Goal: Task Accomplishment & Management: Manage account settings

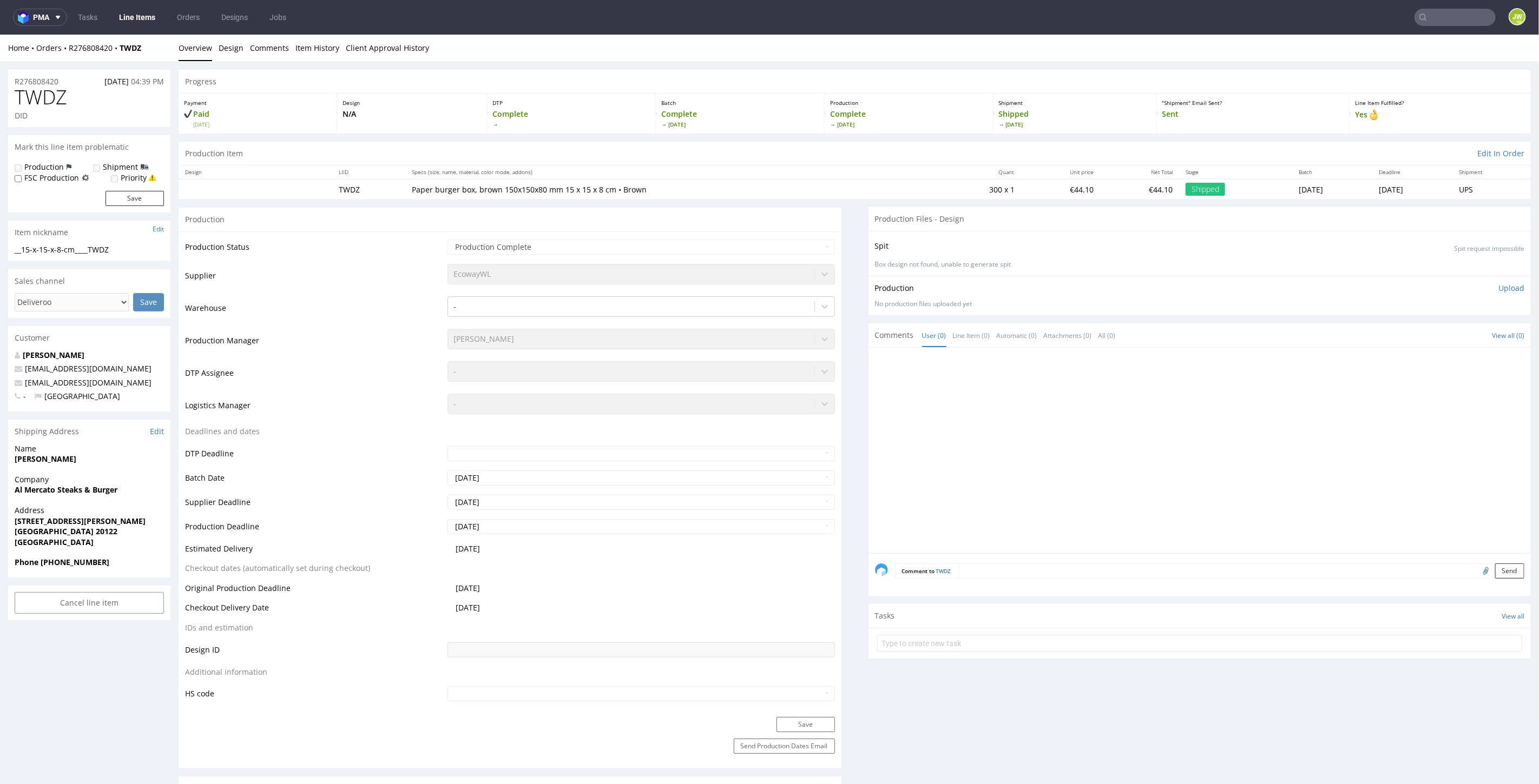
drag, startPoint x: 142, startPoint y: 26, endPoint x: 139, endPoint y: 17, distance: 9.5
click at [142, 24] on nav "pma Tasks Line Items Orders Designs Jobs JW" at bounding box center [770, 17] width 1539 height 35
click at [137, 15] on link "Line Items" at bounding box center [137, 17] width 49 height 17
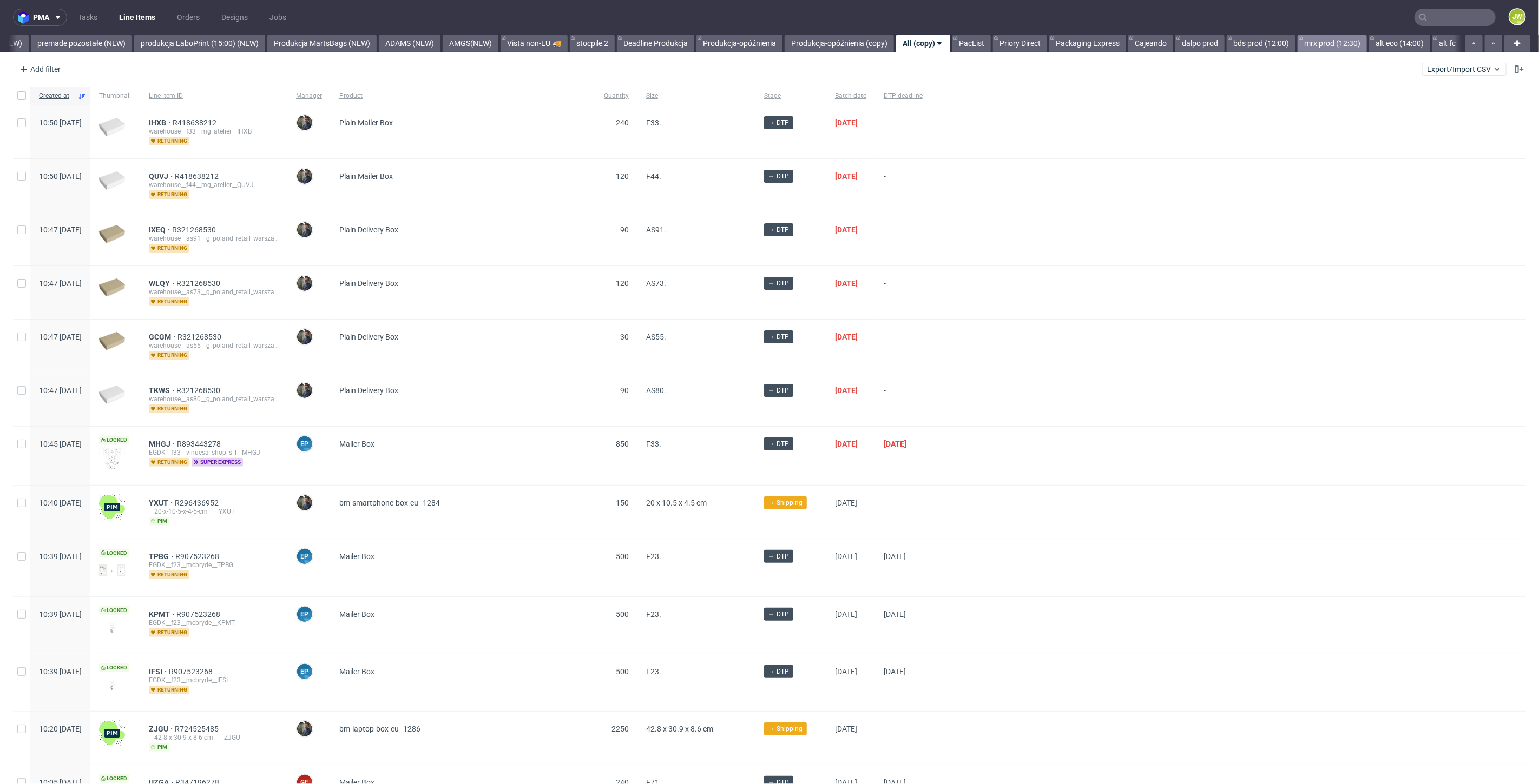
scroll to position [0, 2526]
click at [1379, 43] on link "alt eco (14:00)" at bounding box center [1400, 43] width 61 height 17
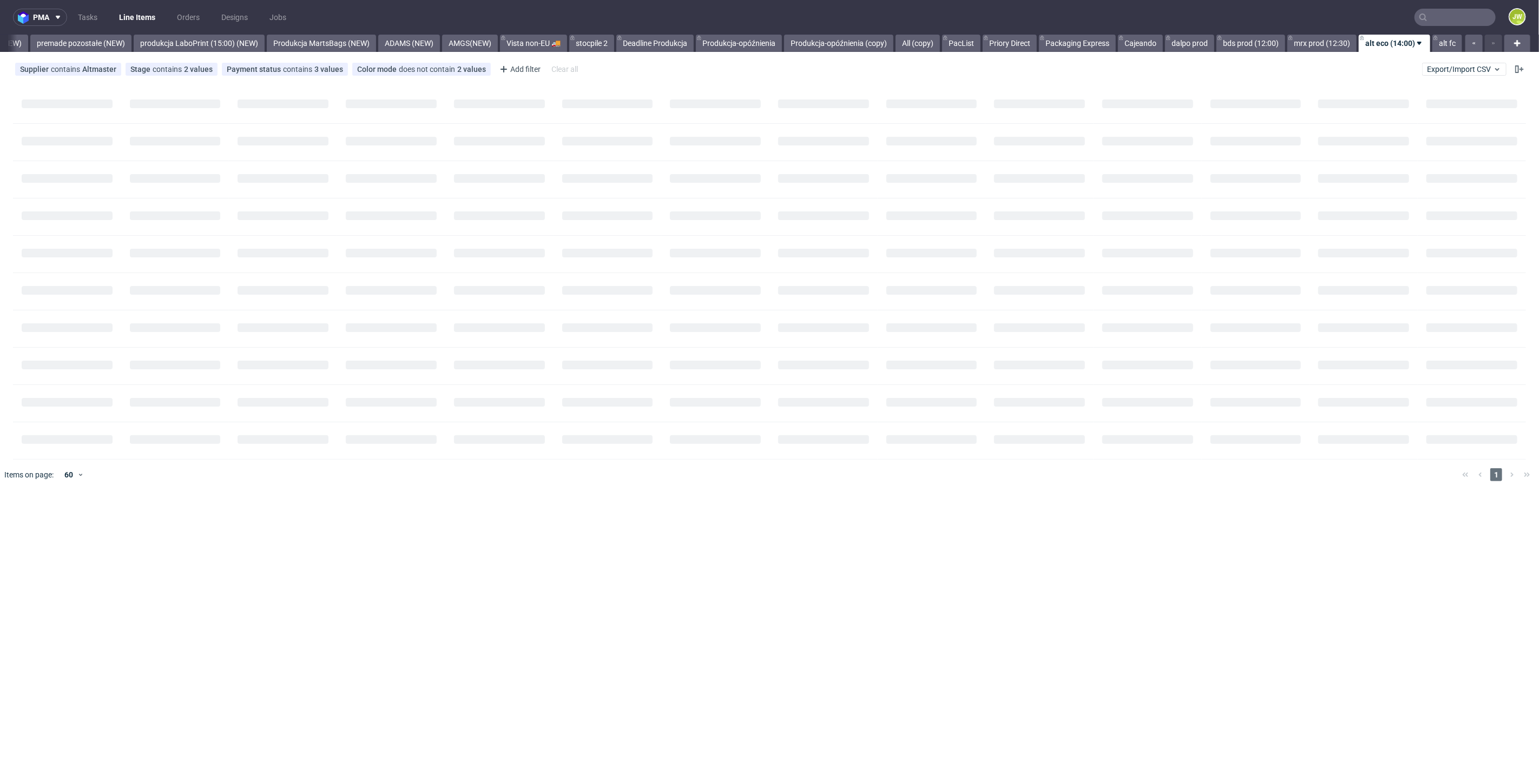
scroll to position [0, 2518]
click at [1437, 45] on link "alt fc" at bounding box center [1448, 43] width 30 height 17
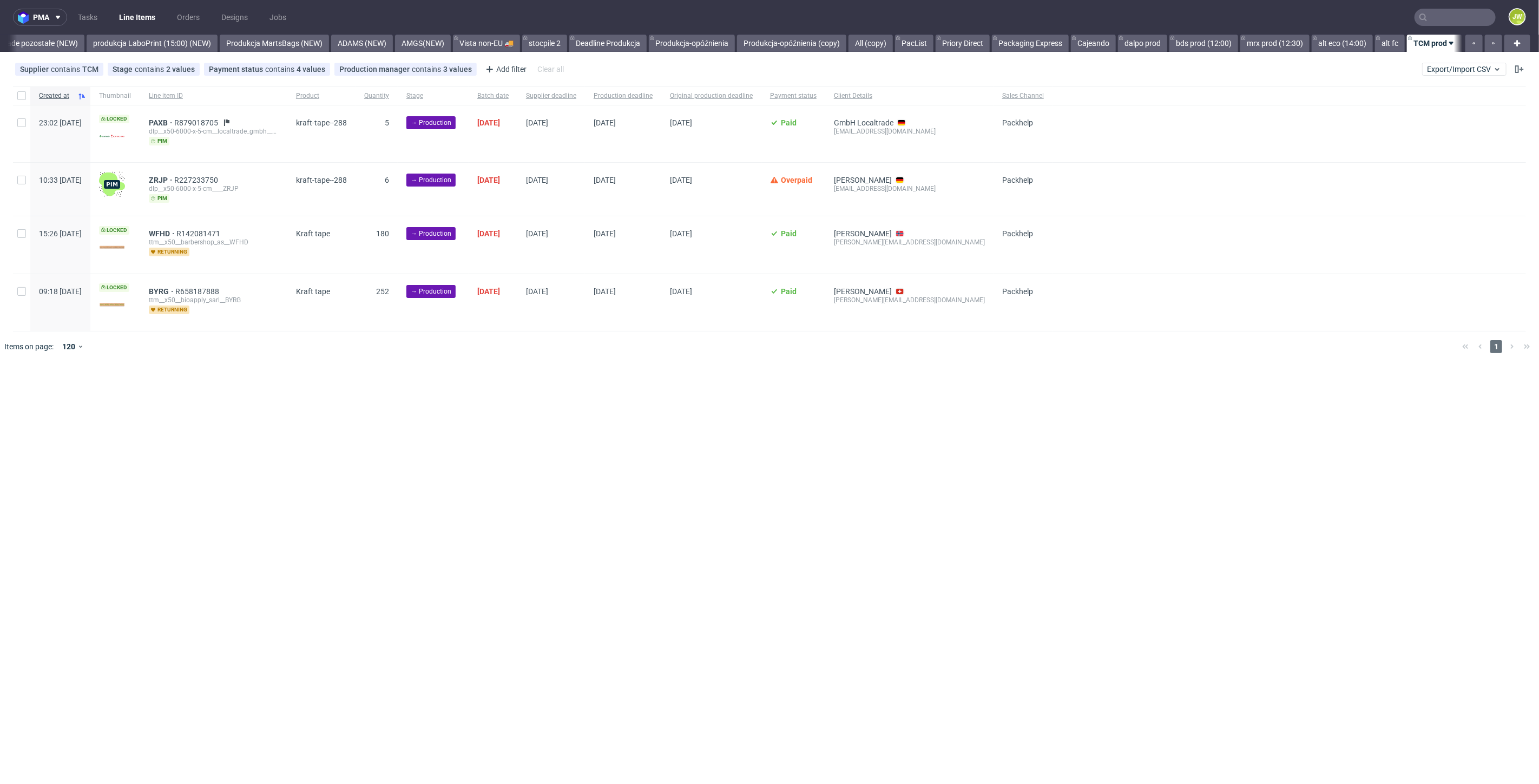
scroll to position [0, 2565]
click at [652, 494] on div "pma Tasks Line Items Orders Designs Jobs JW All DTP Late Shipped Shipments DTP …" at bounding box center [770, 392] width 1539 height 784
click at [275, 382] on div "pma Tasks Line Items Orders Designs Jobs JW All DTP Late Shipped Shipments DTP …" at bounding box center [770, 392] width 1539 height 784
click at [593, 395] on div "pma Tasks Line Items Orders Designs Jobs JW All DTP Late Shipped Shipments DTP …" at bounding box center [770, 392] width 1539 height 784
click at [355, 447] on div "pma Tasks Line Items Orders Designs Jobs JW All DTP Late Shipped Shipments DTP …" at bounding box center [770, 392] width 1539 height 784
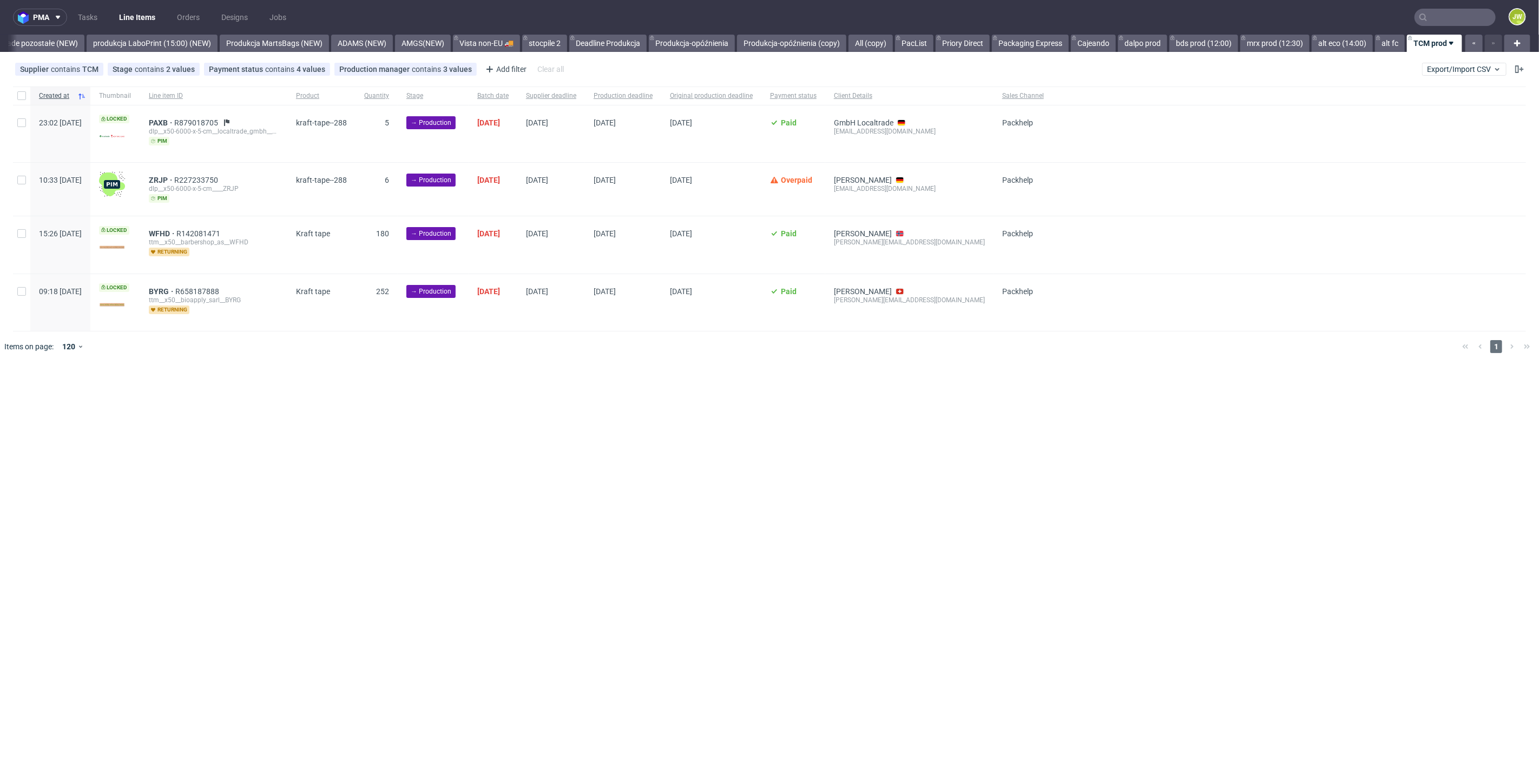
drag, startPoint x: 614, startPoint y: 475, endPoint x: 581, endPoint y: 460, distance: 36.2
click at [614, 475] on div "pma Tasks Line Items Orders Designs Jobs JW All DTP Late Shipped Shipments DTP …" at bounding box center [770, 392] width 1539 height 784
click at [196, 127] on div "dlp__x50-6000-x-5-cm__localtrade_gmbh__PAXB" at bounding box center [213, 131] width 130 height 8
click at [909, 506] on div "pma Tasks Line Items Orders Designs Jobs JW All DTP Late Shipped Shipments DTP …" at bounding box center [770, 392] width 1539 height 784
click at [829, 442] on div "pma Tasks Line Items Orders Designs Jobs JW All DTP Late Shipped Shipments DTP …" at bounding box center [770, 392] width 1539 height 784
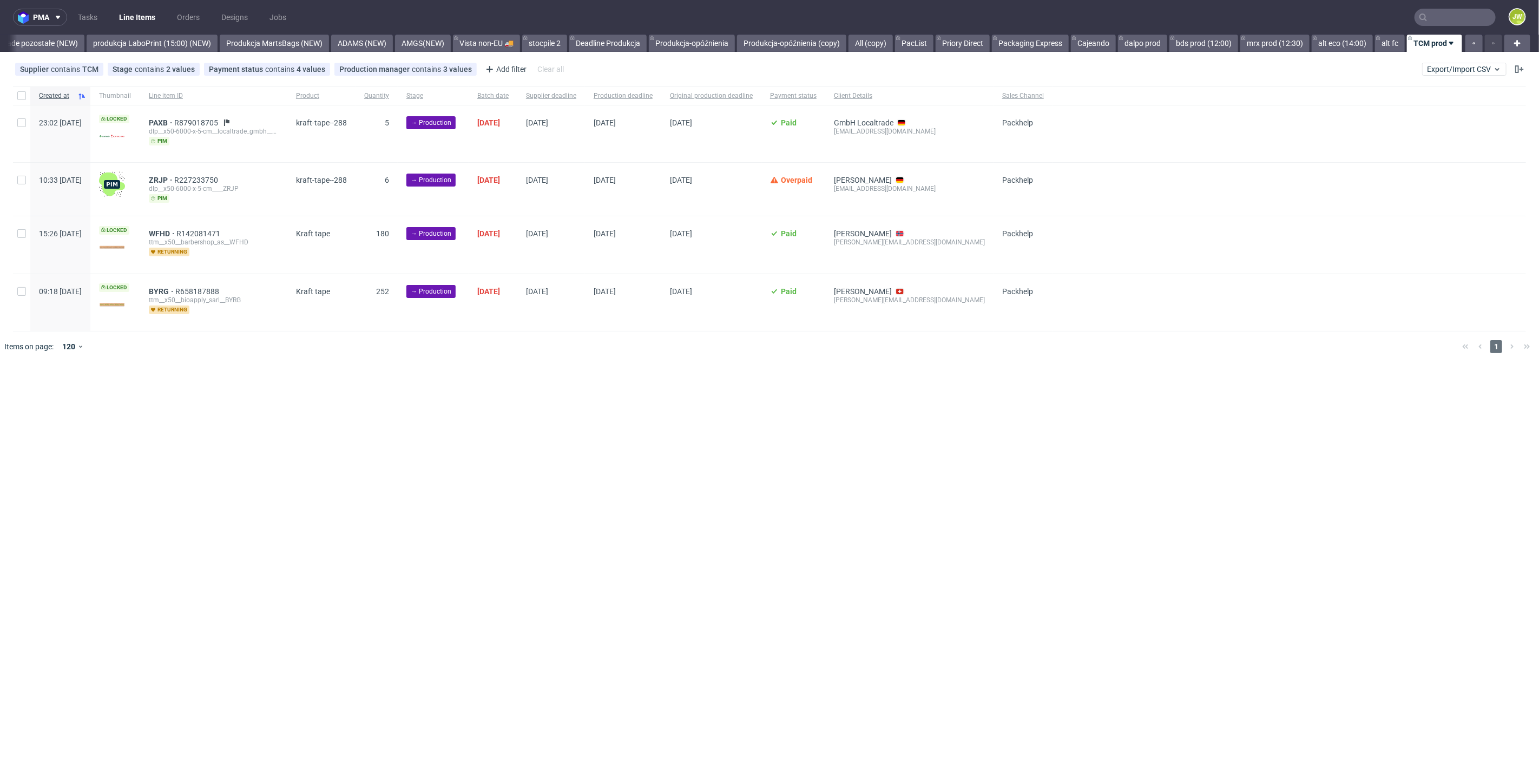
click at [951, 591] on div "pma Tasks Line Items Orders Designs Jobs JW All DTP Late Shipped Shipments DTP …" at bounding box center [770, 392] width 1539 height 784
drag, startPoint x: 462, startPoint y: 527, endPoint x: 416, endPoint y: 525, distance: 46.0
click at [462, 527] on div "pma Tasks Line Items Orders Designs Jobs JW All DTP Late Shipped Shipments DTP …" at bounding box center [770, 392] width 1539 height 784
click at [23, 41] on link "premade pozostałe (NEW)" at bounding box center [33, 43] width 101 height 17
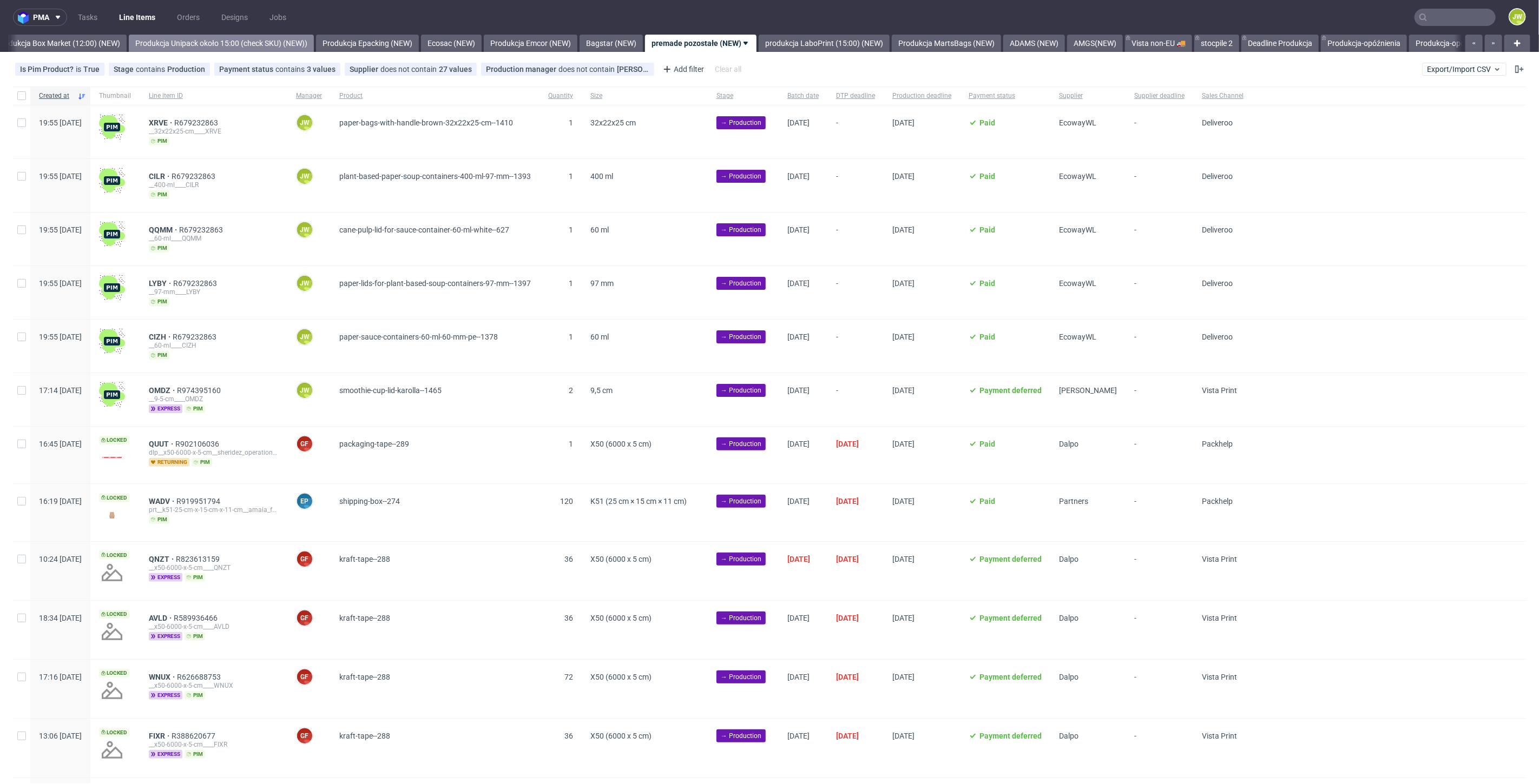
click at [215, 45] on link "Produkcja Unipack około 15:00 (check SKU) (NEW))" at bounding box center [222, 43] width 185 height 17
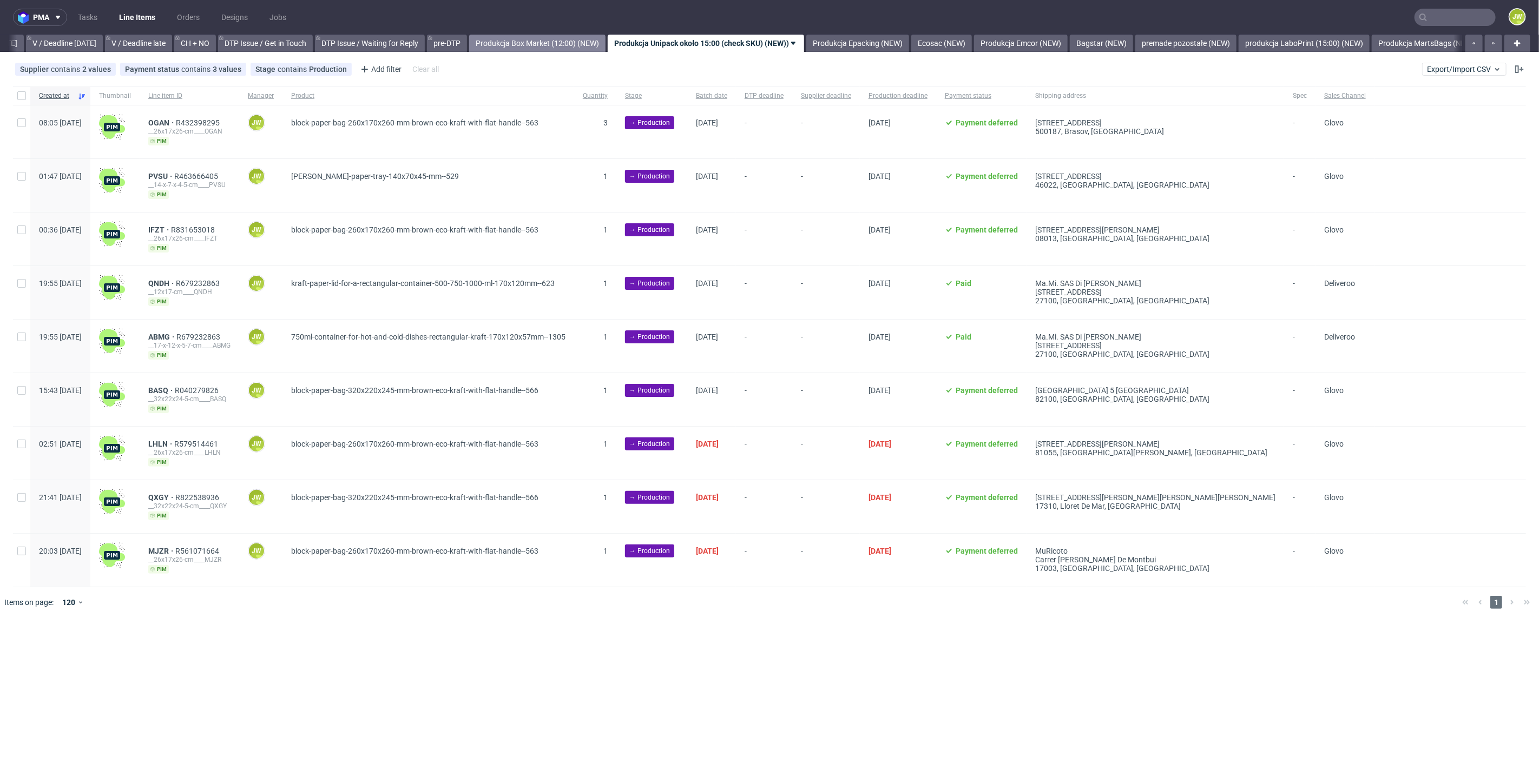
click at [524, 45] on link "Produkcja Box Market (12:00) (NEW)" at bounding box center [537, 43] width 136 height 17
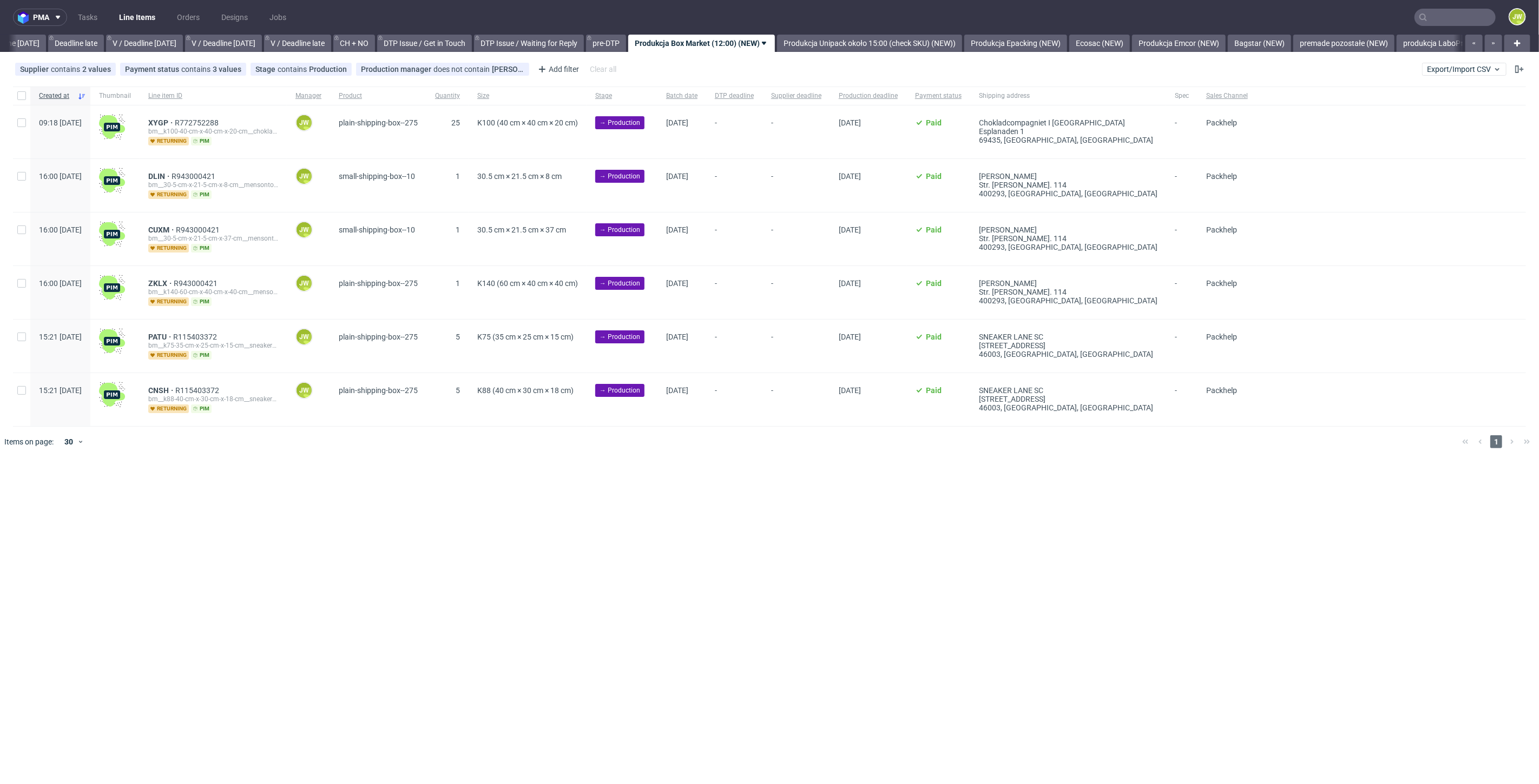
scroll to position [0, 1229]
click at [605, 584] on div "pma Tasks Line Items Orders Designs Jobs JW All DTP Late Shipped Shipments DTP …" at bounding box center [770, 392] width 1539 height 784
click at [1396, 44] on link "premade pozostałe (NEW)" at bounding box center [1348, 43] width 101 height 17
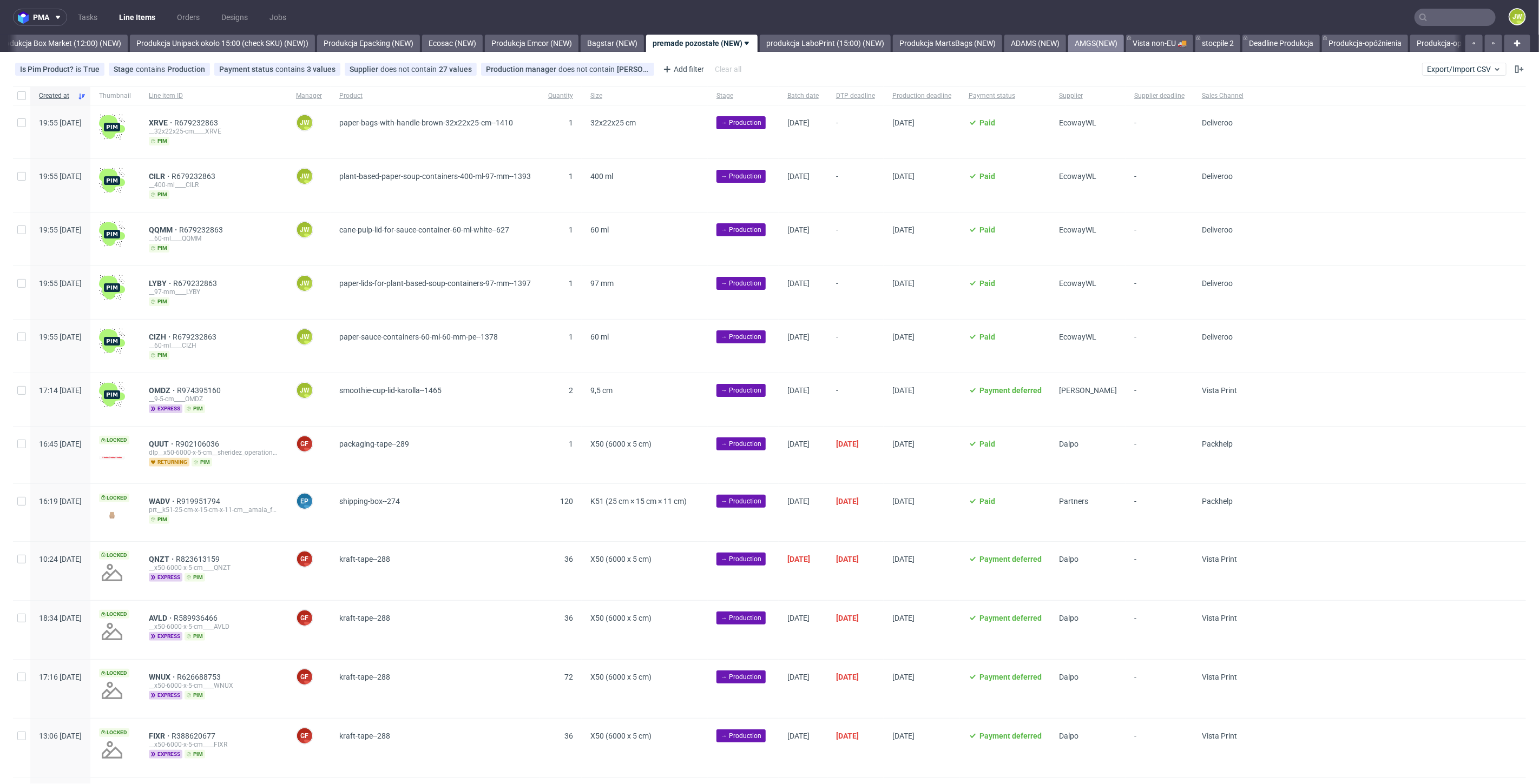
scroll to position [0, 1872]
click at [1400, 45] on link "Produkcja-opóźnienia" at bounding box center [1364, 43] width 86 height 17
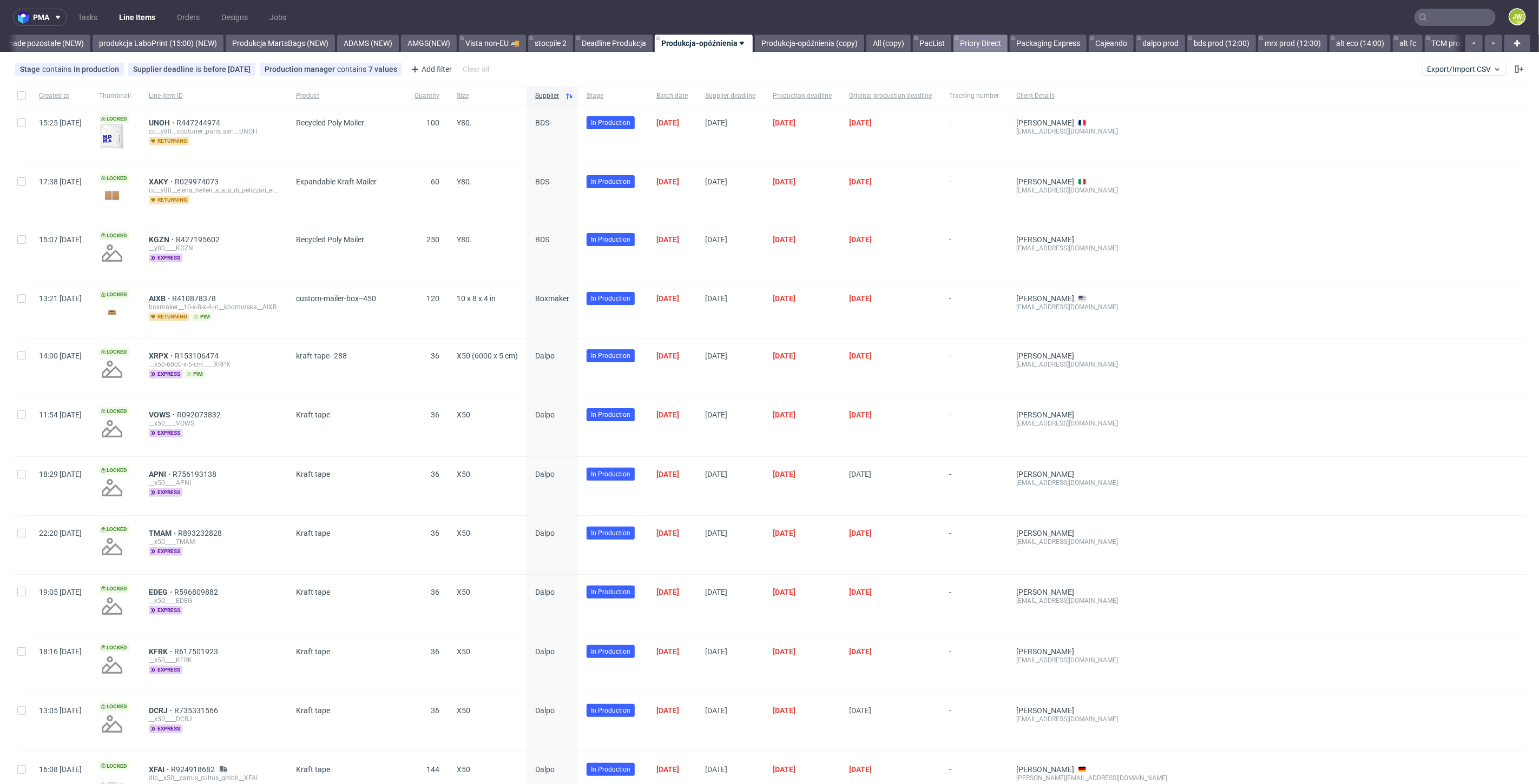
scroll to position [0, 2533]
click at [1250, 44] on link "bds prod (12:00)" at bounding box center [1216, 43] width 69 height 17
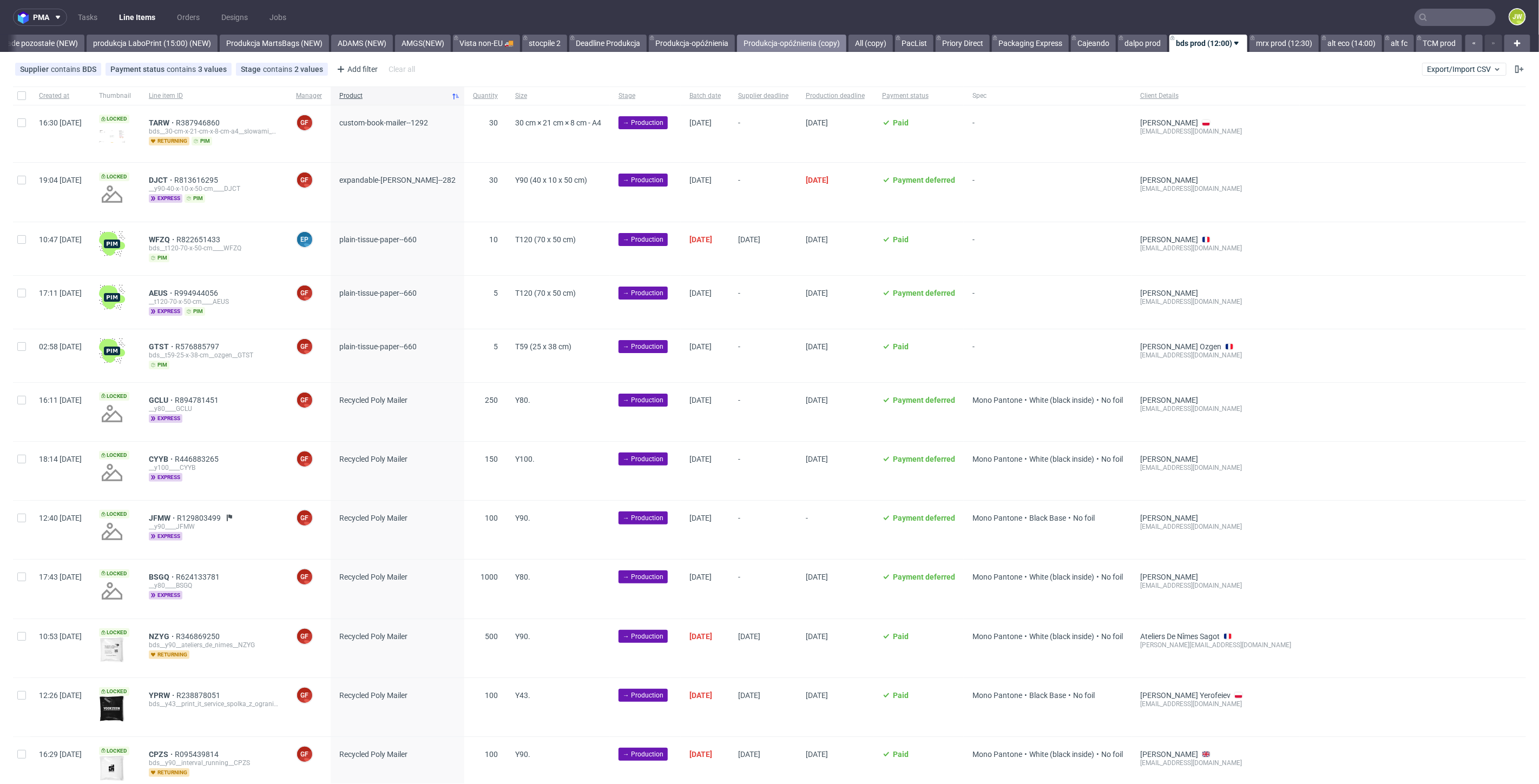
drag, startPoint x: 759, startPoint y: 39, endPoint x: 750, endPoint y: 39, distance: 9.0
click at [759, 39] on link "Produkcja-opóźnienia (copy)" at bounding box center [792, 43] width 109 height 17
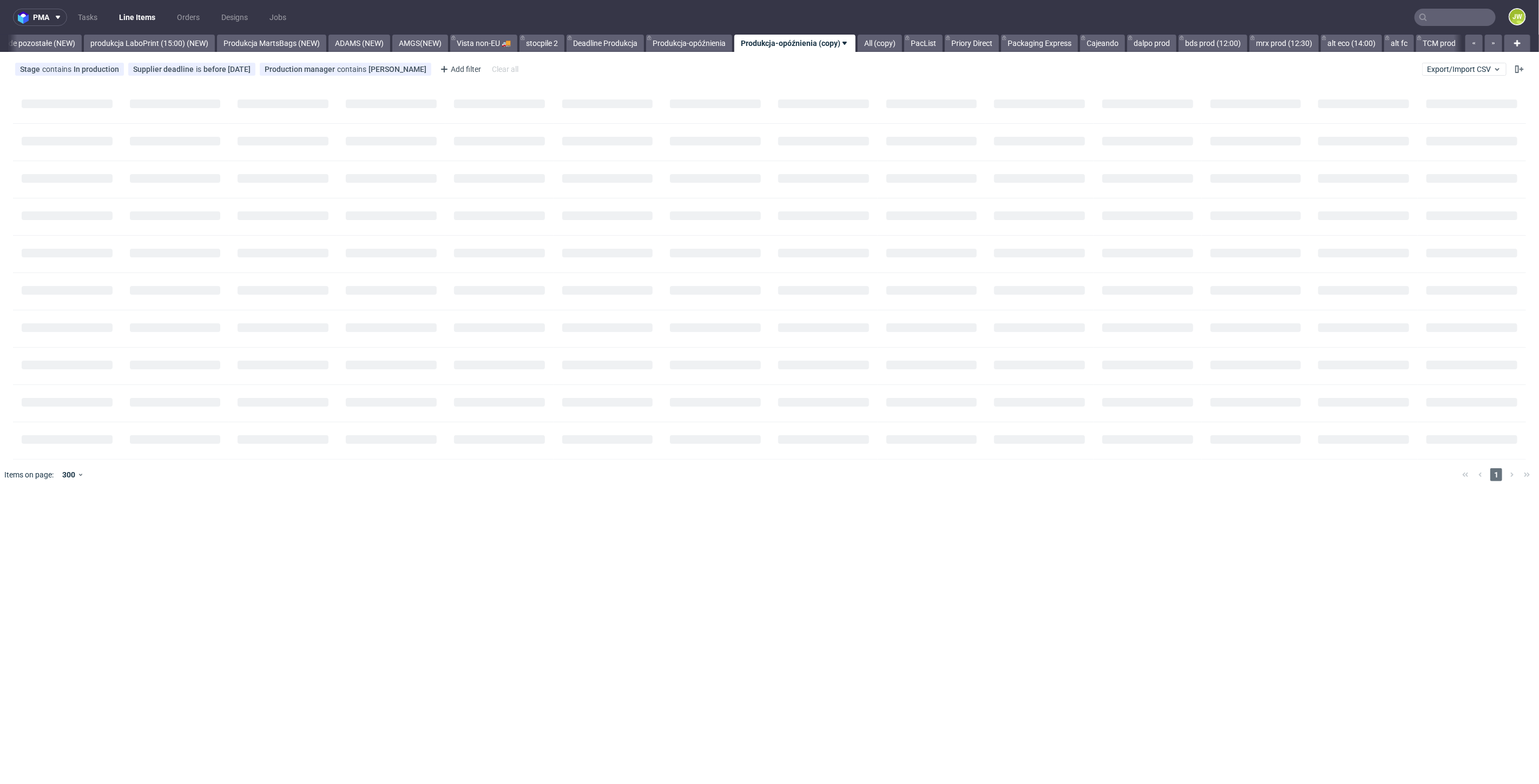
scroll to position [0, 2567]
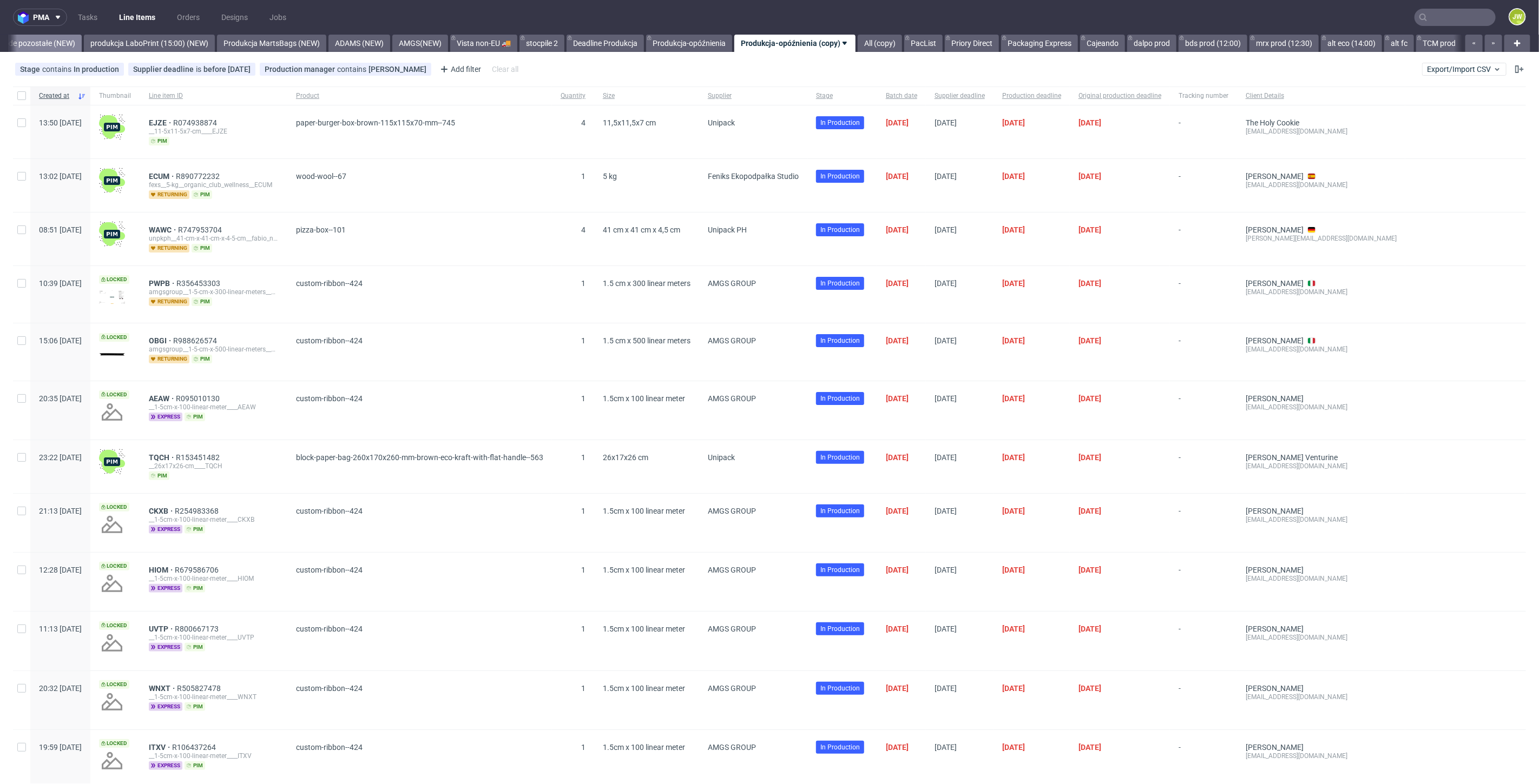
click at [33, 41] on link "premade pozostałe (NEW)" at bounding box center [30, 43] width 101 height 17
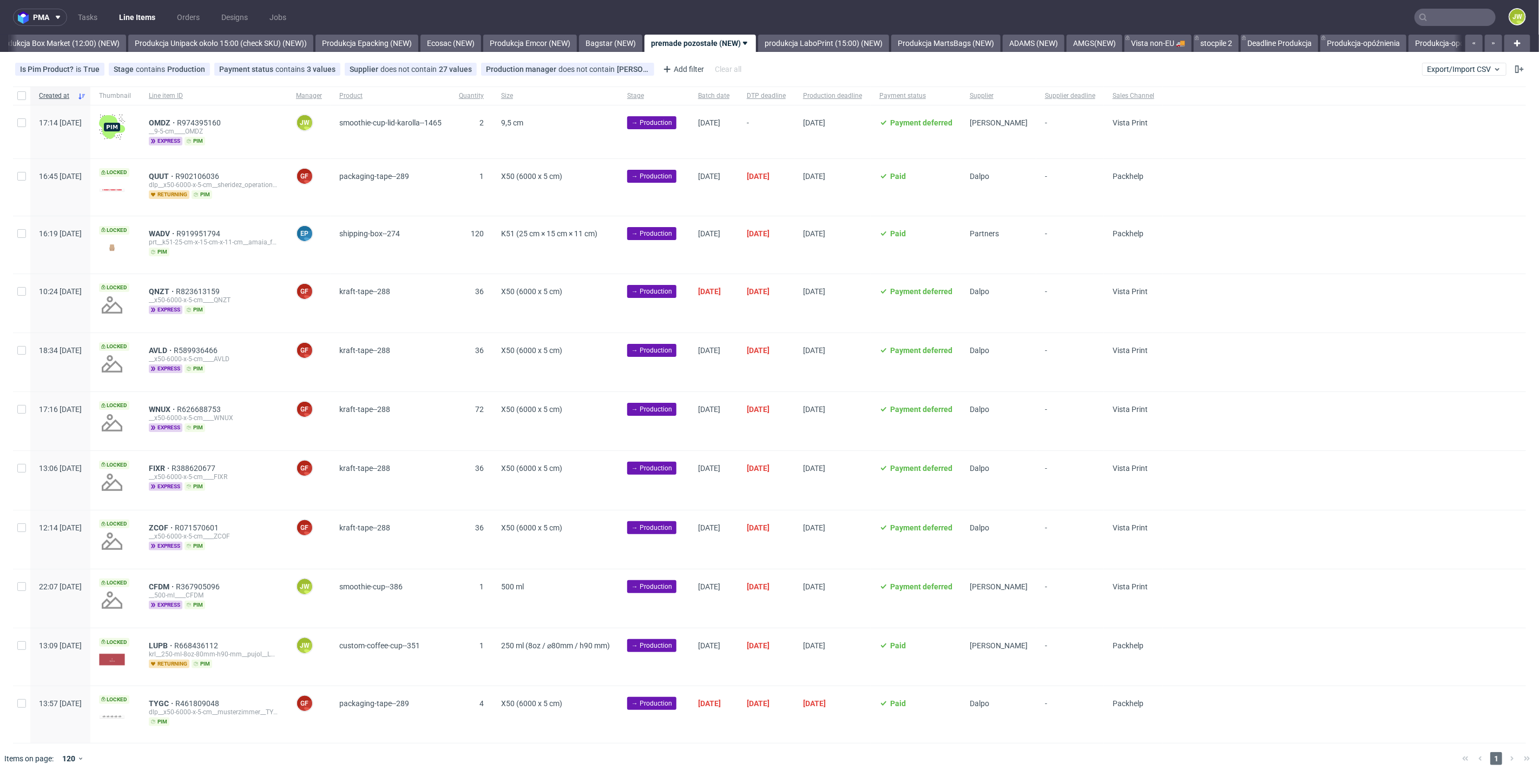
scroll to position [0, 1868]
click at [1037, 97] on div "Supplier" at bounding box center [999, 96] width 75 height 19
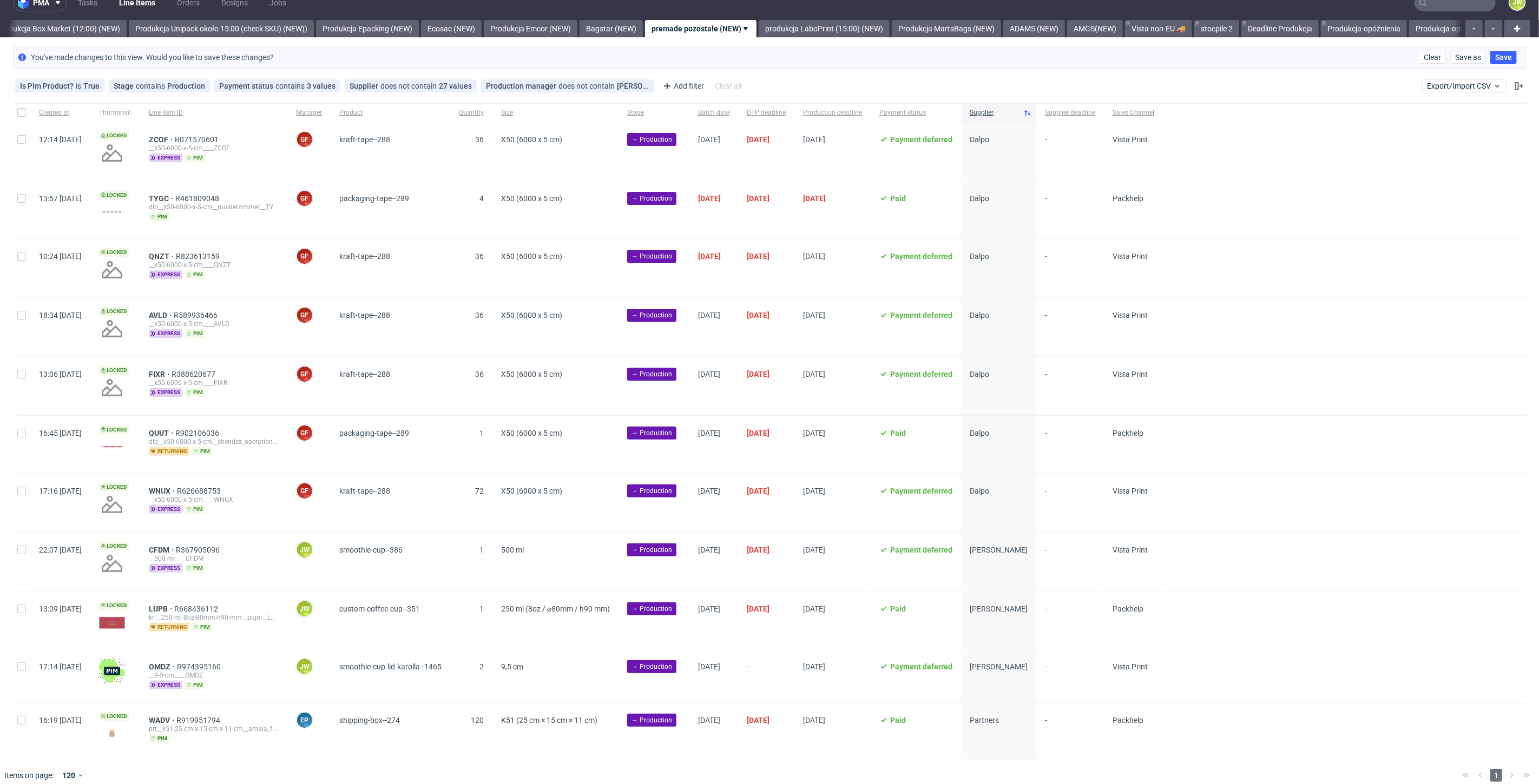
scroll to position [22, 0]
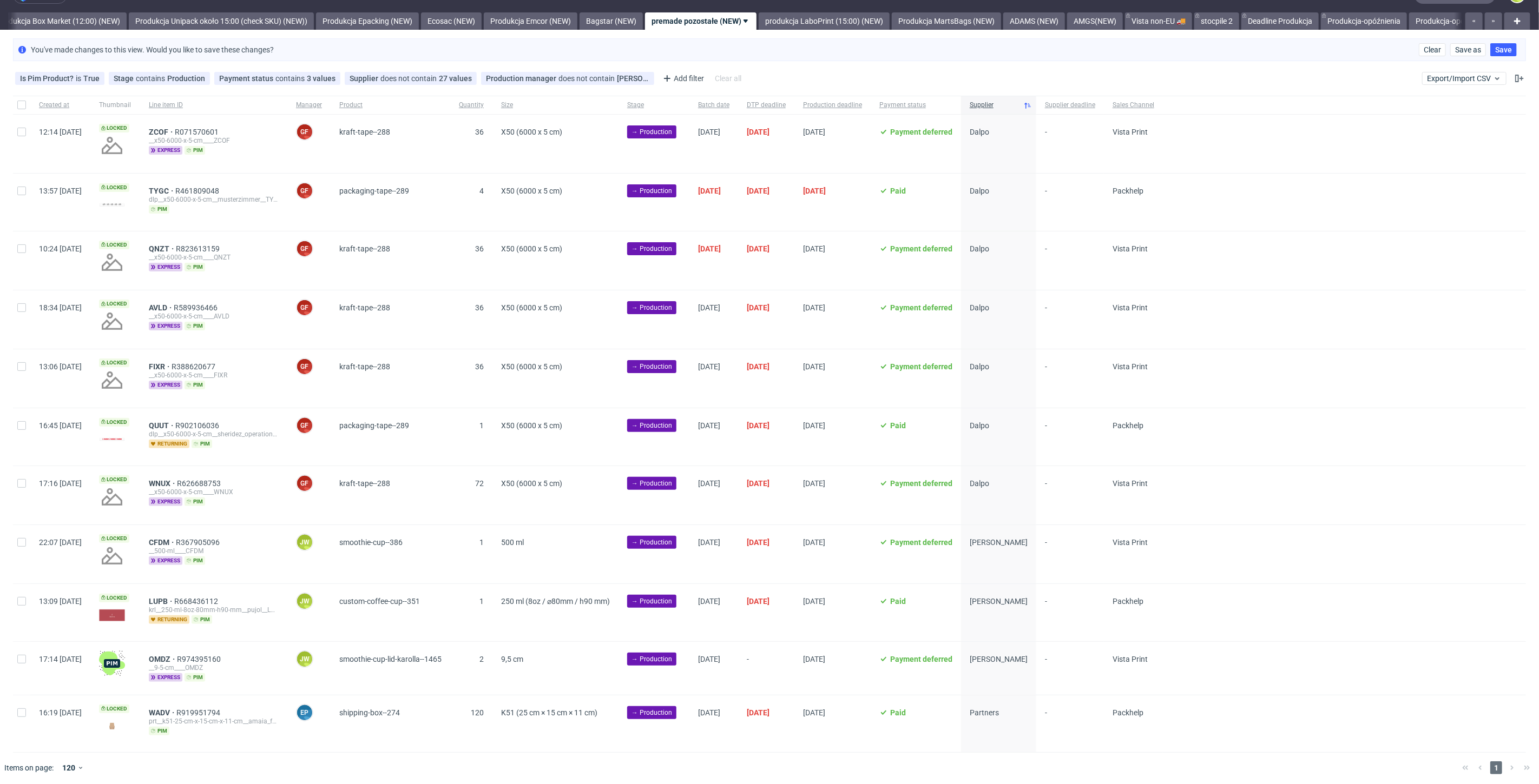
click at [484, 555] on span "1" at bounding box center [471, 554] width 25 height 32
click at [841, 20] on link "produkcja LaboPrint (15:00) (NEW)" at bounding box center [824, 21] width 131 height 17
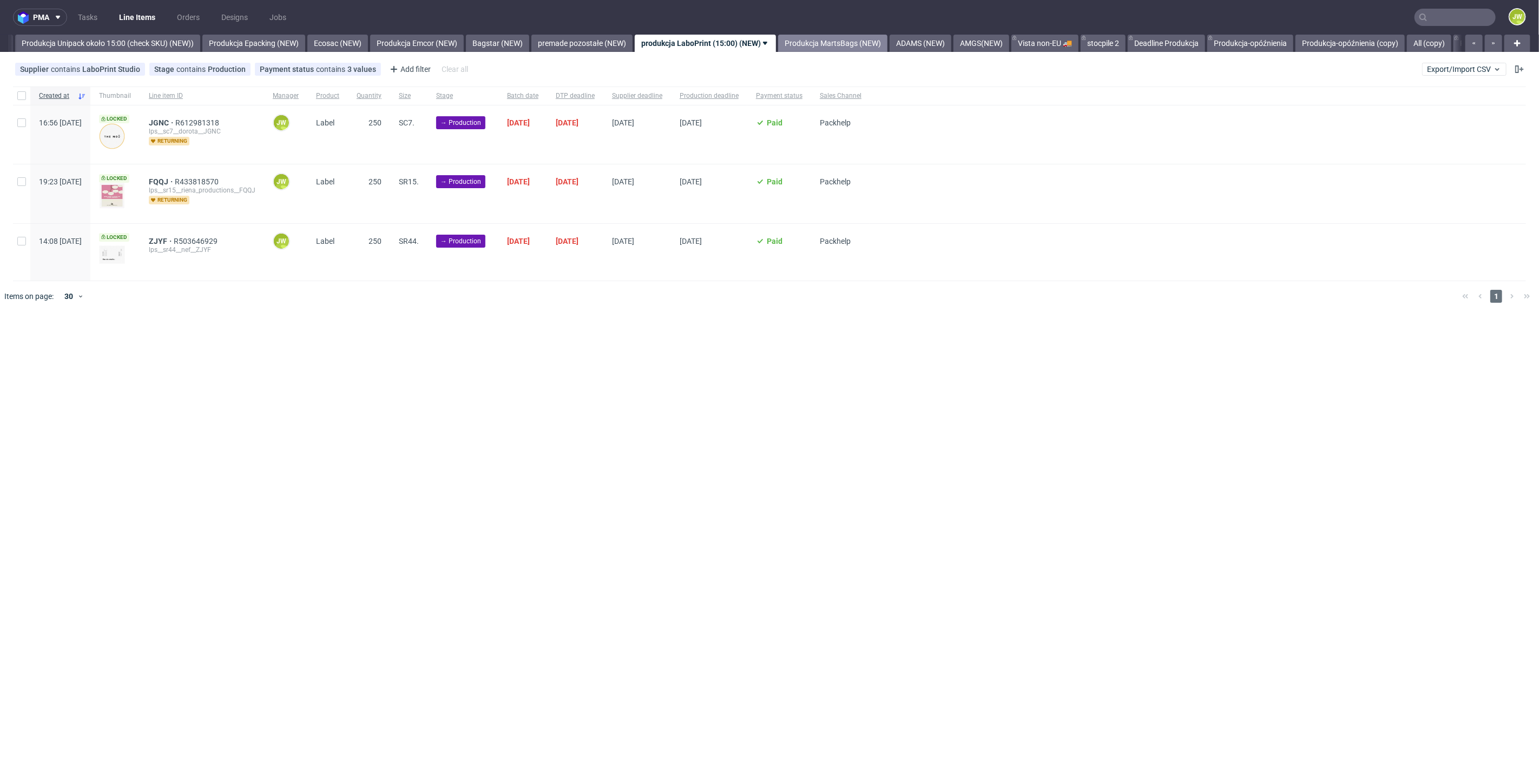
click at [847, 44] on link "Produkcja MartsBags (NEW)" at bounding box center [832, 43] width 109 height 17
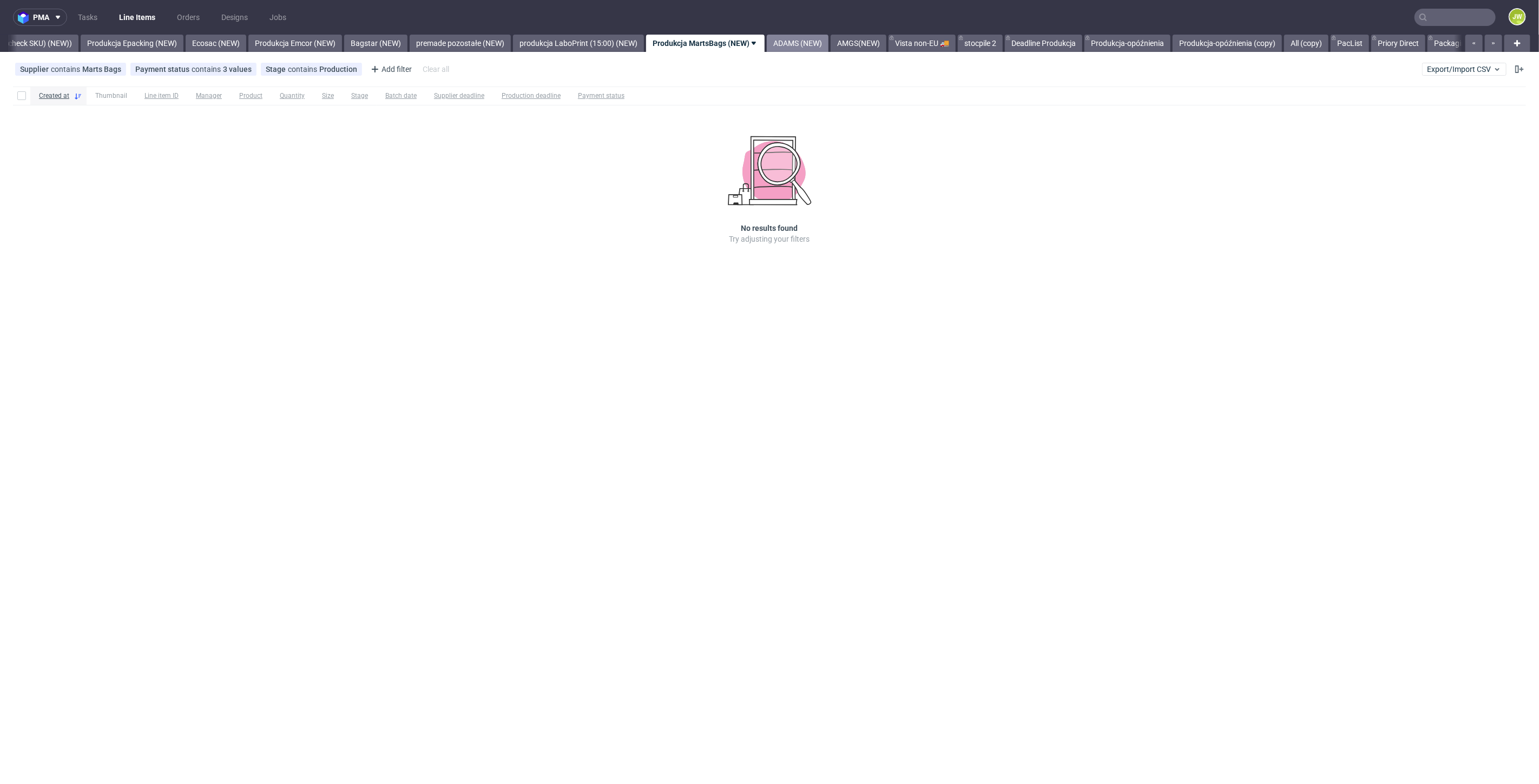
drag, startPoint x: 782, startPoint y: 47, endPoint x: 802, endPoint y: 49, distance: 20.1
click at [758, 47] on icon at bounding box center [753, 43] width 8 height 8
click at [819, 48] on link "ADAMS (NEW)" at bounding box center [797, 43] width 62 height 17
click at [797, 42] on link "AMGS(NEW)" at bounding box center [771, 43] width 56 height 17
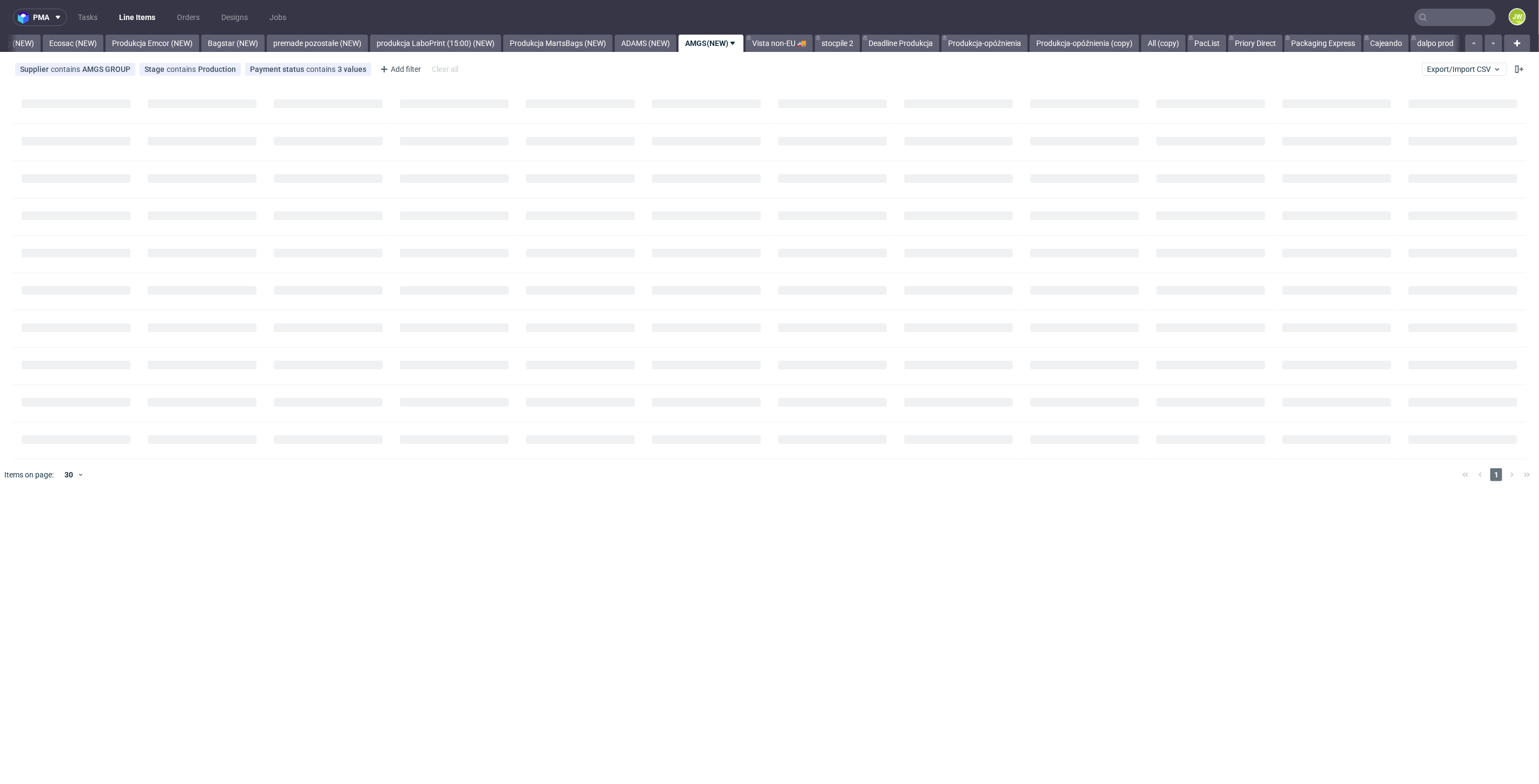
scroll to position [0, 2255]
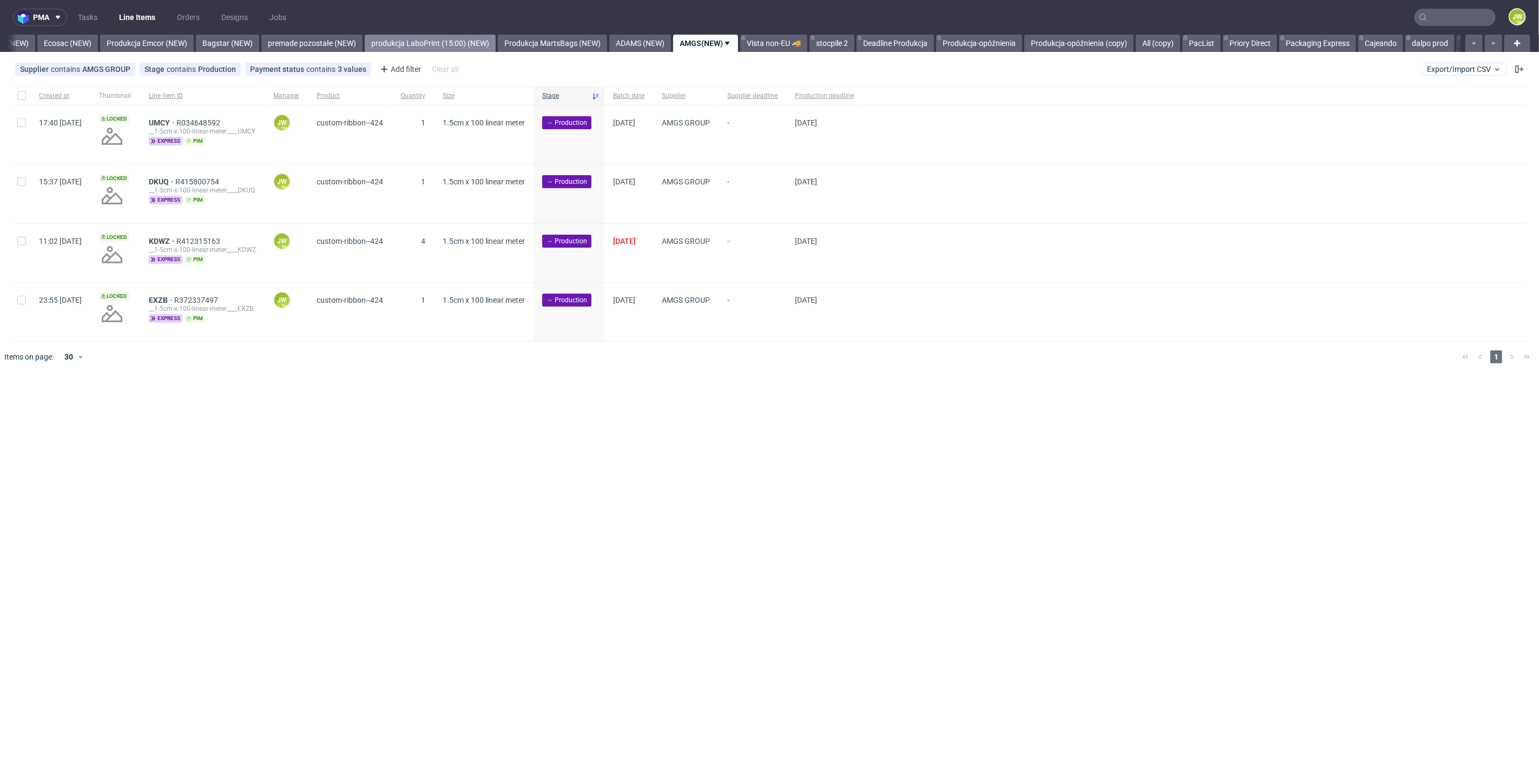
click at [448, 45] on link "produkcja LaboPrint (15:00) (NEW)" at bounding box center [430, 43] width 131 height 17
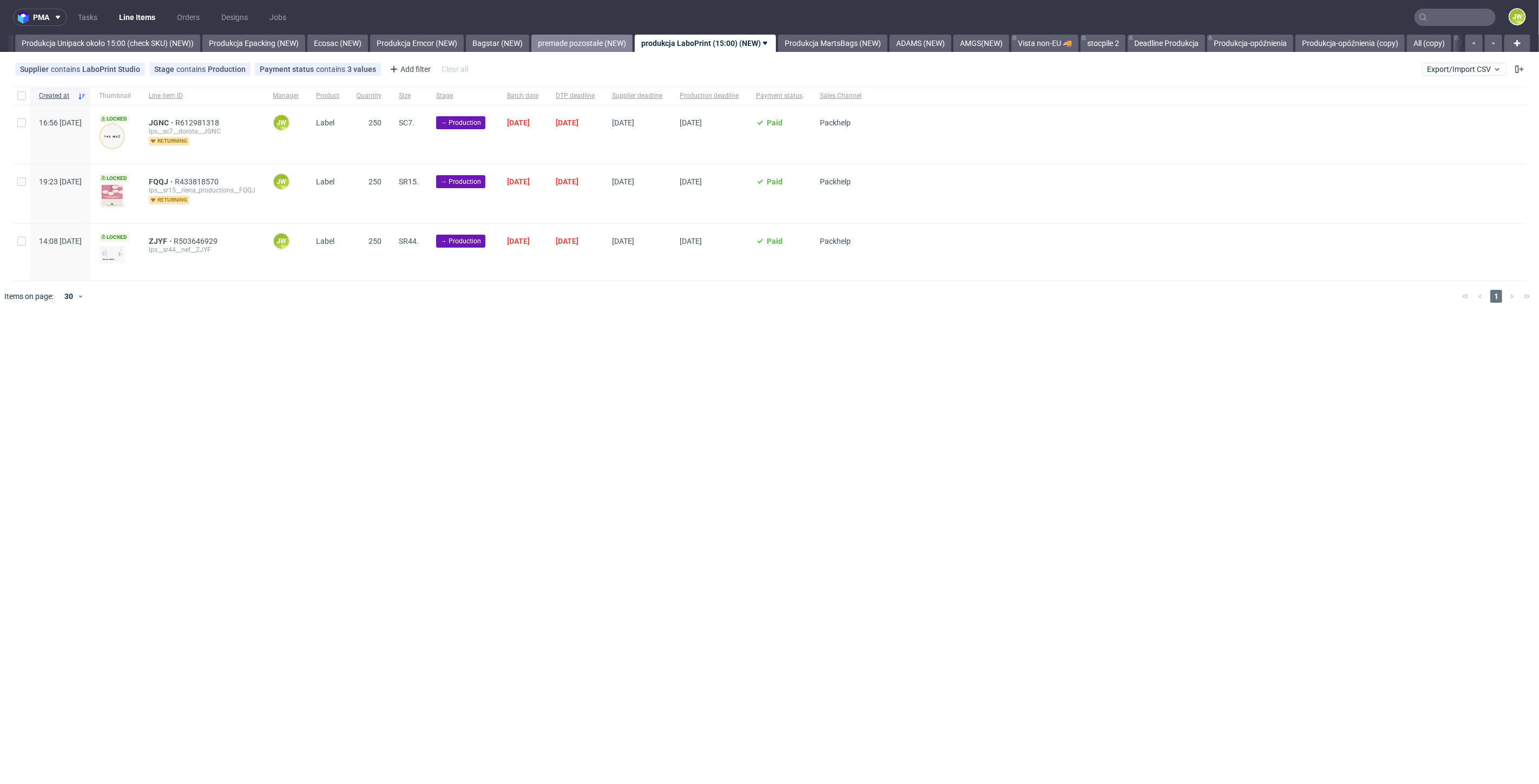
click at [594, 49] on link "premade pozostałe (NEW)" at bounding box center [581, 43] width 101 height 17
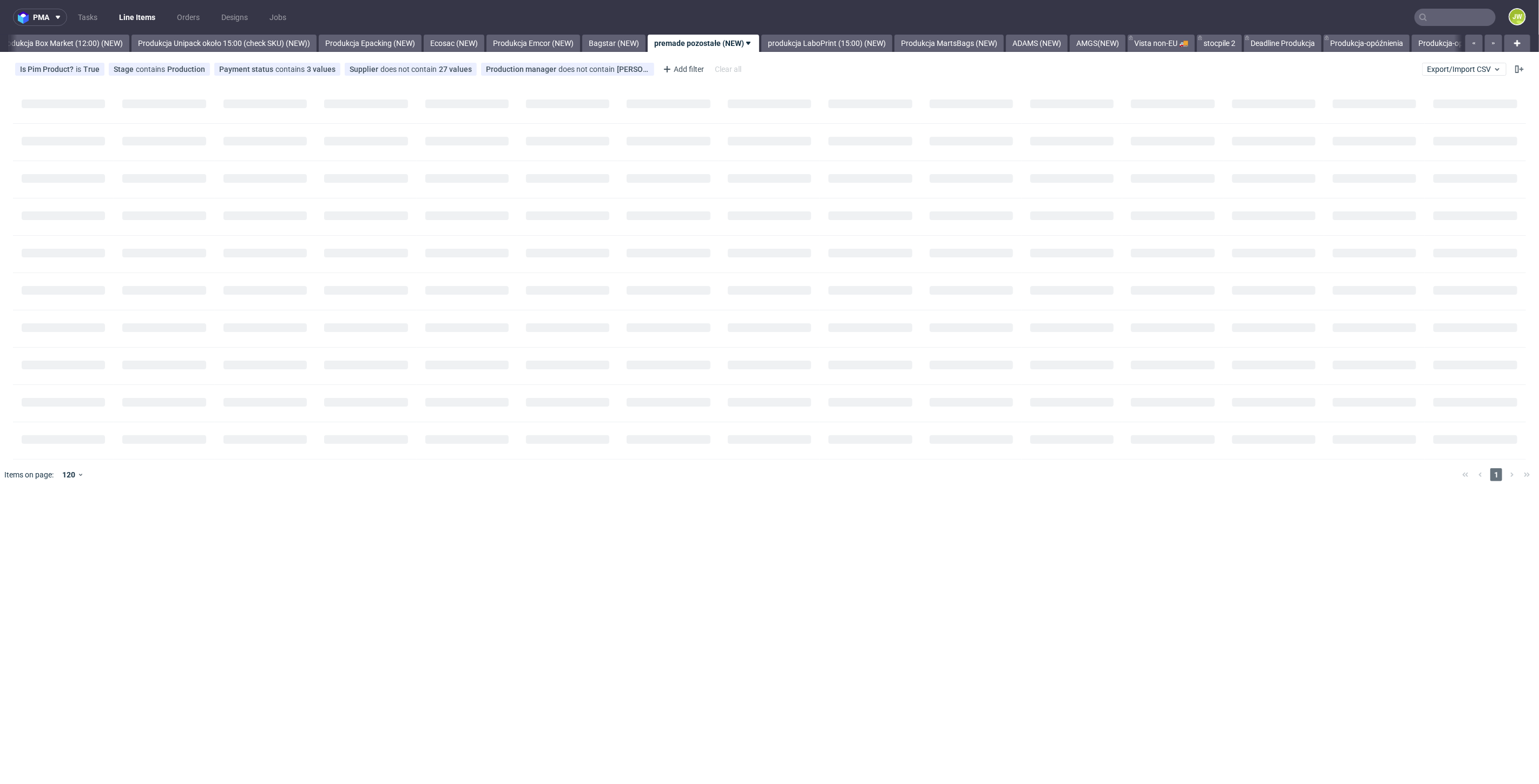
scroll to position [0, 1868]
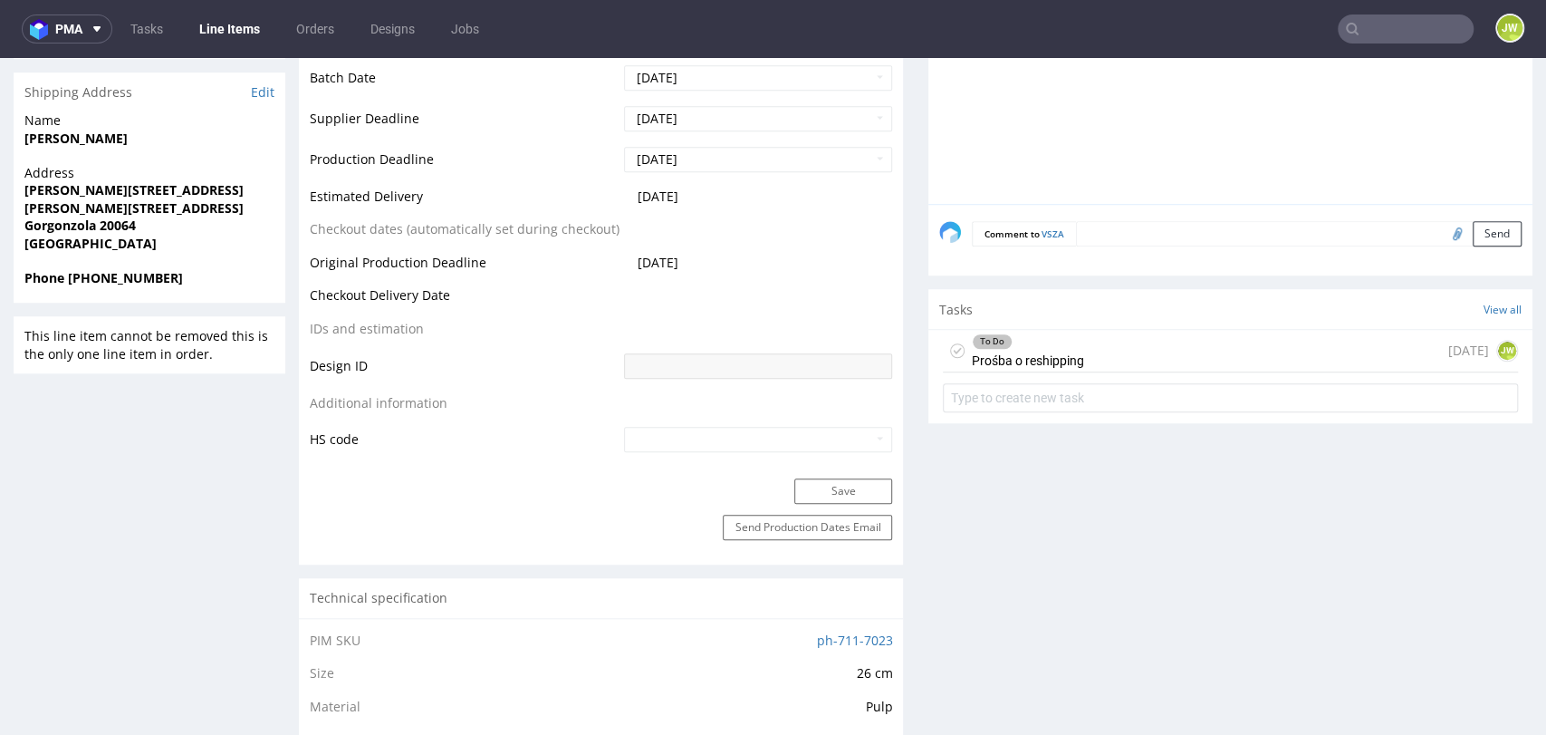
scroll to position [804, 0]
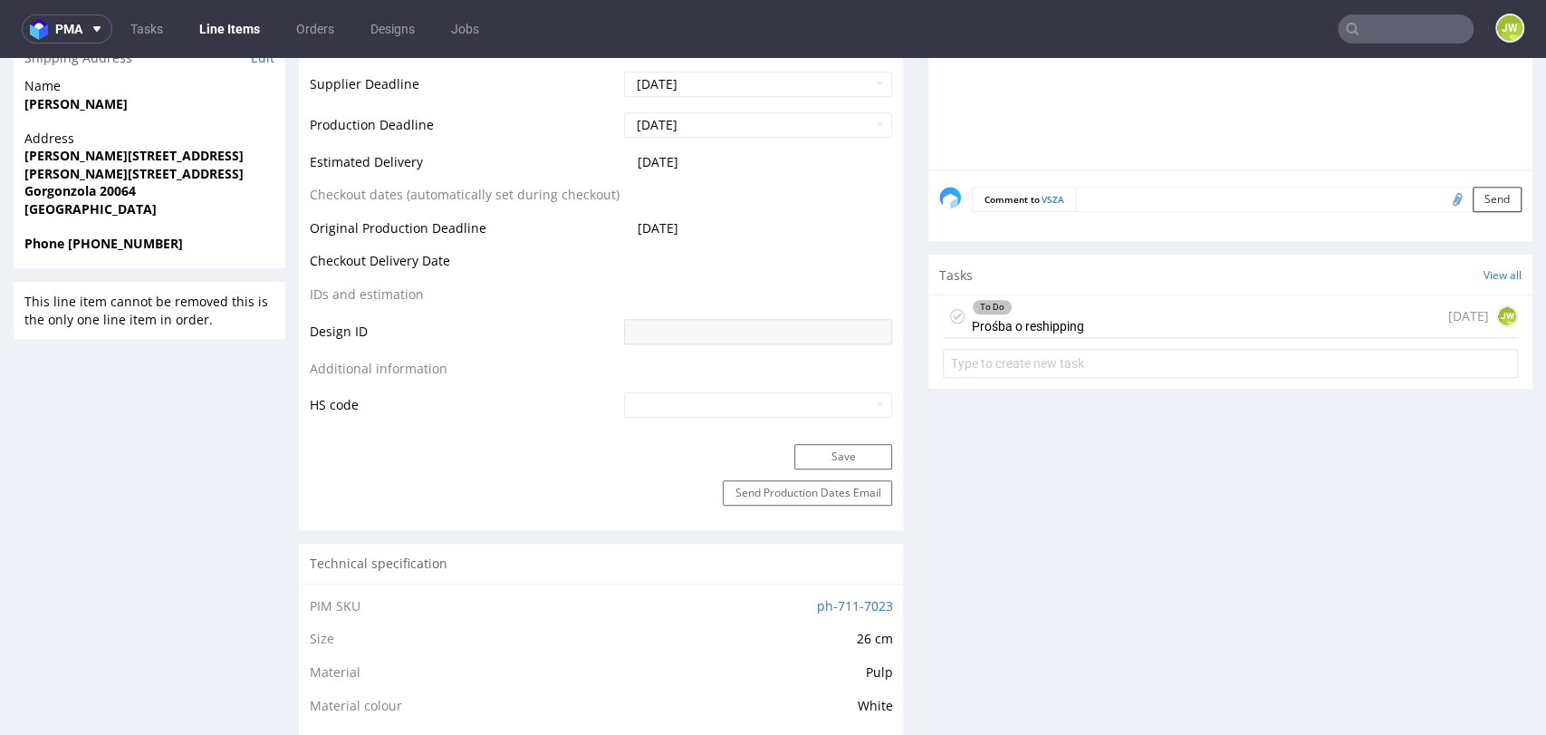
click at [988, 325] on div "To Do Prośba o reshipping" at bounding box center [1028, 316] width 112 height 42
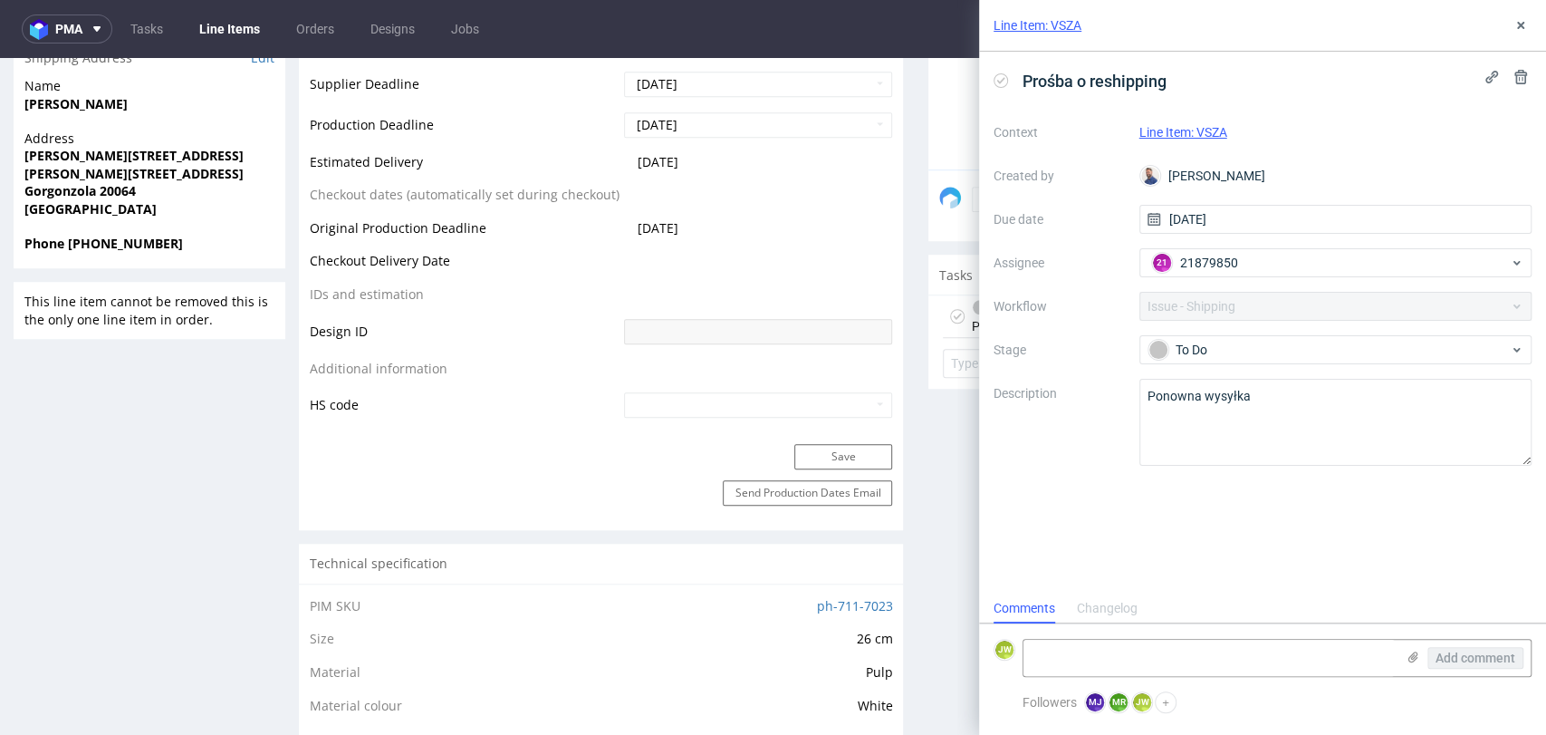
scroll to position [14, 0]
drag, startPoint x: 1524, startPoint y: 29, endPoint x: 1138, endPoint y: 111, distance: 395.3
click at [1524, 29] on icon at bounding box center [1521, 25] width 14 height 14
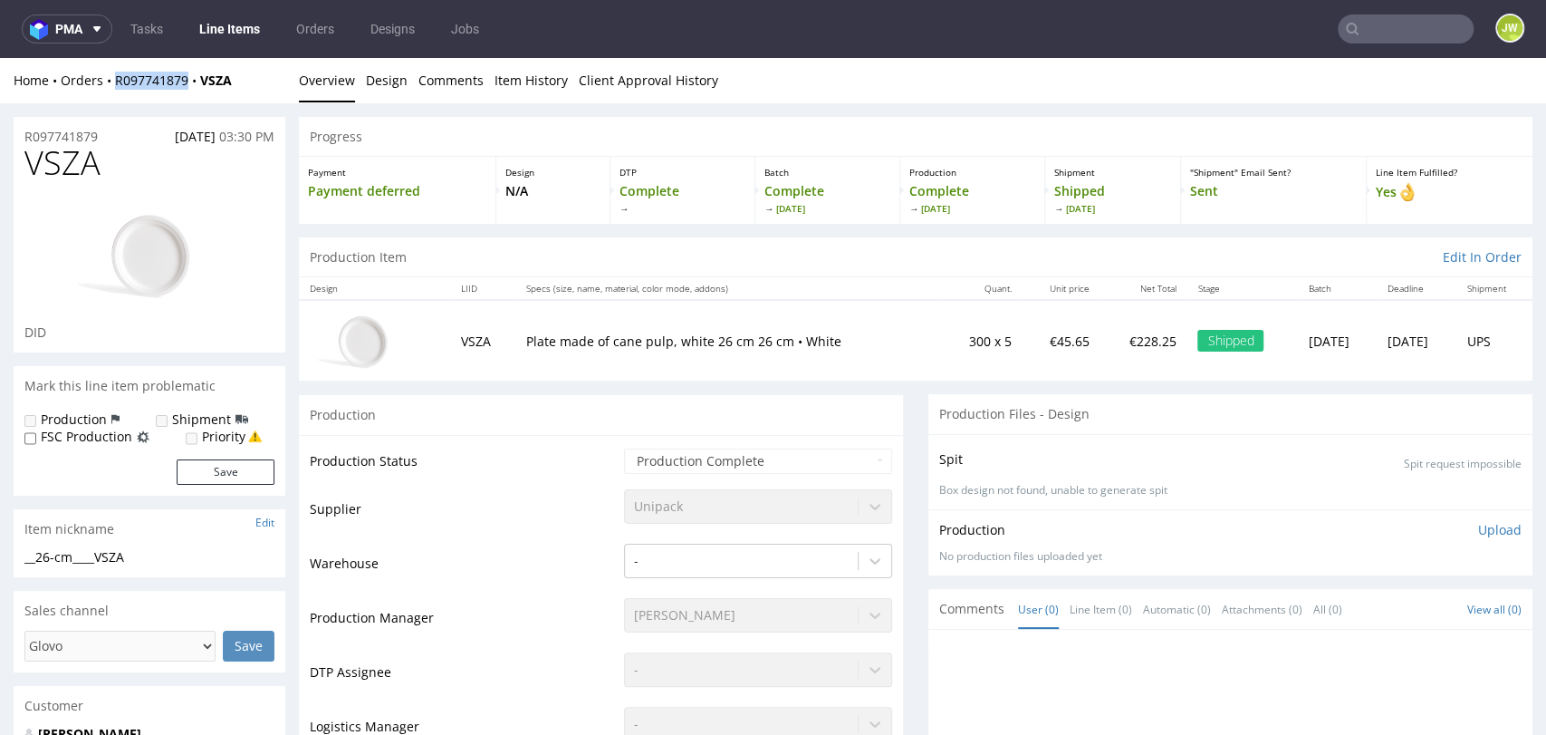
drag, startPoint x: 188, startPoint y: 96, endPoint x: 113, endPoint y: 99, distance: 75.2
click at [113, 100] on div "Home Orders R097741879 VSZA Overview Design Comments Item History Client Approv…" at bounding box center [773, 80] width 1546 height 45
copy link "R097741879"
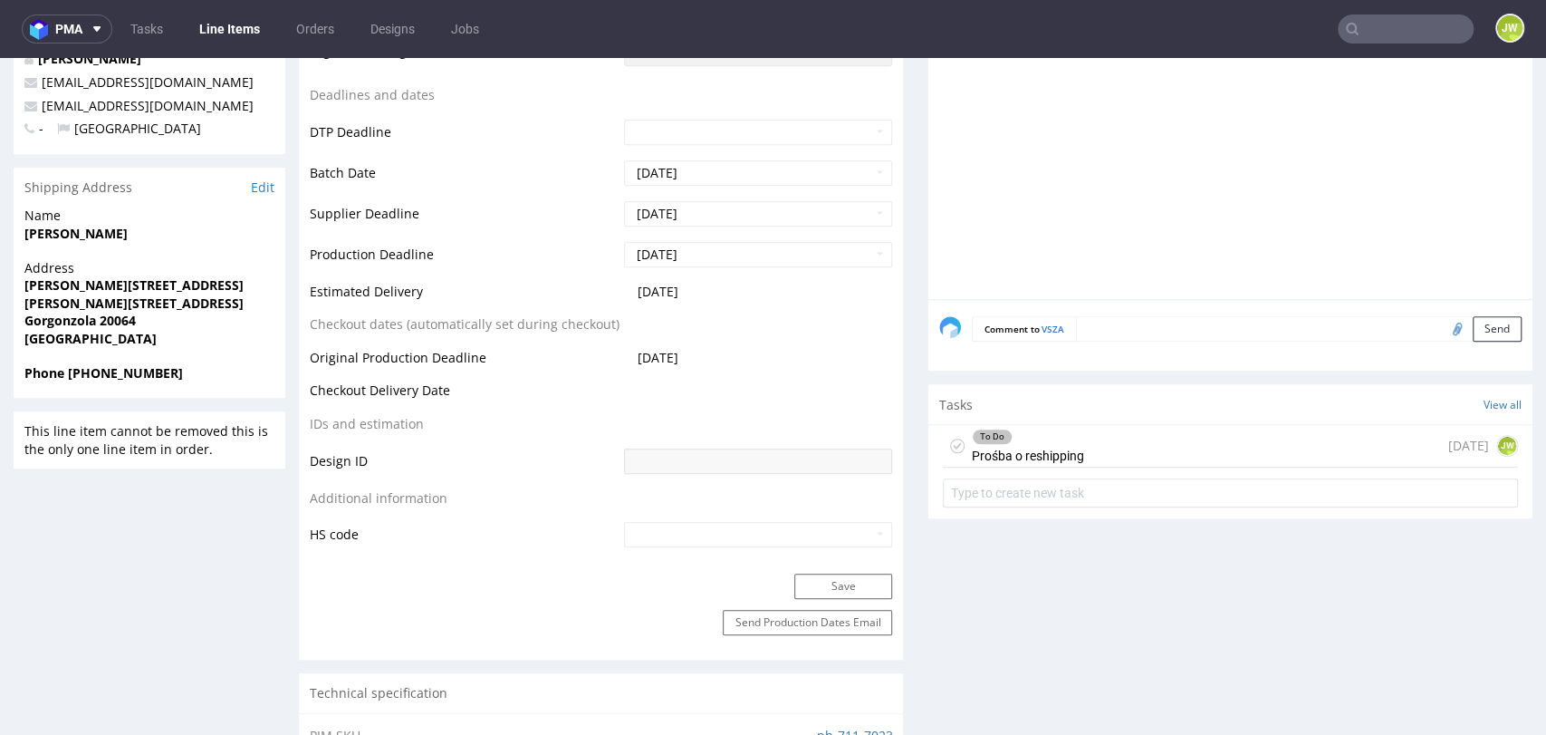
scroll to position [704, 0]
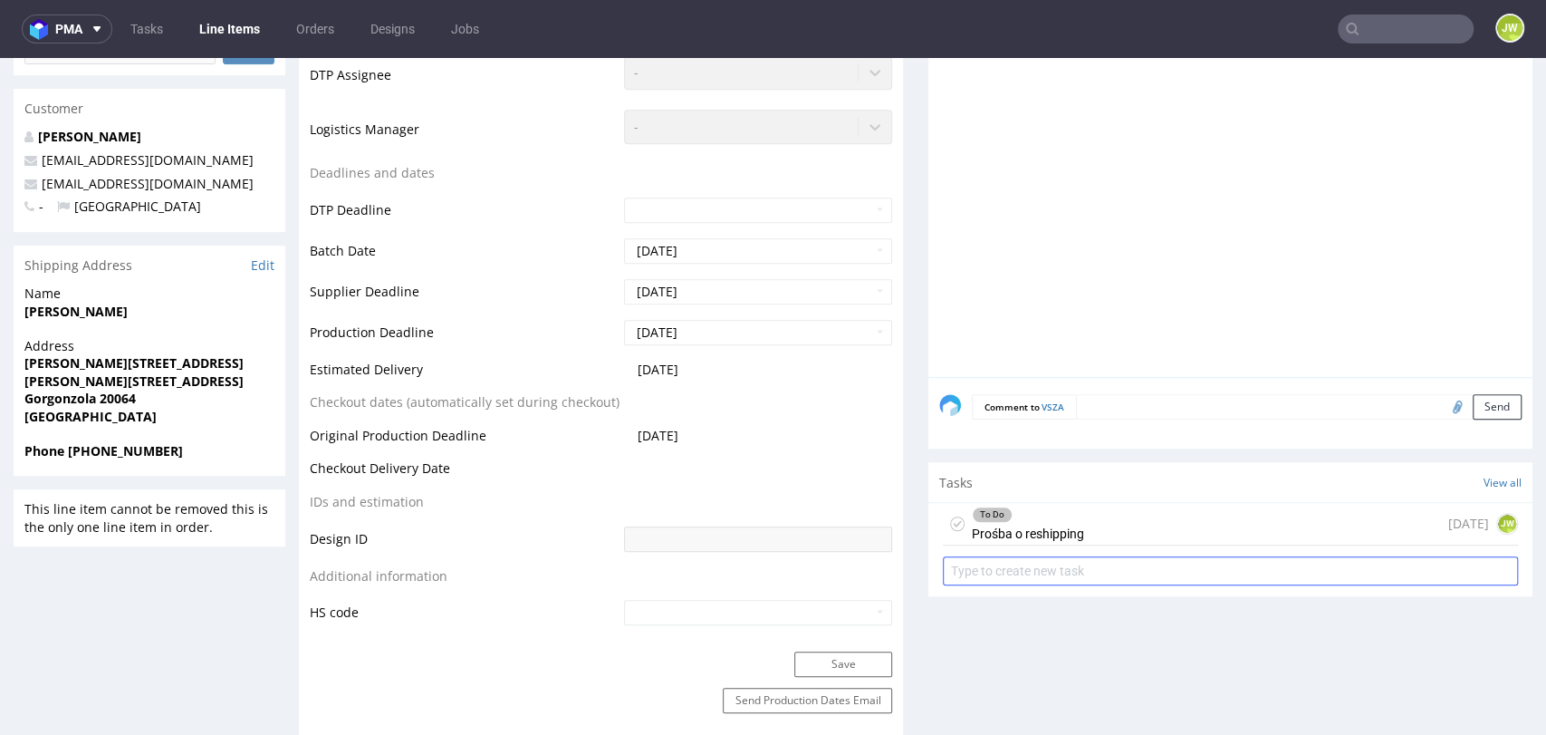
scroll to position [603, 0]
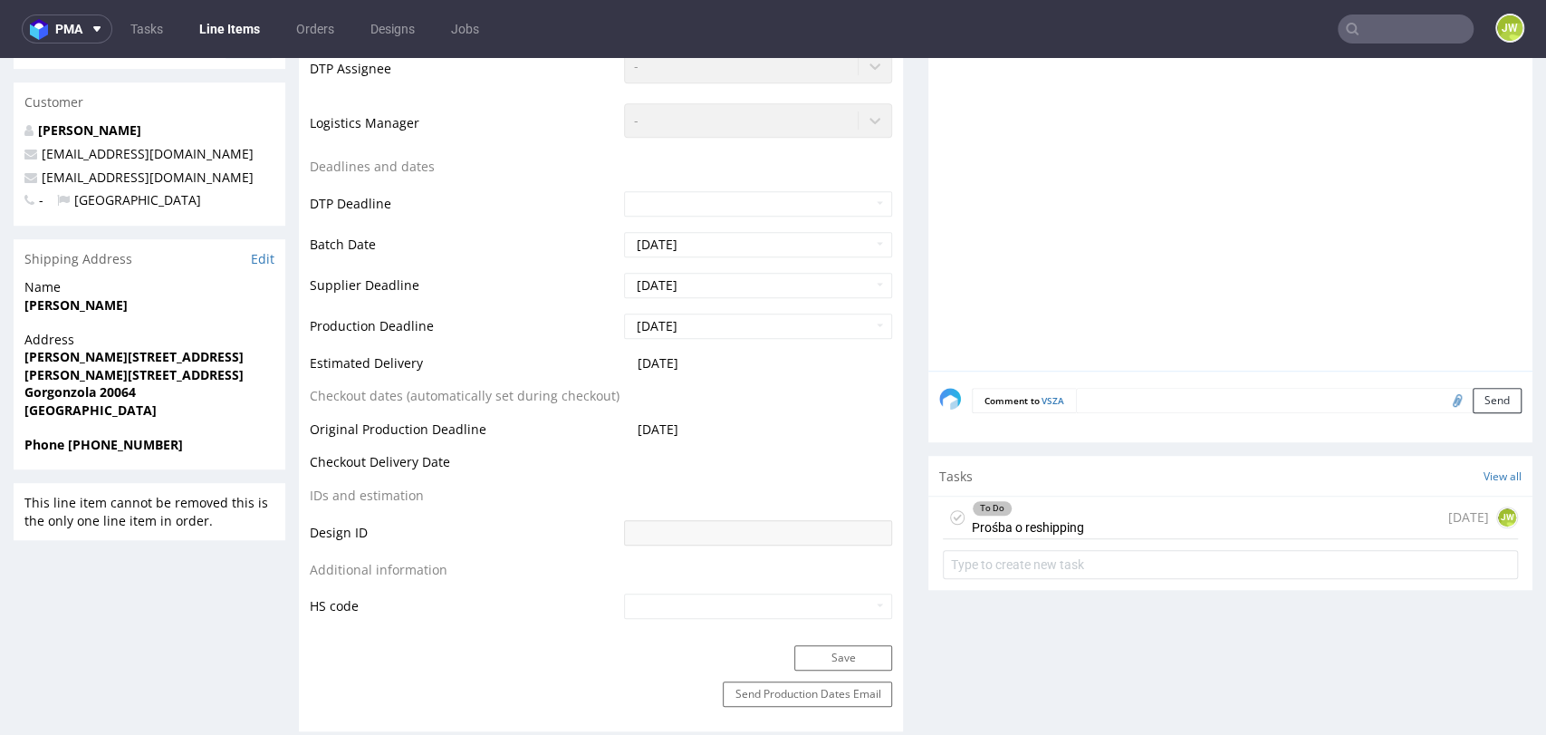
click at [994, 538] on div "To Do Prośba o reshipping 2 days ago JW" at bounding box center [1230, 541] width 604 height 90
click at [993, 527] on div "To Do Prośba o reshipping" at bounding box center [1028, 517] width 112 height 42
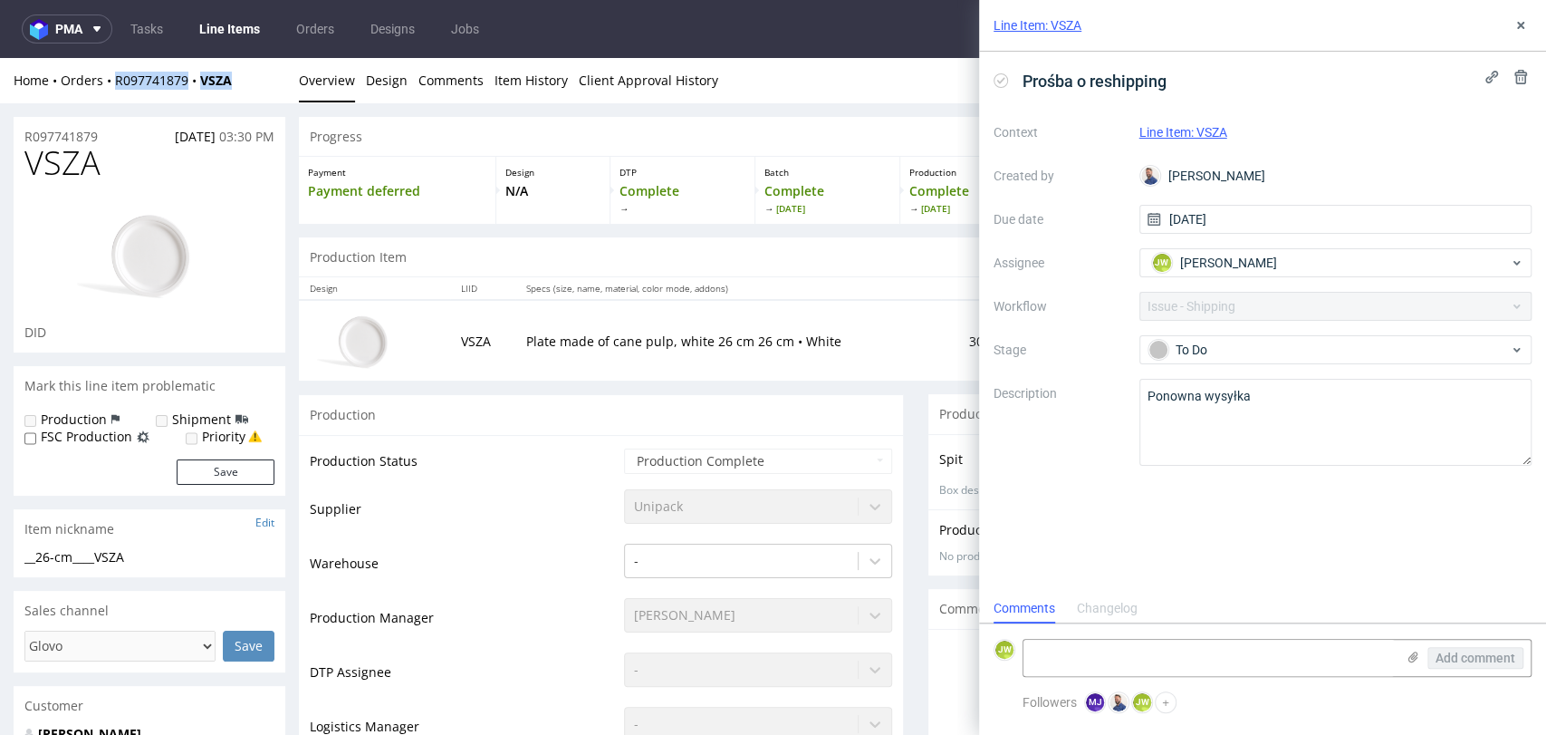
drag, startPoint x: 255, startPoint y: 87, endPoint x: 109, endPoint y: 92, distance: 145.9
click at [109, 92] on div "Home Orders R097741879 VSZA Overview Design Comments Item History Client Approv…" at bounding box center [773, 80] width 1546 height 45
copy div "R097741879 VSZA"
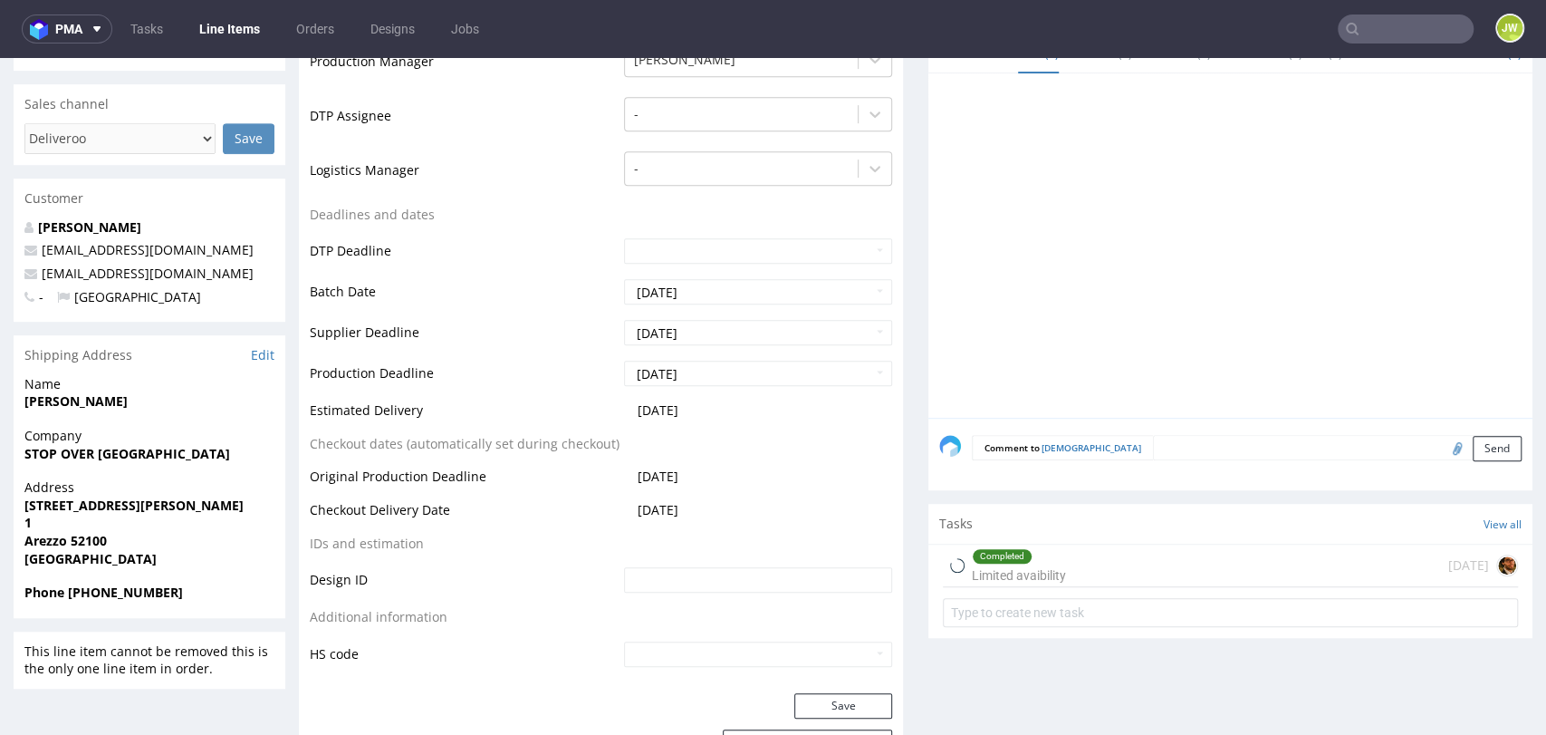
scroll to position [603, 0]
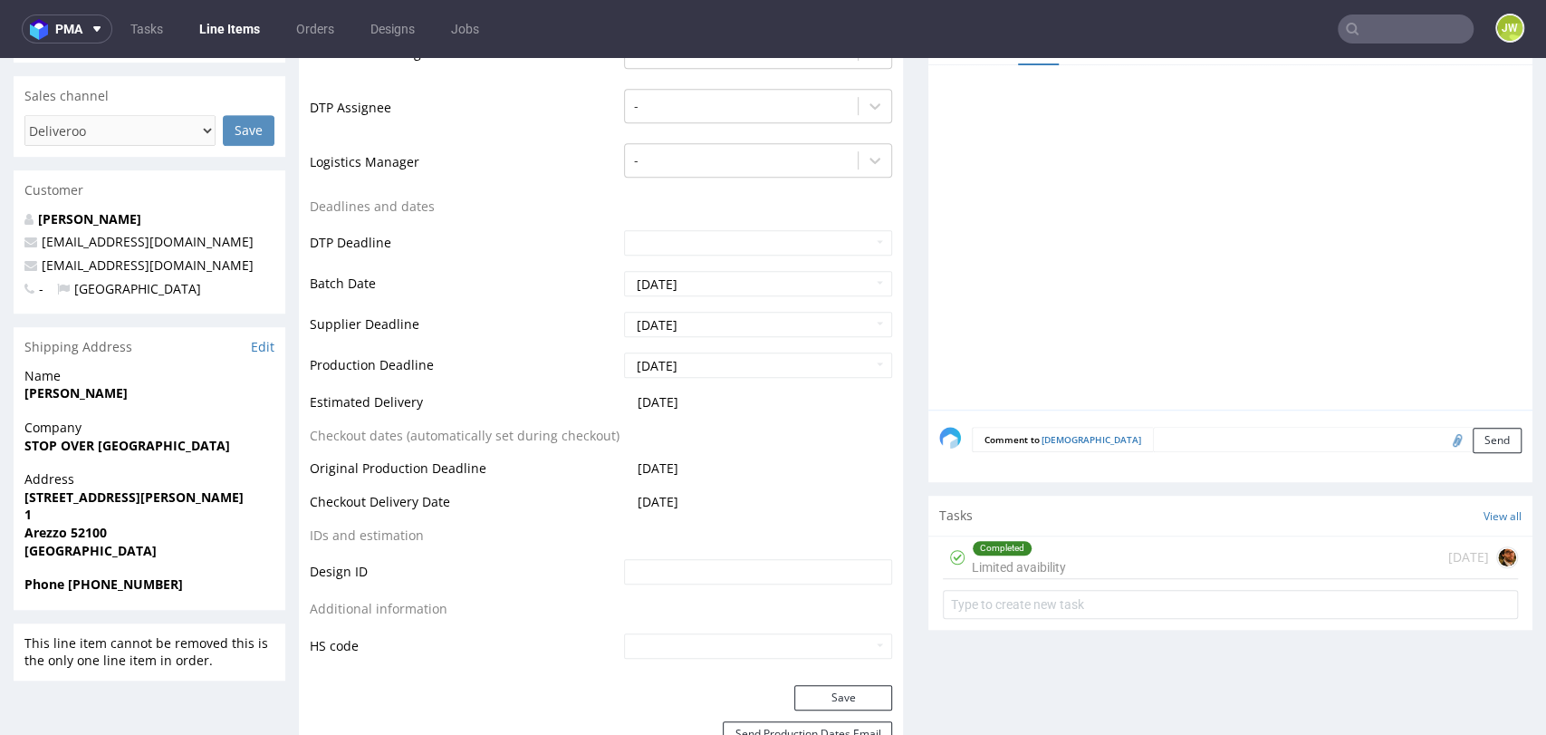
drag, startPoint x: 1027, startPoint y: 534, endPoint x: 1025, endPoint y: 560, distance: 25.4
click at [1027, 541] on div "Completed" at bounding box center [1019, 548] width 92 height 14
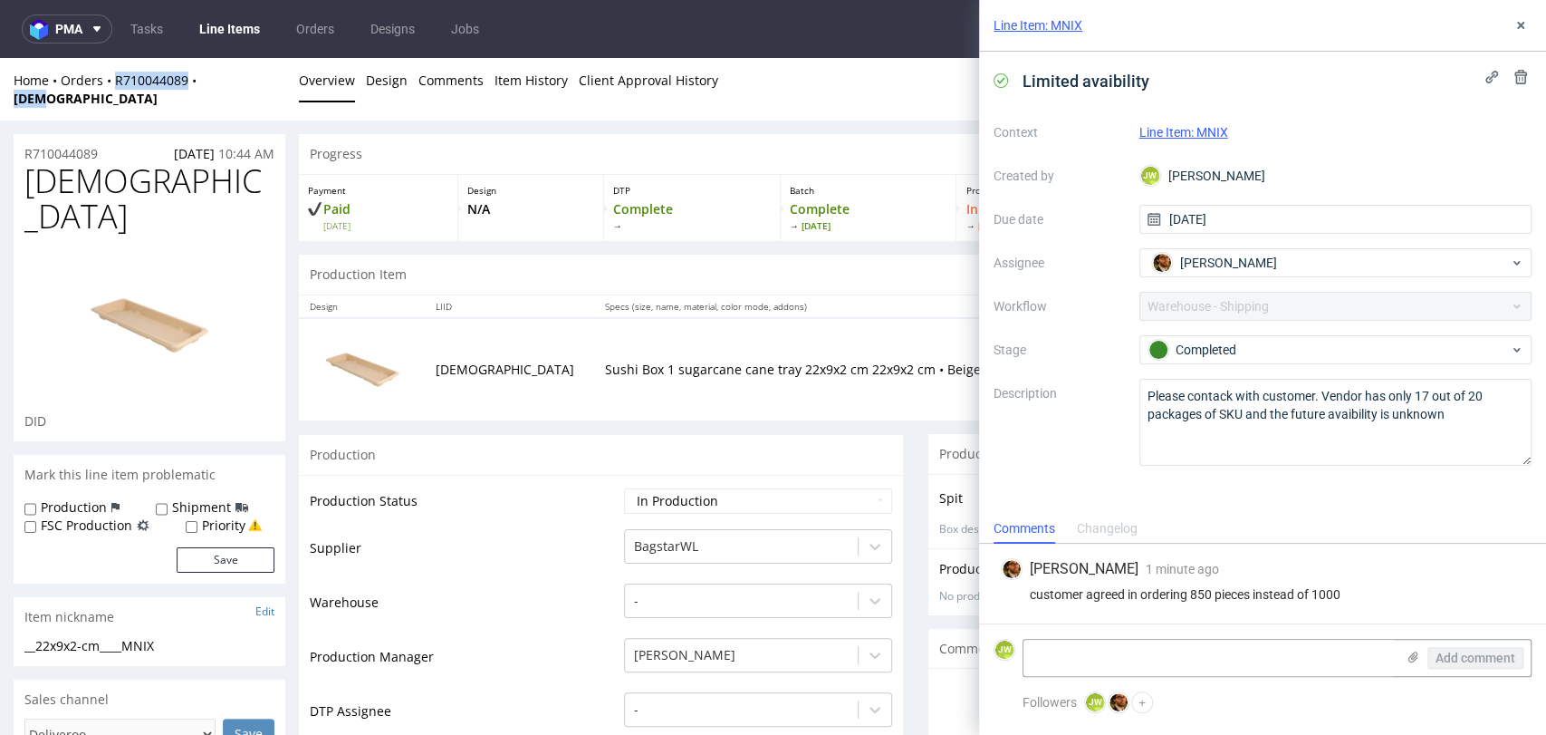
drag, startPoint x: 261, startPoint y: 82, endPoint x: 116, endPoint y: 96, distance: 145.6
click at [116, 96] on div "Home Orders R710044089 MNIX Overview Design Comments Item History Client Approv…" at bounding box center [773, 89] width 1546 height 62
copy div "R710044089 MNIX"
click at [1523, 30] on icon at bounding box center [1521, 25] width 14 height 14
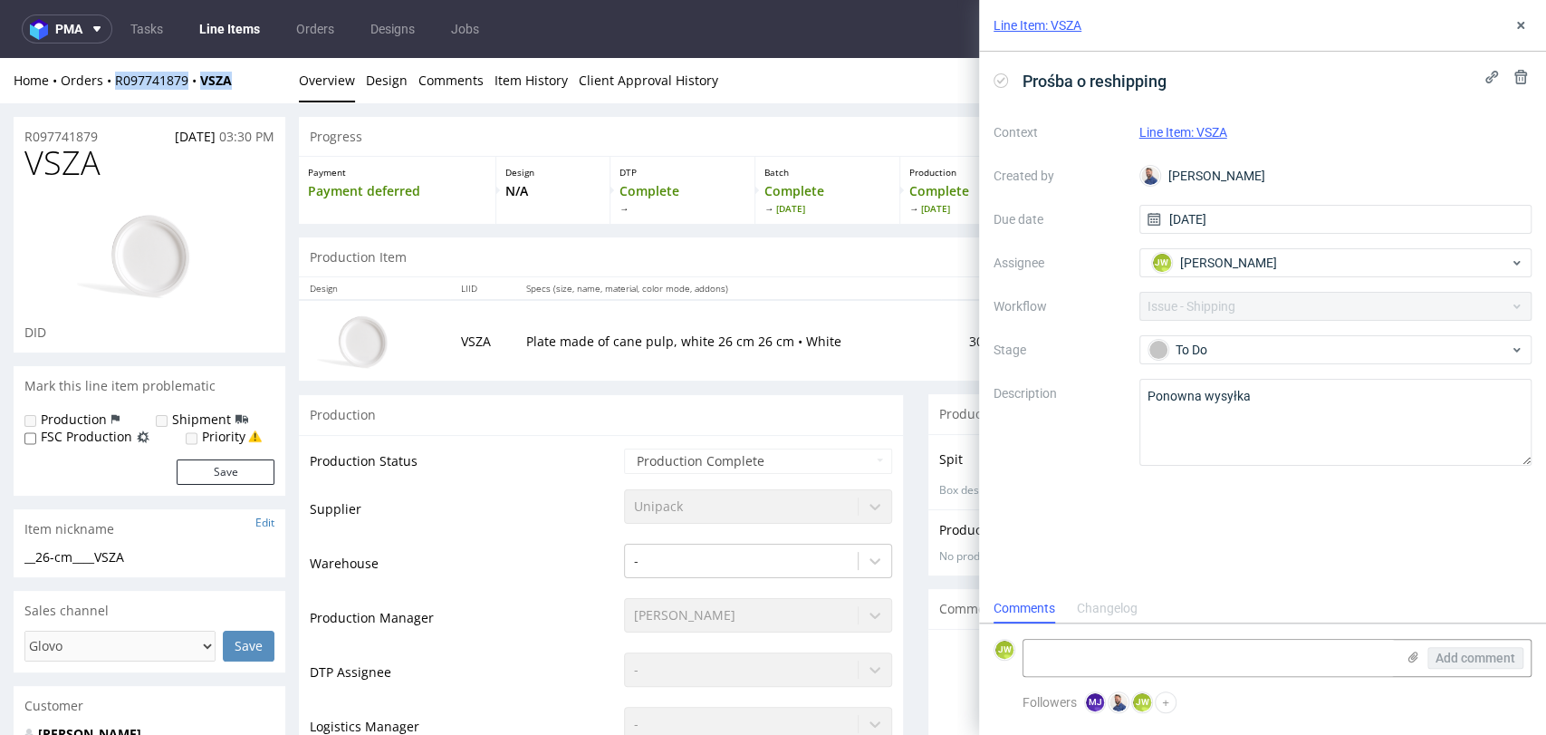
scroll to position [14, 0]
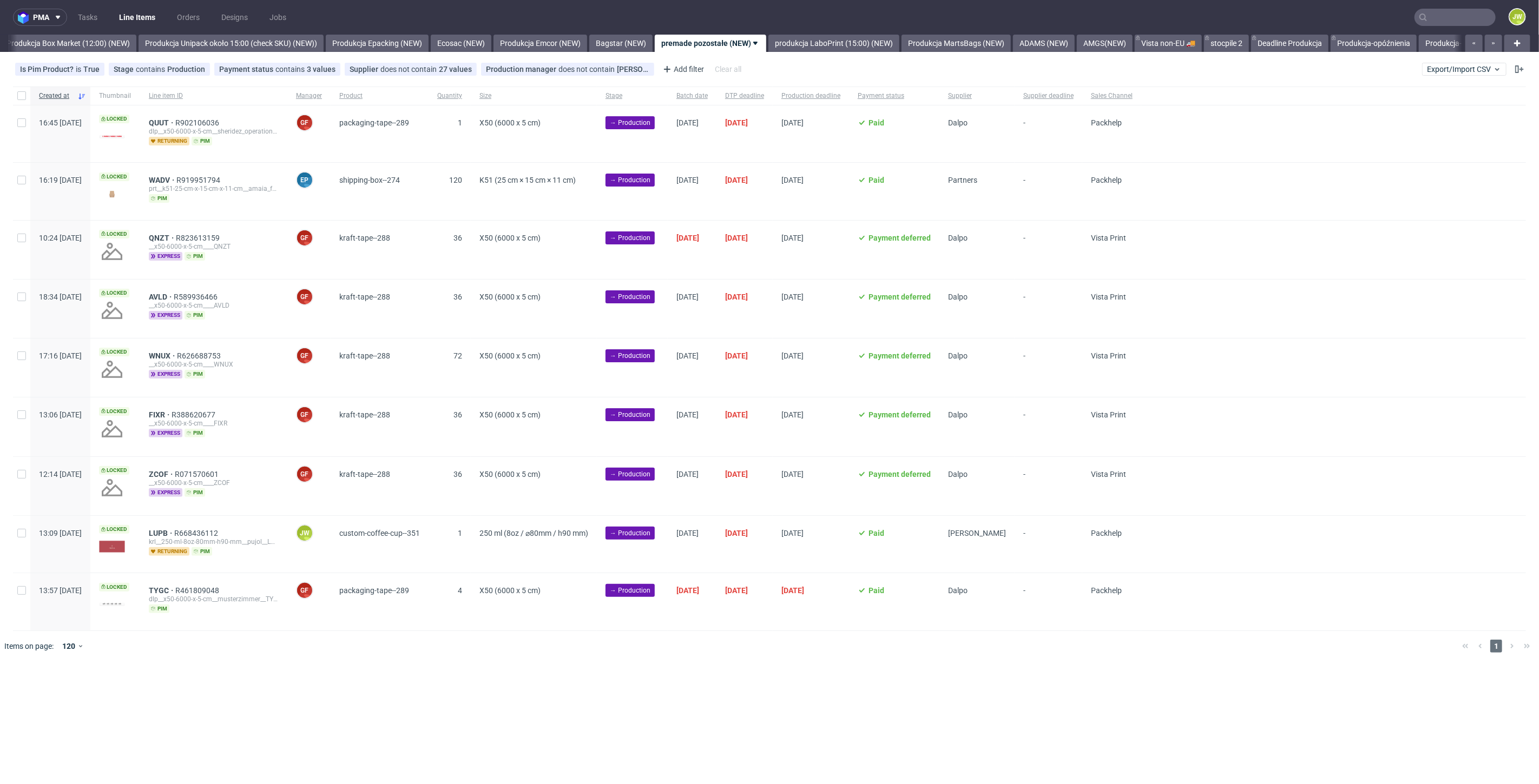
scroll to position [0, 1868]
click at [174, 530] on span "LUPB" at bounding box center [161, 533] width 26 height 8
click at [1439, 10] on input "text" at bounding box center [1389, 17] width 212 height 17
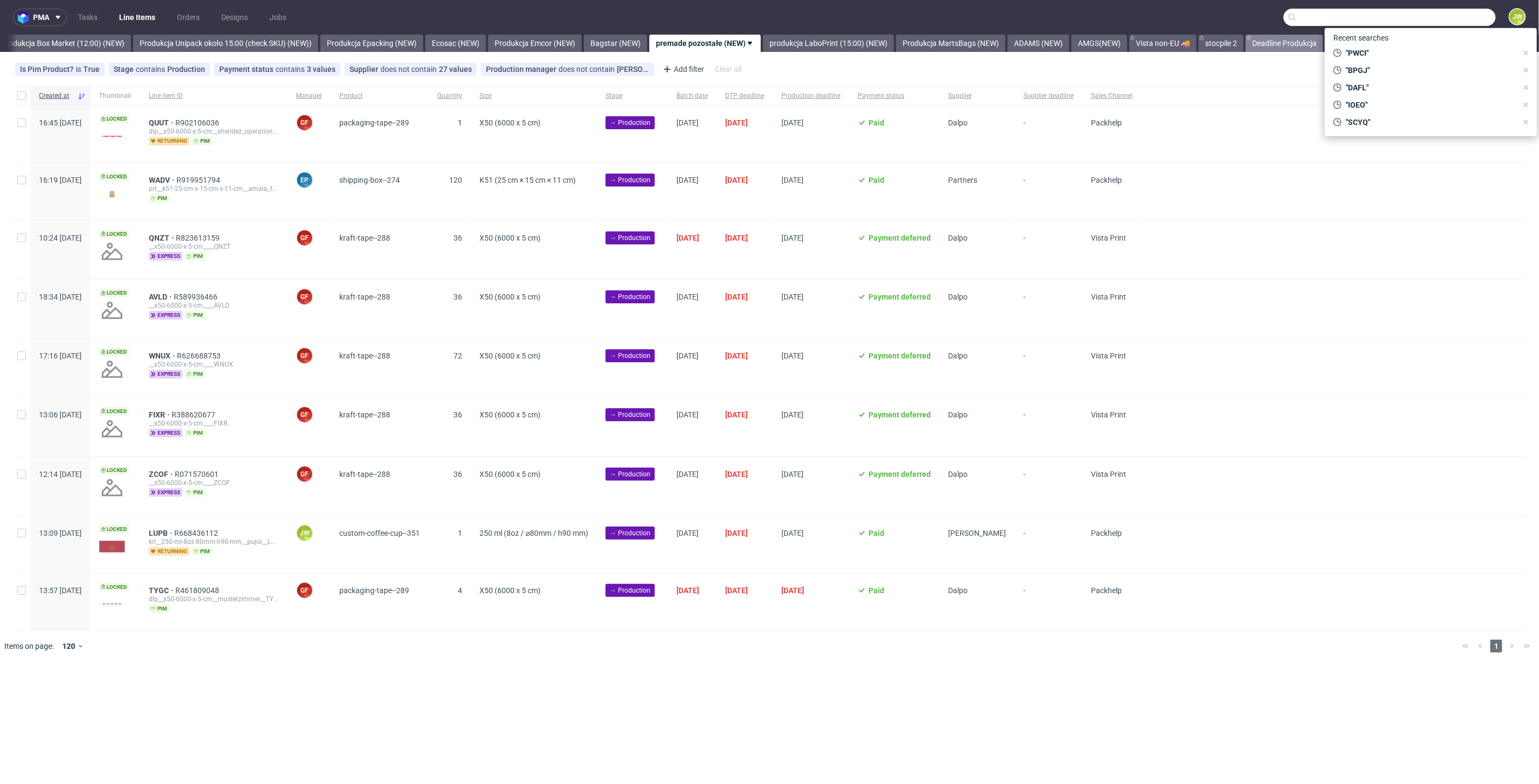
click at [1317, 45] on link "Deadline Produkcja" at bounding box center [1284, 43] width 78 height 17
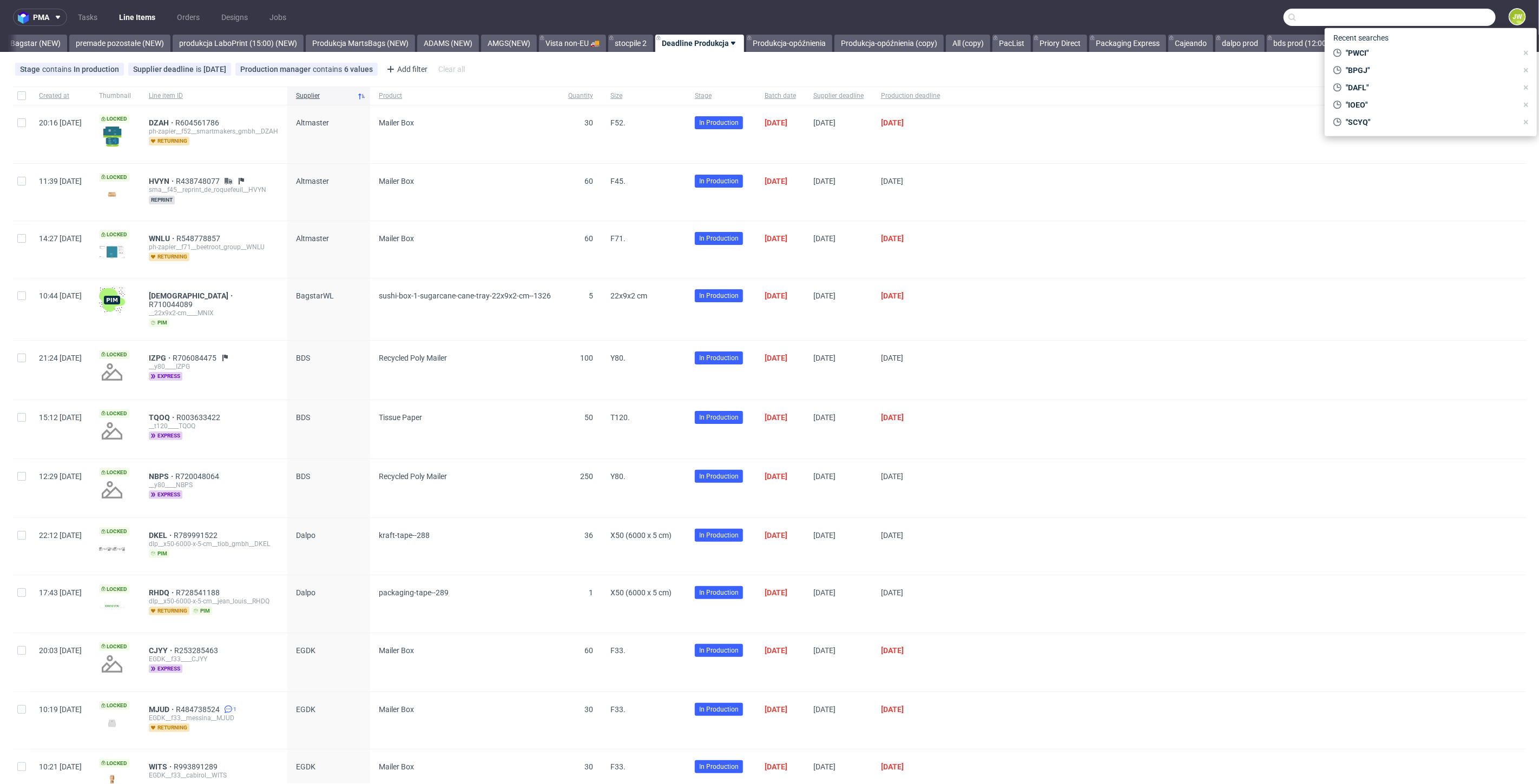
scroll to position [0, 2448]
click at [1226, 68] on div "Stage contains In production Supplier deadline is today Production manager cont…" at bounding box center [770, 69] width 1539 height 26
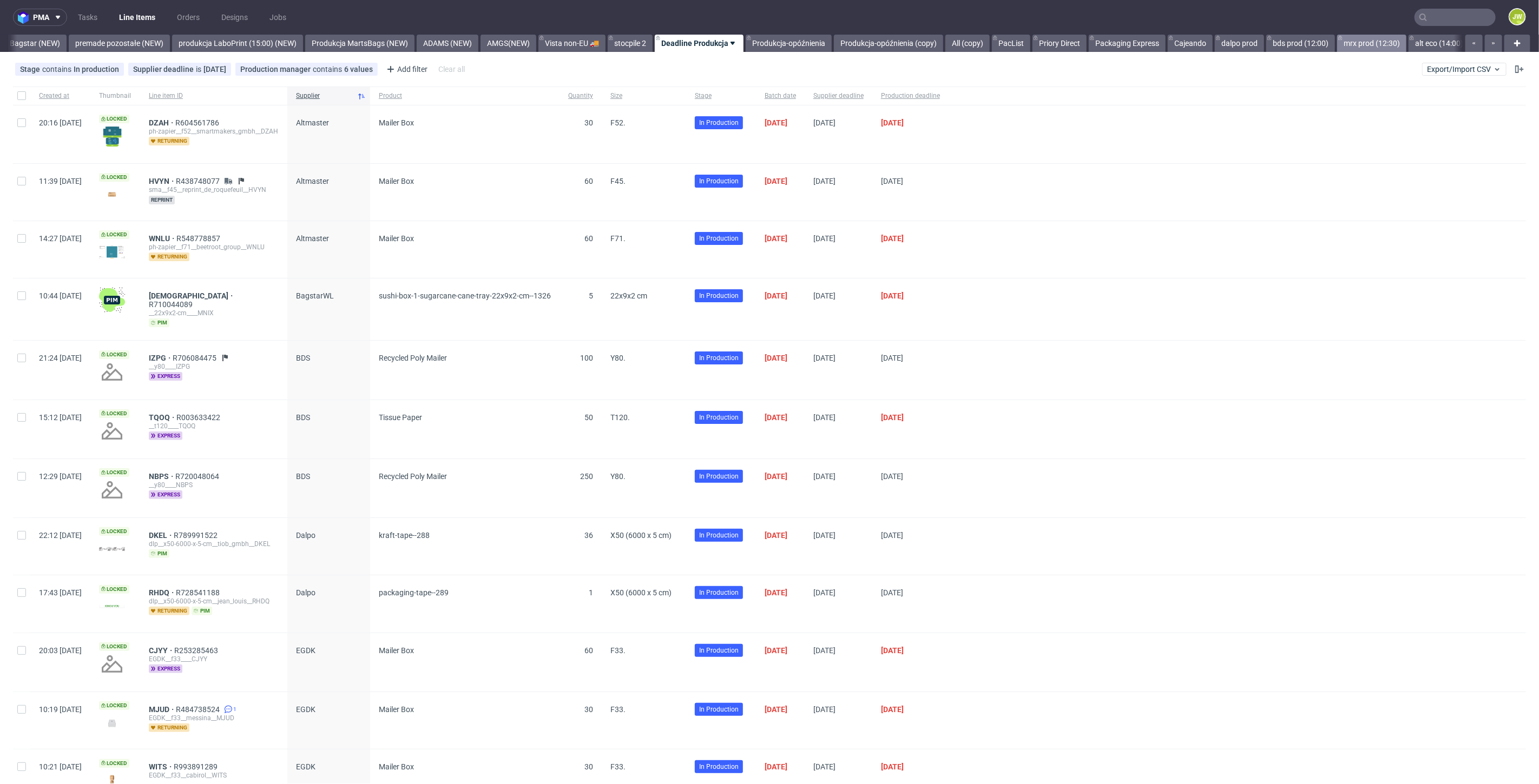
click at [1386, 39] on link "mrx prod (12:30)" at bounding box center [1372, 43] width 69 height 17
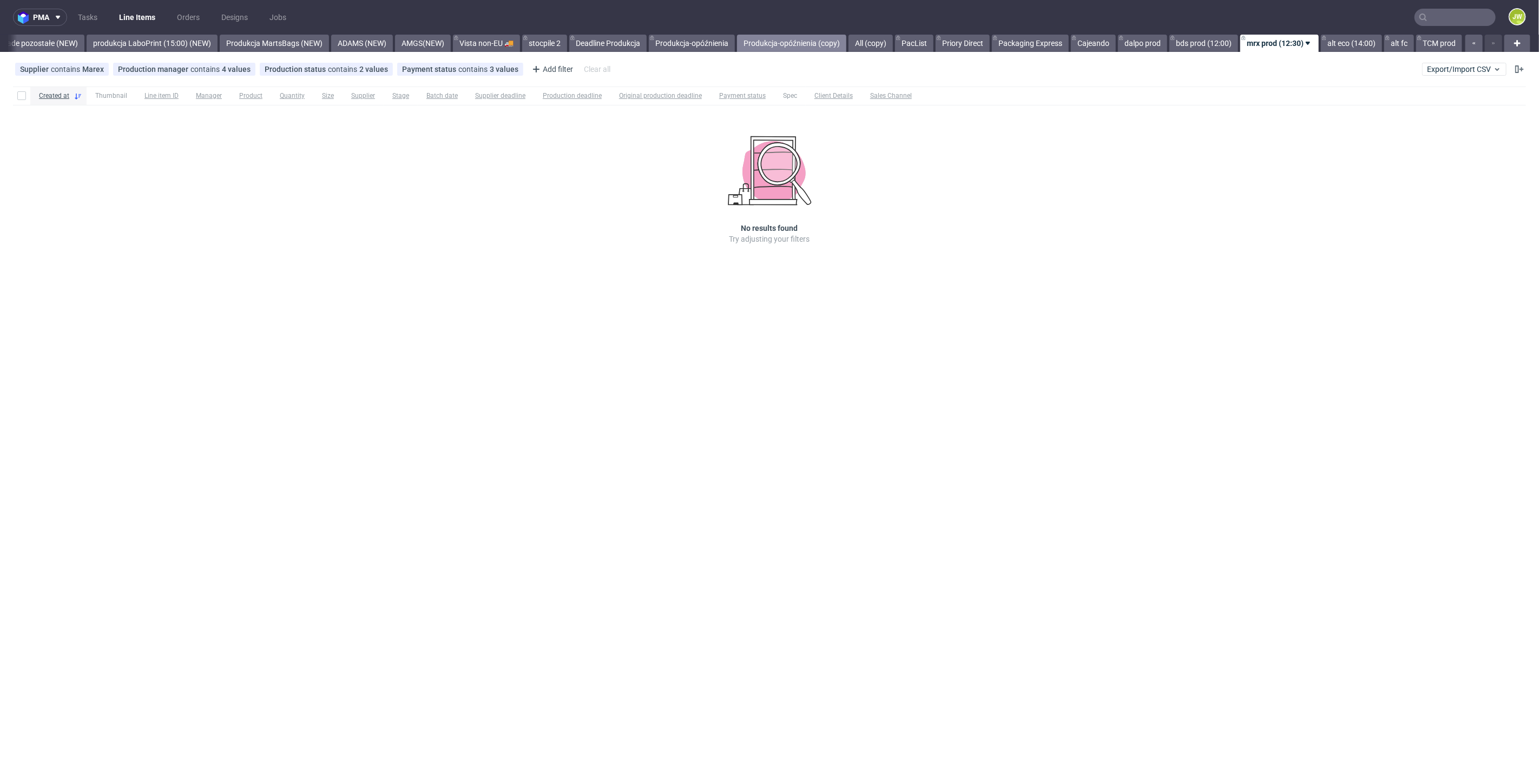
click at [764, 41] on link "Produkcja-opóźnienia (copy)" at bounding box center [792, 43] width 109 height 17
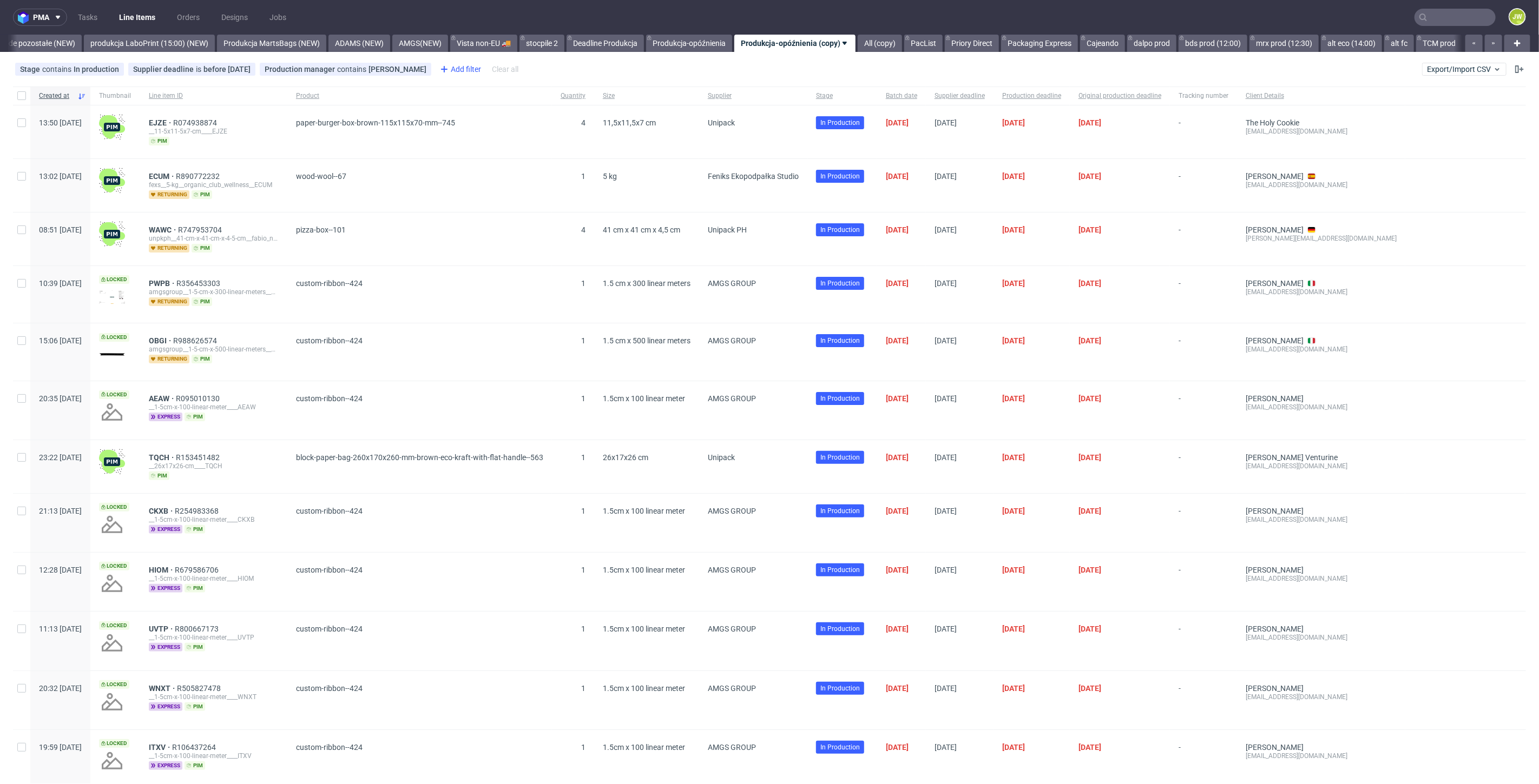
click at [449, 69] on div "Add filter" at bounding box center [459, 69] width 48 height 17
click at [456, 92] on input "text" at bounding box center [498, 93] width 130 height 17
type input "supp"
click at [458, 133] on span "Supplier" at bounding box center [452, 135] width 37 height 15
click at [465, 282] on div "AMGS GROUP" at bounding box center [475, 284] width 48 height 11
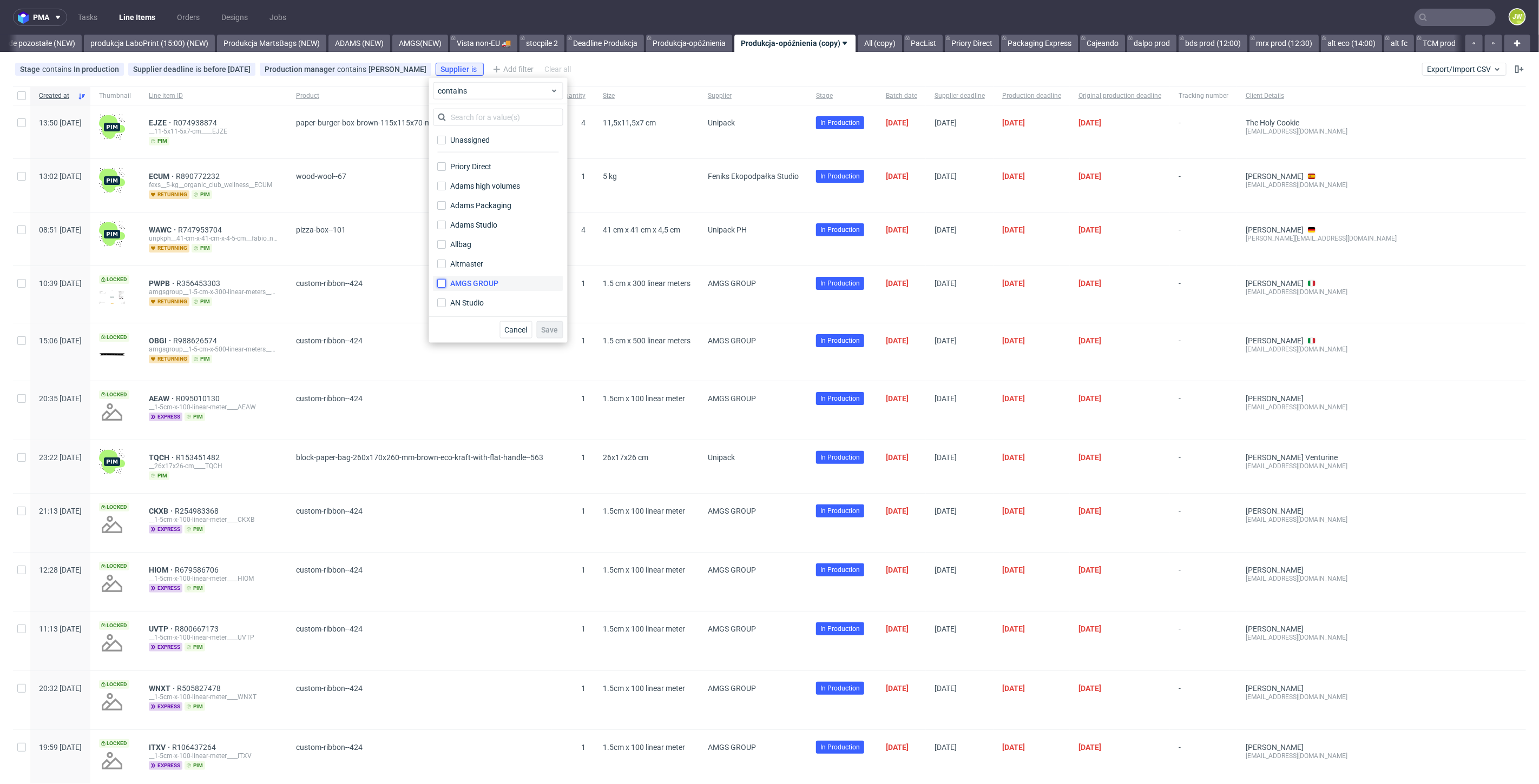
click at [446, 282] on input "AMGS GROUP" at bounding box center [442, 283] width 8 height 8
checkbox input "true"
click at [550, 328] on span "Save" at bounding box center [550, 330] width 17 height 8
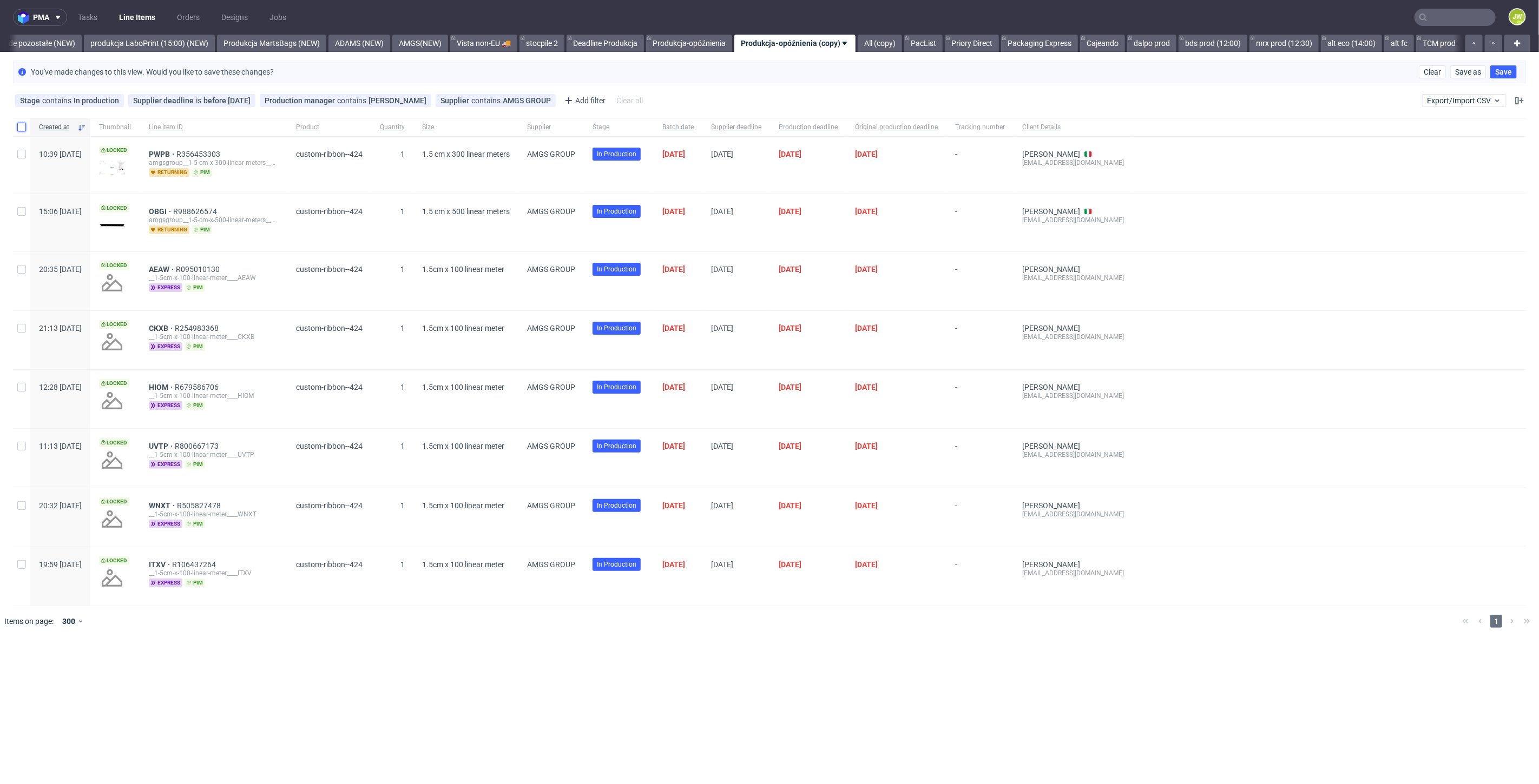
click at [19, 125] on input "checkbox" at bounding box center [22, 127] width 8 height 8
checkbox input "true"
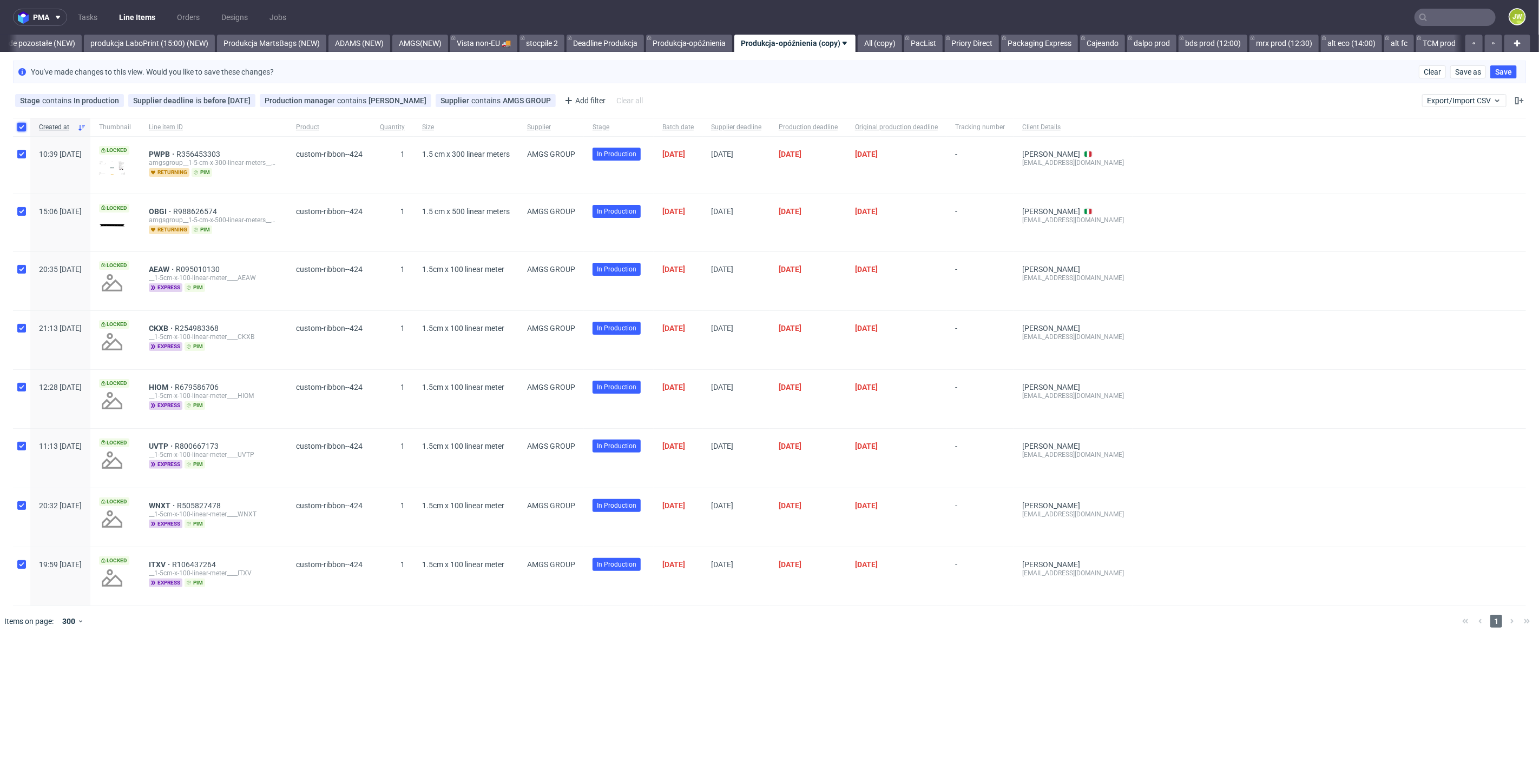
checkbox input "true"
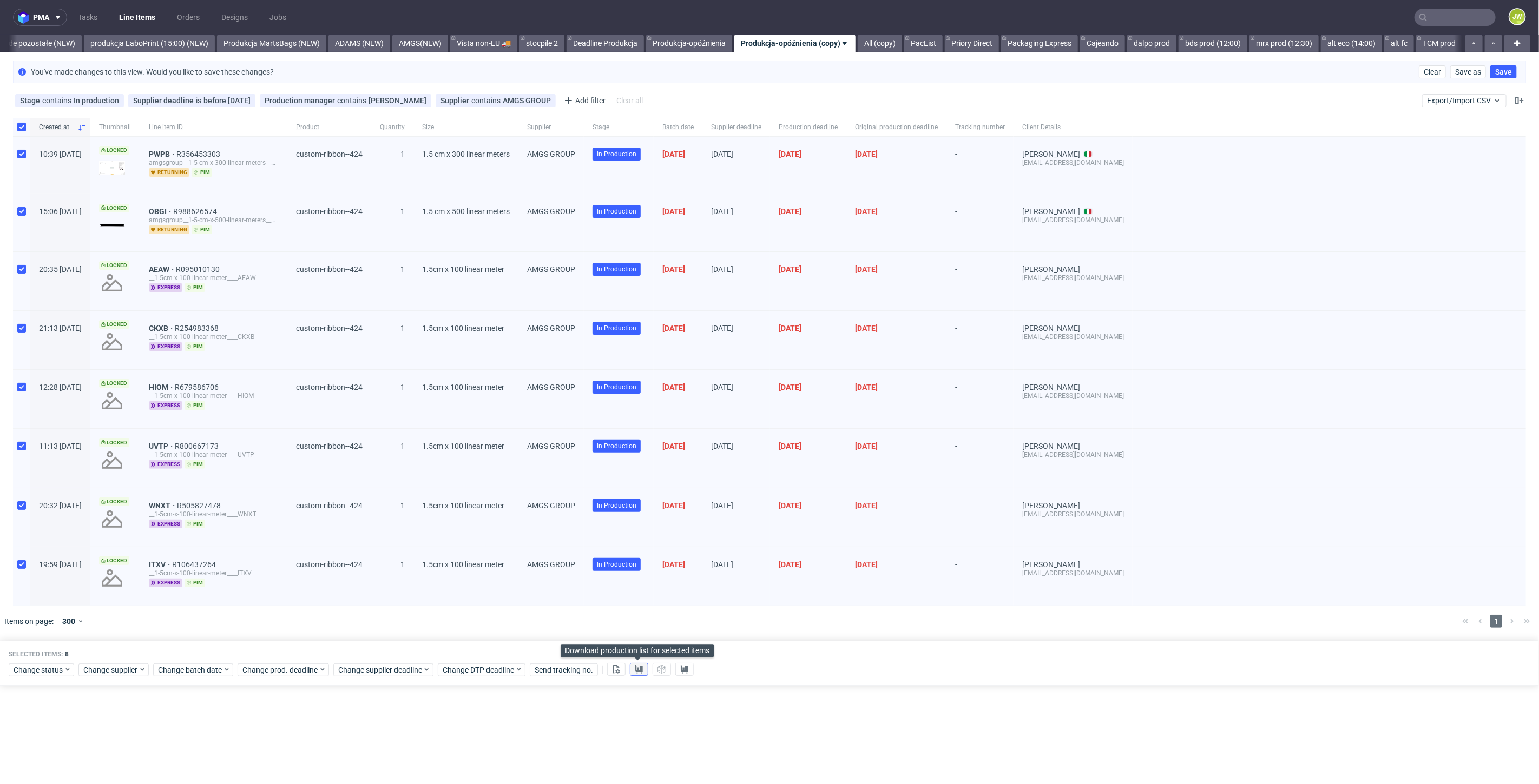
click at [634, 666] on icon at bounding box center [639, 669] width 8 height 8
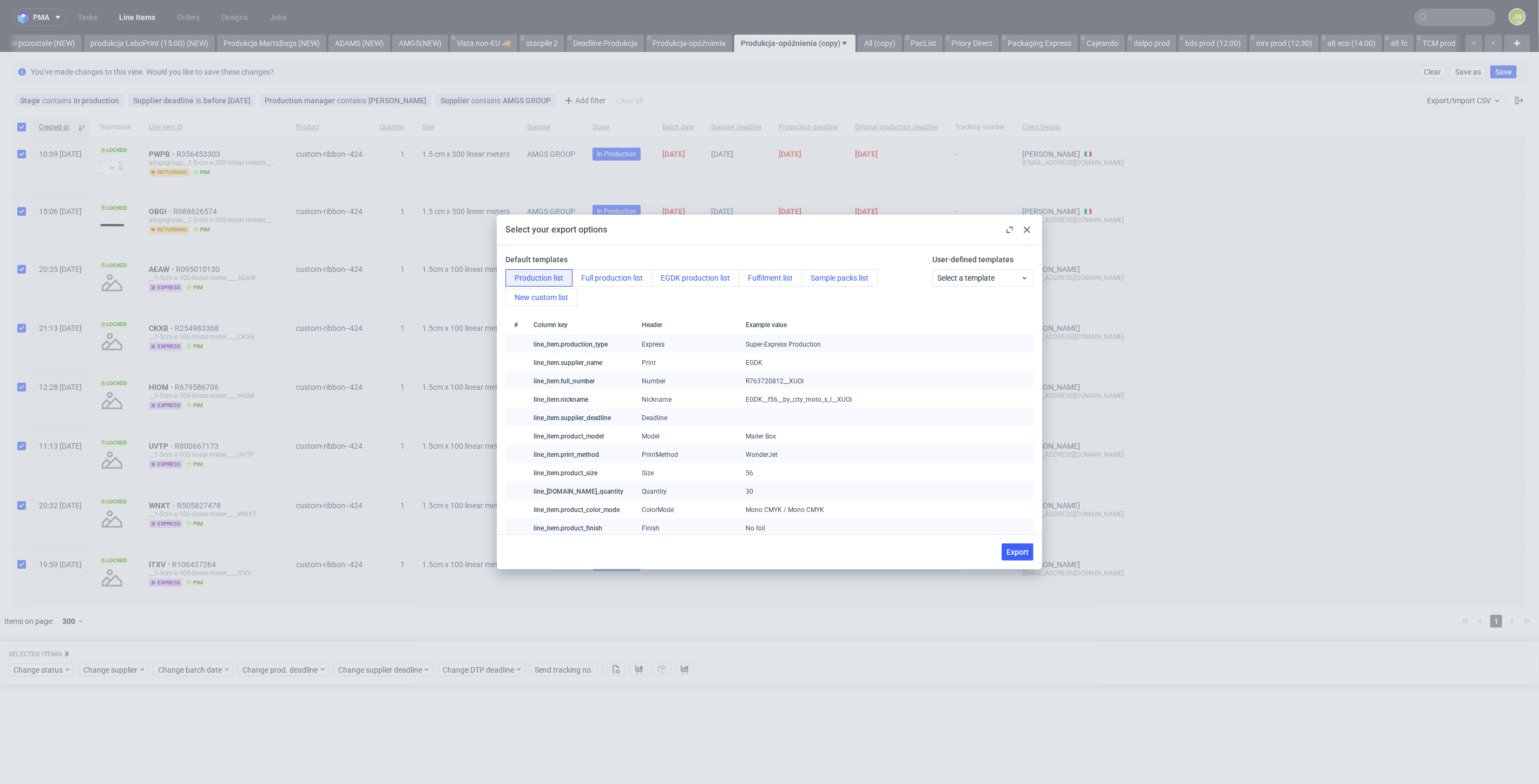
drag, startPoint x: 1034, startPoint y: 557, endPoint x: 956, endPoint y: 557, distance: 78.0
click at [1033, 557] on div "Export" at bounding box center [769, 552] width 545 height 35
click at [1013, 554] on span "Export" at bounding box center [1017, 552] width 22 height 8
checkbox input "false"
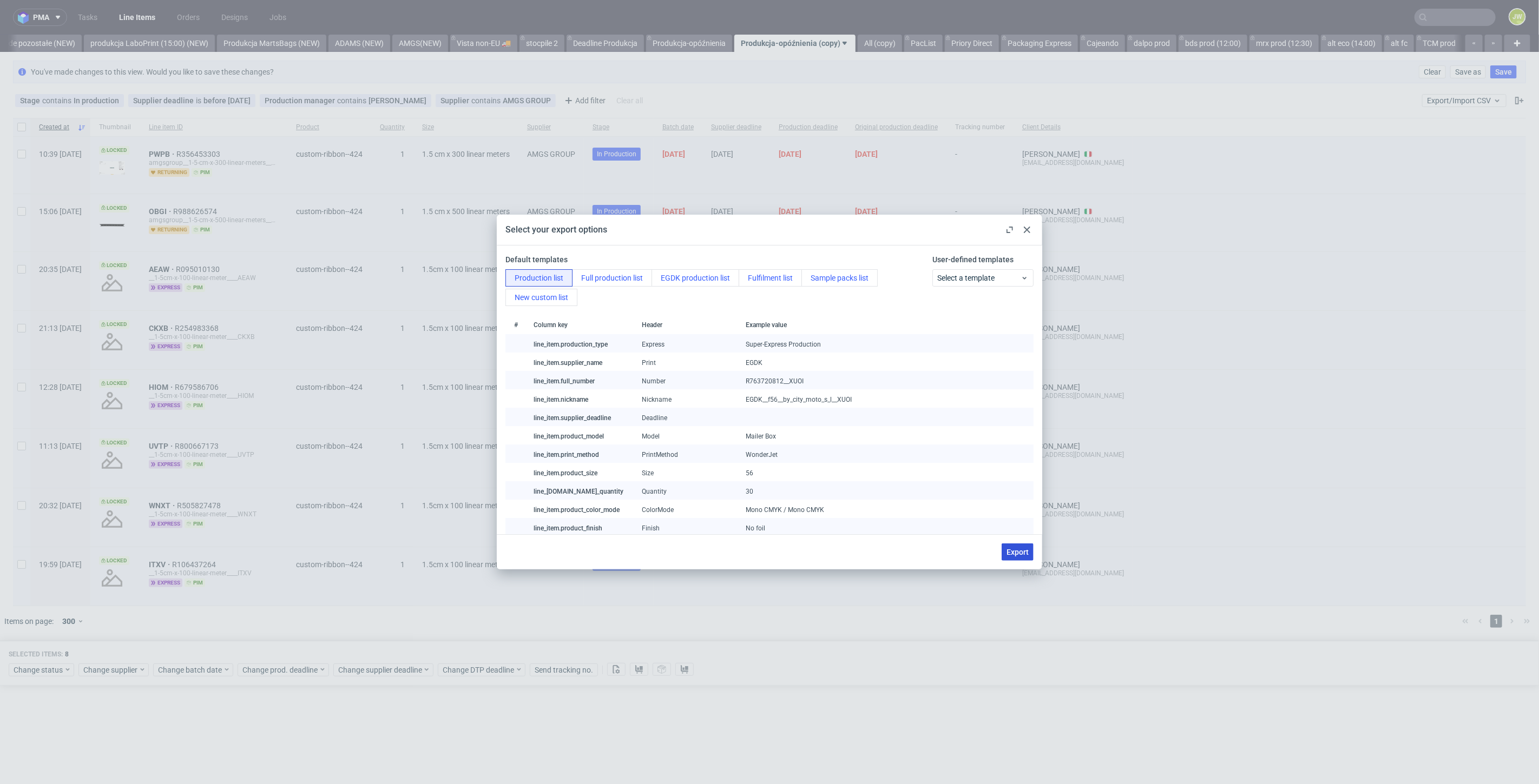
checkbox input "false"
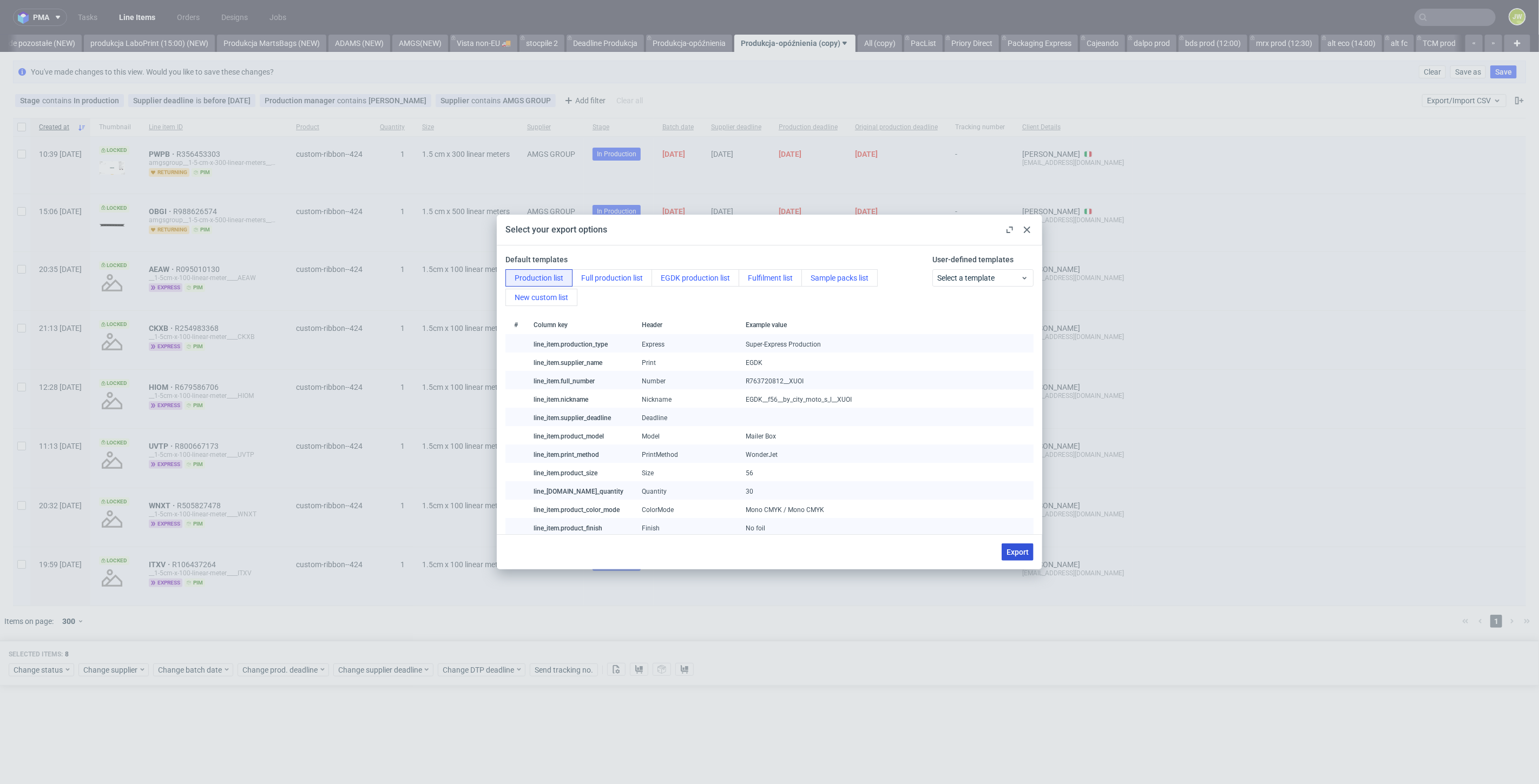
checkbox input "false"
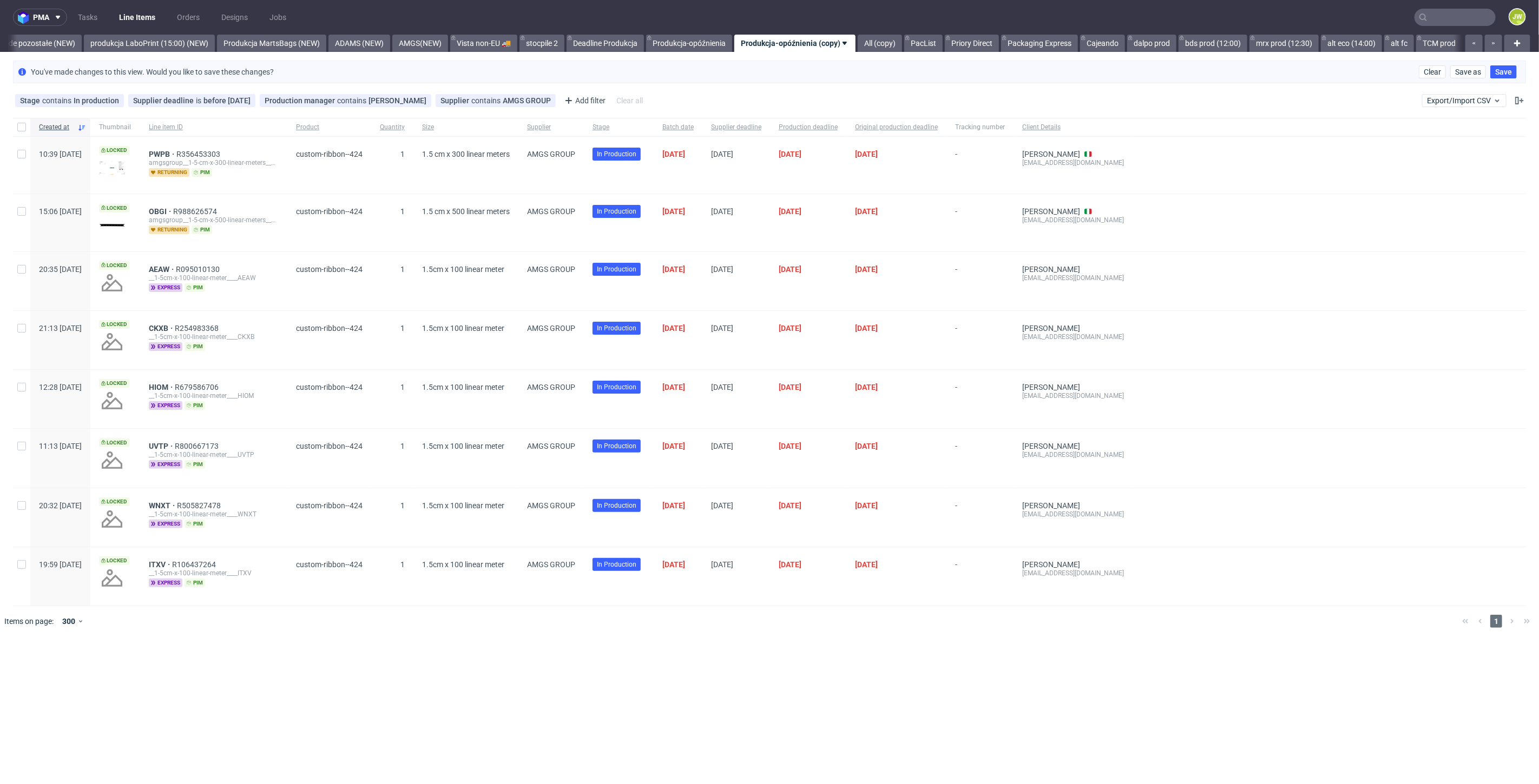
click at [733, 78] on div "You've made changes to this view. Would you like to save these changes? Clear S…" at bounding box center [770, 72] width 1513 height 23
click at [1437, 26] on input "text" at bounding box center [1455, 17] width 81 height 17
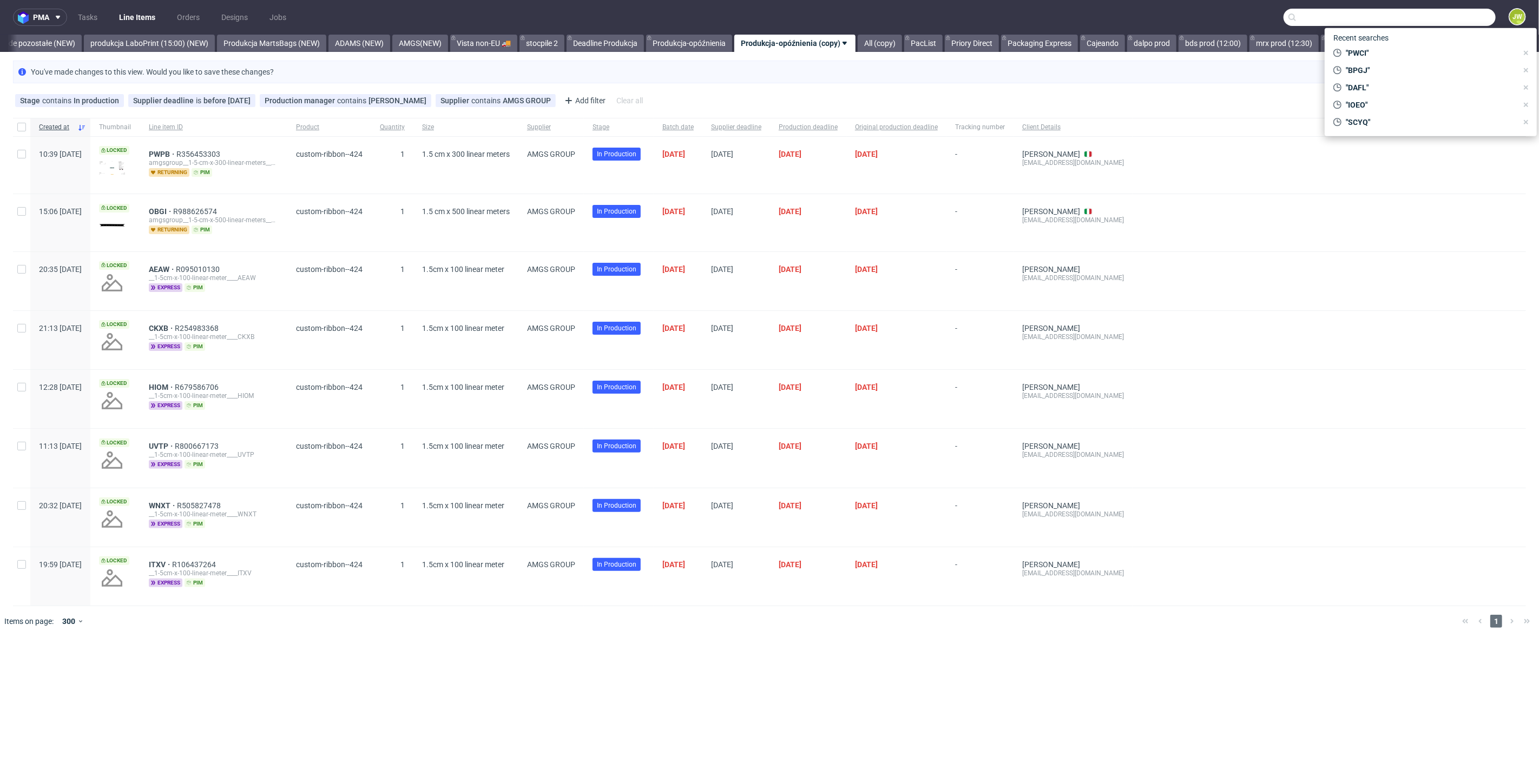
paste input "SNWQ"
type input "SNWQ"
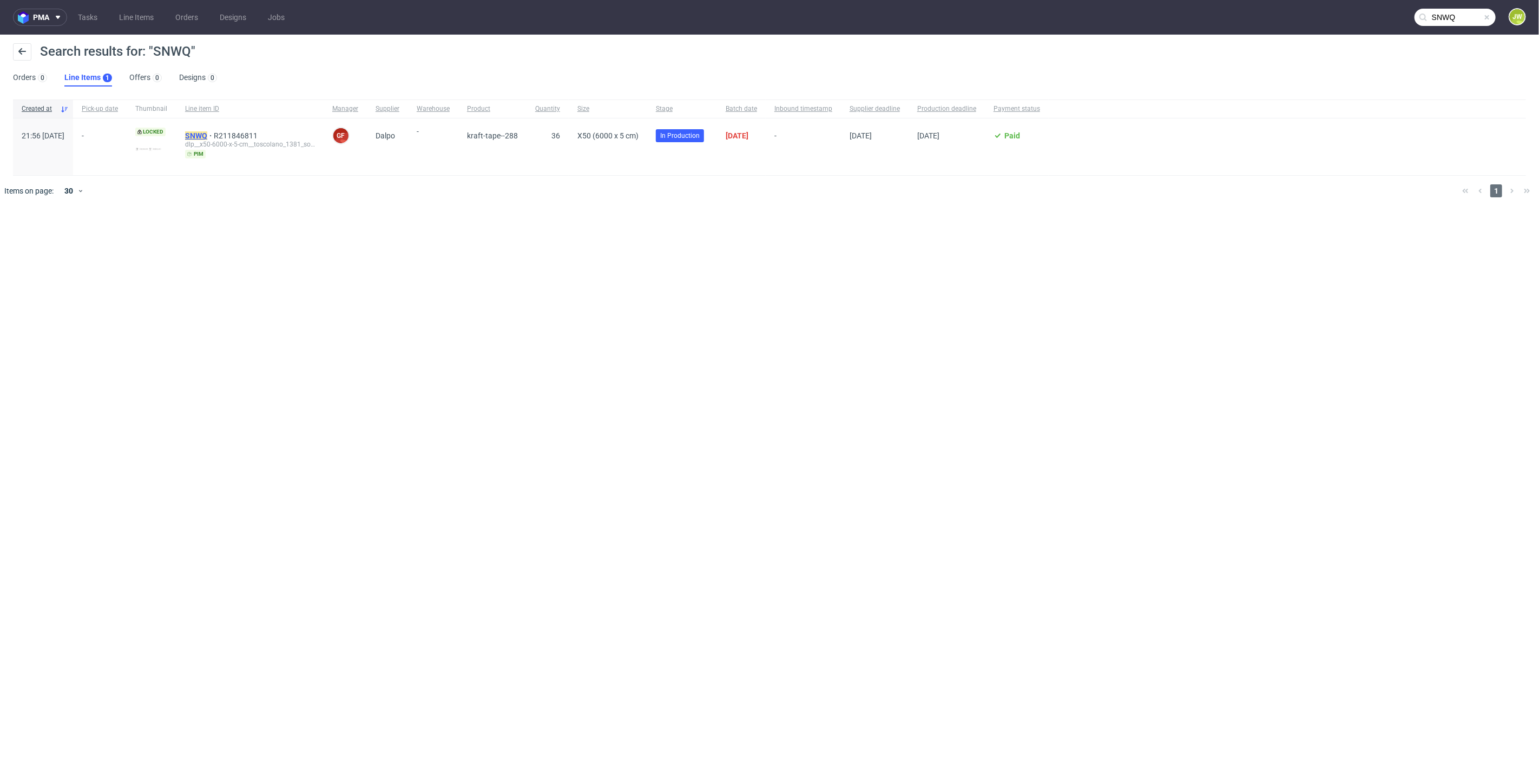
click at [207, 131] on mark "SNWQ" at bounding box center [196, 136] width 22 height 8
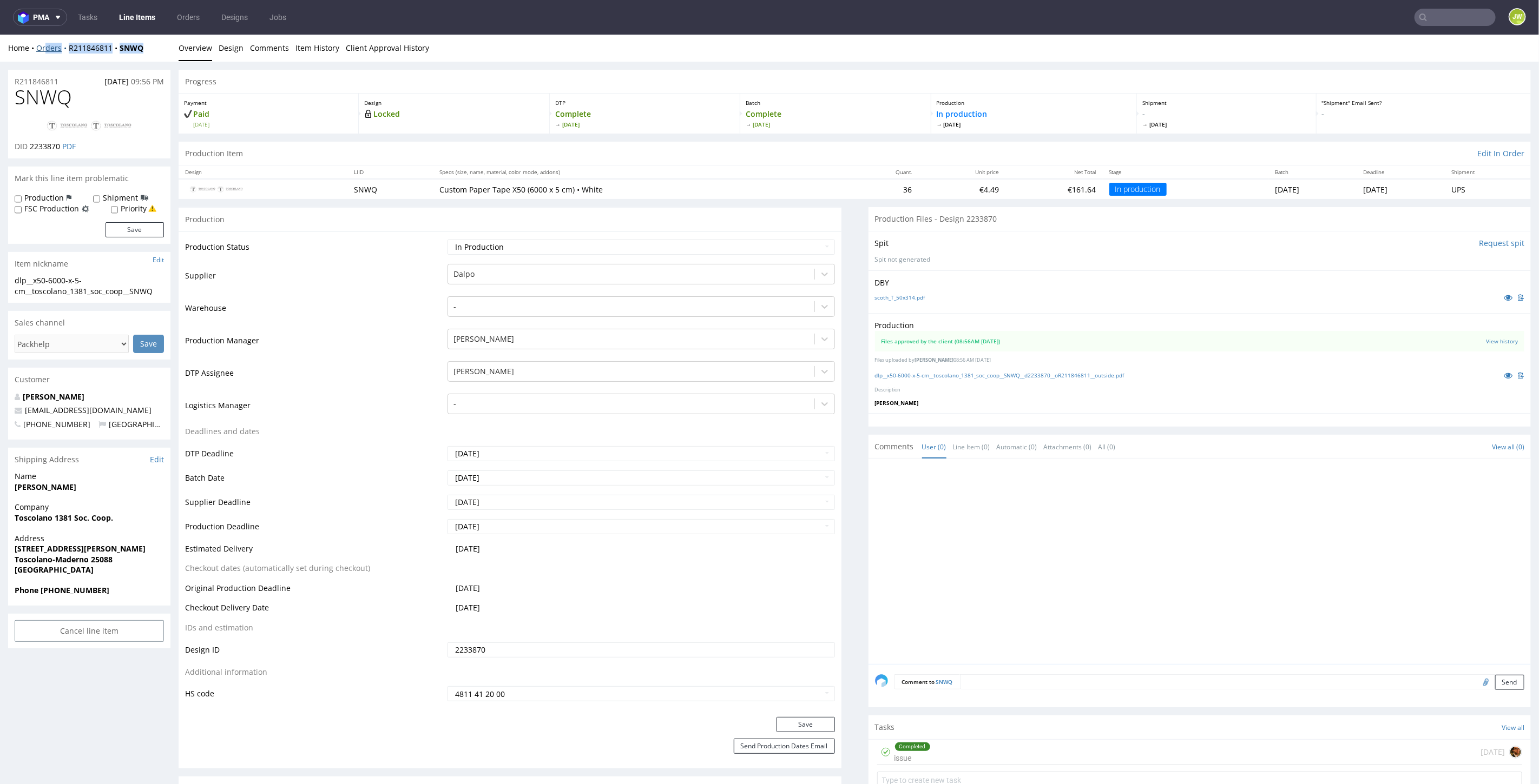
drag, startPoint x: 148, startPoint y: 47, endPoint x: 44, endPoint y: 49, distance: 104.0
click at [44, 49] on div "Home Orders R211846811 SNWQ" at bounding box center [90, 48] width 163 height 11
click at [1433, 16] on input "text" at bounding box center [1455, 17] width 81 height 17
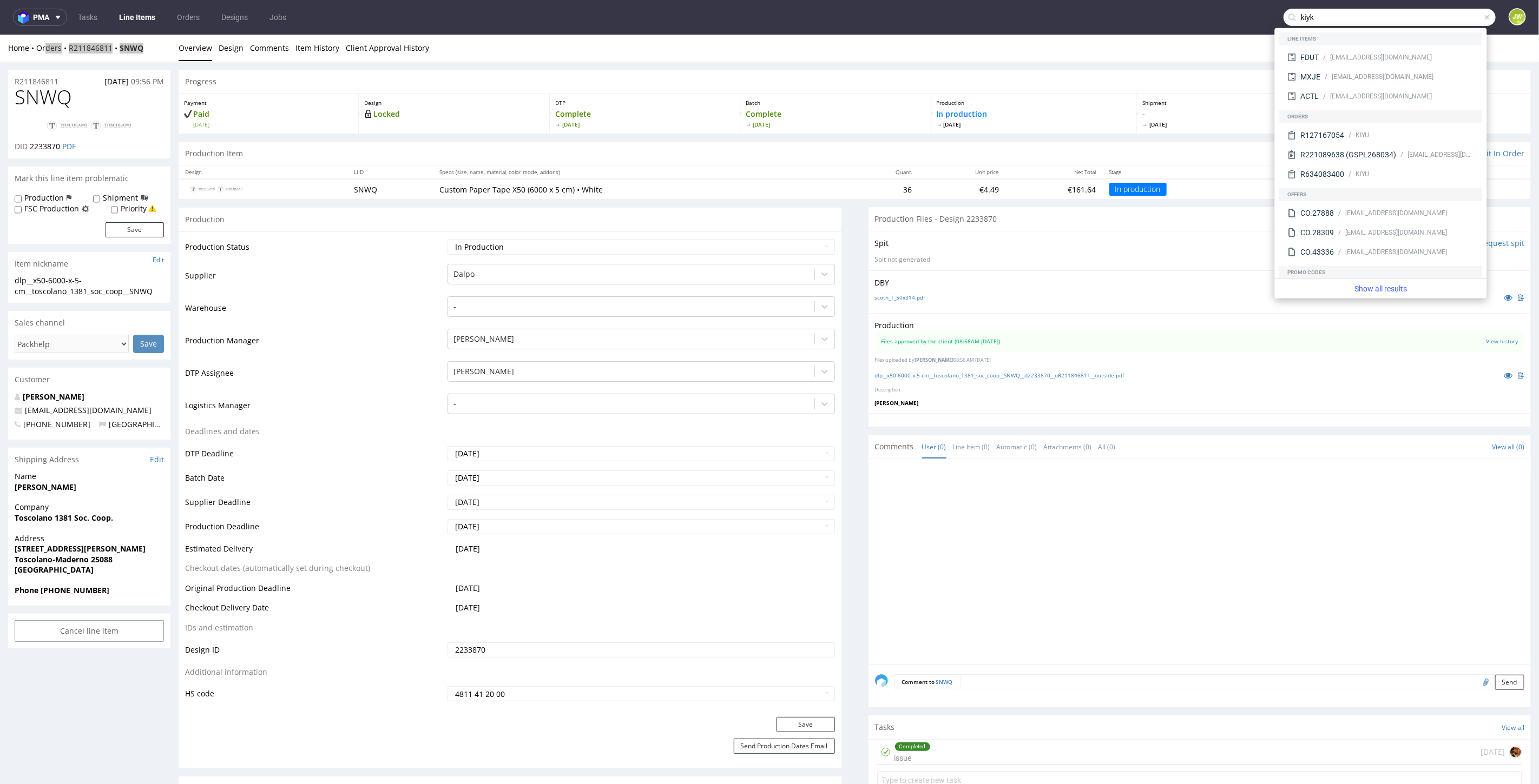
type input "kiyk"
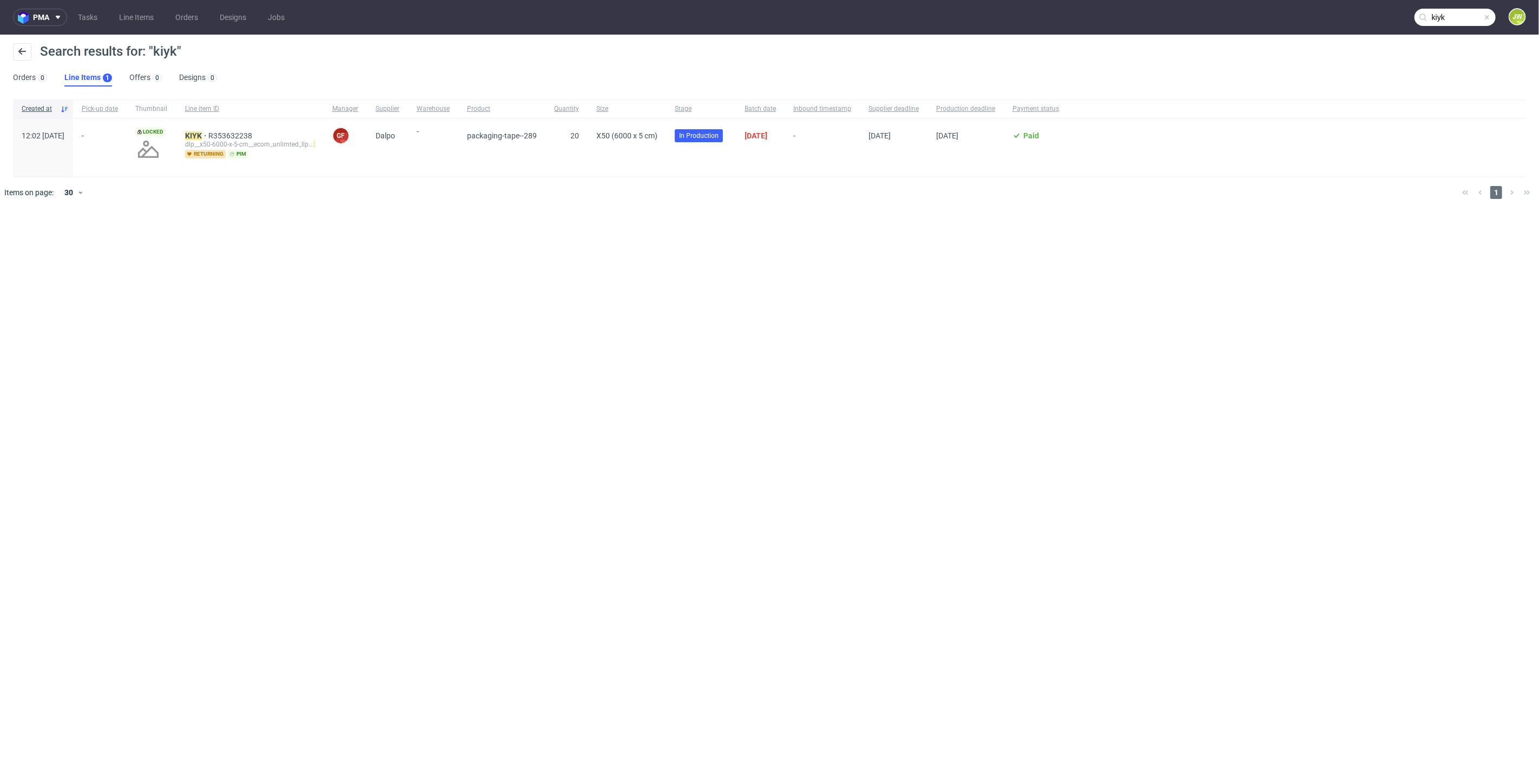
click at [225, 130] on div "KIYK R353632238 dlp__x50-6000-x-5-cm__ecom_unlimted_llp__ KIYK returning pim" at bounding box center [250, 147] width 147 height 59
click at [202, 139] on mark "KIYK" at bounding box center [194, 136] width 17 height 8
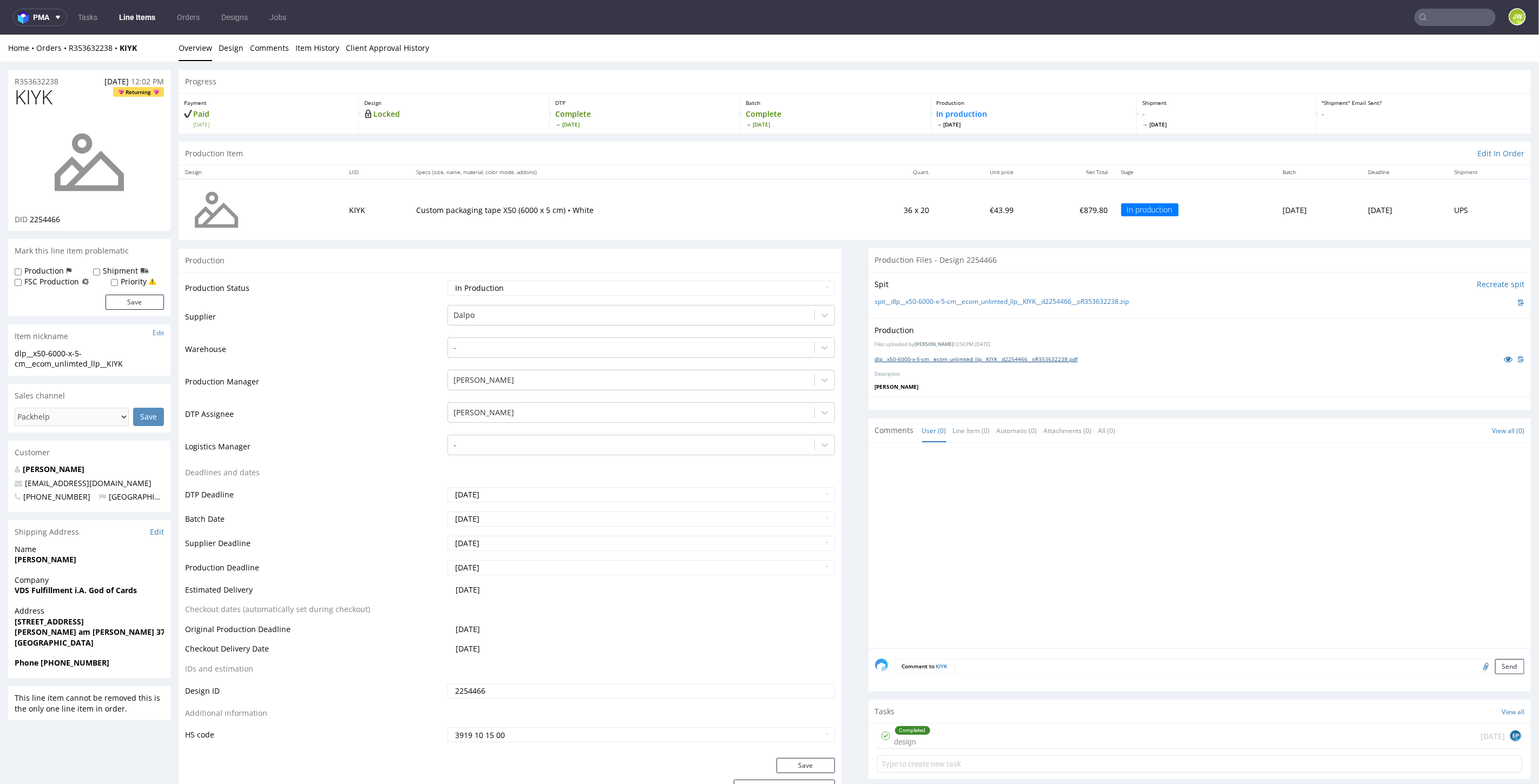
click at [939, 355] on link "dlp__x50-6000-x-5-cm__ecom_unlimted_llp__KIYK__d2254466__oR353632238.pdf" at bounding box center [977, 358] width 203 height 8
drag, startPoint x: 159, startPoint y: 46, endPoint x: 69, endPoint y: 55, distance: 90.4
click at [69, 55] on div "Home Orders R353632238 KIYK Overview Design Comments Item History Client Approv…" at bounding box center [770, 47] width 1539 height 27
copy div "R353632238 KIYK"
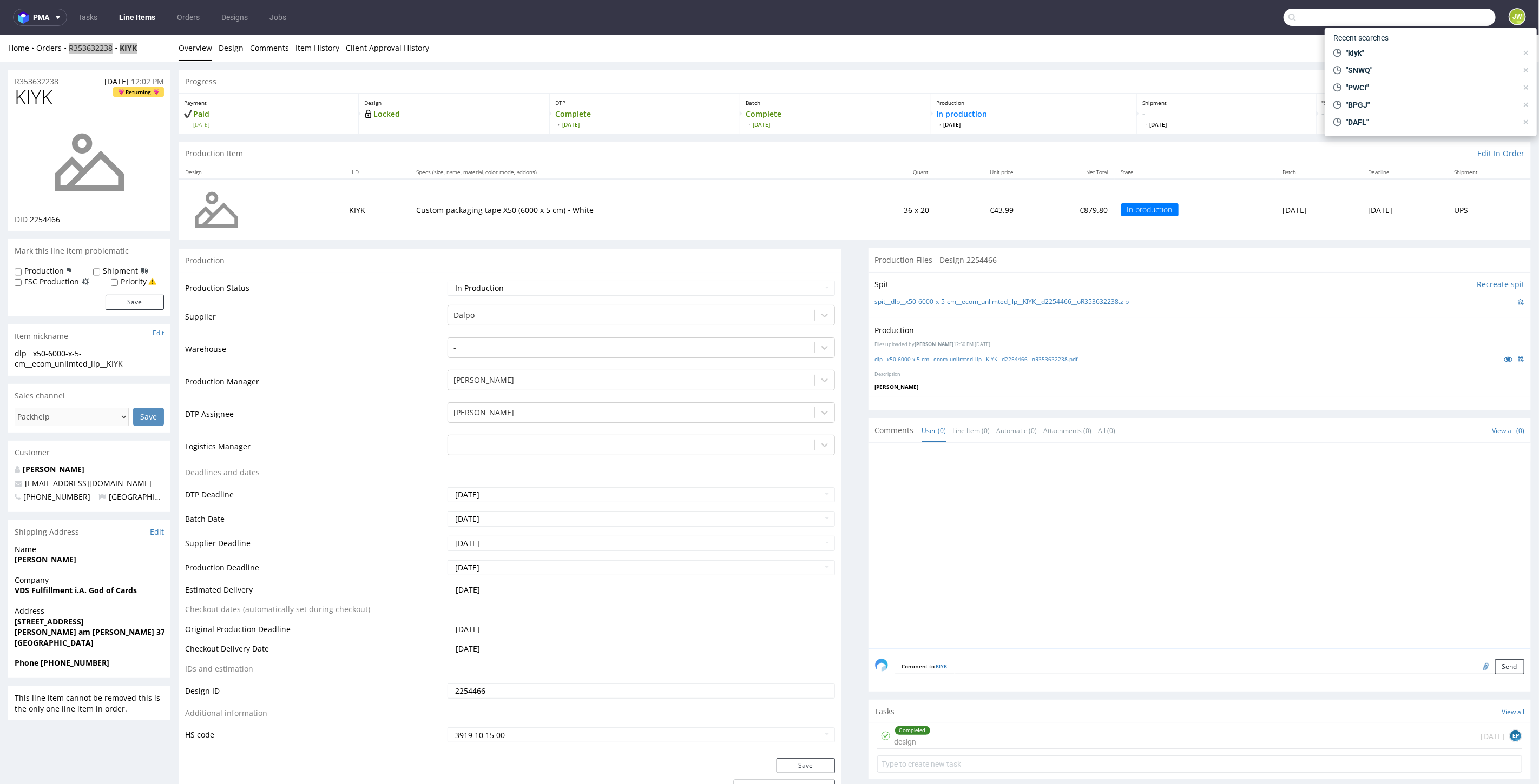
click at [1460, 14] on input "text" at bounding box center [1389, 17] width 212 height 17
paste input "BBSA"
type input "BBSA"
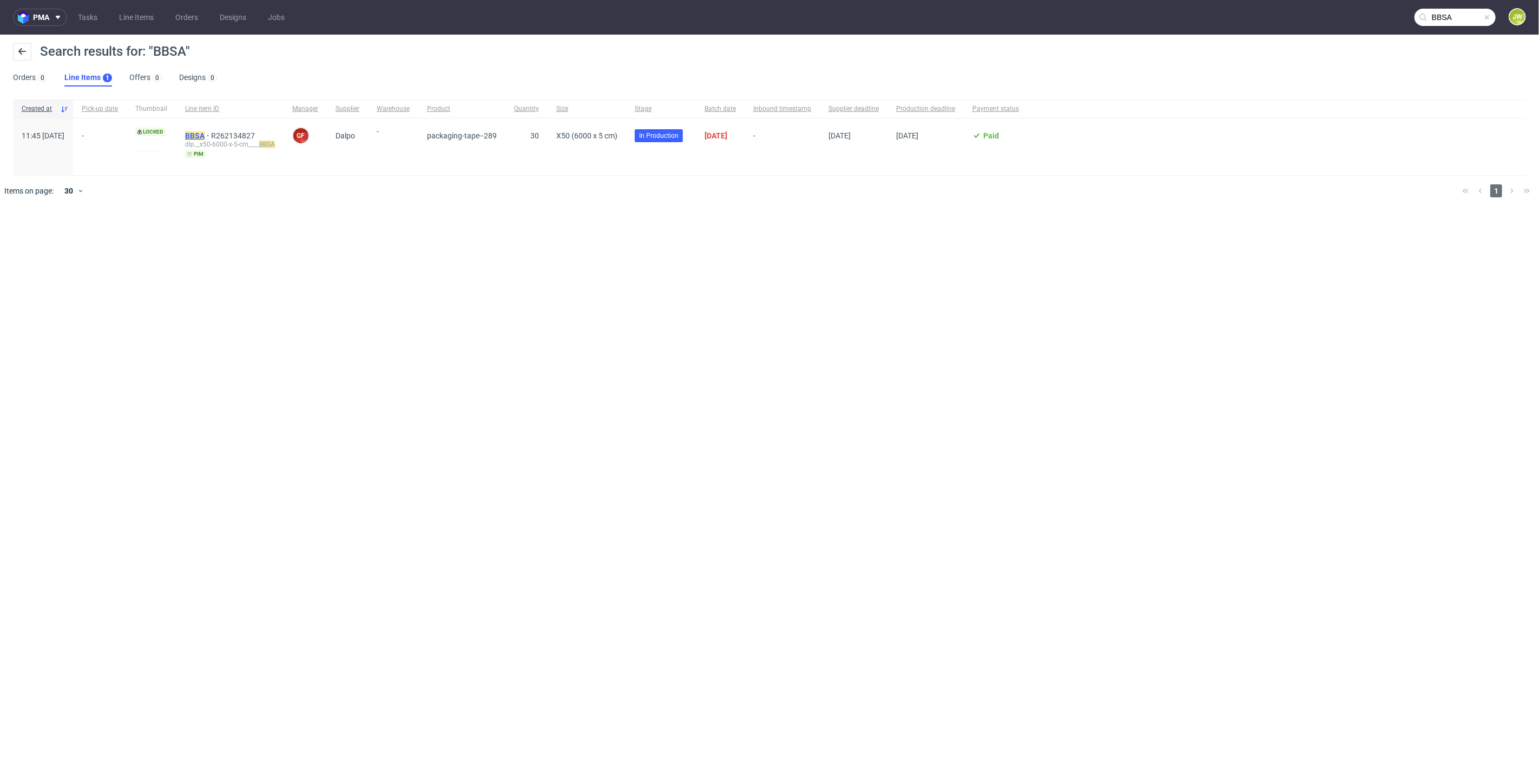
click at [204, 134] on mark "BBSA" at bounding box center [195, 136] width 20 height 8
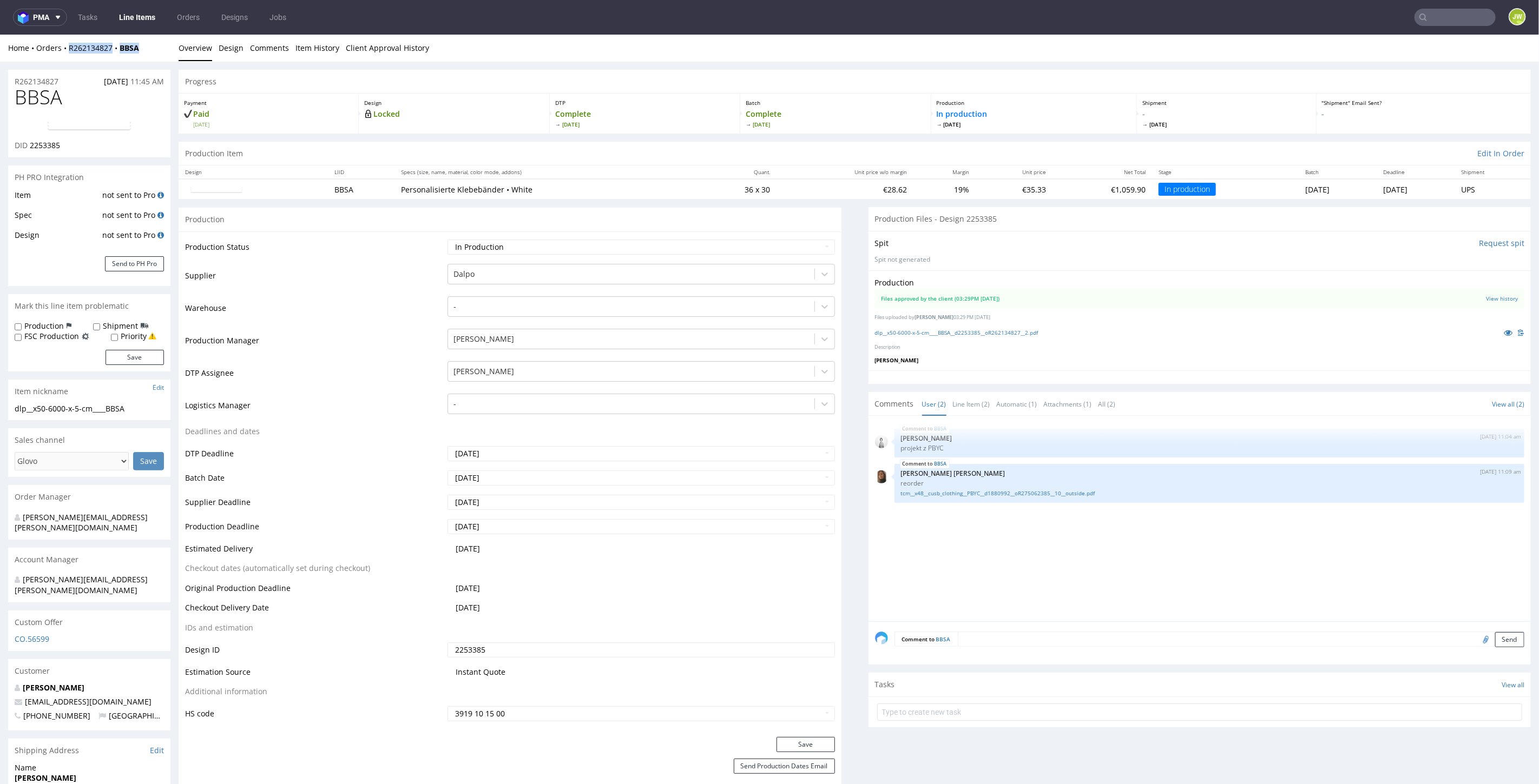
drag, startPoint x: 105, startPoint y: 56, endPoint x: 69, endPoint y: 56, distance: 36.0
click at [69, 56] on div "Home Orders R262134827 BBSA Overview Design Comments Item History Client Approv…" at bounding box center [770, 47] width 1539 height 27
copy div "R262134827 BBSA"
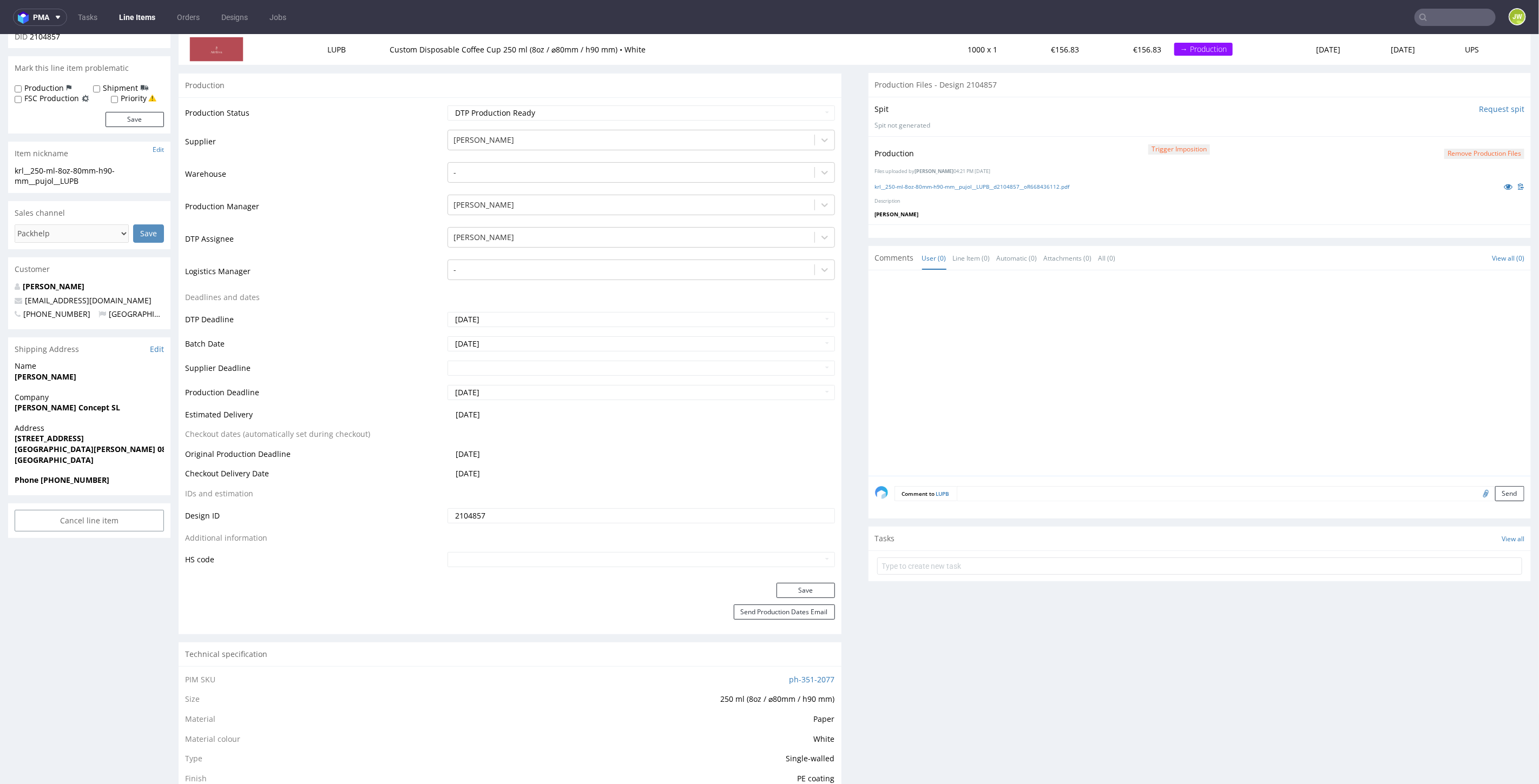
scroll to position [60, 0]
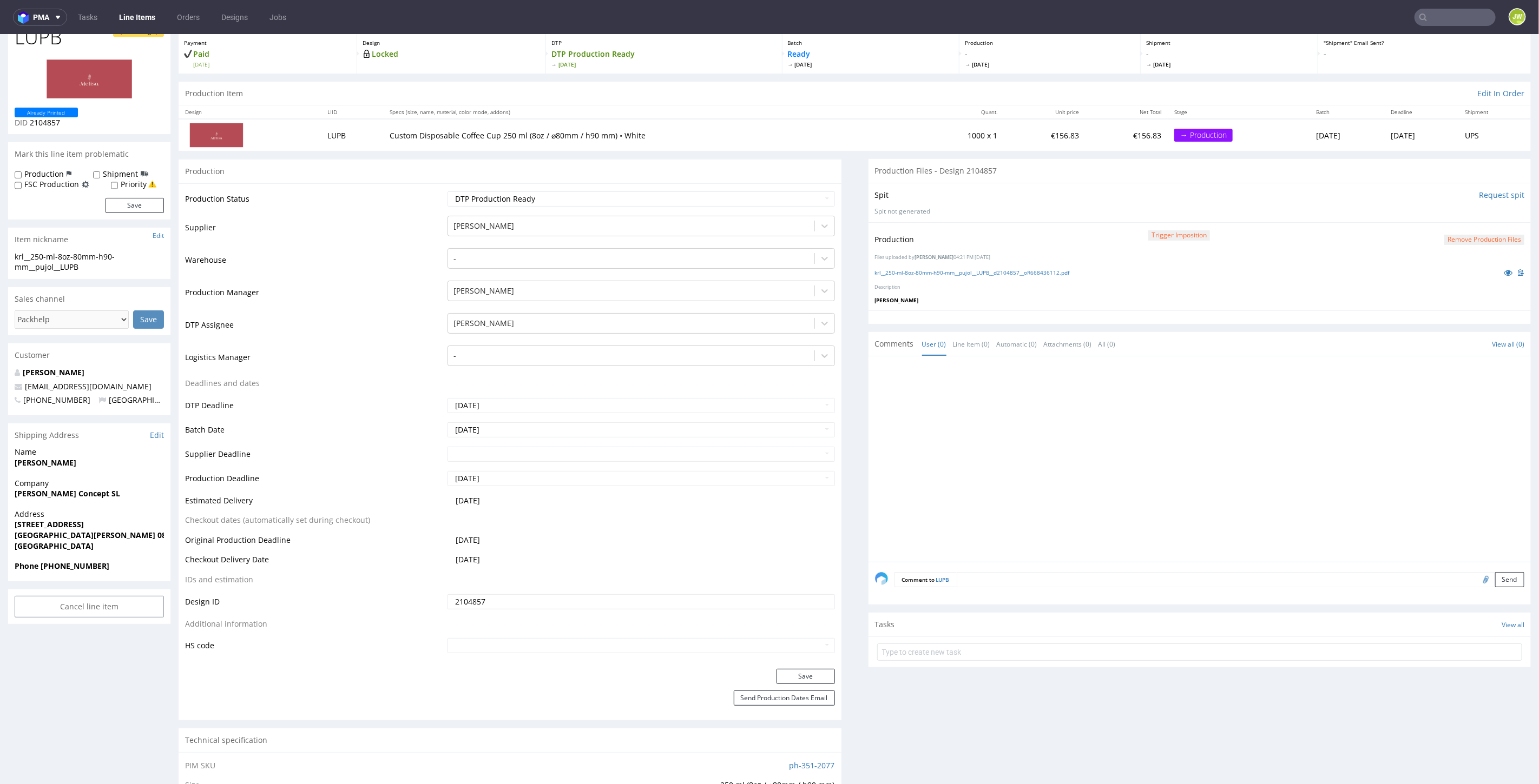
click at [134, 17] on link "Line Items" at bounding box center [137, 17] width 49 height 17
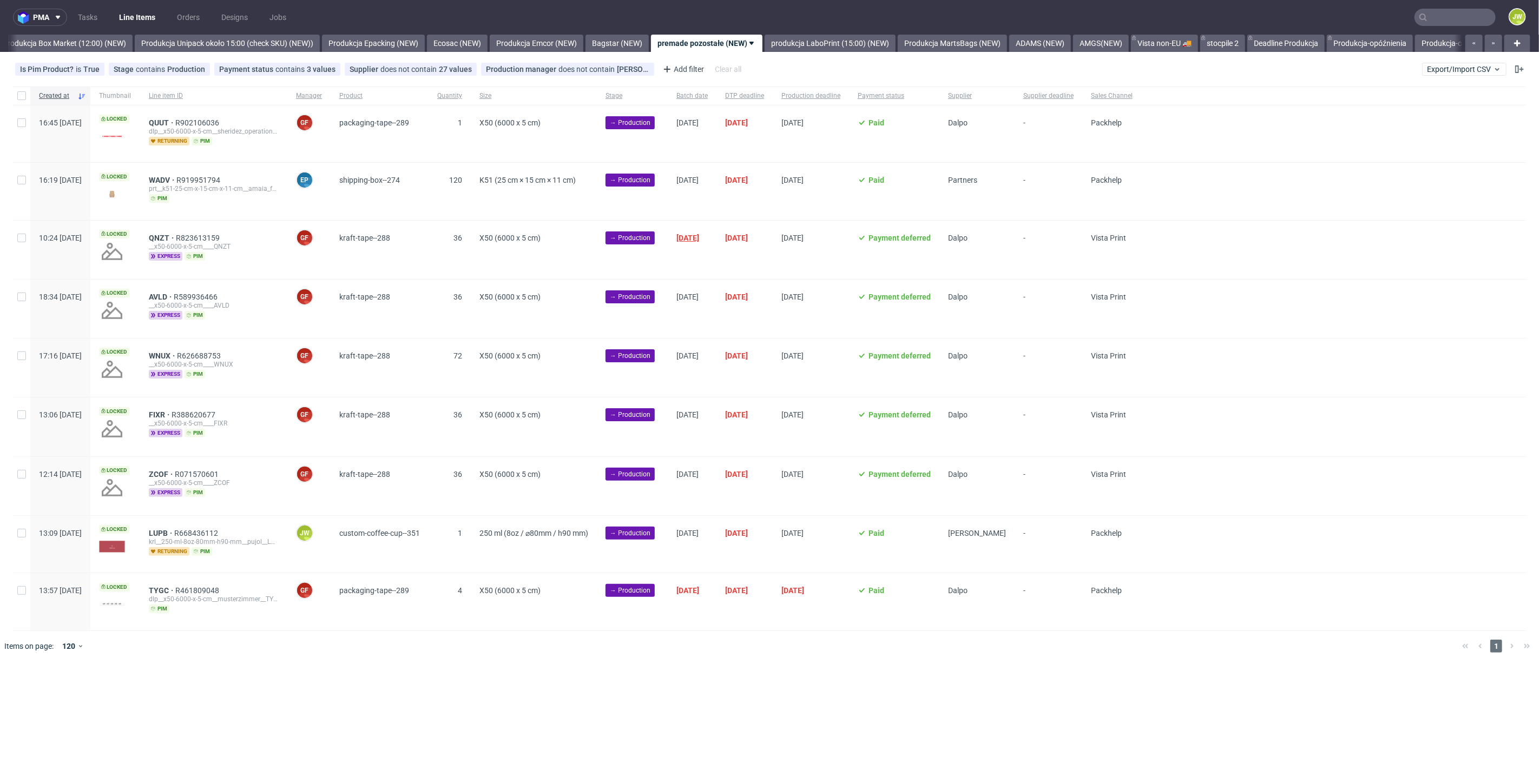
scroll to position [0, 1868]
click at [19, 537] on div at bounding box center [22, 544] width 17 height 57
checkbox input "true"
click at [173, 694] on span "Change batch date" at bounding box center [190, 694] width 65 height 11
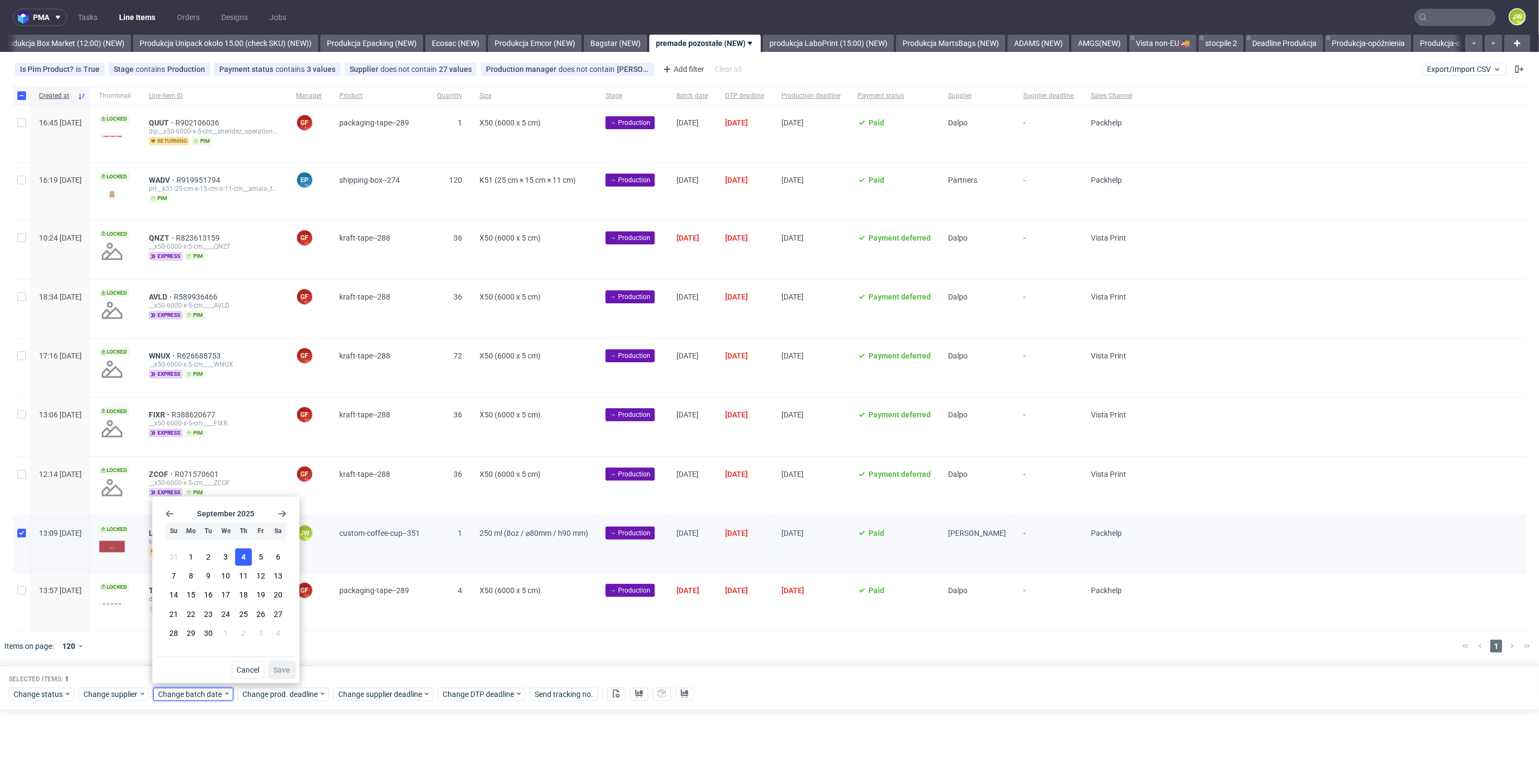
click at [235, 559] on button "4" at bounding box center [243, 557] width 17 height 17
click at [277, 666] on span "Save" at bounding box center [281, 670] width 17 height 8
click at [273, 694] on span "Change prod. deadline" at bounding box center [281, 694] width 76 height 11
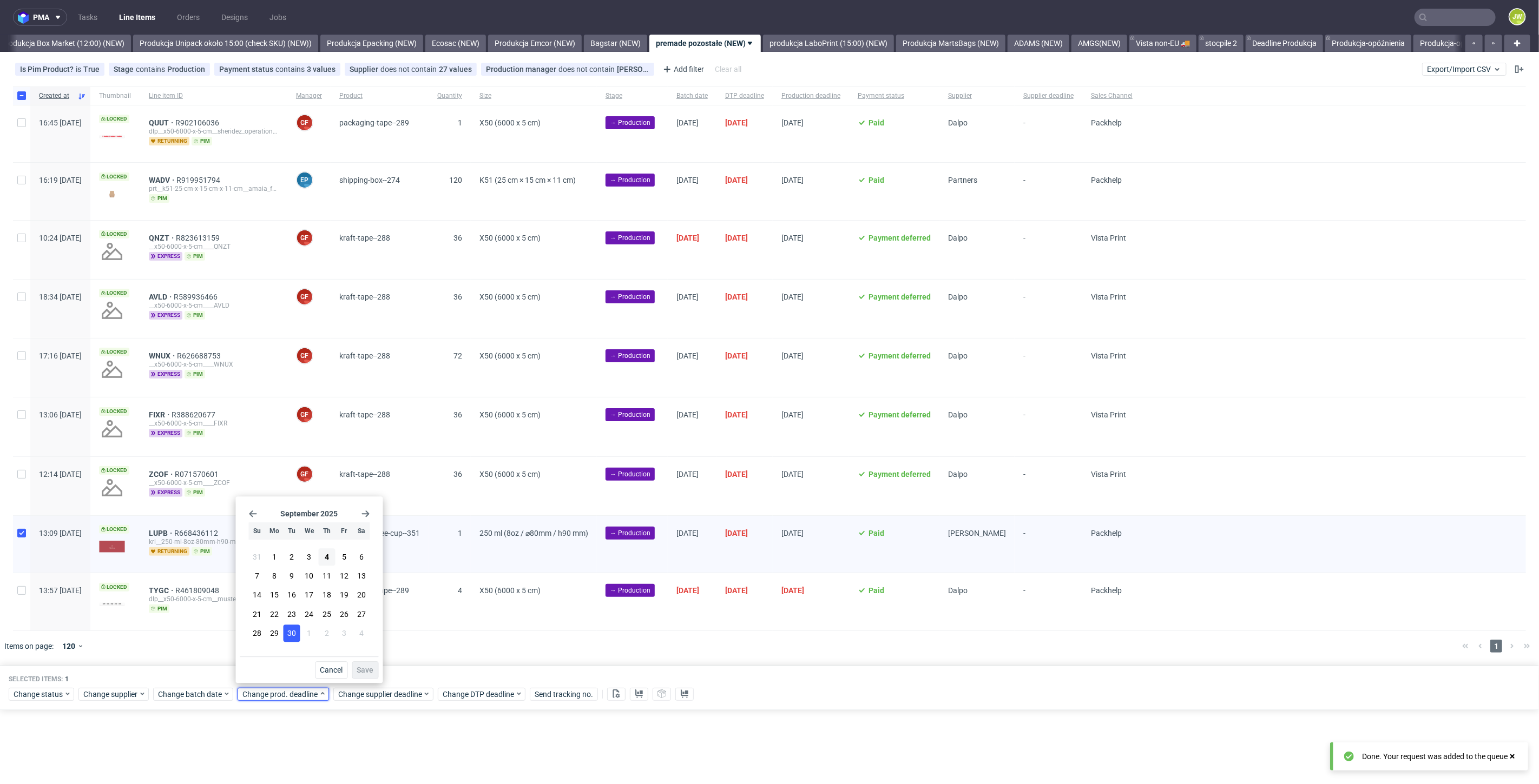
click at [295, 637] on span "30" at bounding box center [292, 634] width 8 height 11
click at [354, 666] on button "Save" at bounding box center [366, 670] width 26 height 17
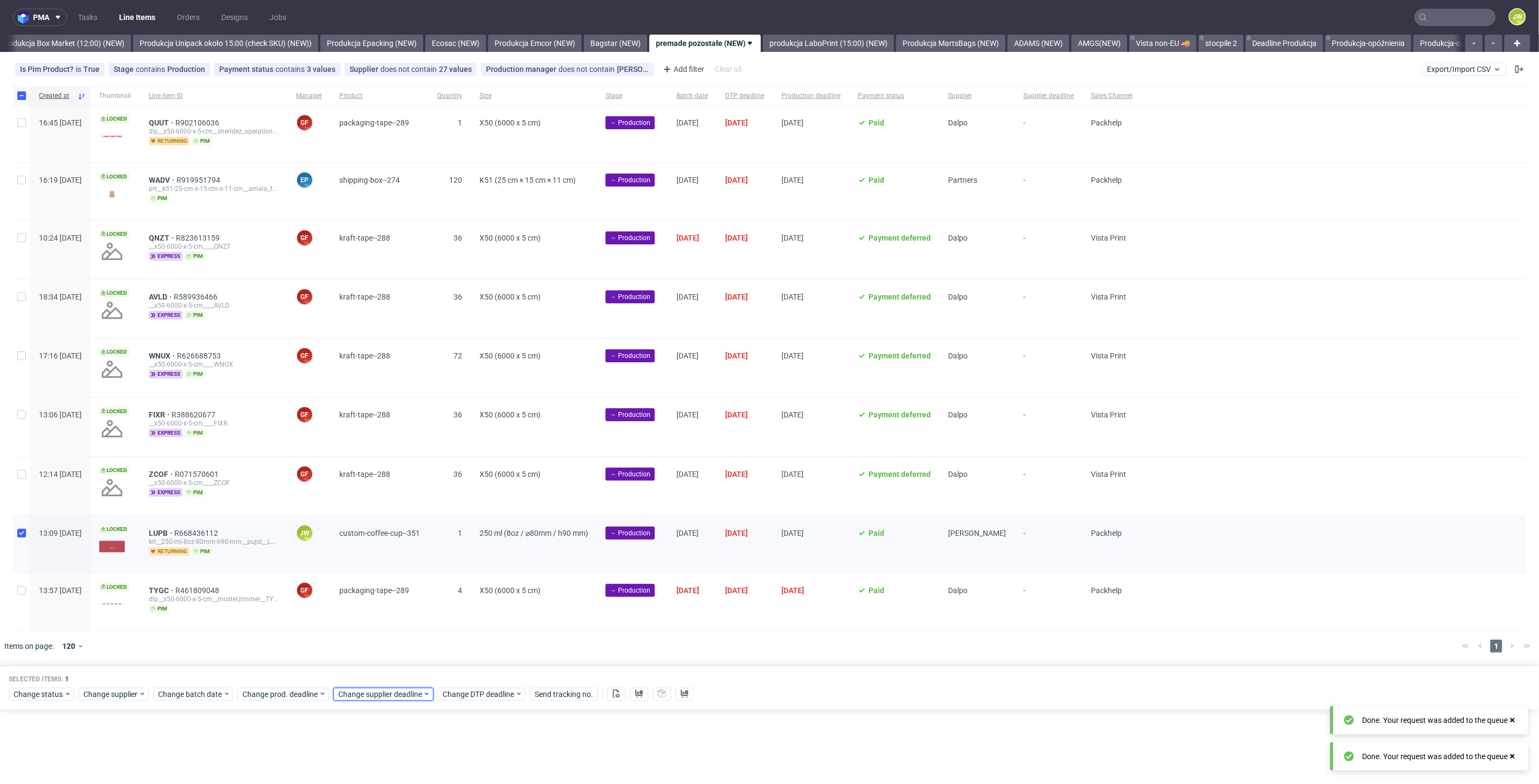
click at [359, 693] on span "Change supplier deadline" at bounding box center [380, 694] width 84 height 11
click at [387, 634] on span "30" at bounding box center [387, 634] width 8 height 11
click at [462, 668] on span "Save" at bounding box center [461, 670] width 17 height 8
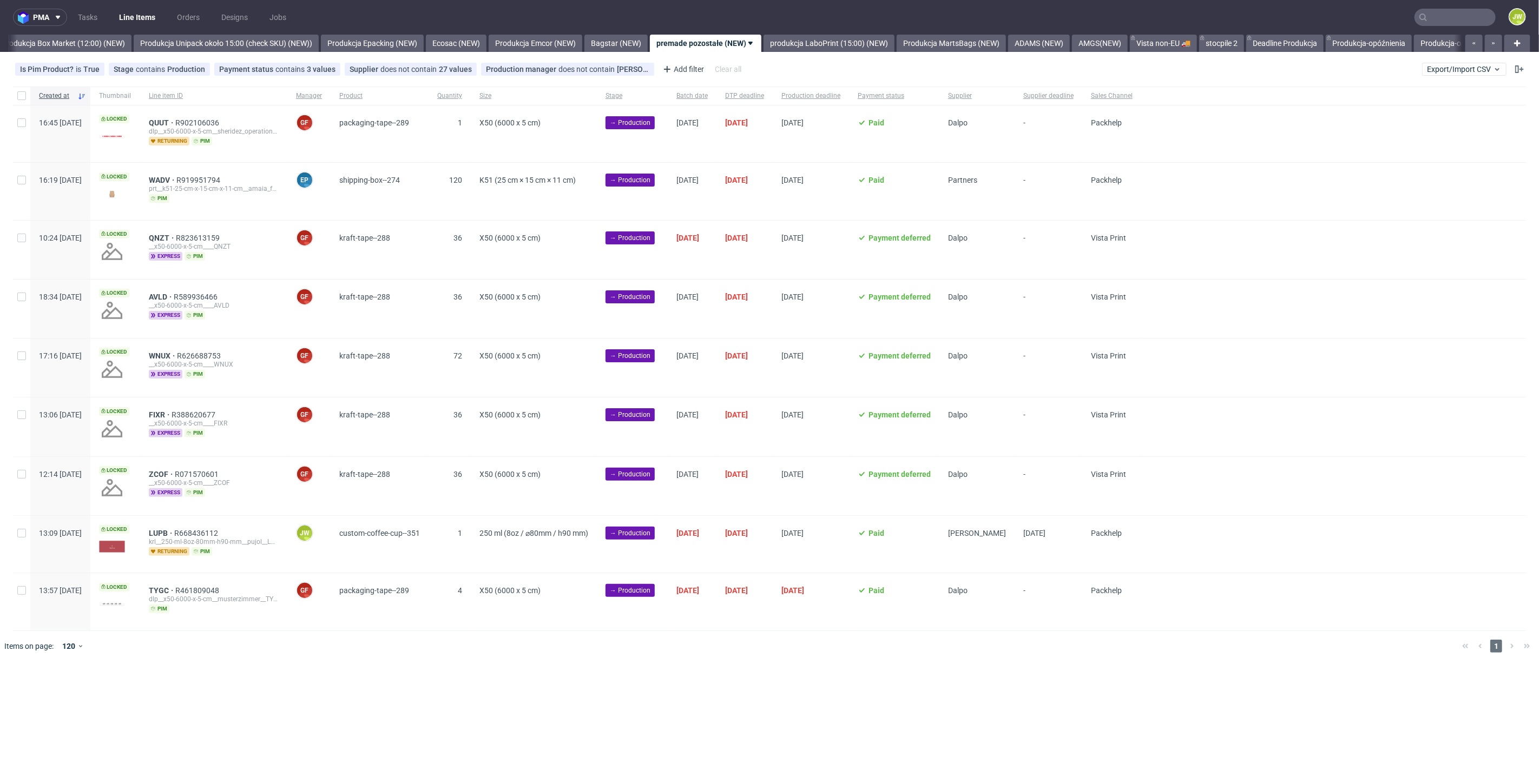
scroll to position [0, 1868]
click at [22, 531] on input "checkbox" at bounding box center [22, 533] width 8 height 8
checkbox input "true"
click at [613, 691] on icon at bounding box center [616, 694] width 8 height 8
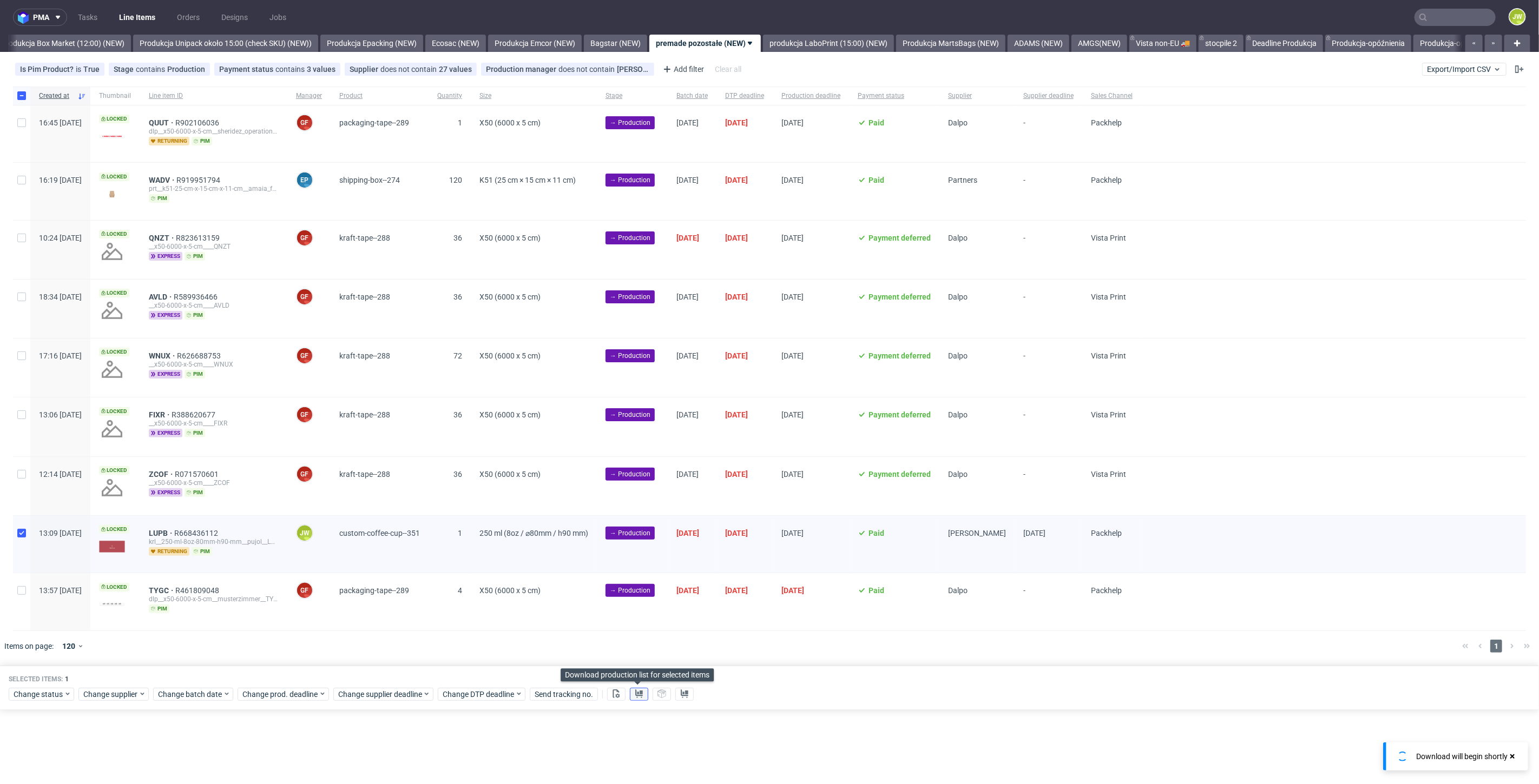
click at [636, 691] on use at bounding box center [639, 694] width 8 height 8
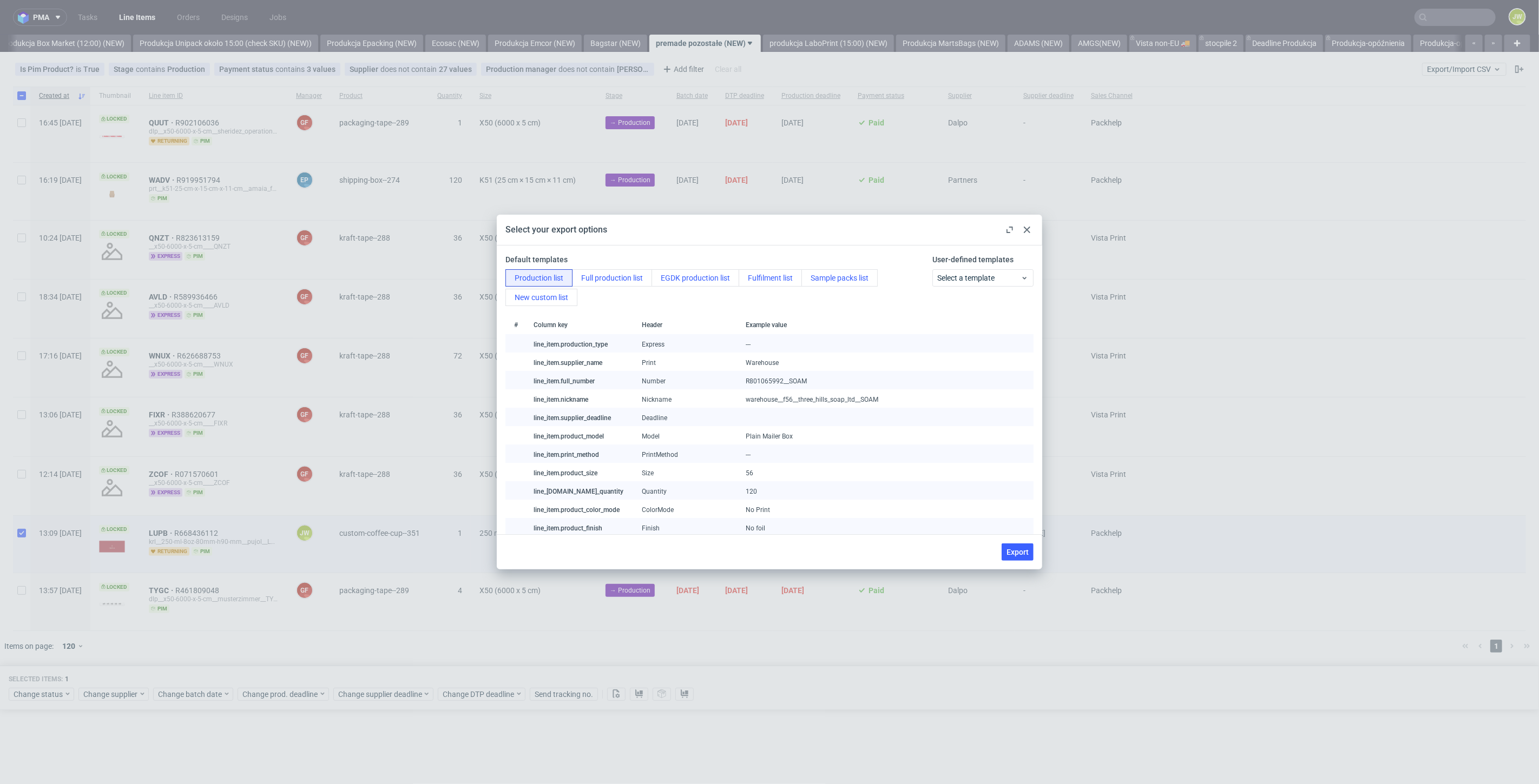
drag, startPoint x: 1014, startPoint y: 548, endPoint x: 989, endPoint y: 549, distance: 25.0
click at [1014, 548] on span "Export" at bounding box center [1017, 552] width 22 height 8
checkbox input "false"
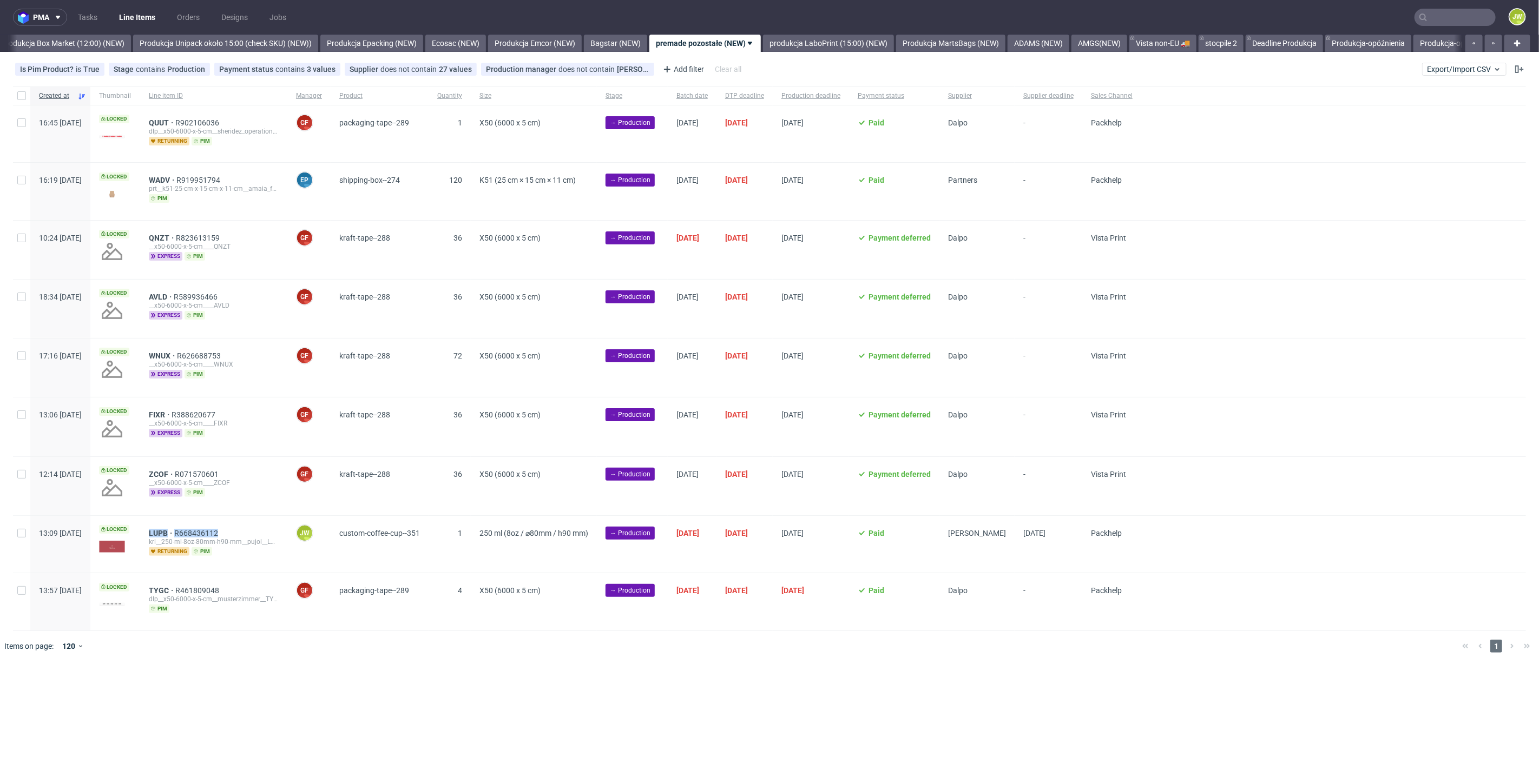
drag, startPoint x: 269, startPoint y: 531, endPoint x: 178, endPoint y: 531, distance: 91.0
click at [178, 531] on div "LUPB R668436112 krl__250-ml-8oz-80mm-h90-mm__pujol__LUPB returning pim" at bounding box center [214, 544] width 147 height 57
copy div "LUPB R668436112"
click at [345, 711] on div "pma Tasks Line Items Orders Designs Jobs JW All DTP Late Shipped Shipments DTP …" at bounding box center [770, 392] width 1539 height 784
click at [20, 536] on div at bounding box center [22, 544] width 17 height 57
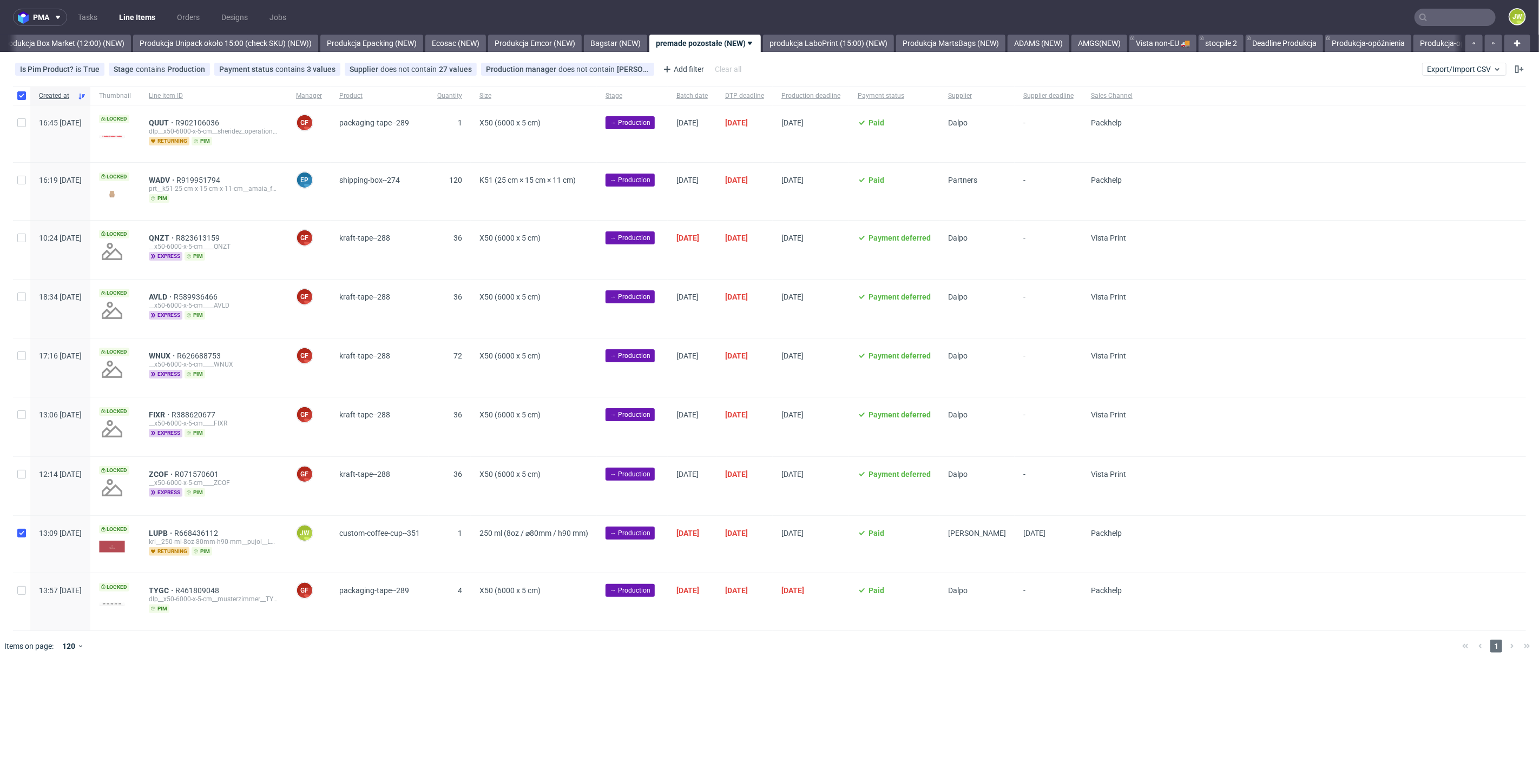
checkbox input "true"
click at [38, 686] on div "Change status Change supplier Change batch date Change prod. deadline Change su…" at bounding box center [769, 694] width 1522 height 16
click at [29, 691] on span "Change status" at bounding box center [39, 694] width 50 height 11
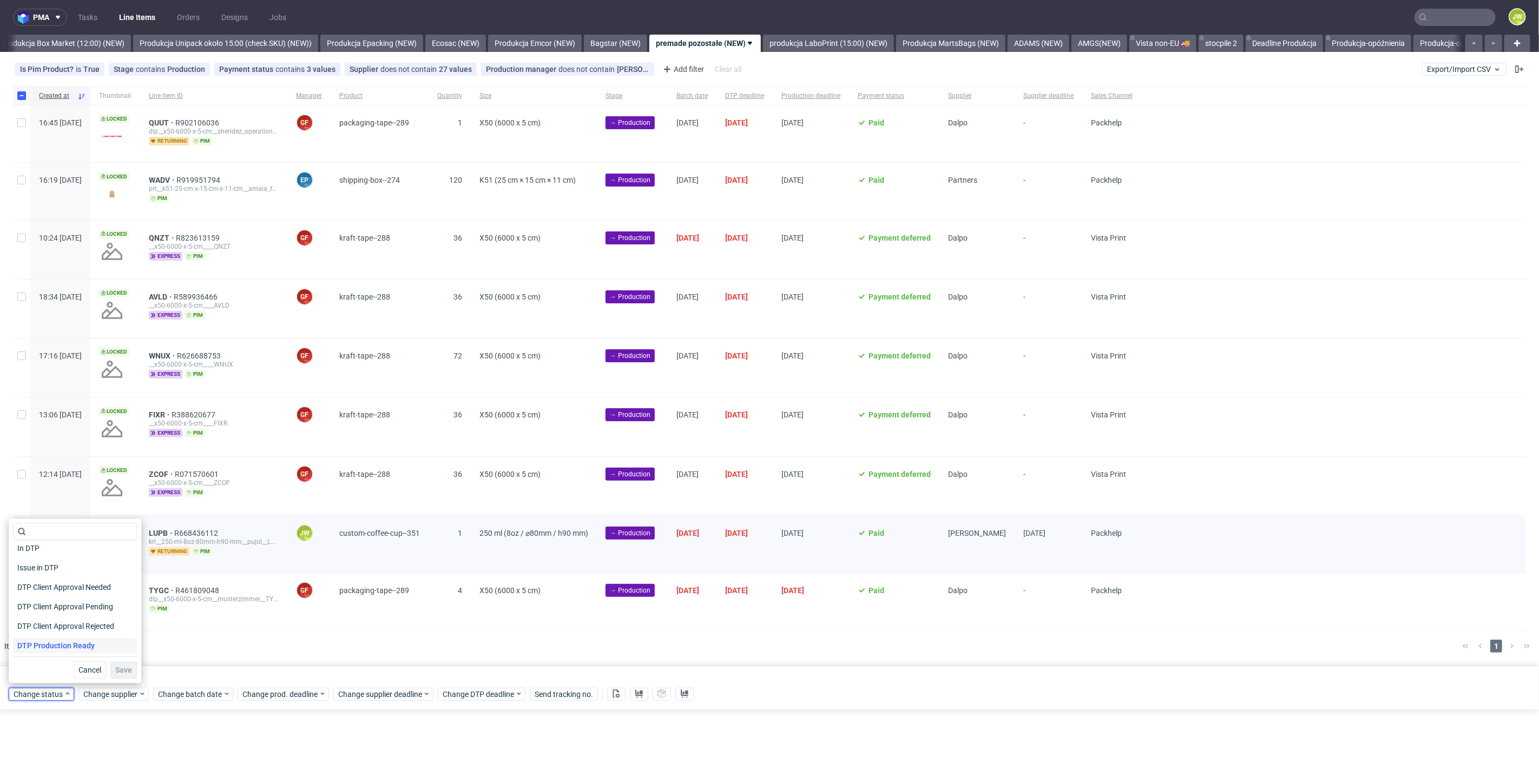
scroll to position [60, 0]
click at [46, 647] on span "In Production" at bounding box center [40, 650] width 54 height 15
click at [124, 676] on button "Save" at bounding box center [124, 670] width 26 height 17
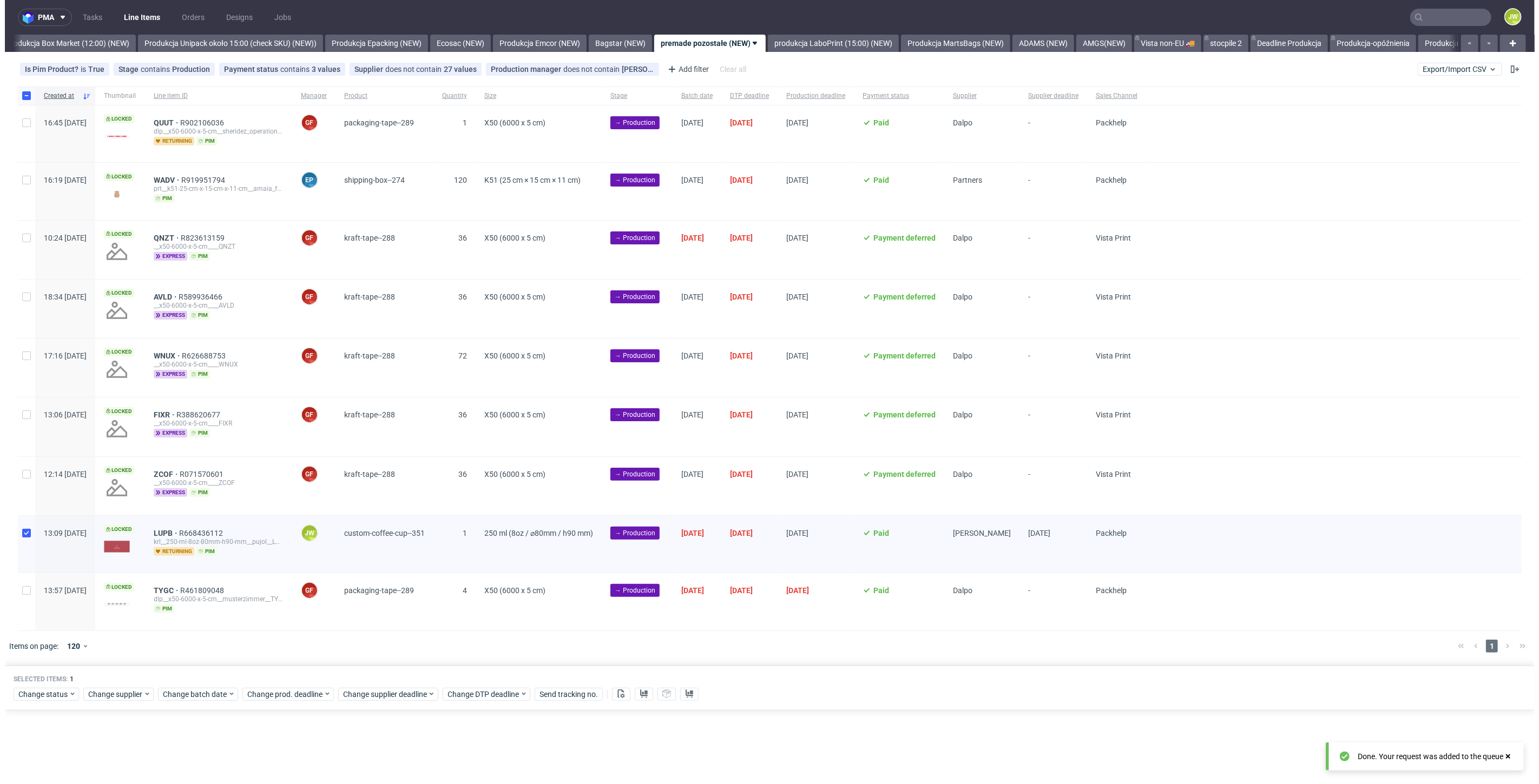
scroll to position [0, 1868]
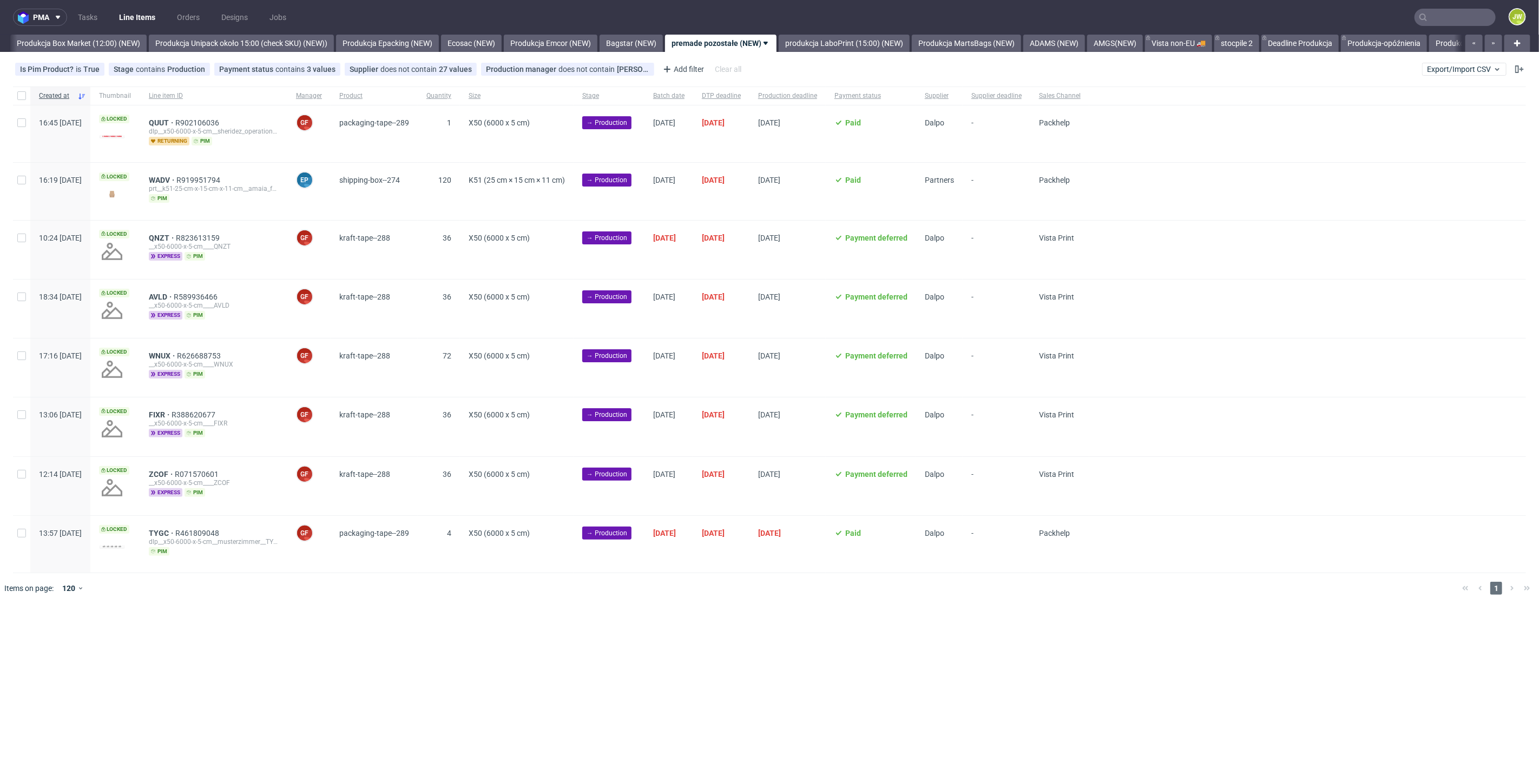
scroll to position [0, 1868]
drag, startPoint x: 869, startPoint y: 50, endPoint x: 864, endPoint y: 45, distance: 7.1
click at [869, 49] on link "produkcja LaboPrint (15:00) (NEW)" at bounding box center [828, 43] width 131 height 17
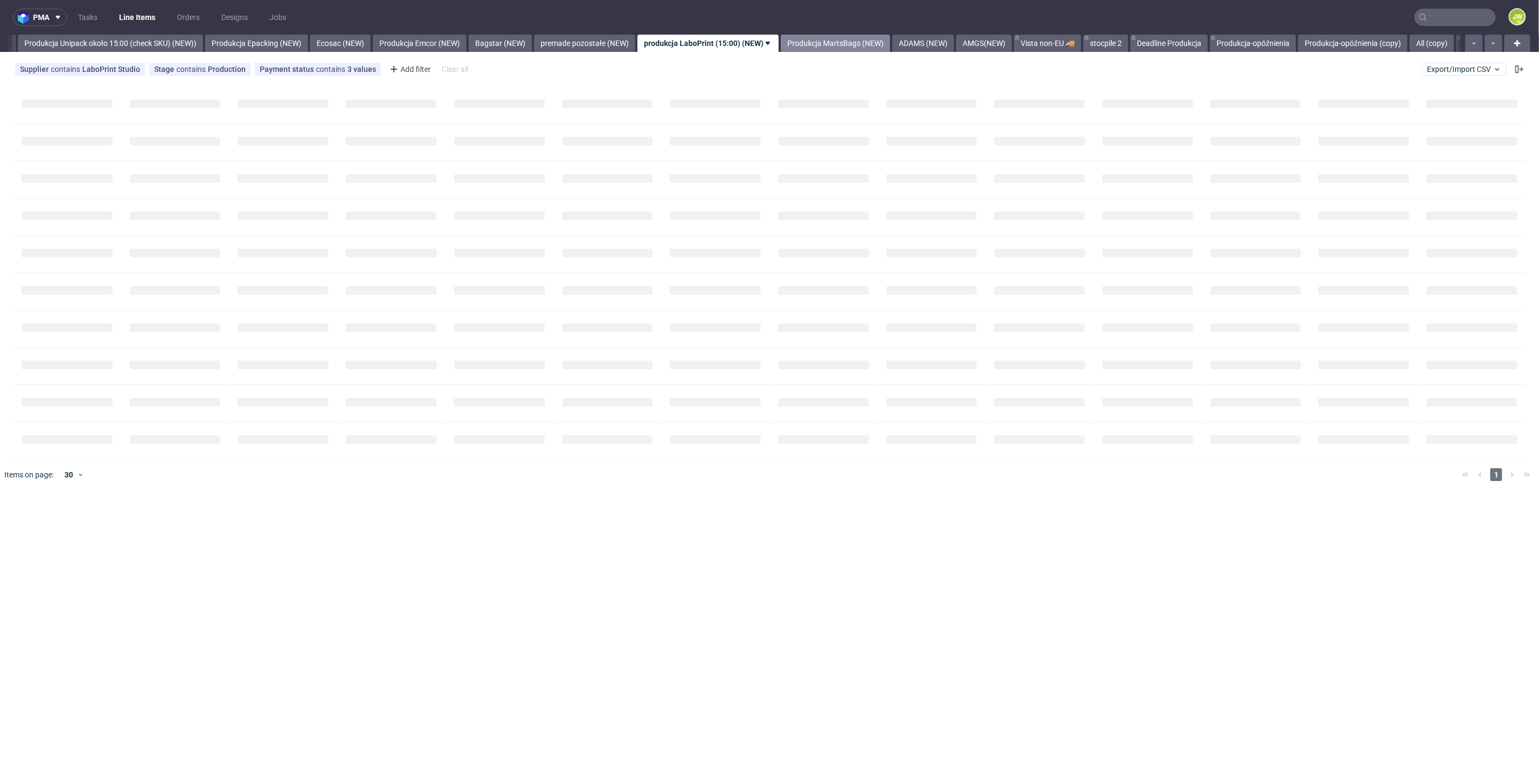
scroll to position [0, 1985]
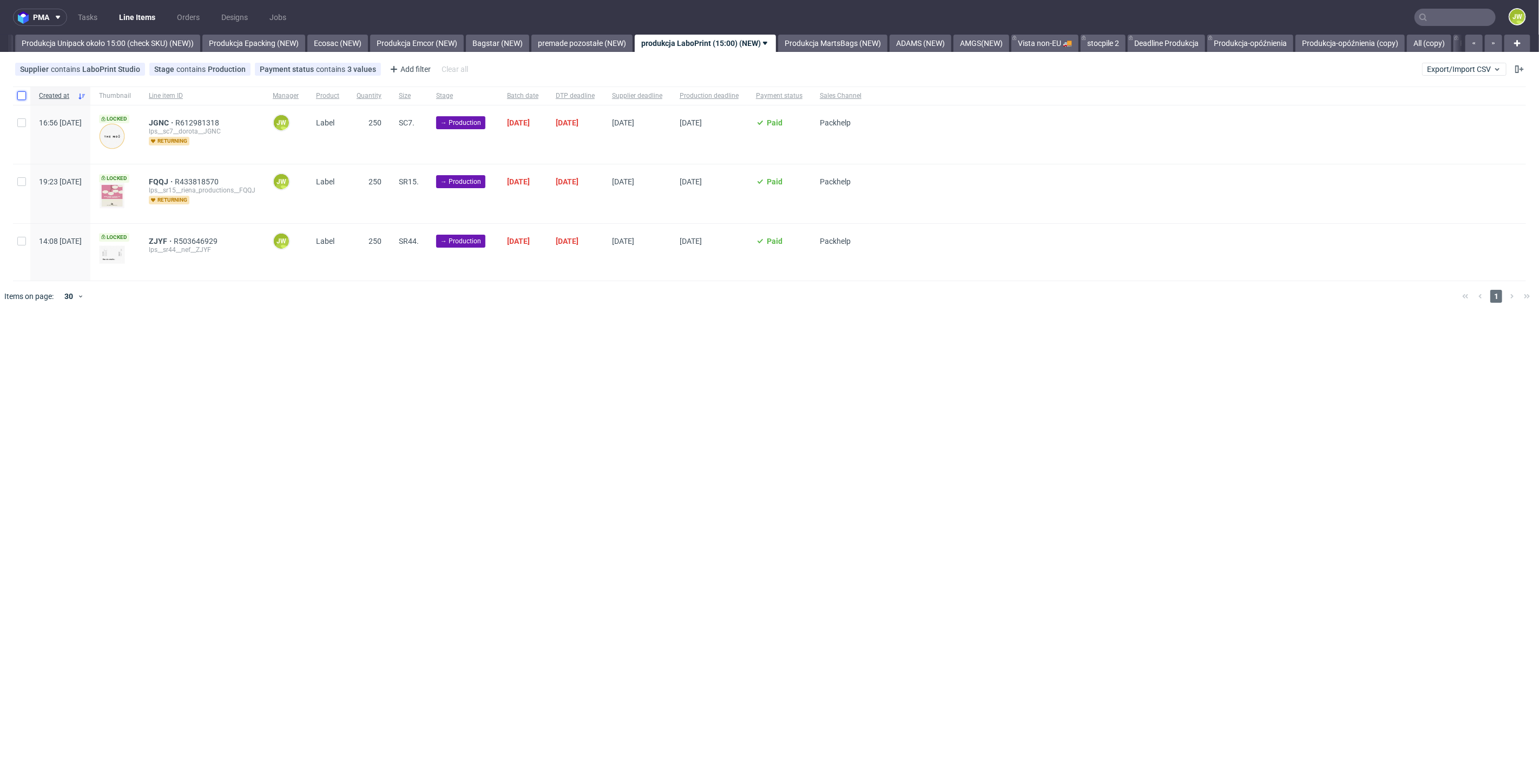
click at [20, 97] on input "checkbox" at bounding box center [22, 96] width 8 height 8
checkbox input "true"
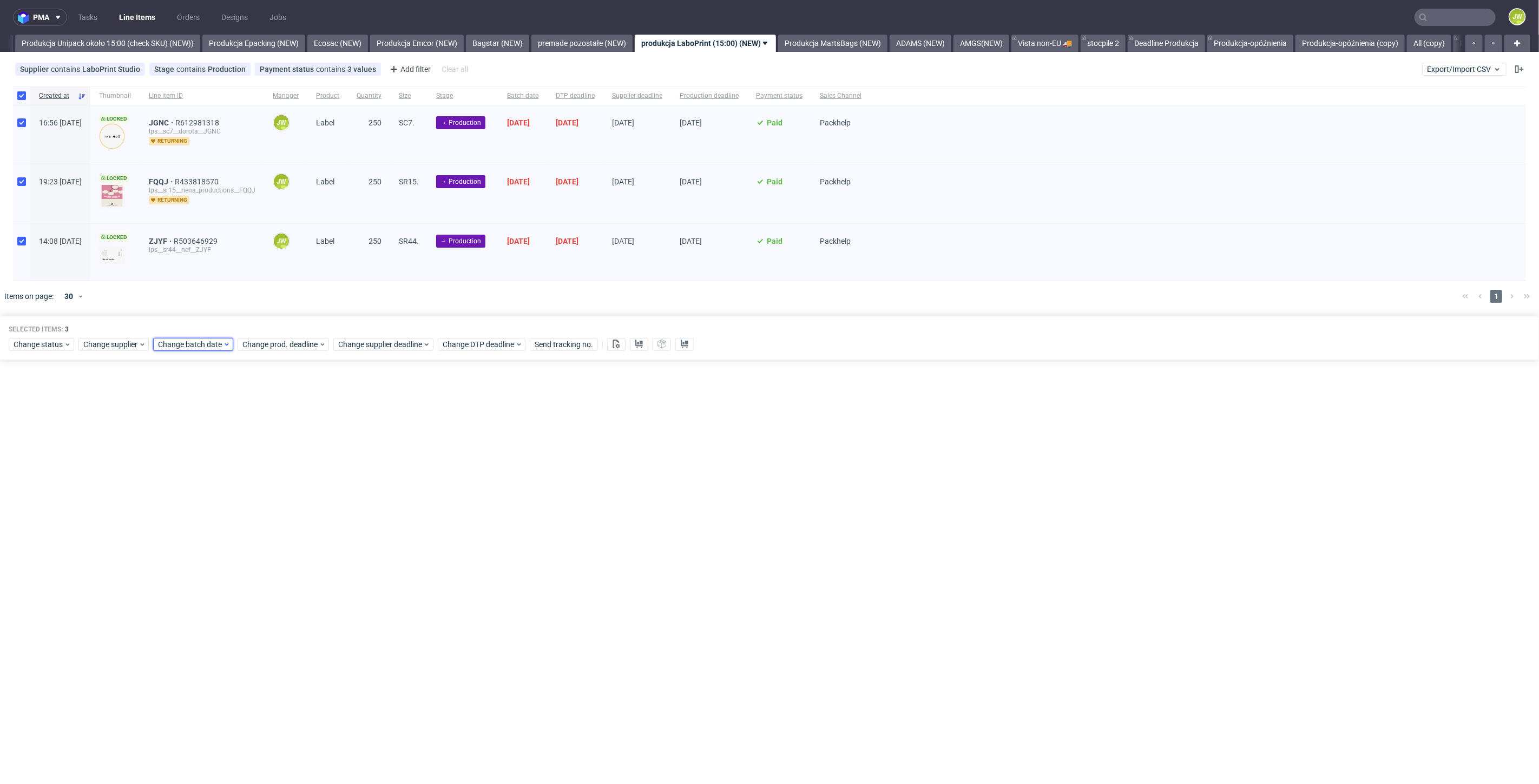
click at [187, 345] on span "Change batch date" at bounding box center [190, 345] width 65 height 11
click at [247, 410] on button "4" at bounding box center [243, 413] width 17 height 17
click at [282, 525] on span "Save" at bounding box center [281, 525] width 17 height 8
drag, startPoint x: 283, startPoint y: 361, endPoint x: 283, endPoint y: 353, distance: 8.0
click at [283, 358] on div "pma Tasks Line Items Orders Designs Jobs JW All DTP Late Shipped Shipments DTP …" at bounding box center [770, 392] width 1539 height 784
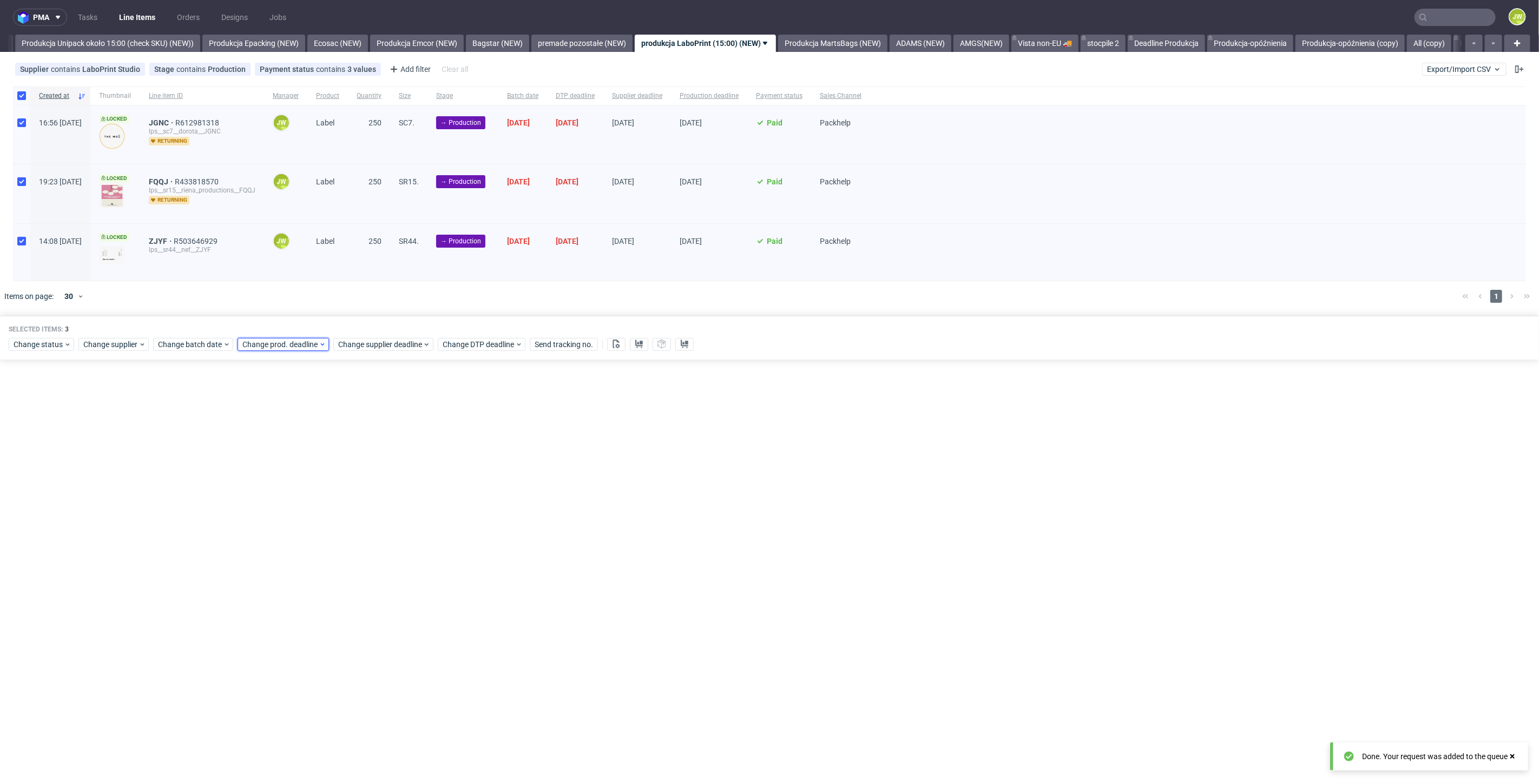
click at [278, 342] on span "Change prod. deadline" at bounding box center [281, 345] width 76 height 11
click at [324, 431] on span "11" at bounding box center [327, 432] width 8 height 11
click at [363, 522] on span "Save" at bounding box center [366, 525] width 17 height 8
click at [360, 346] on span "Change supplier deadline" at bounding box center [380, 345] width 84 height 11
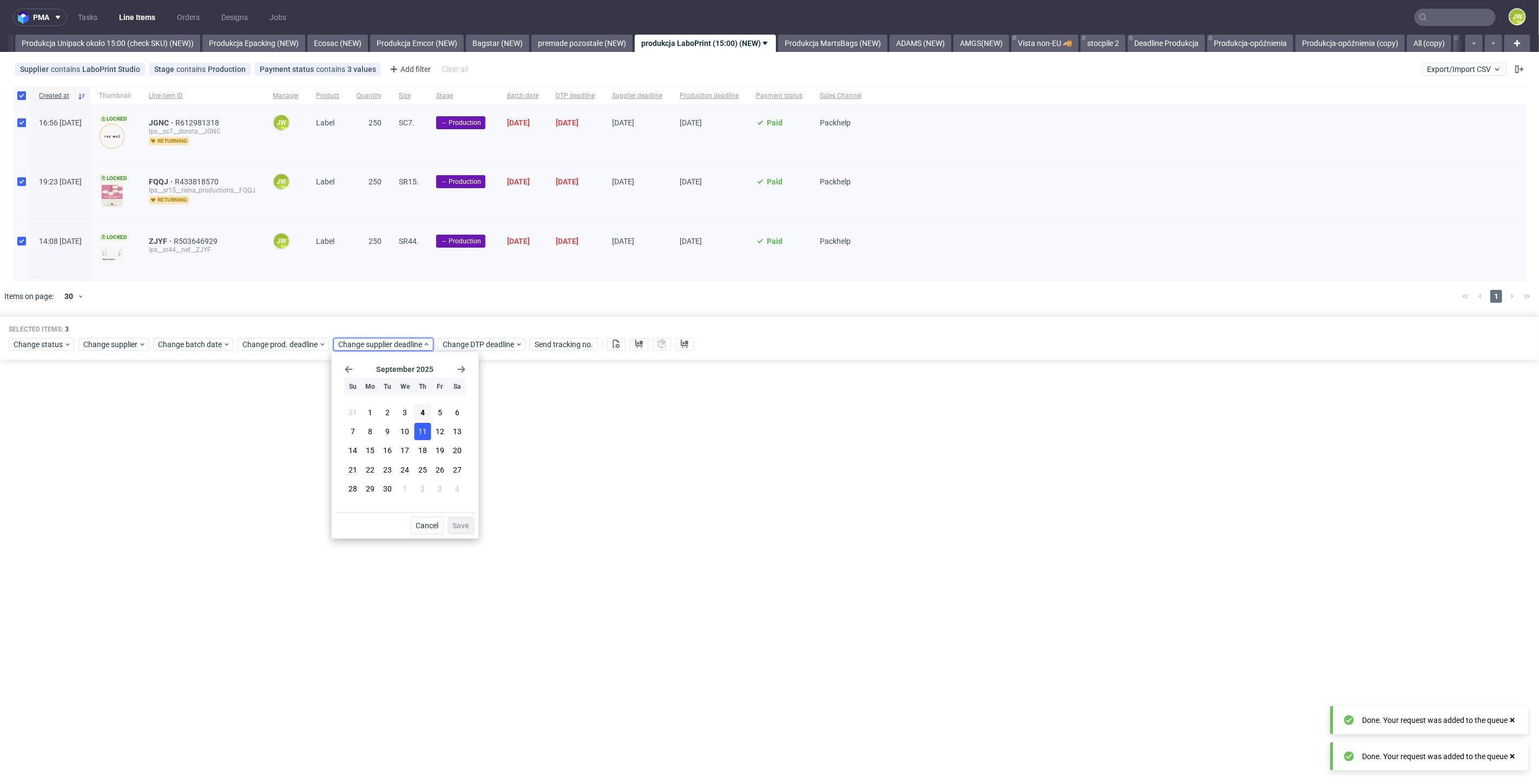
click at [424, 426] on button "11" at bounding box center [422, 431] width 17 height 17
click at [460, 528] on span "Save" at bounding box center [461, 525] width 17 height 8
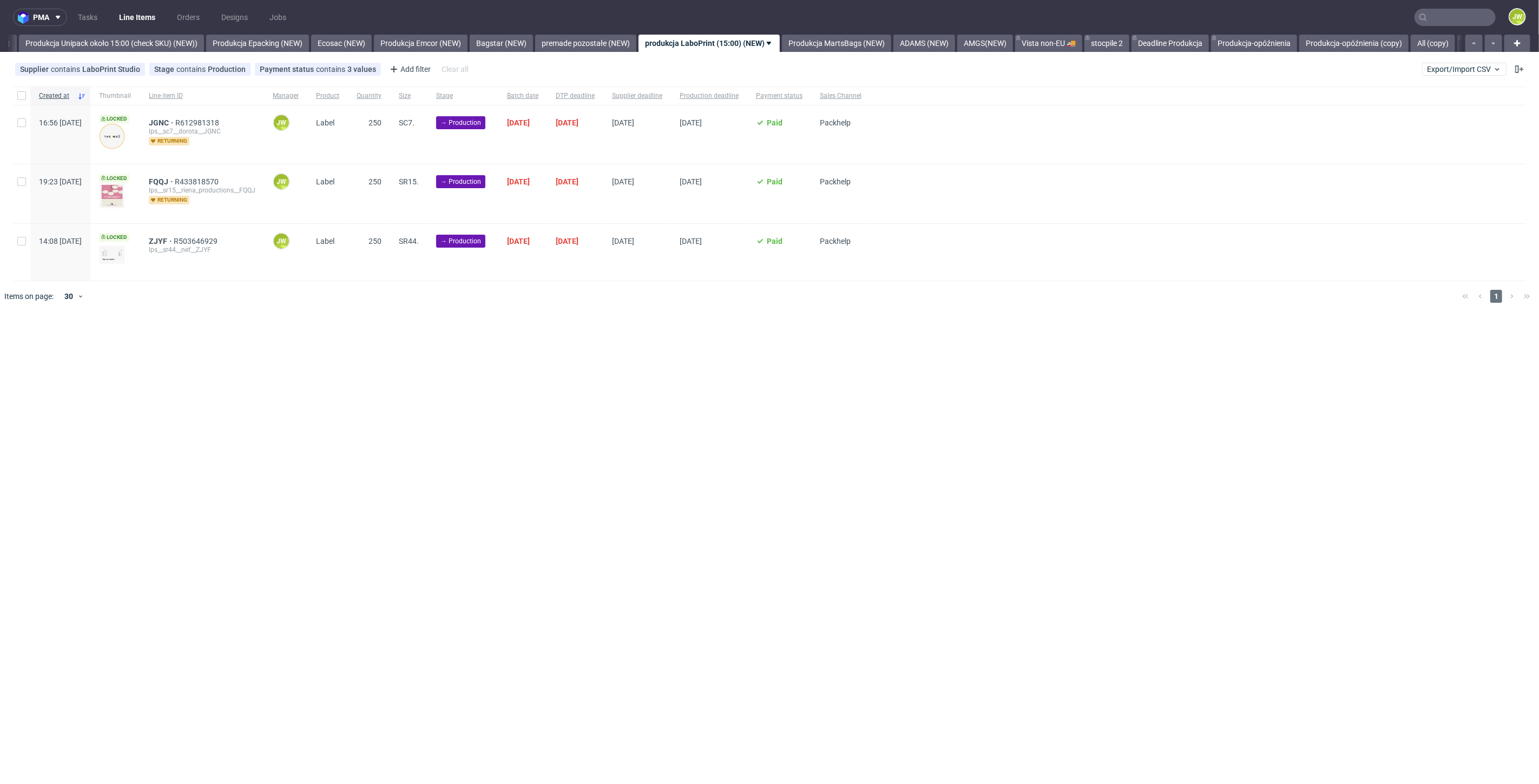
scroll to position [0, 1985]
drag, startPoint x: 561, startPoint y: 427, endPoint x: 566, endPoint y: 422, distance: 7.1
click at [563, 427] on div "pma Tasks Line Items Orders Designs Jobs JW All DTP Late Shipped Shipments DTP …" at bounding box center [770, 392] width 1539 height 784
click at [16, 95] on div at bounding box center [22, 96] width 17 height 19
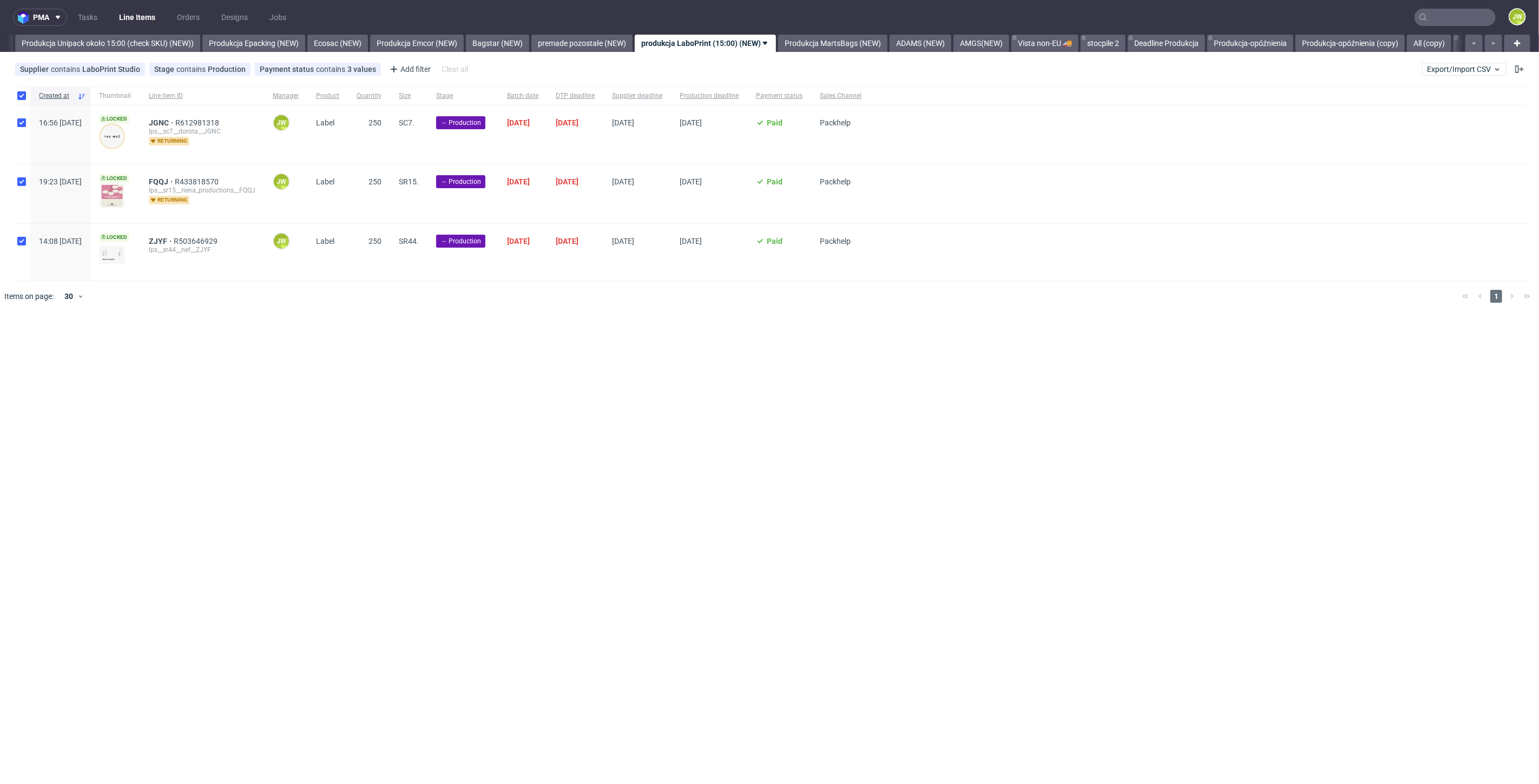
checkbox input "true"
click at [617, 344] on use at bounding box center [617, 344] width 7 height 8
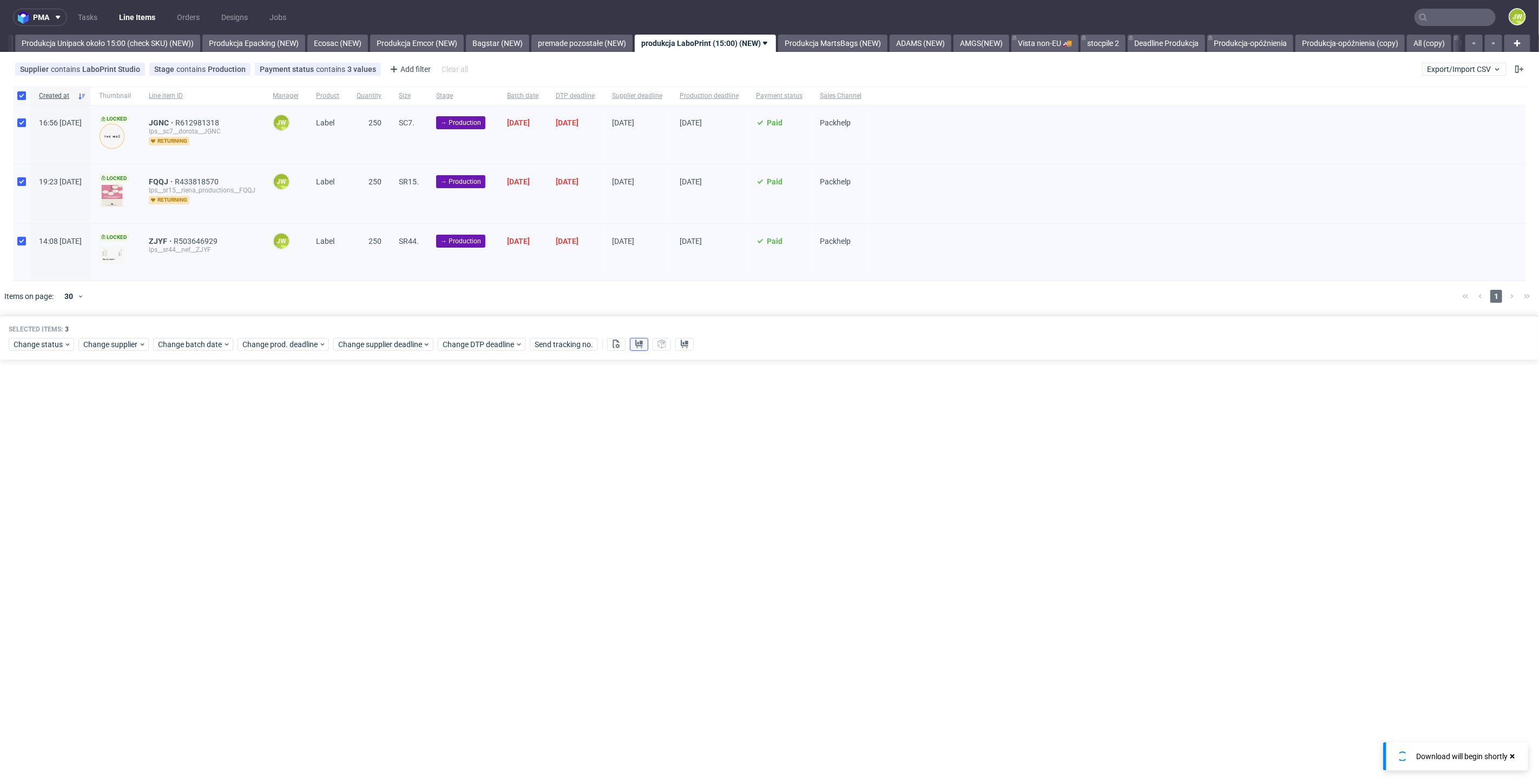
click at [640, 343] on use at bounding box center [639, 344] width 8 height 8
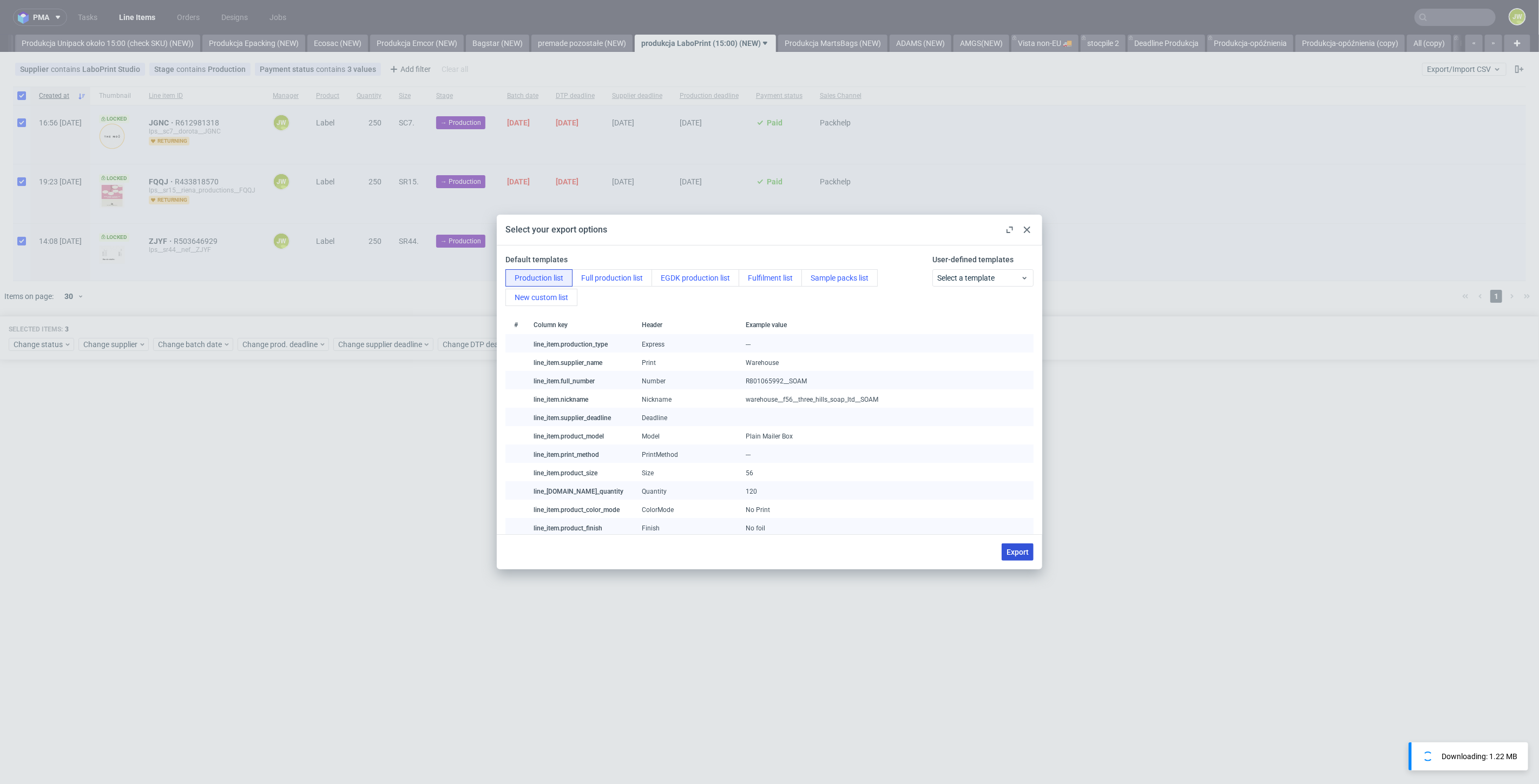
click at [1027, 552] on span "Export" at bounding box center [1017, 552] width 22 height 8
checkbox input "false"
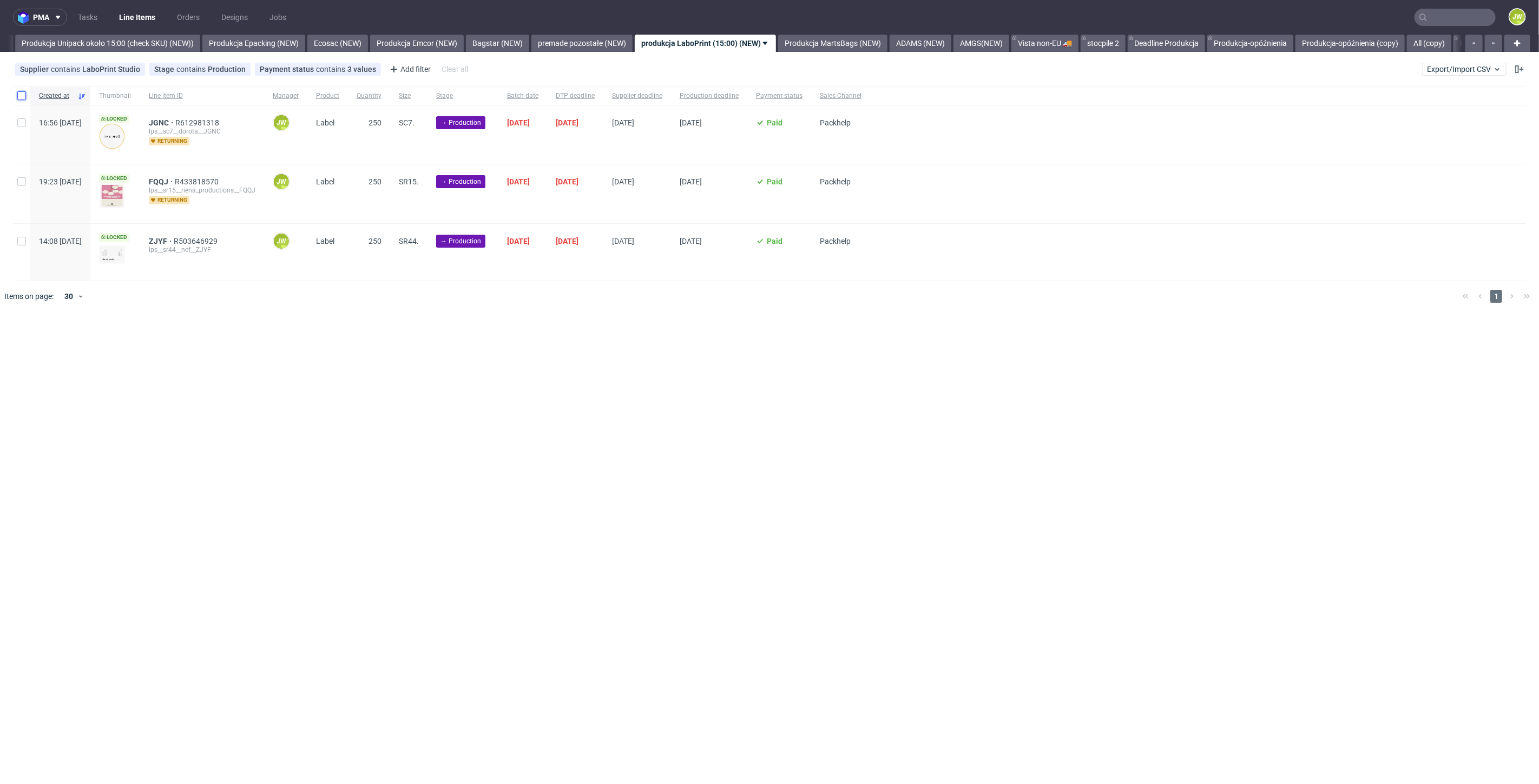
click at [26, 95] on input "checkbox" at bounding box center [22, 96] width 8 height 8
checkbox input "true"
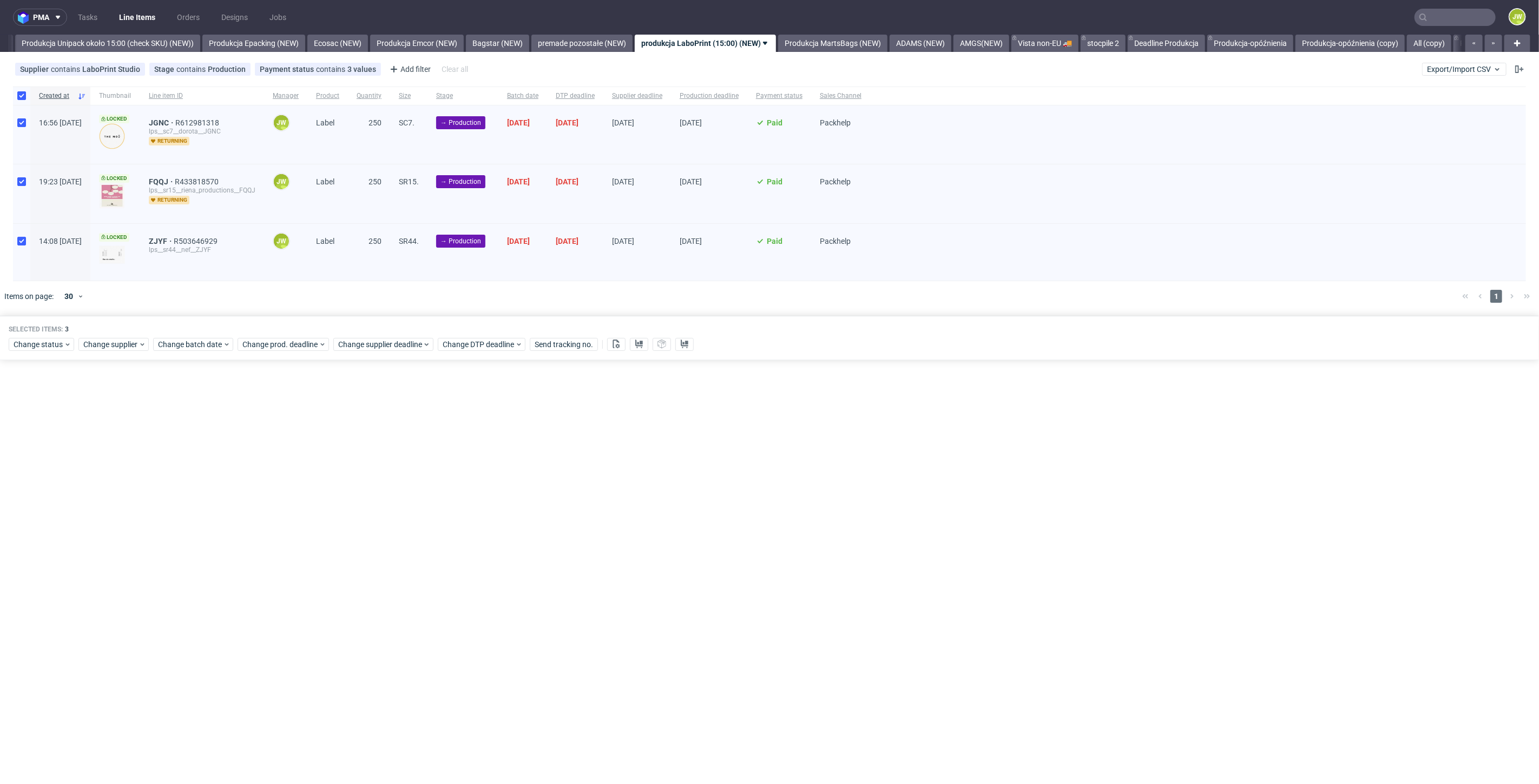
click at [32, 354] on div "Selected items: 3 Change status Change supplier Change batch date Change prod. …" at bounding box center [770, 338] width 1539 height 45
click at [31, 350] on div "Selected items: 3 Change status Change supplier Change batch date Change prod. …" at bounding box center [770, 338] width 1539 height 45
click at [31, 348] on span "Change status" at bounding box center [39, 345] width 50 height 11
click at [33, 428] on span "In Production" at bounding box center [40, 423] width 54 height 15
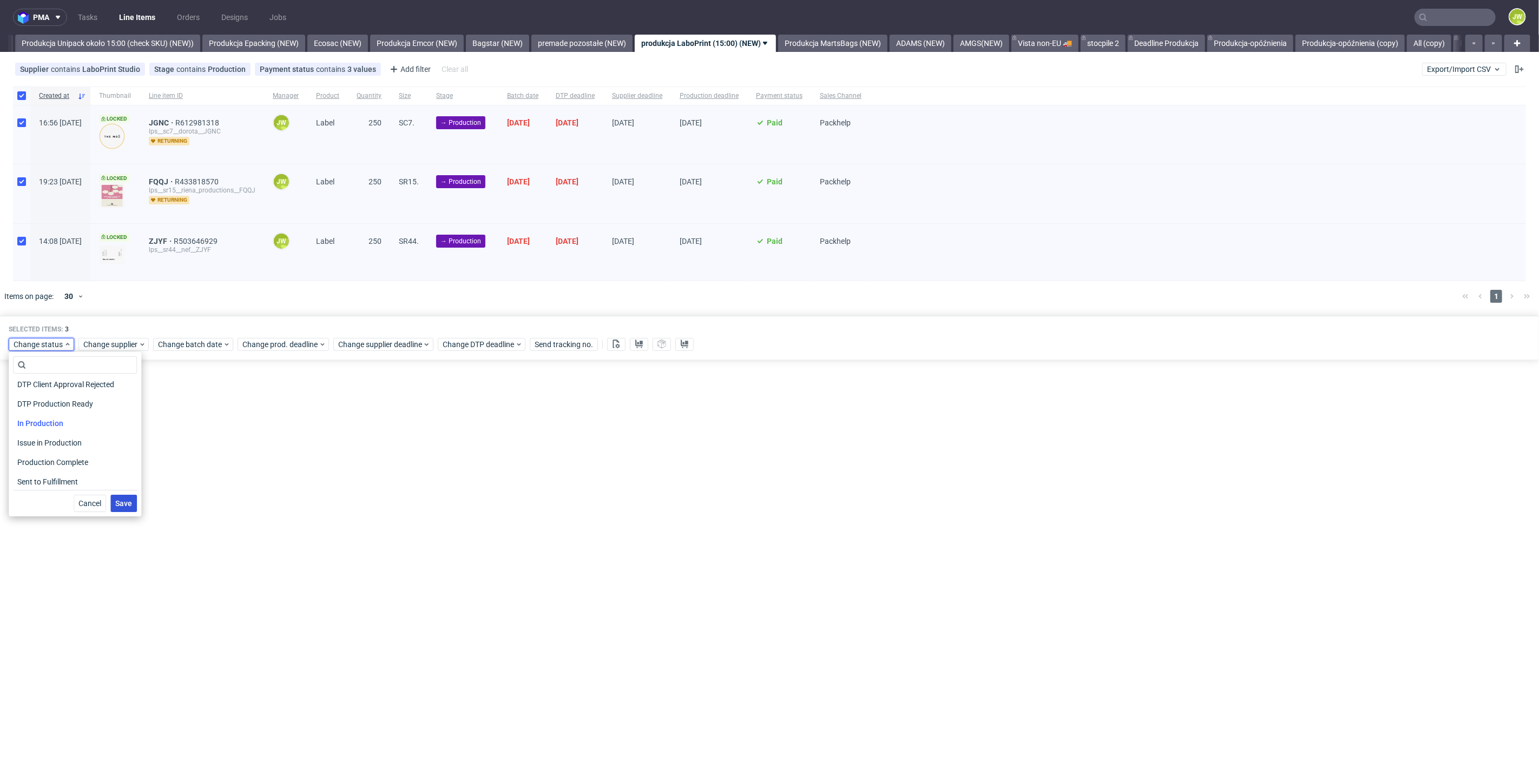
click at [118, 502] on span "Save" at bounding box center [124, 503] width 17 height 8
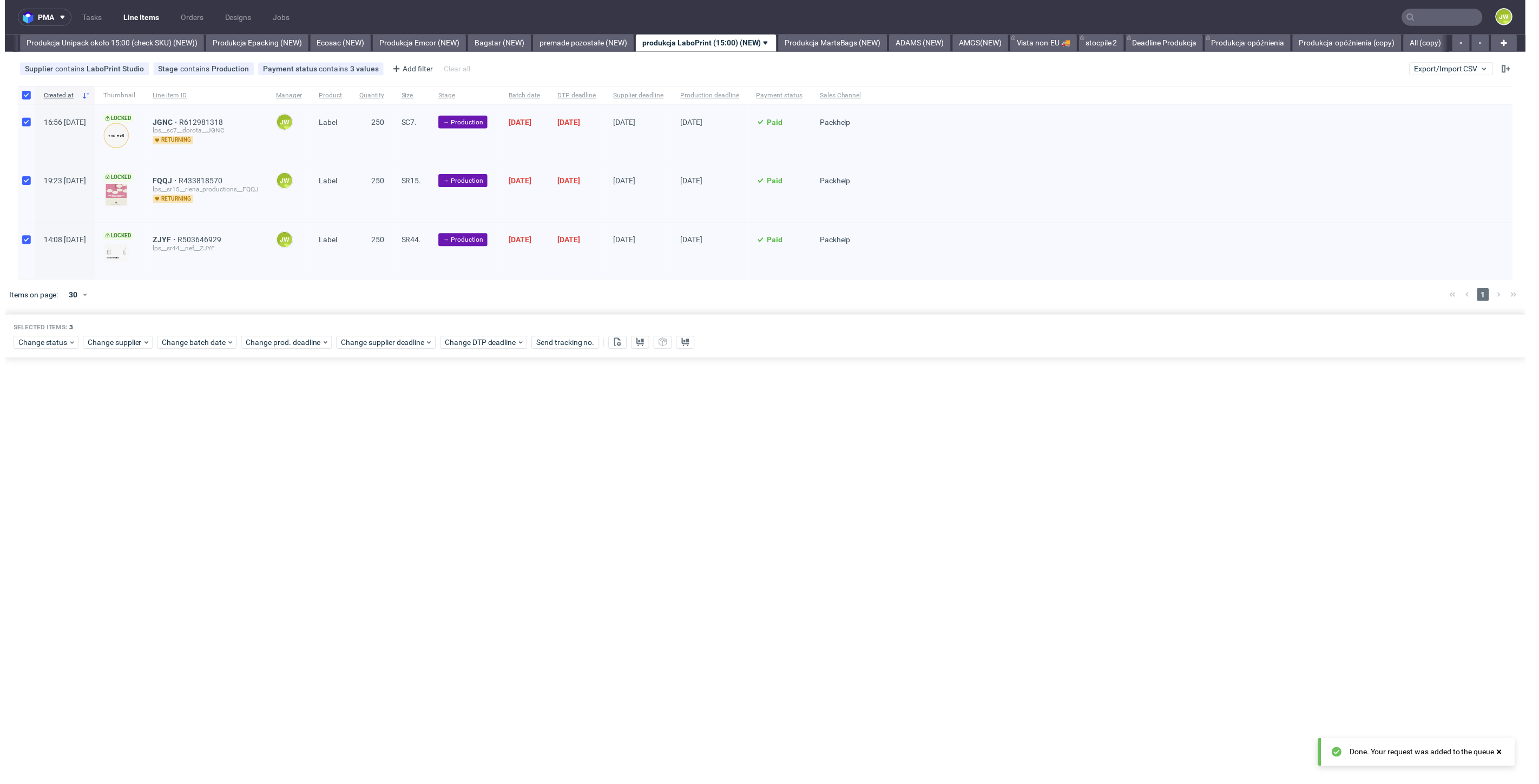
scroll to position [0, 1985]
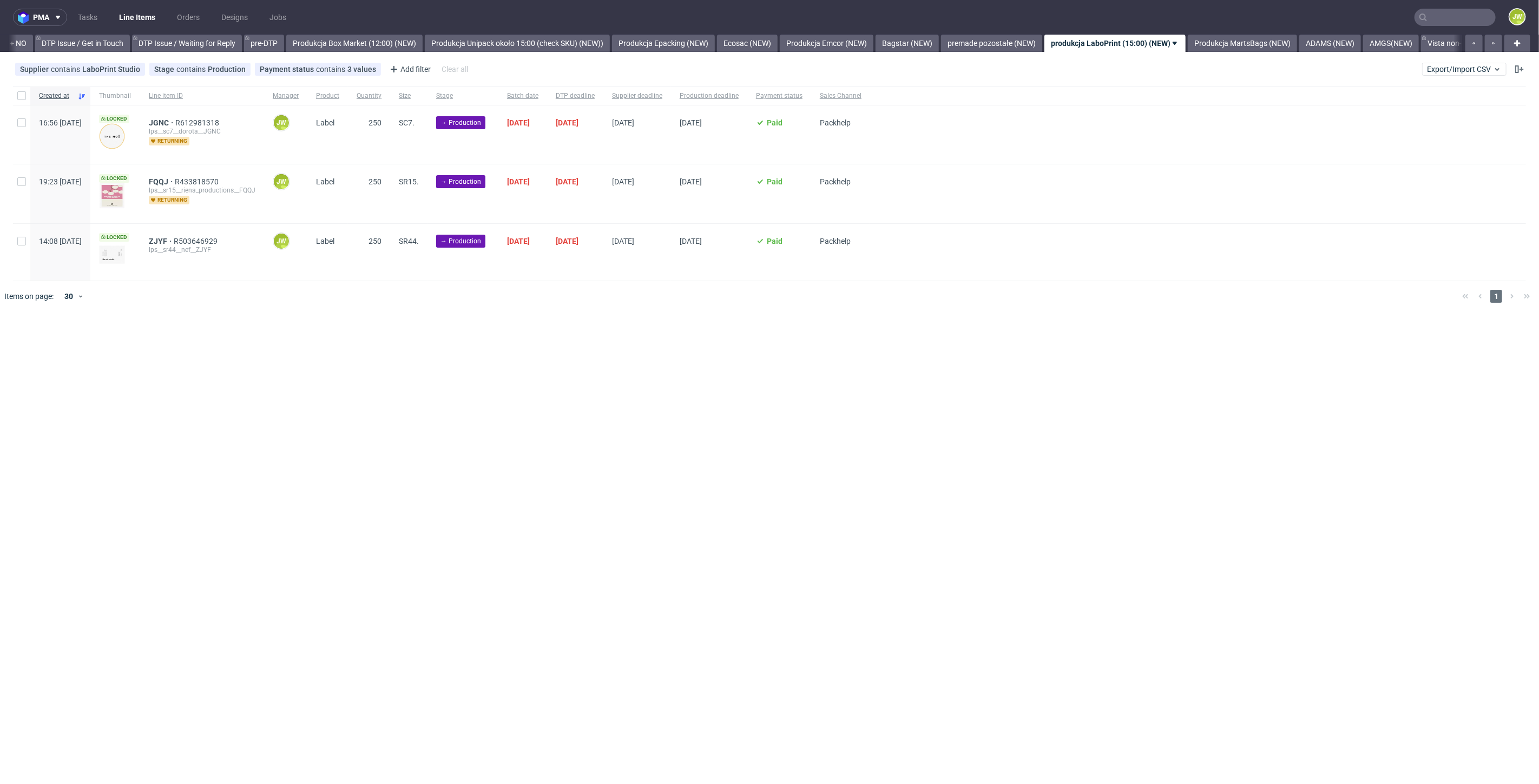
scroll to position [0, 1729]
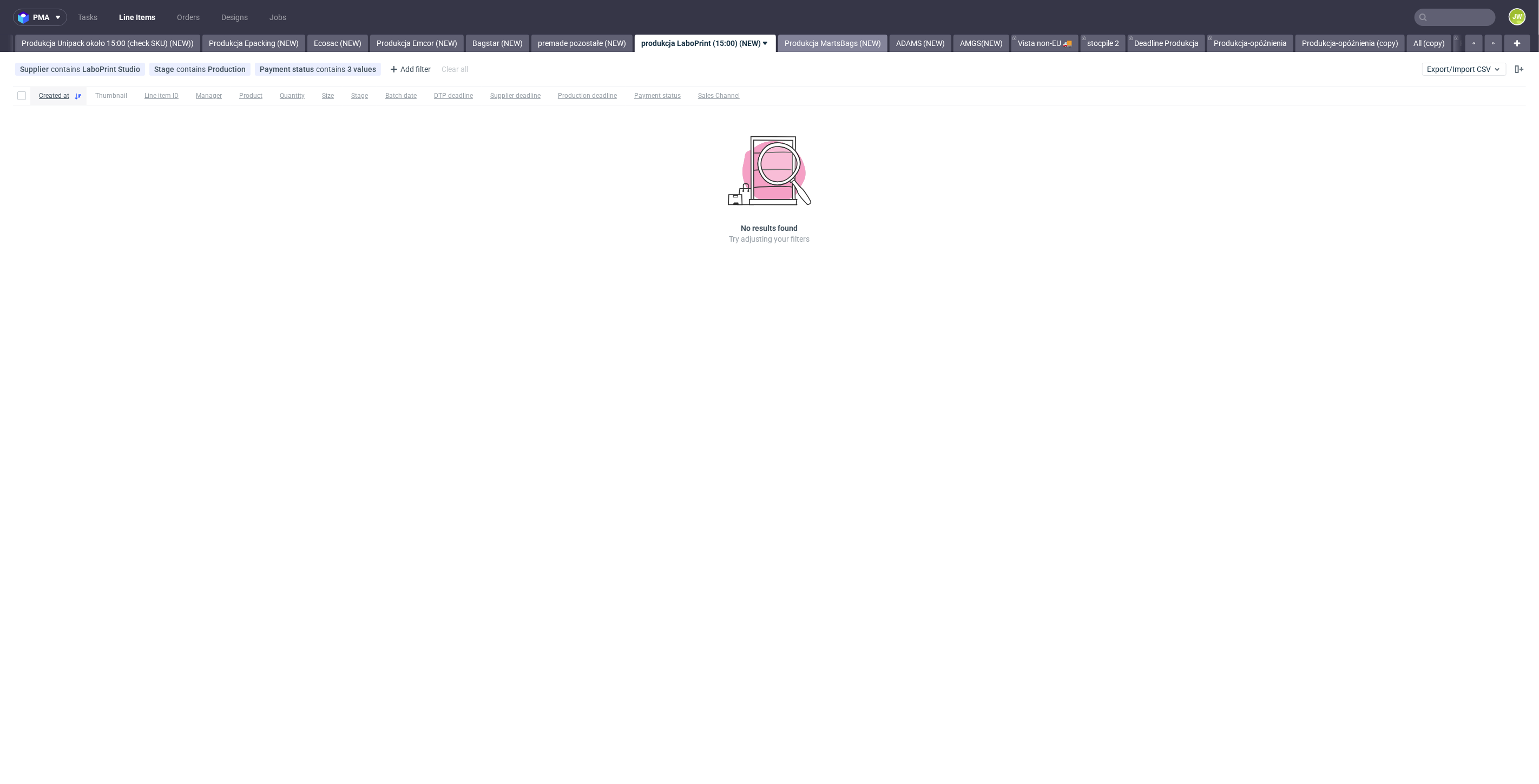
click at [841, 41] on link "Produkcja MartsBags (NEW)" at bounding box center [832, 43] width 109 height 17
click at [829, 40] on link "ADAMS (NEW)" at bounding box center [797, 43] width 62 height 17
click at [799, 41] on link "AMGS(NEW)" at bounding box center [771, 43] width 56 height 17
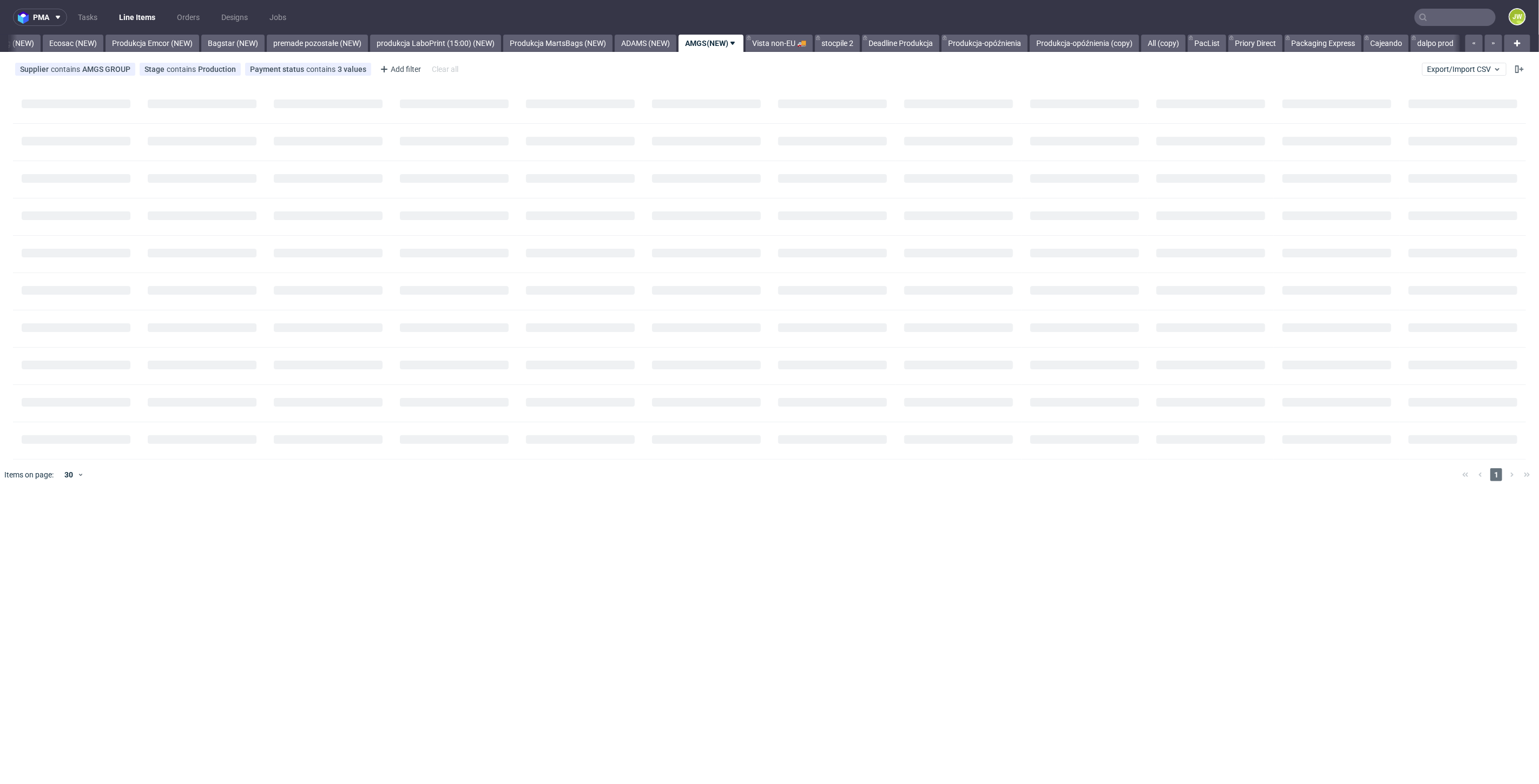
scroll to position [0, 2255]
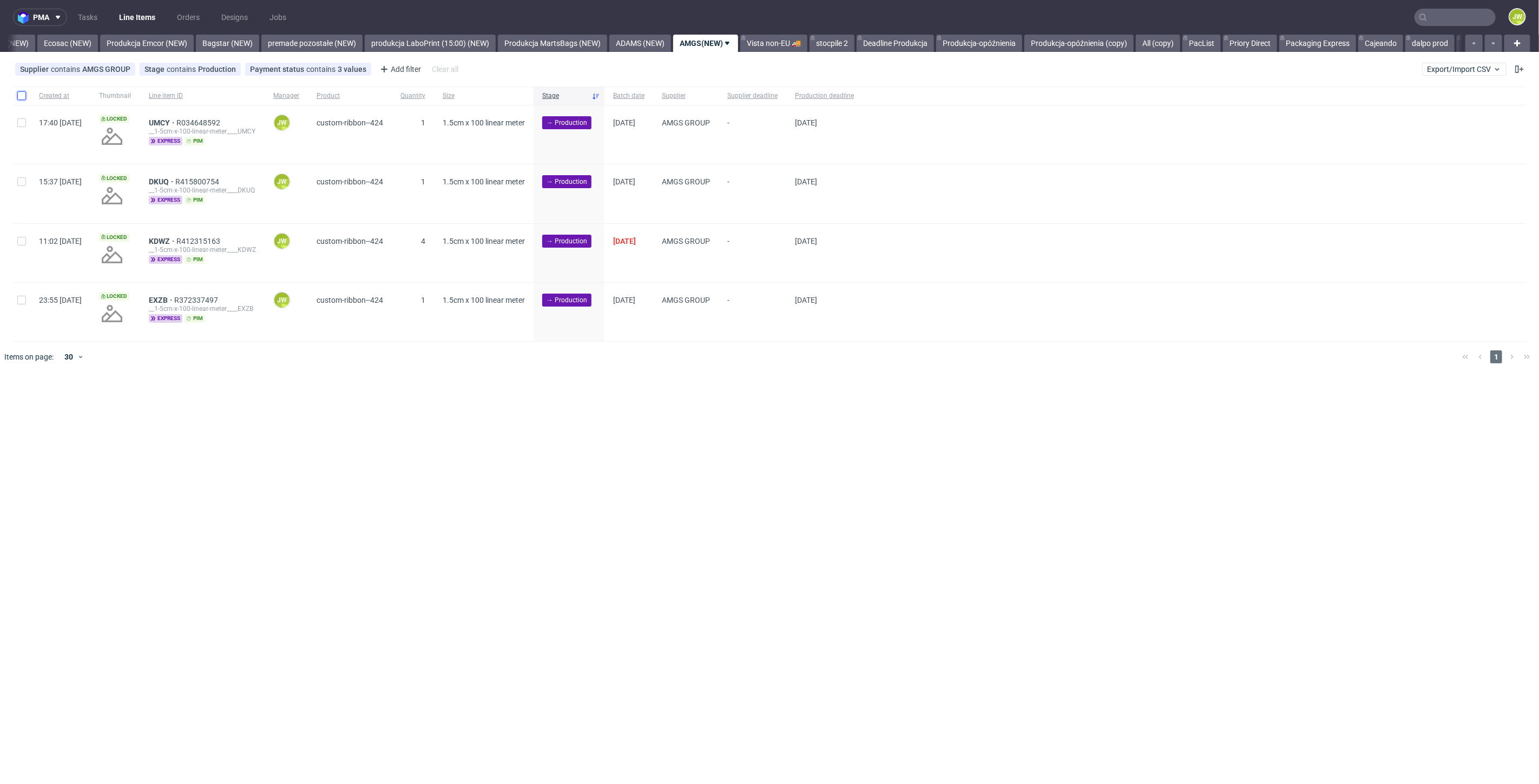
click at [23, 97] on input "checkbox" at bounding box center [22, 96] width 8 height 8
checkbox input "true"
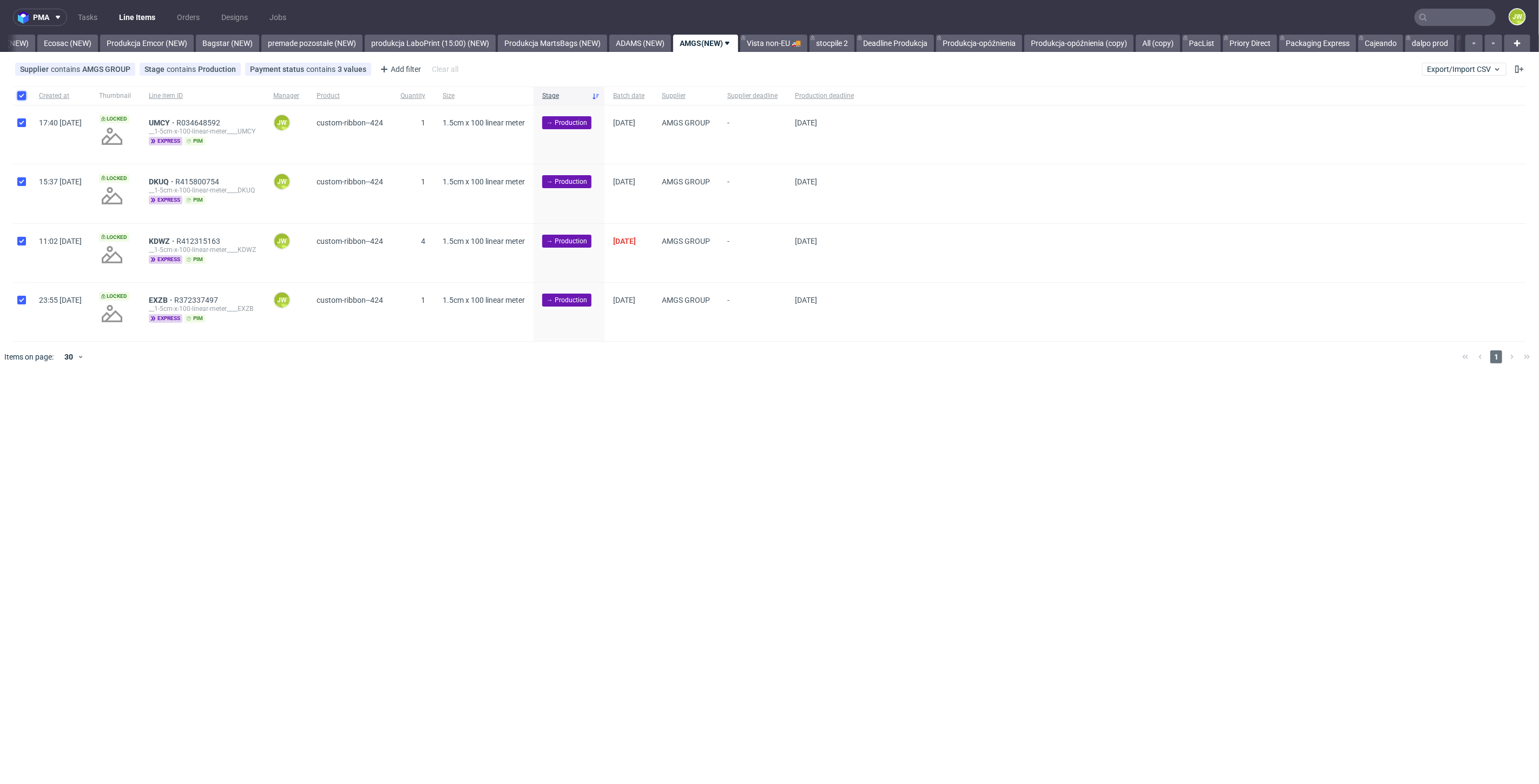
checkbox input "true"
click at [173, 401] on span "Change batch date" at bounding box center [190, 405] width 65 height 11
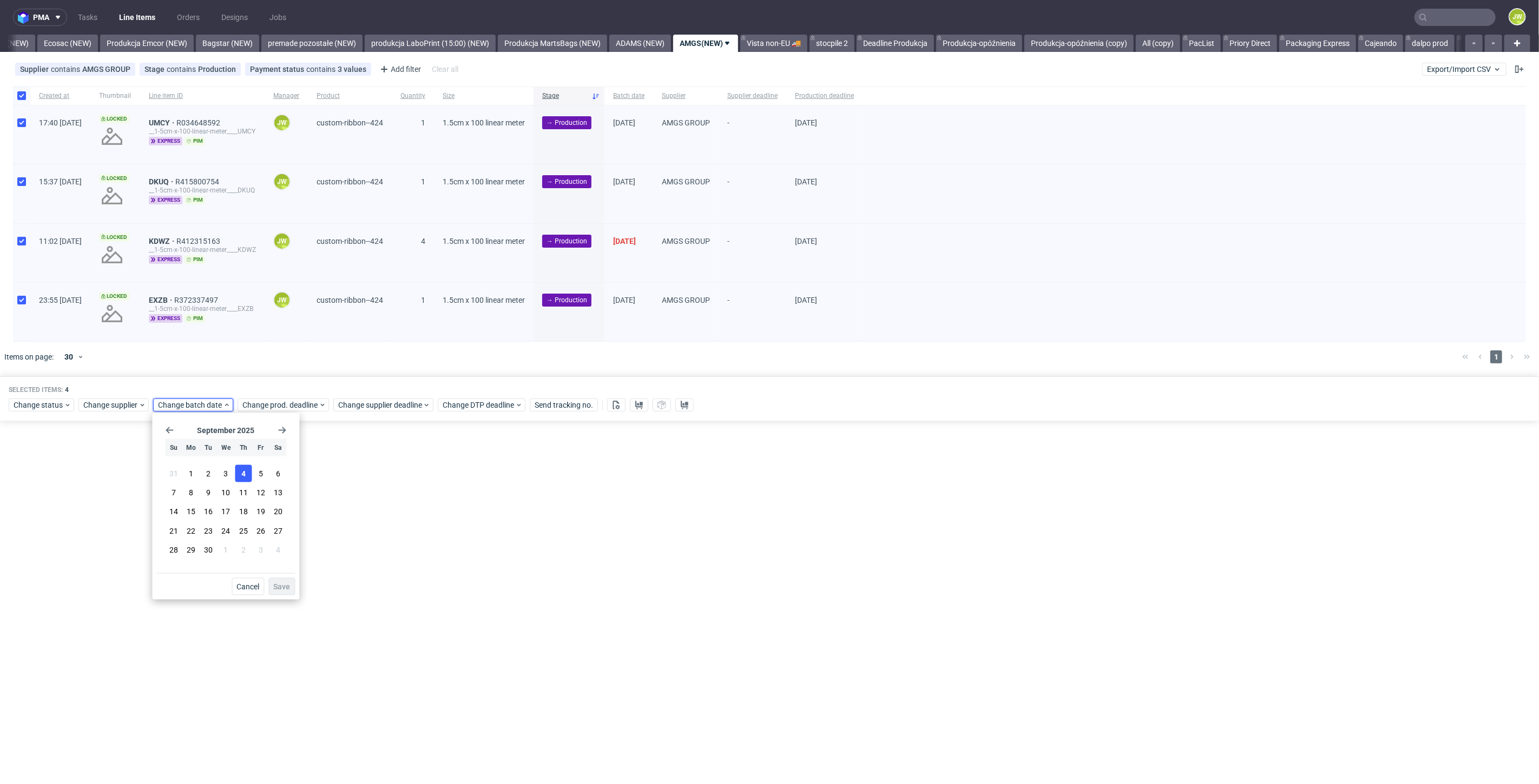
click at [238, 476] on button "4" at bounding box center [243, 474] width 17 height 17
click at [284, 583] on span "Save" at bounding box center [281, 586] width 17 height 8
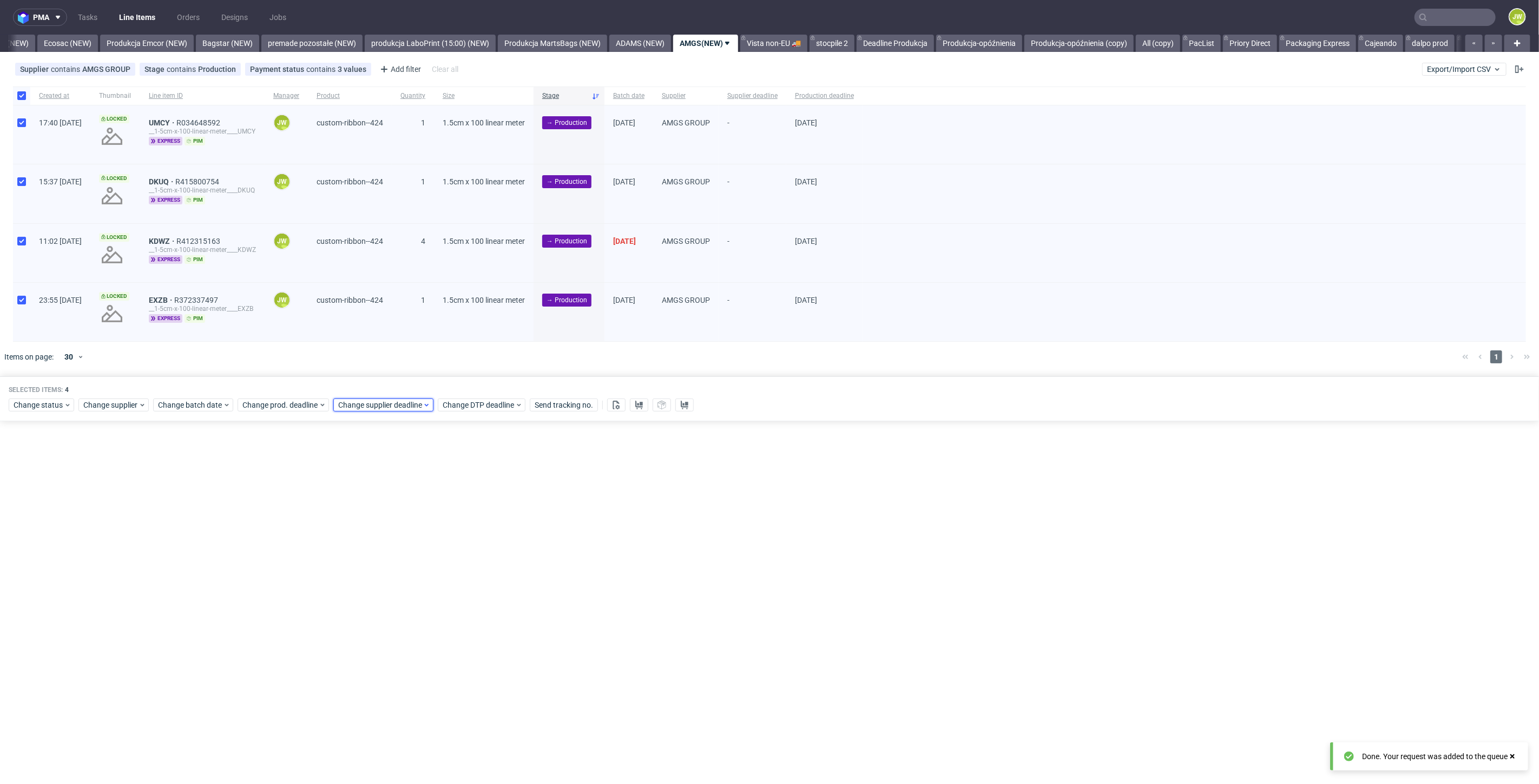
click at [349, 410] on span "Change supplier deadline" at bounding box center [380, 405] width 84 height 11
click at [421, 493] on span "11" at bounding box center [422, 493] width 8 height 11
click at [453, 585] on span "Save" at bounding box center [461, 586] width 17 height 8
click at [266, 406] on span "Change prod. deadline" at bounding box center [281, 405] width 76 height 11
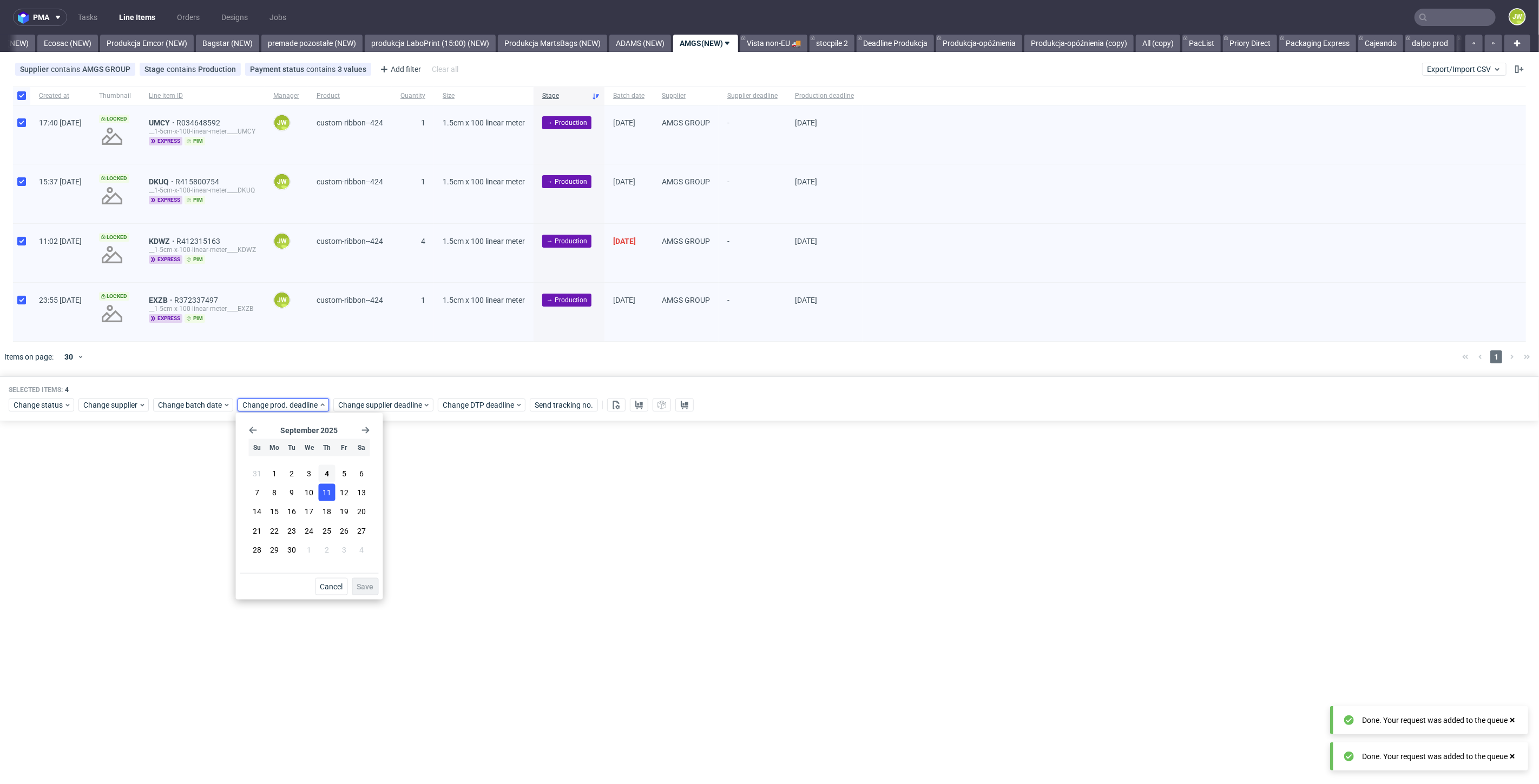
click at [329, 488] on span "11" at bounding box center [327, 493] width 8 height 11
click at [364, 584] on span "Save" at bounding box center [366, 586] width 17 height 8
click at [508, 506] on div "pma Tasks Line Items Orders Designs Jobs JW All DTP Late Shipped Shipments DTP …" at bounding box center [770, 392] width 1539 height 784
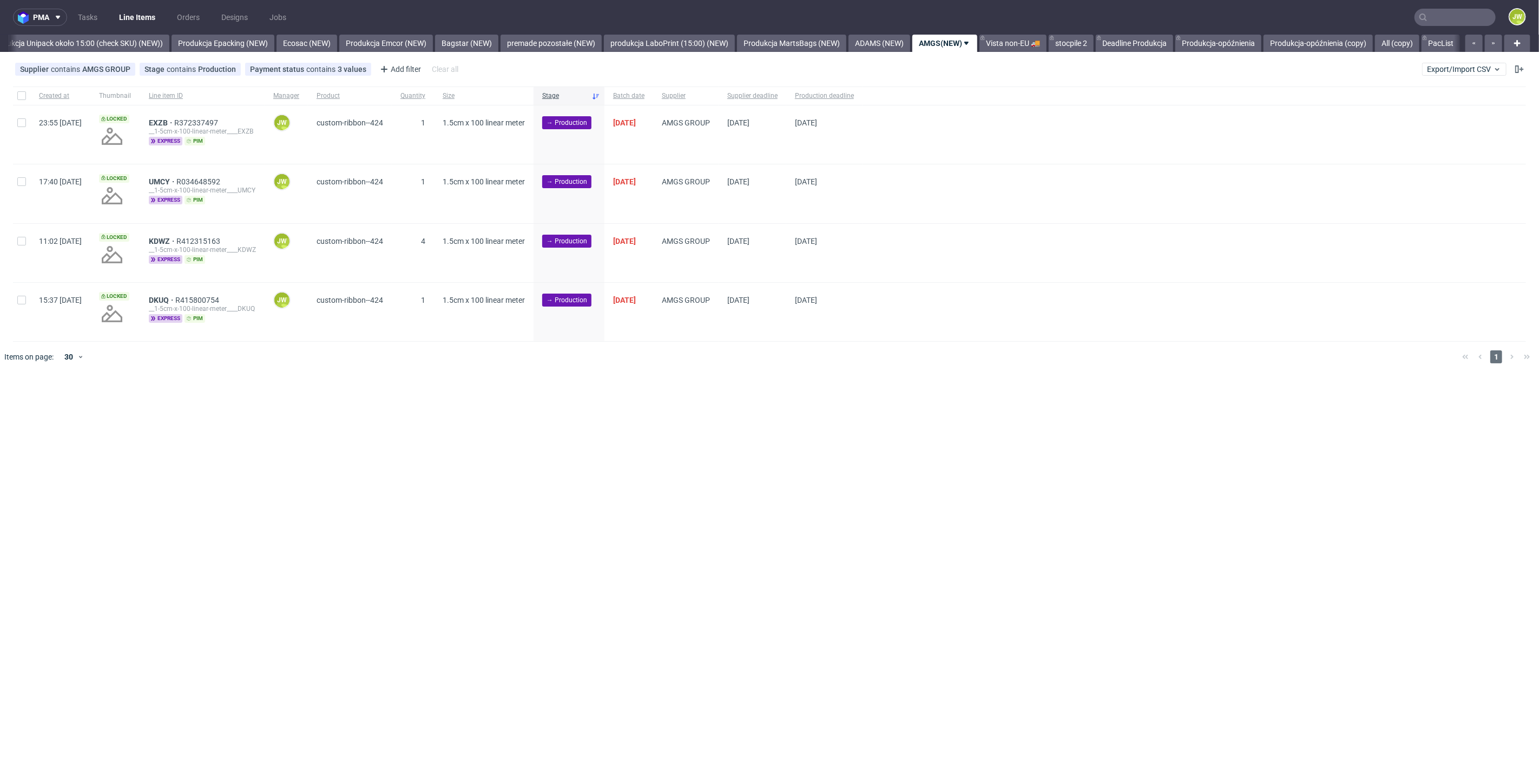
scroll to position [0, 2122]
click at [544, 466] on div "pma Tasks Line Items Orders Designs Jobs JW All DTP Late Shipped Shipments DTP …" at bounding box center [770, 392] width 1539 height 784
click at [19, 96] on input "checkbox" at bounding box center [22, 96] width 8 height 8
checkbox input "true"
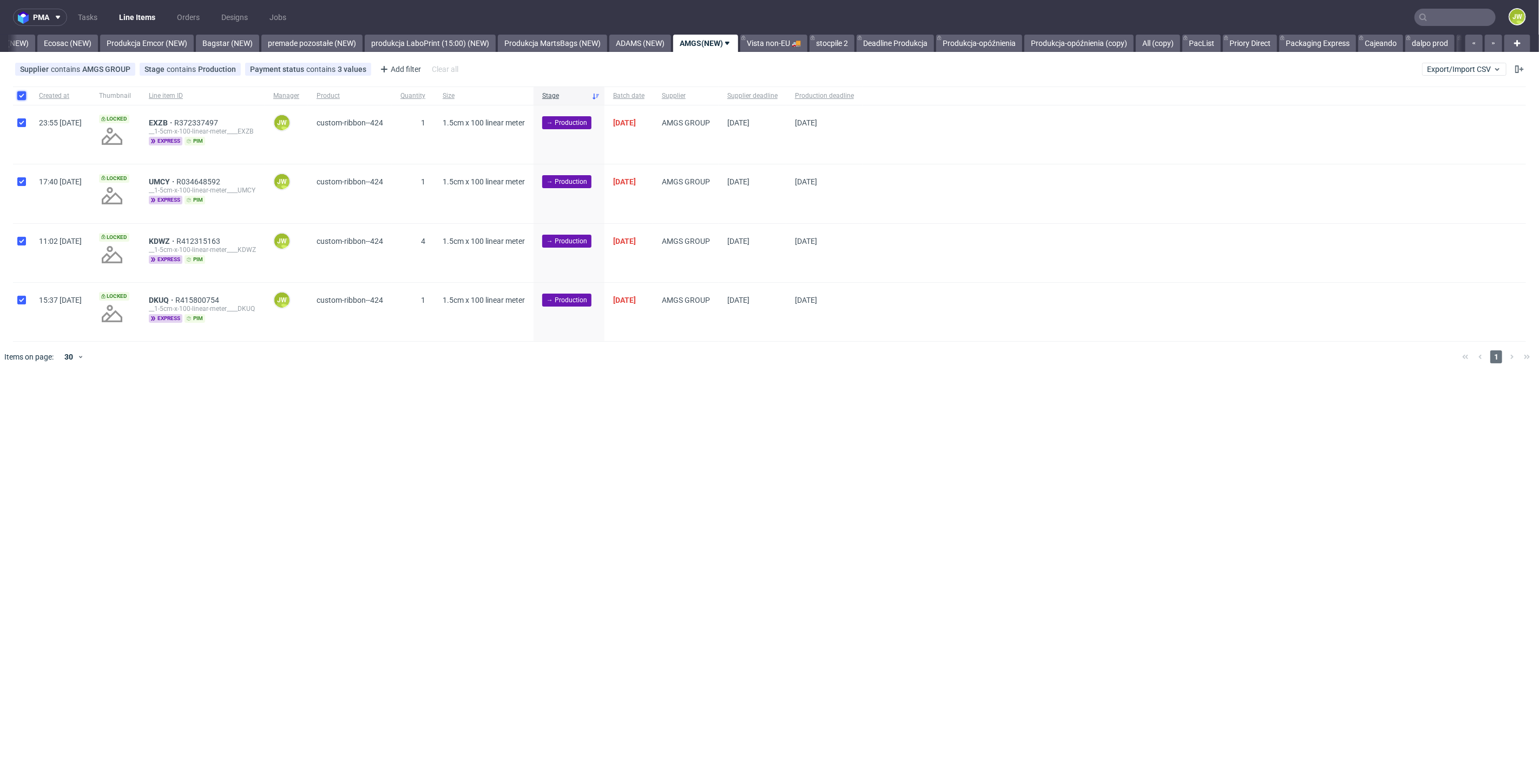
checkbox input "true"
click at [613, 404] on icon at bounding box center [616, 405] width 8 height 8
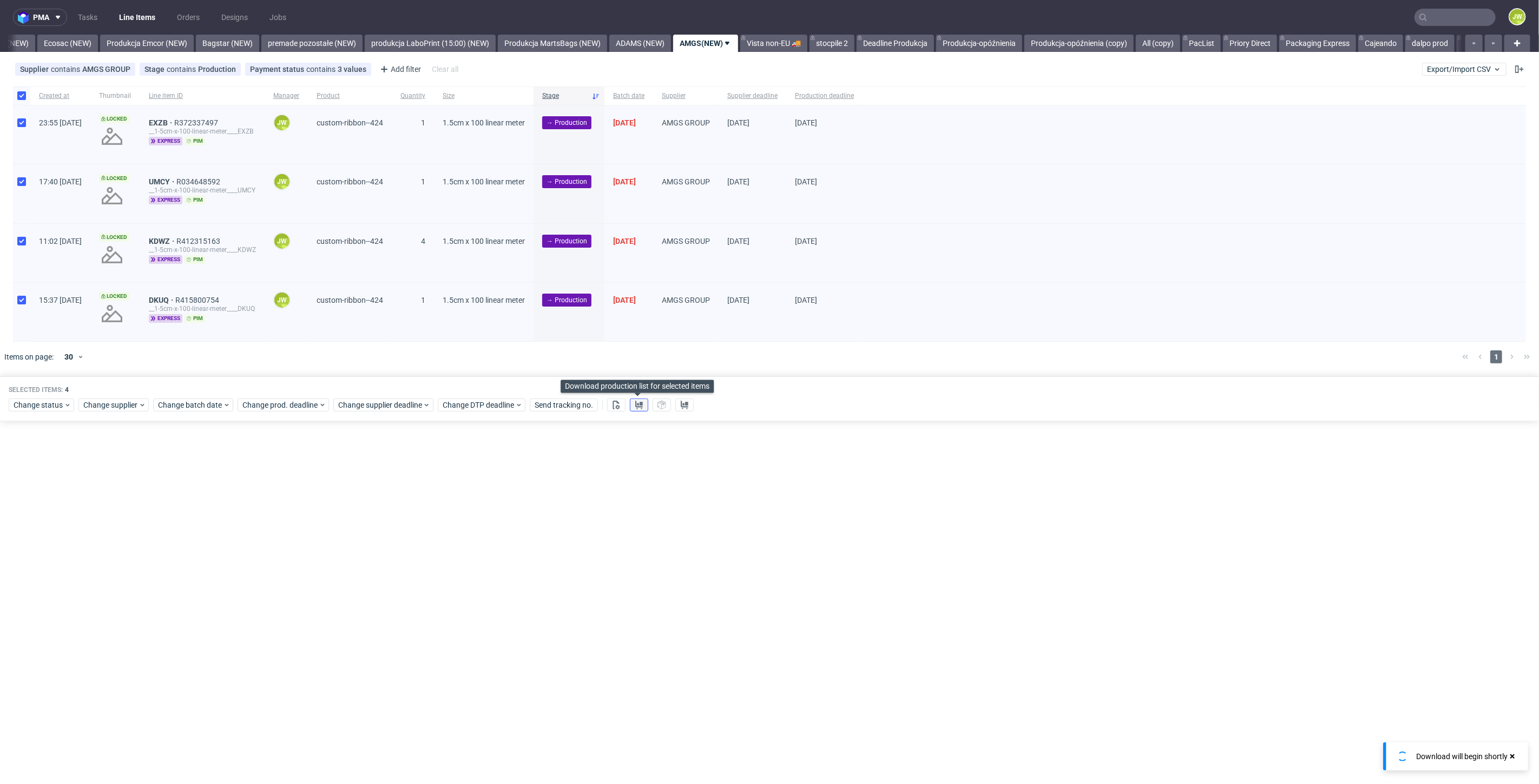
click at [637, 403] on use at bounding box center [639, 405] width 8 height 8
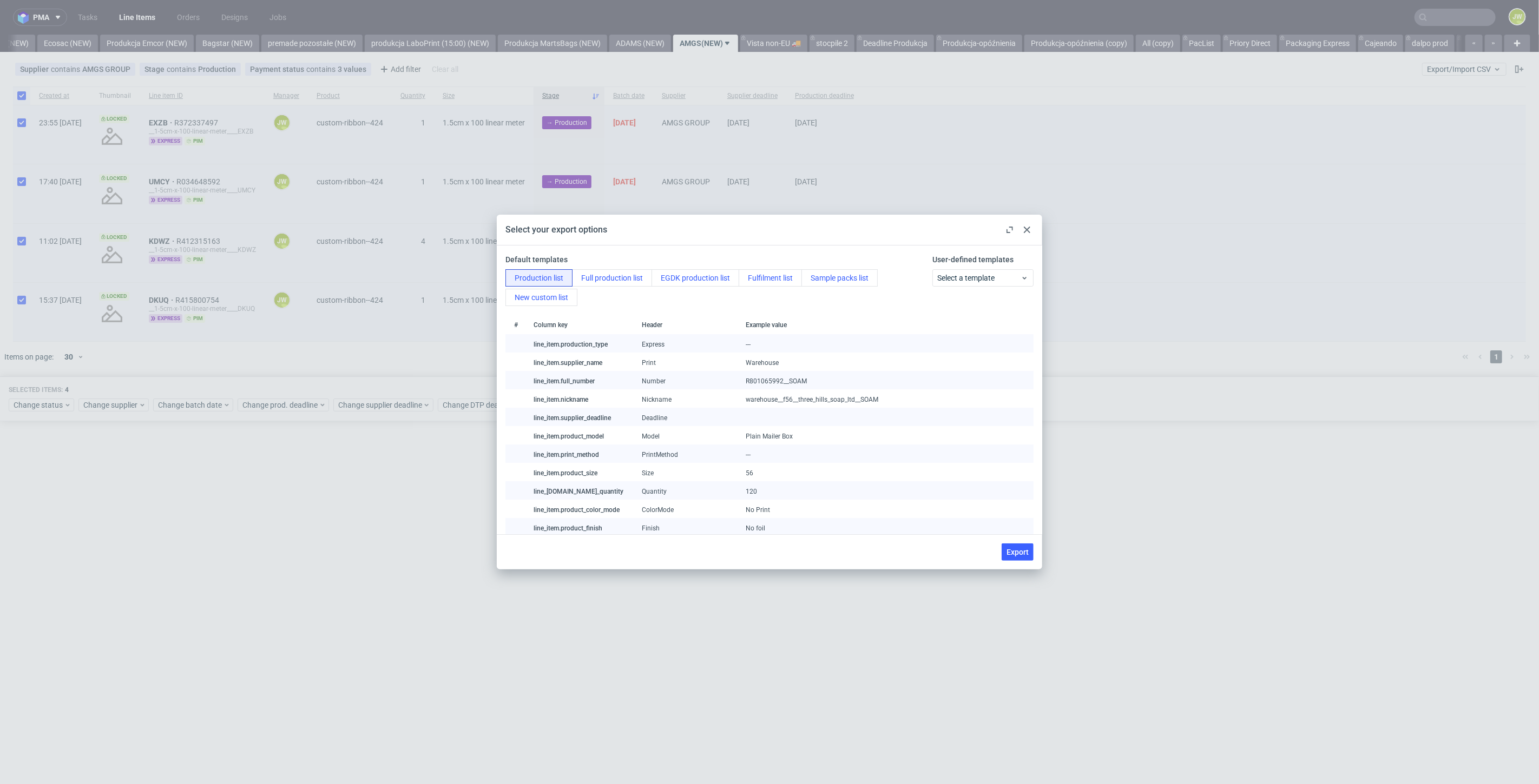
drag, startPoint x: 1017, startPoint y: 550, endPoint x: 867, endPoint y: 696, distance: 209.3
click at [1017, 551] on span "Export" at bounding box center [1017, 552] width 22 height 8
checkbox input "false"
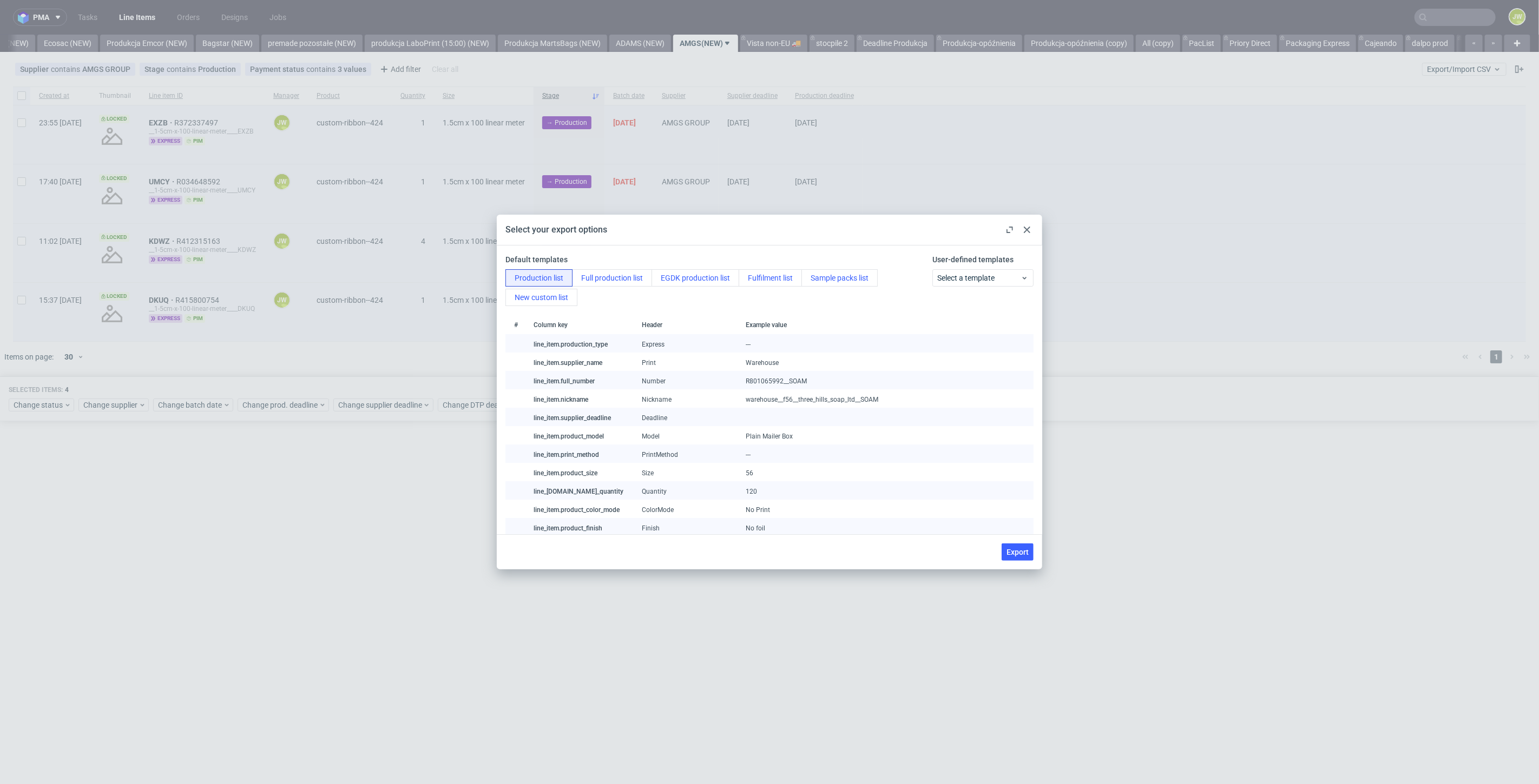
checkbox input "false"
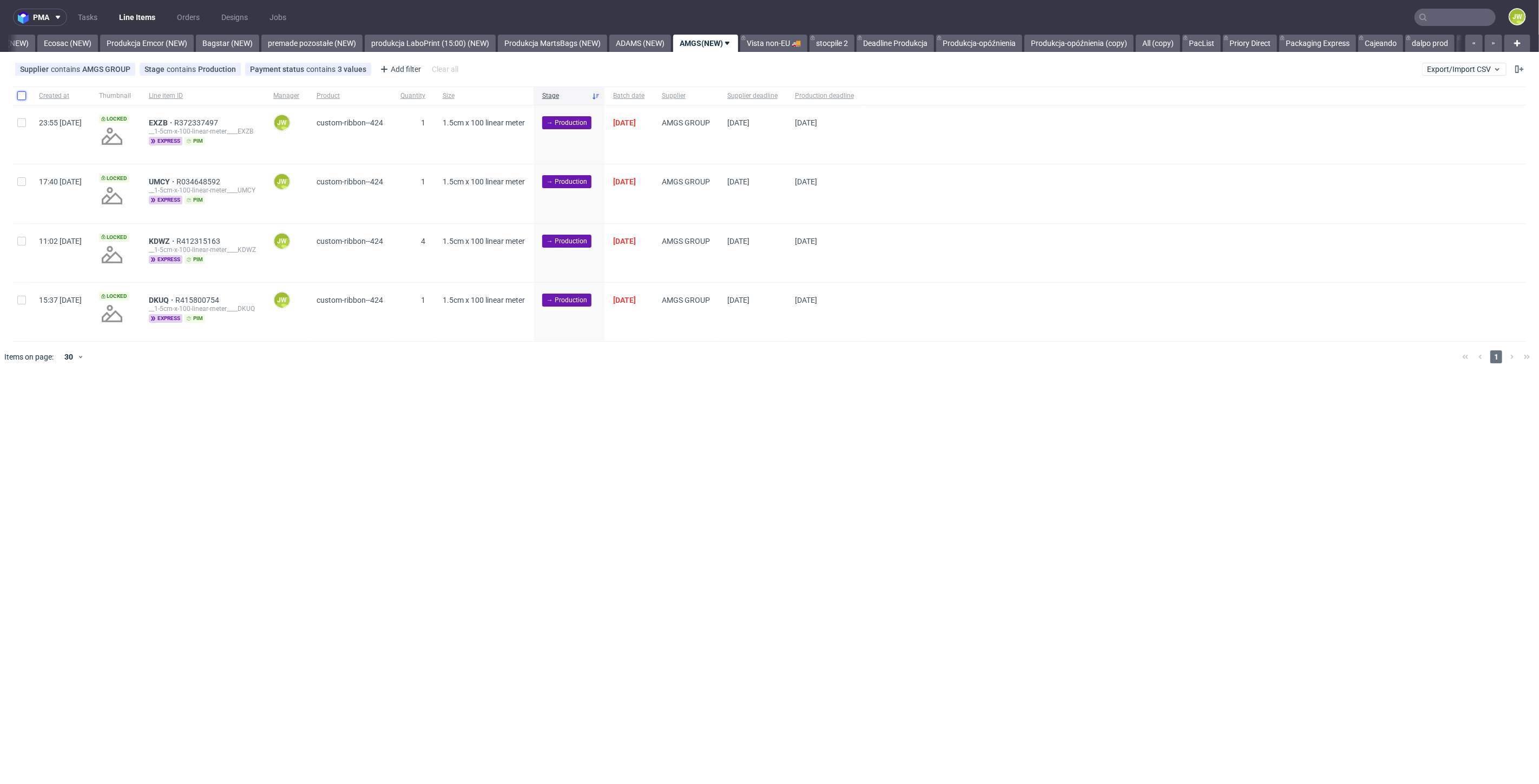
click at [17, 96] on input "checkbox" at bounding box center [22, 96] width 8 height 8
checkbox input "true"
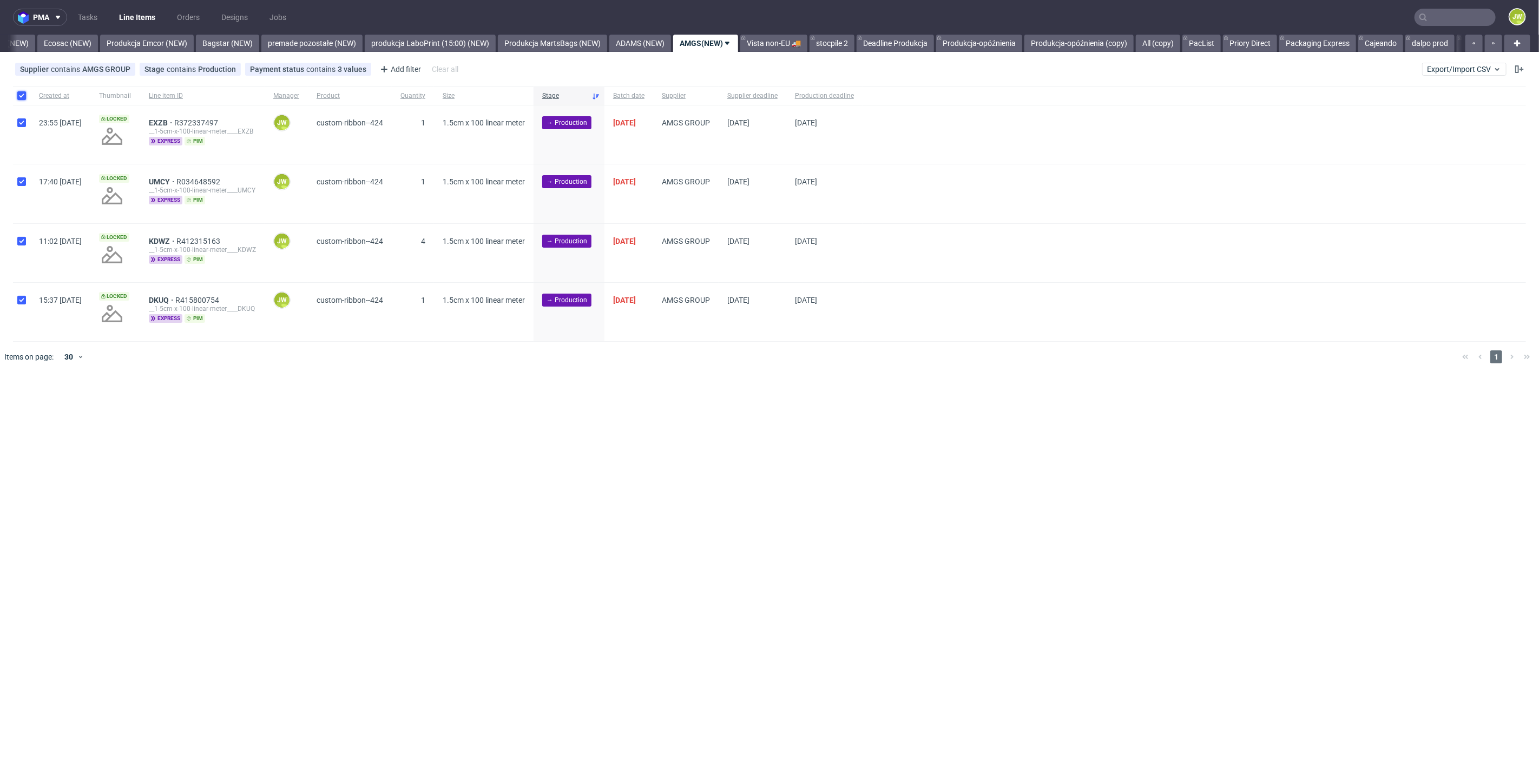
checkbox input "true"
click at [33, 405] on span "Change status" at bounding box center [39, 405] width 50 height 11
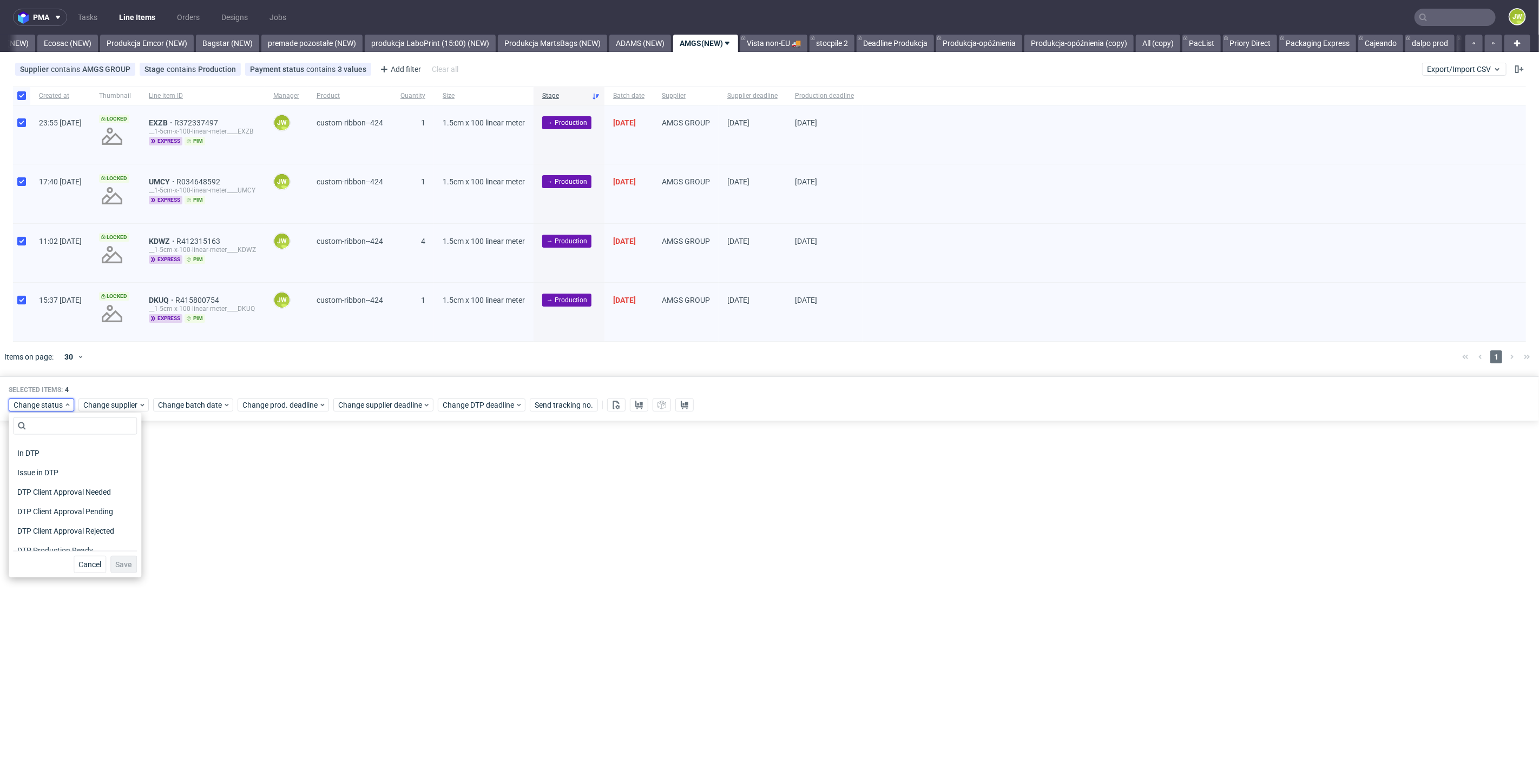
scroll to position [60, 0]
click at [37, 539] on span "In Production" at bounding box center [40, 544] width 54 height 15
click at [120, 565] on span "Save" at bounding box center [124, 564] width 17 height 8
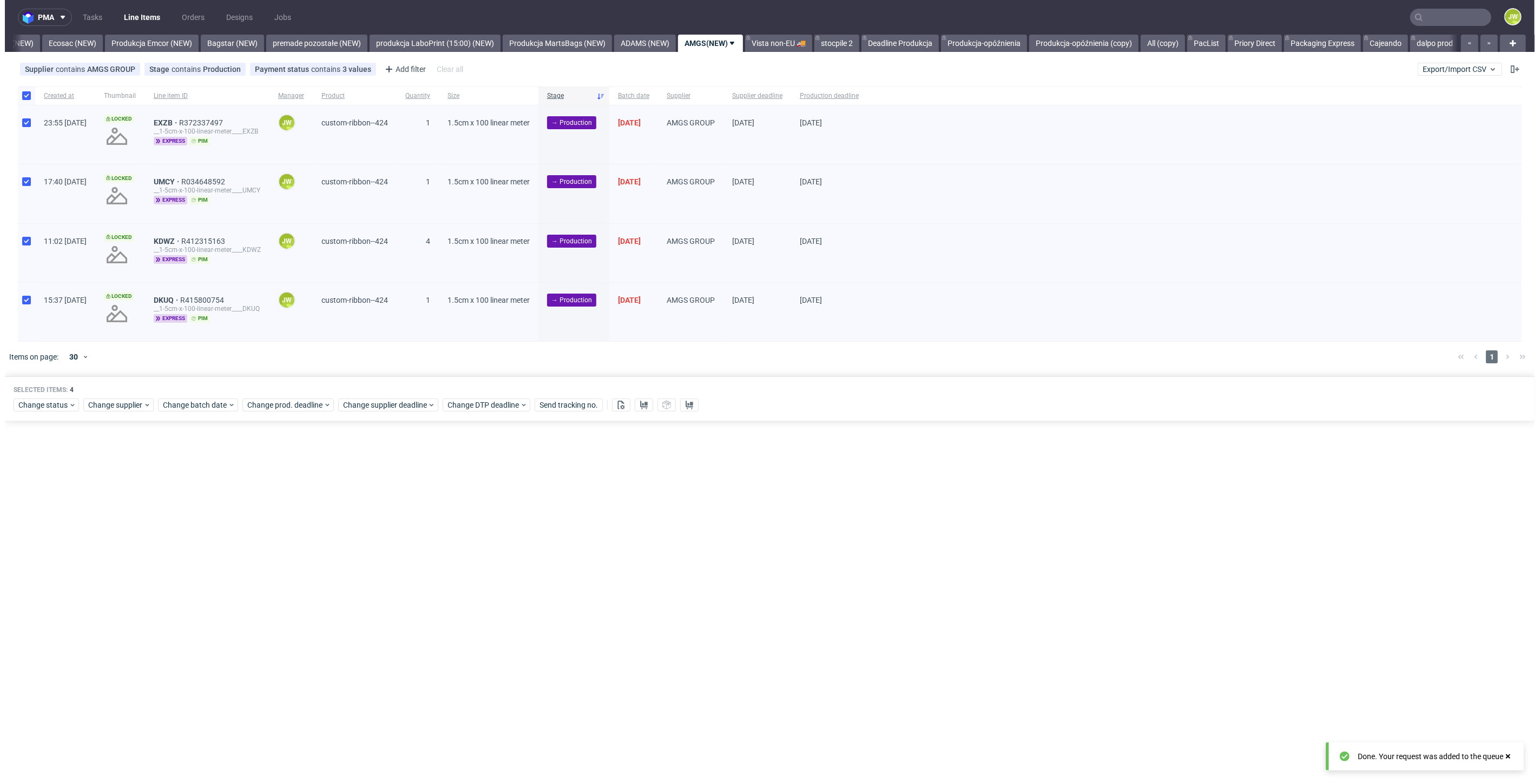
scroll to position [0, 2255]
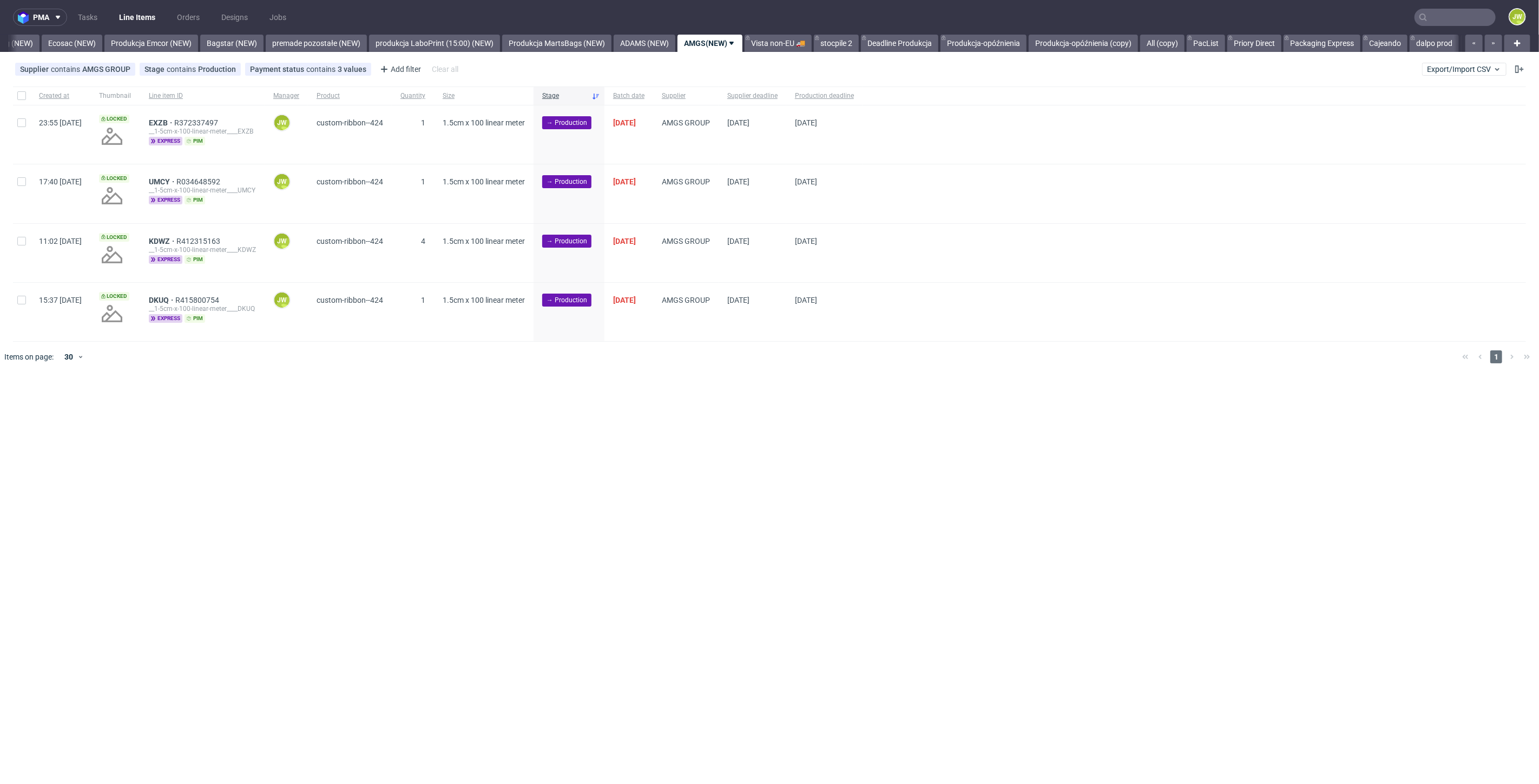
scroll to position [0, 2255]
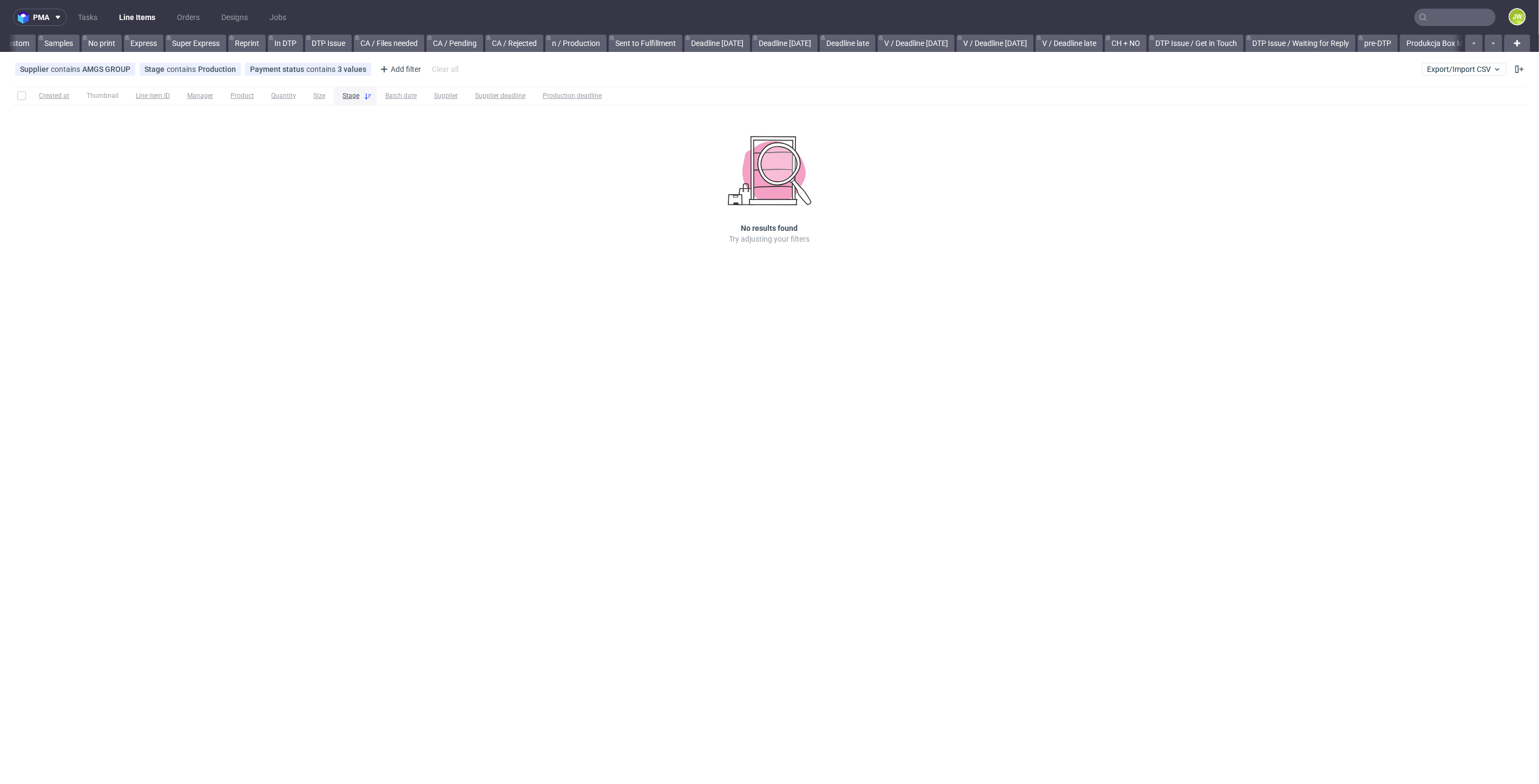
scroll to position [0, 1258]
click at [779, 41] on link "Vista non-EU 🚚" at bounding box center [774, 43] width 67 height 17
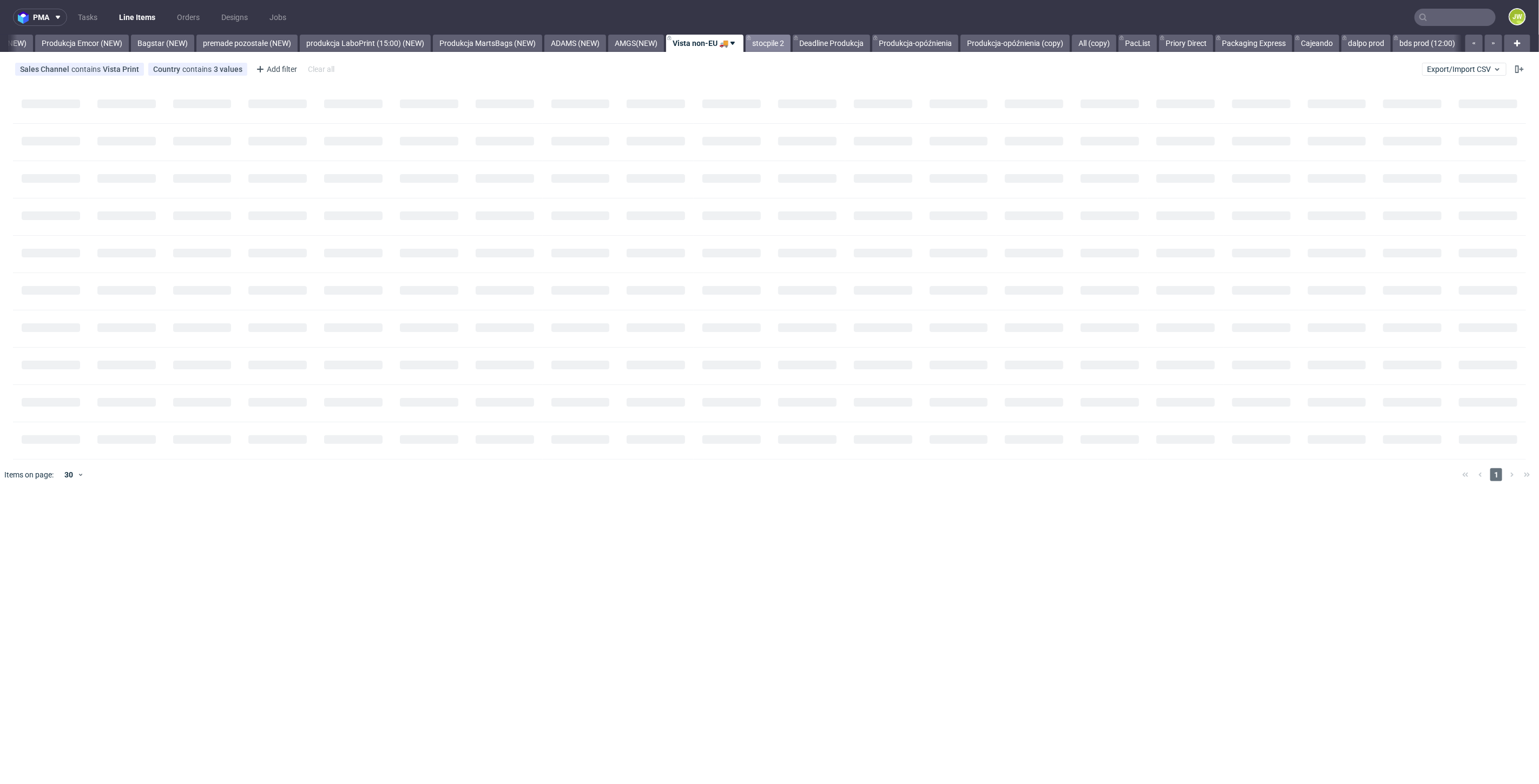
click at [790, 41] on link "stocpile 2" at bounding box center [768, 43] width 45 height 17
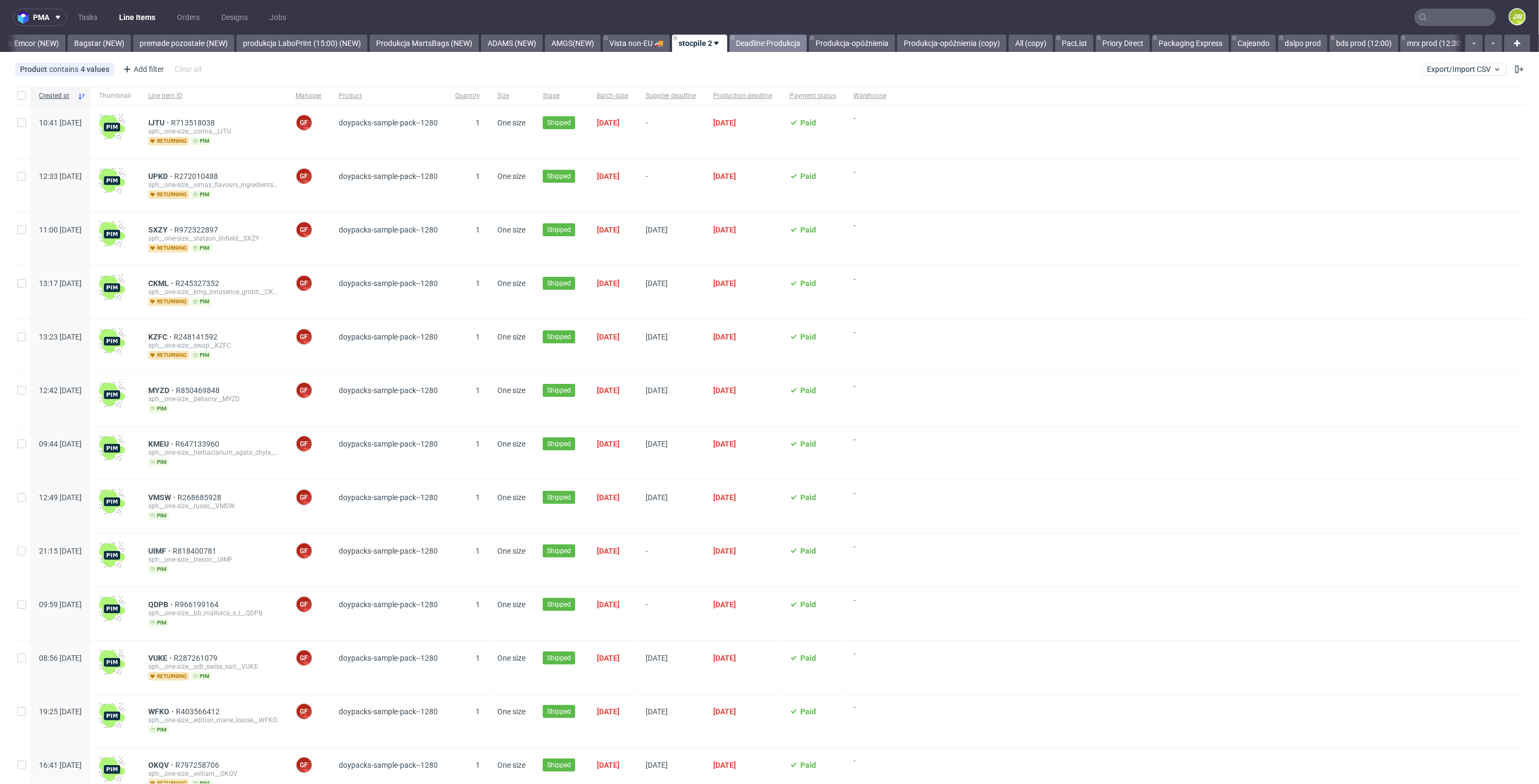
click at [796, 41] on link "Deadline Produkcja" at bounding box center [768, 43] width 78 height 17
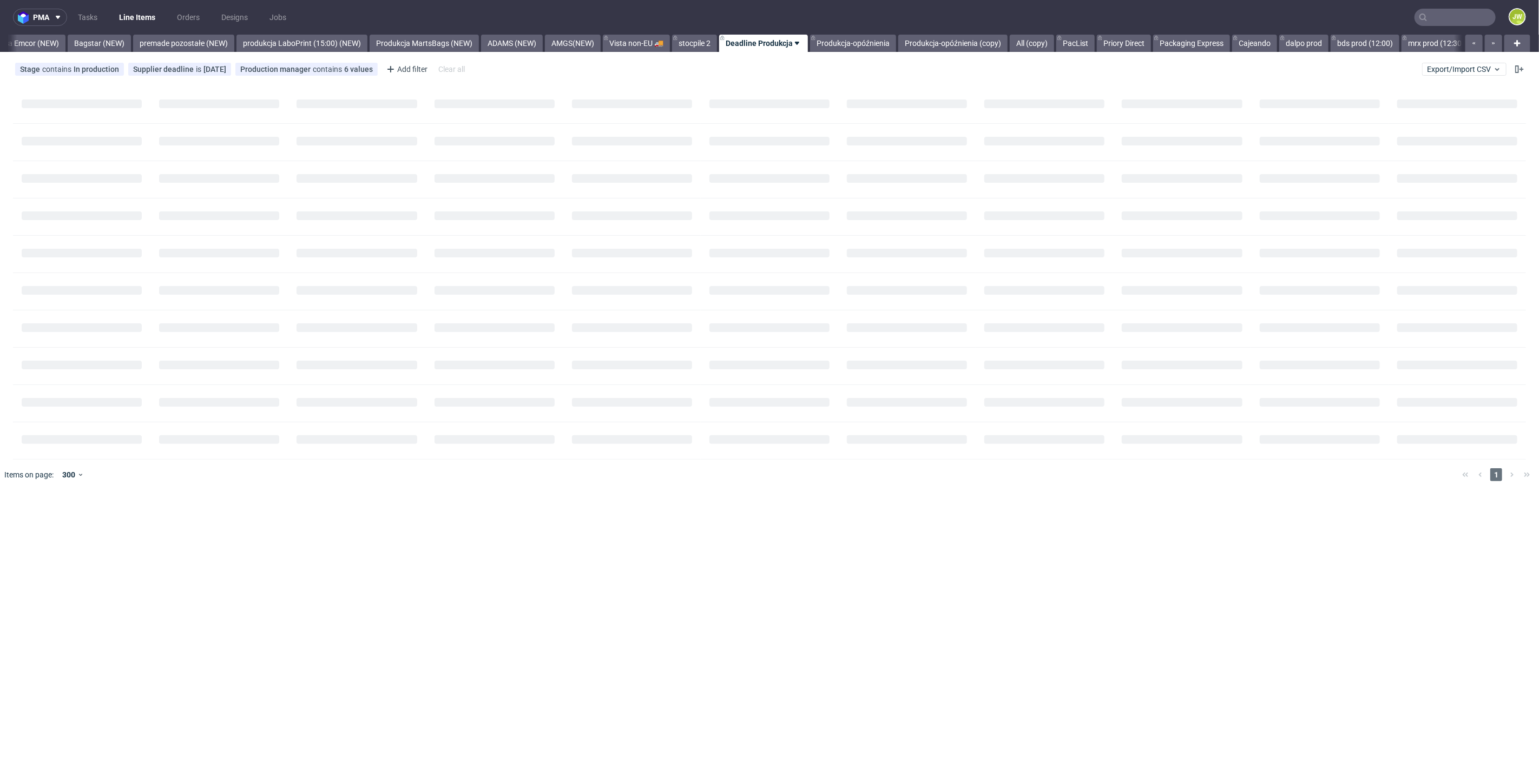
scroll to position [0, 2444]
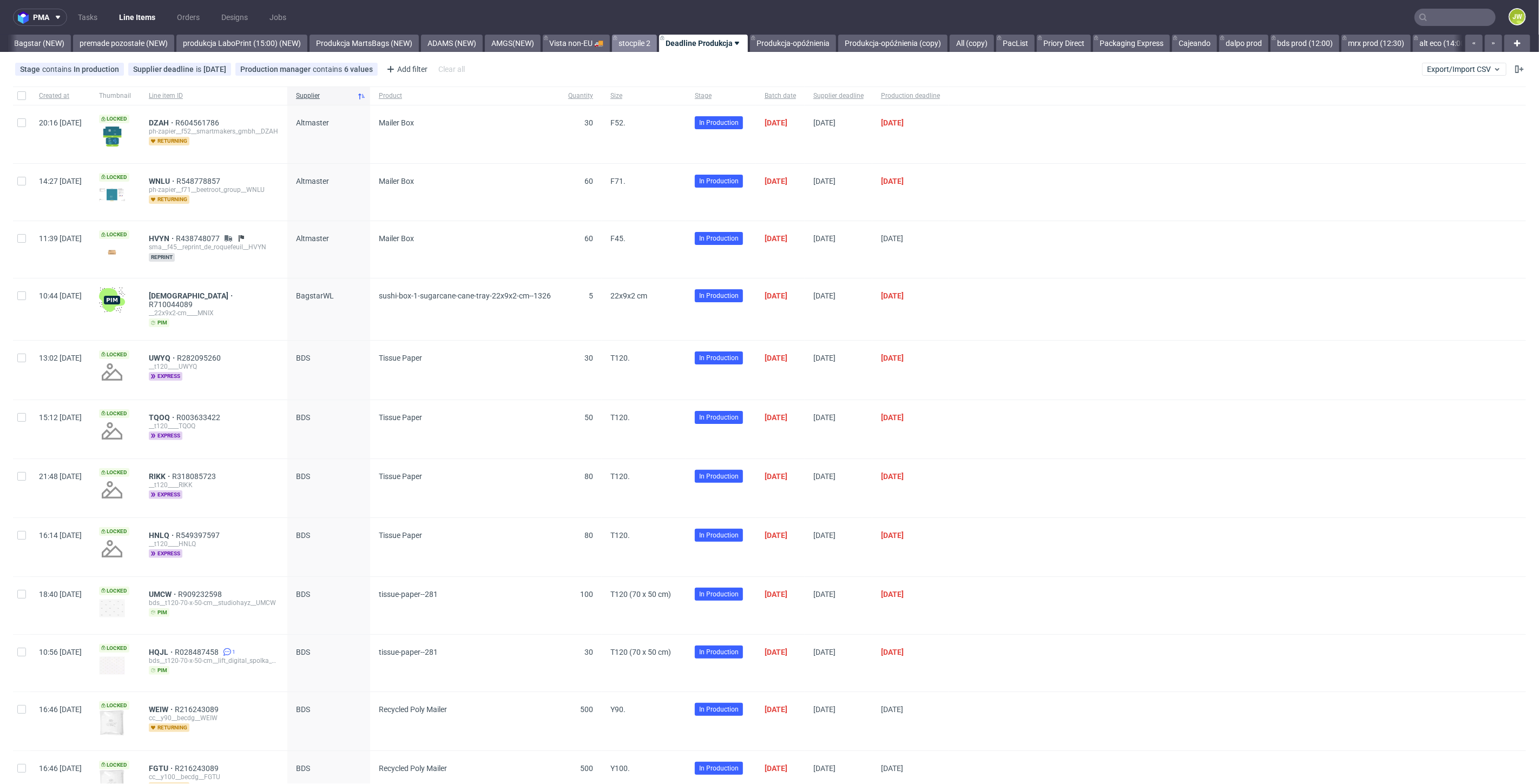
click at [657, 42] on link "stocpile 2" at bounding box center [634, 43] width 45 height 17
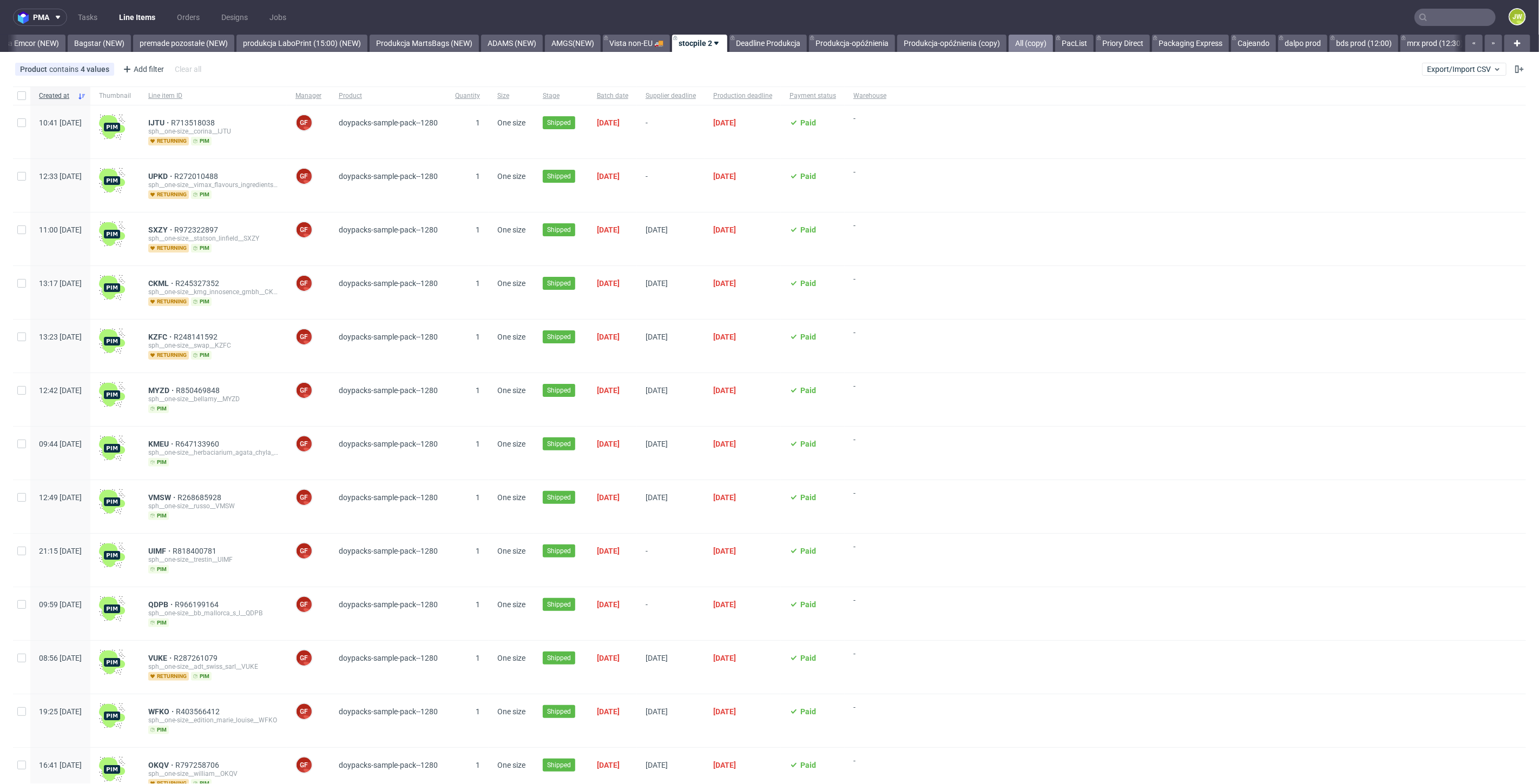
click at [1053, 39] on link "All (copy)" at bounding box center [1031, 43] width 44 height 17
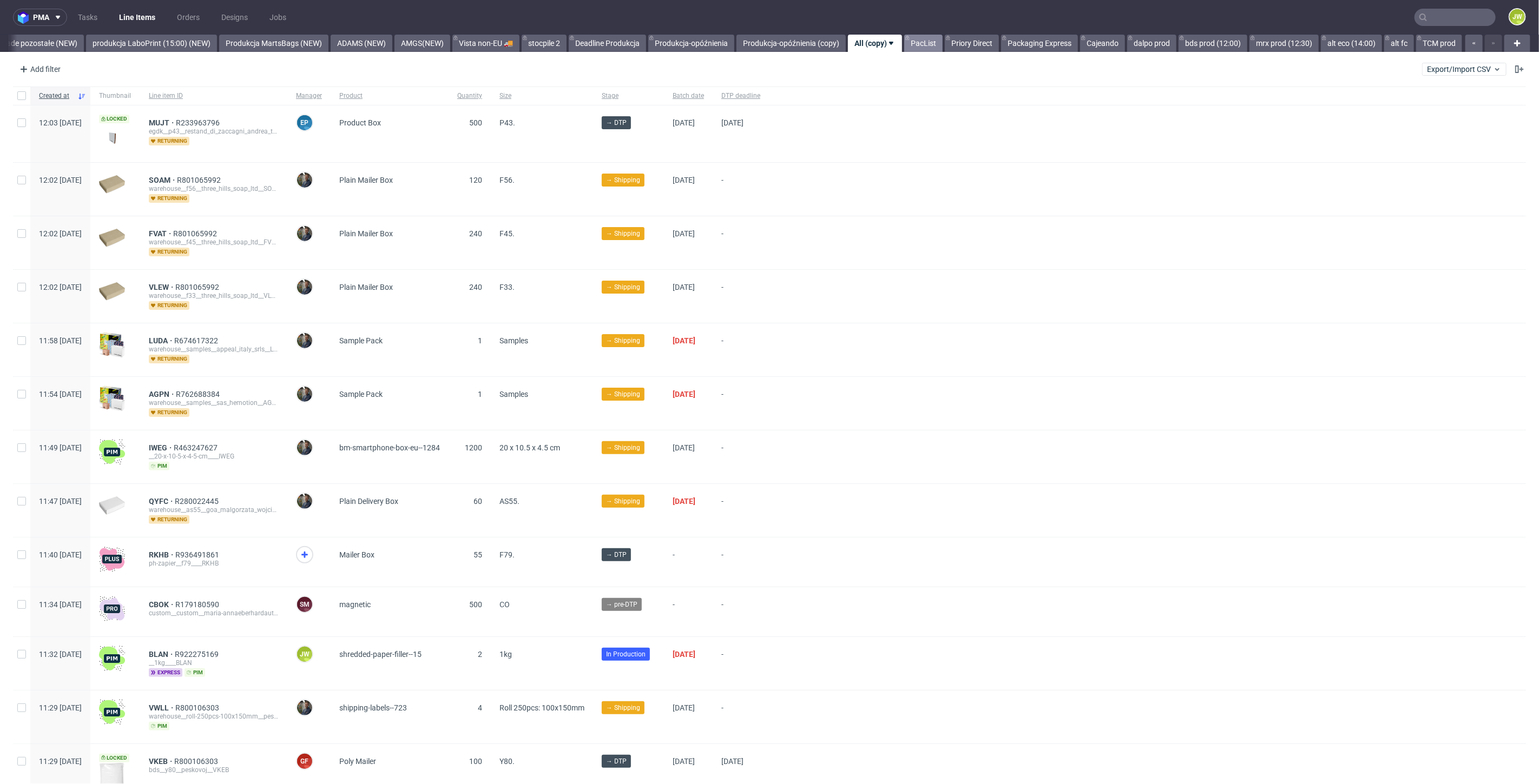
click at [919, 39] on link "PacList" at bounding box center [924, 43] width 38 height 17
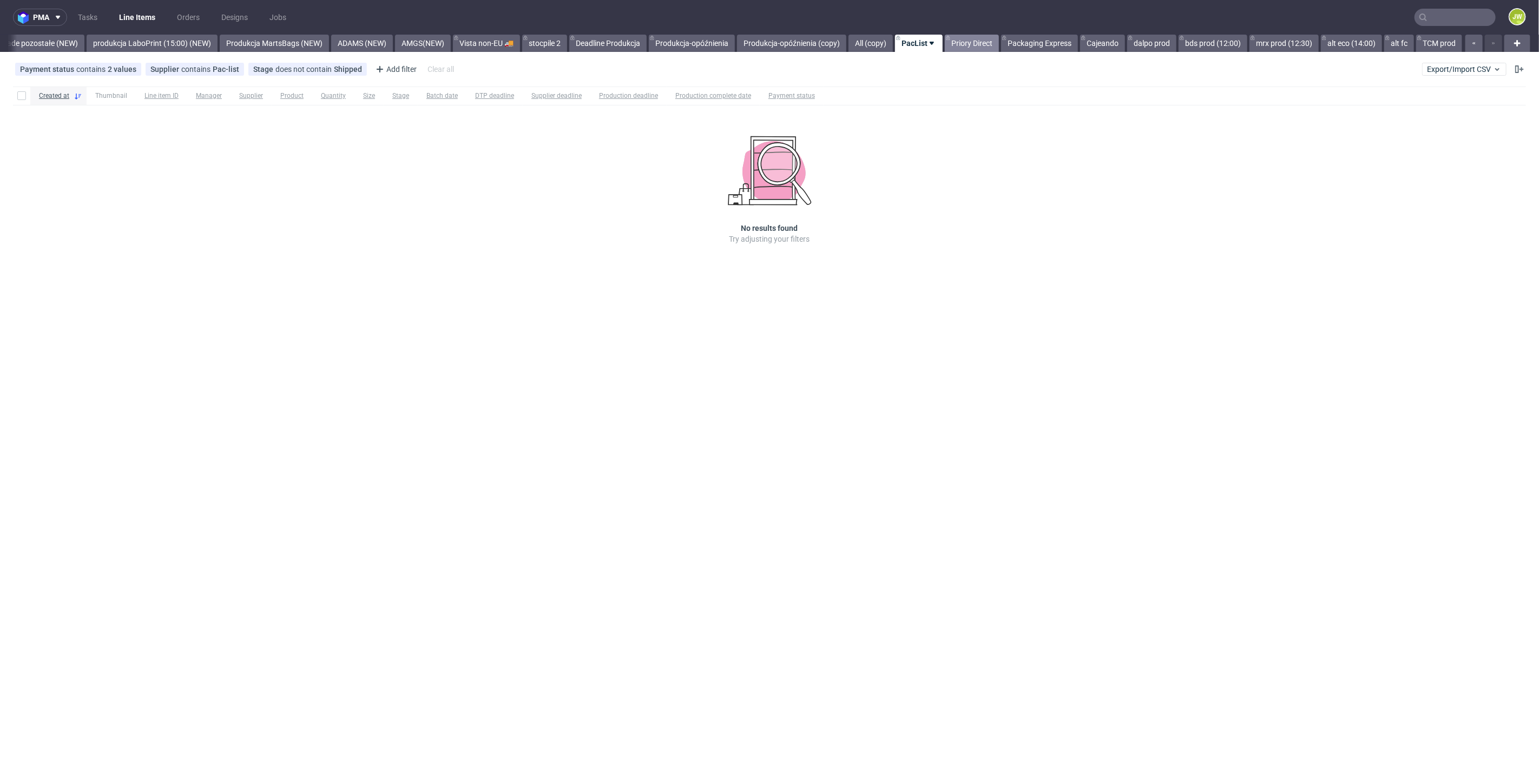
click at [961, 47] on link "Priory Direct" at bounding box center [971, 43] width 54 height 17
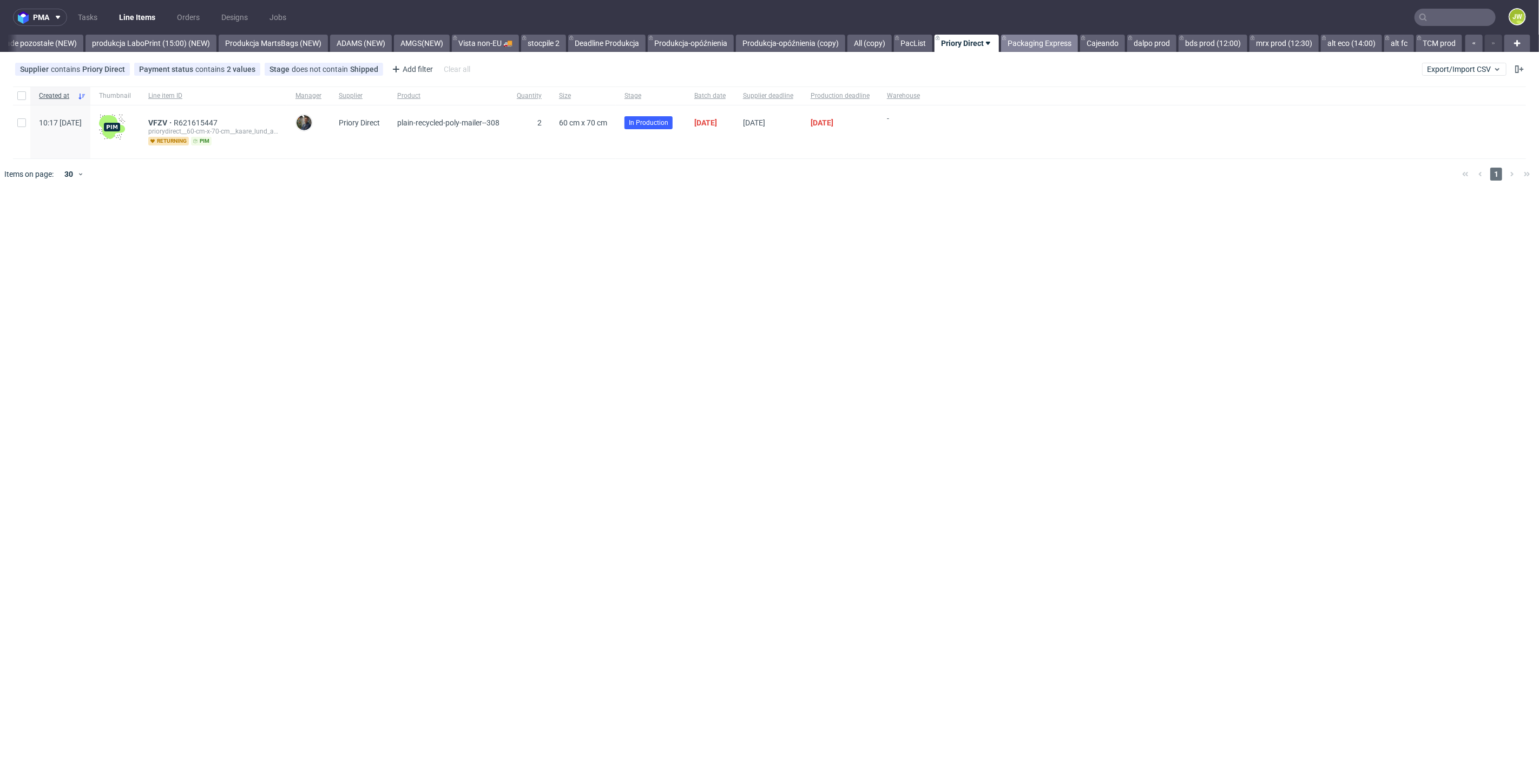
click at [1026, 44] on link "Packaging Express" at bounding box center [1040, 43] width 77 height 17
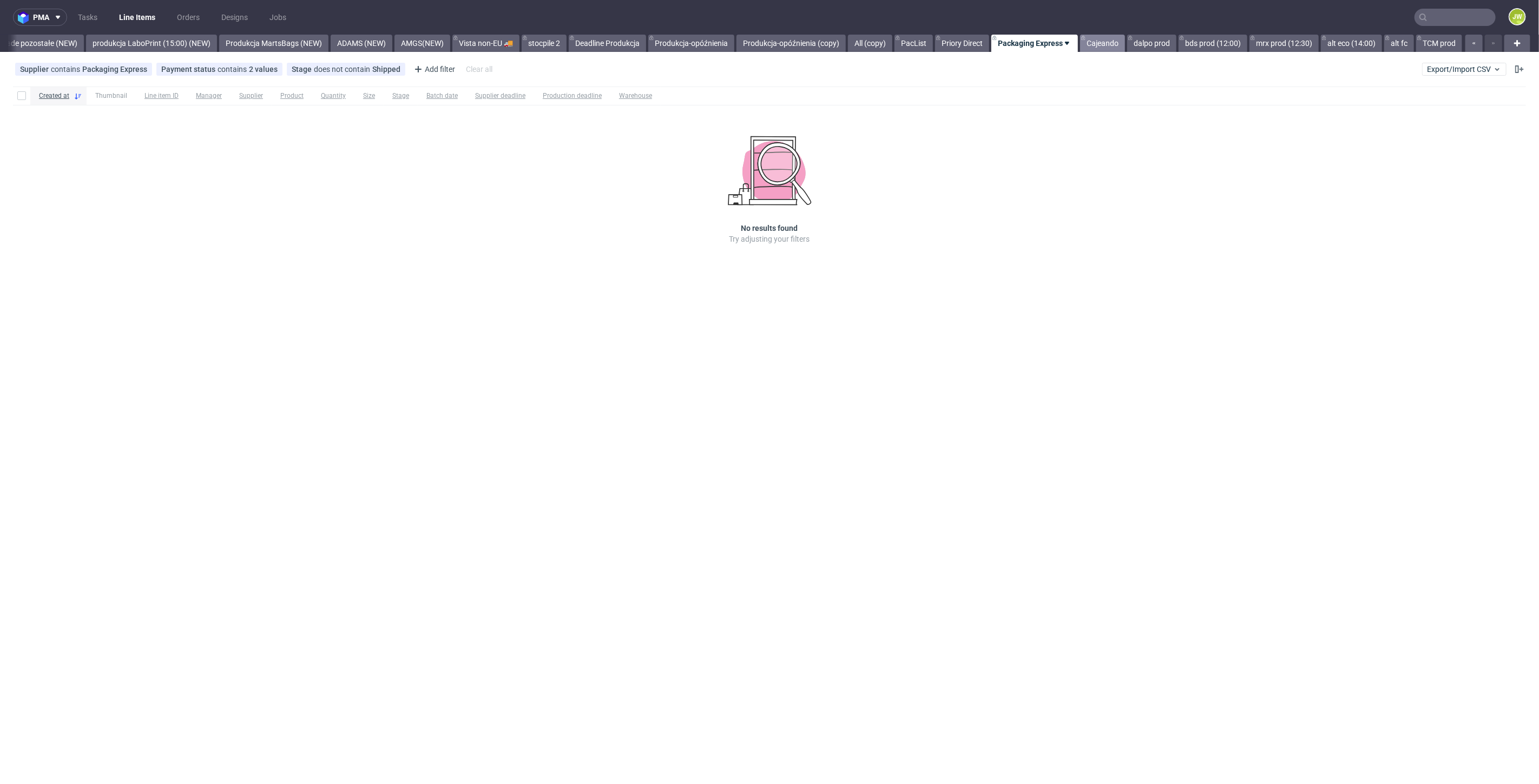
click at [1093, 44] on link "Cajeando" at bounding box center [1102, 43] width 45 height 17
click at [1140, 48] on link "dalpo prod" at bounding box center [1152, 43] width 49 height 17
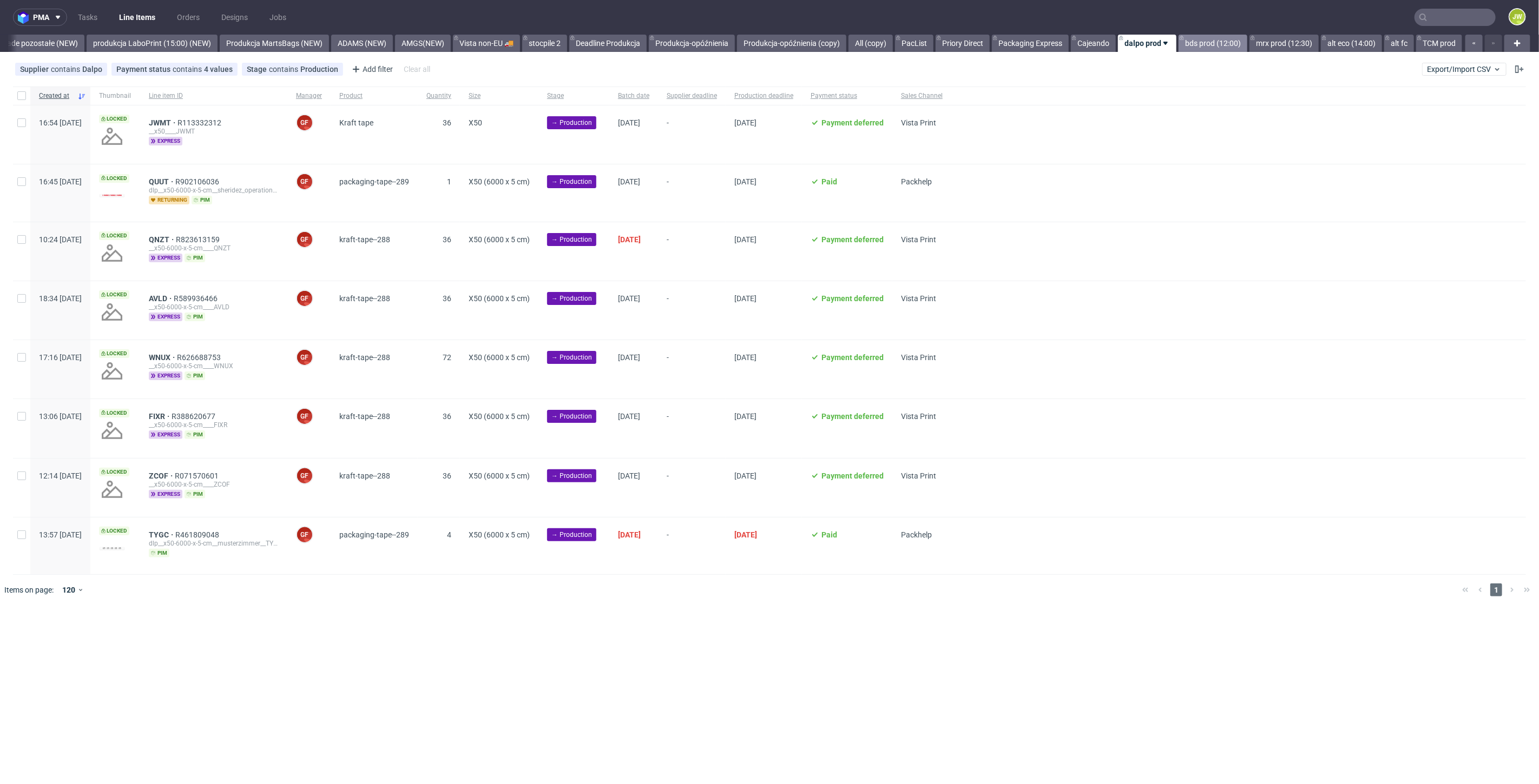
click at [1213, 45] on link "bds prod (12:00)" at bounding box center [1213, 43] width 69 height 17
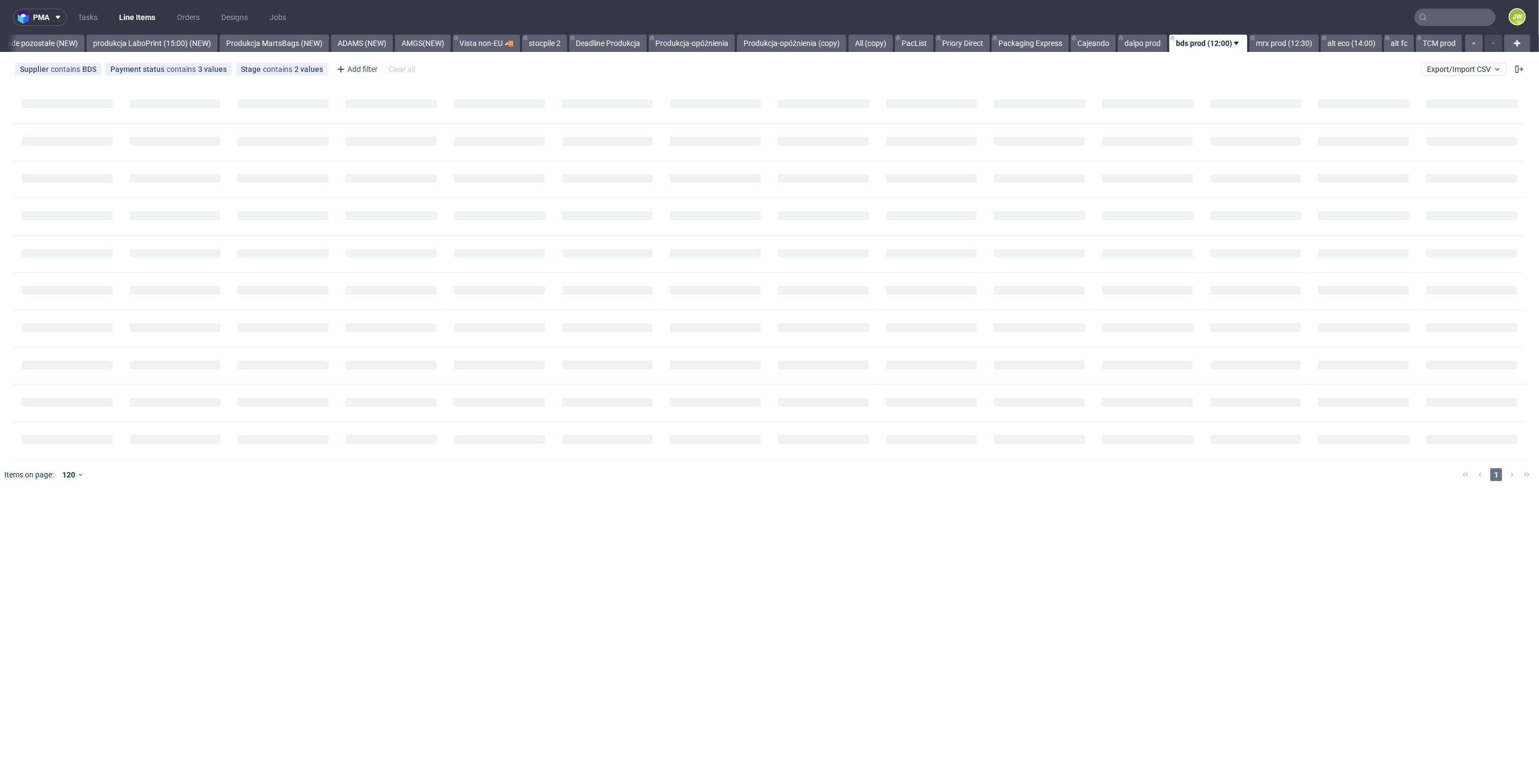
scroll to position [0, 2565]
click at [1264, 45] on link "mrx prod (12:30)" at bounding box center [1284, 43] width 69 height 17
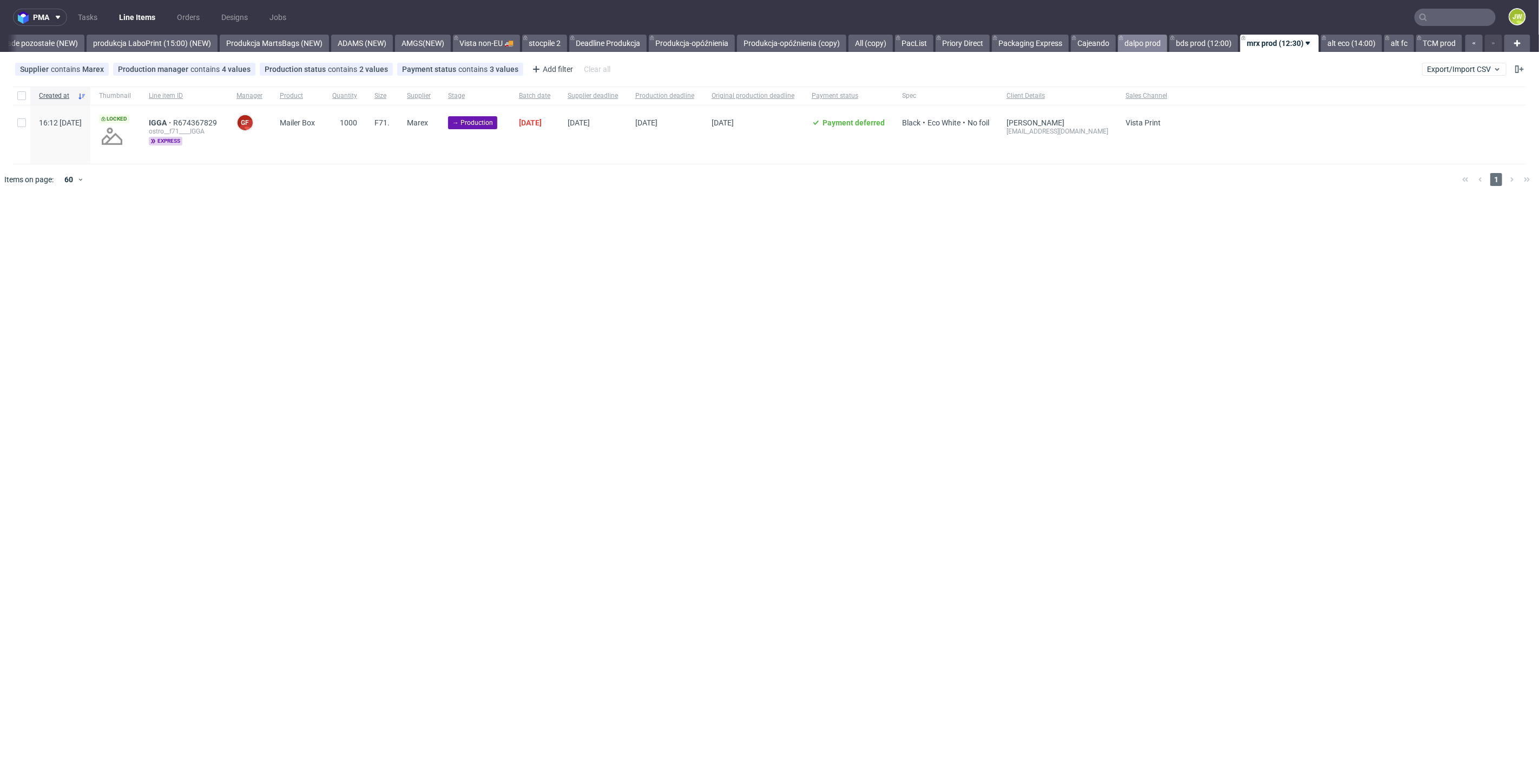
click at [1147, 45] on link "dalpo prod" at bounding box center [1142, 43] width 49 height 17
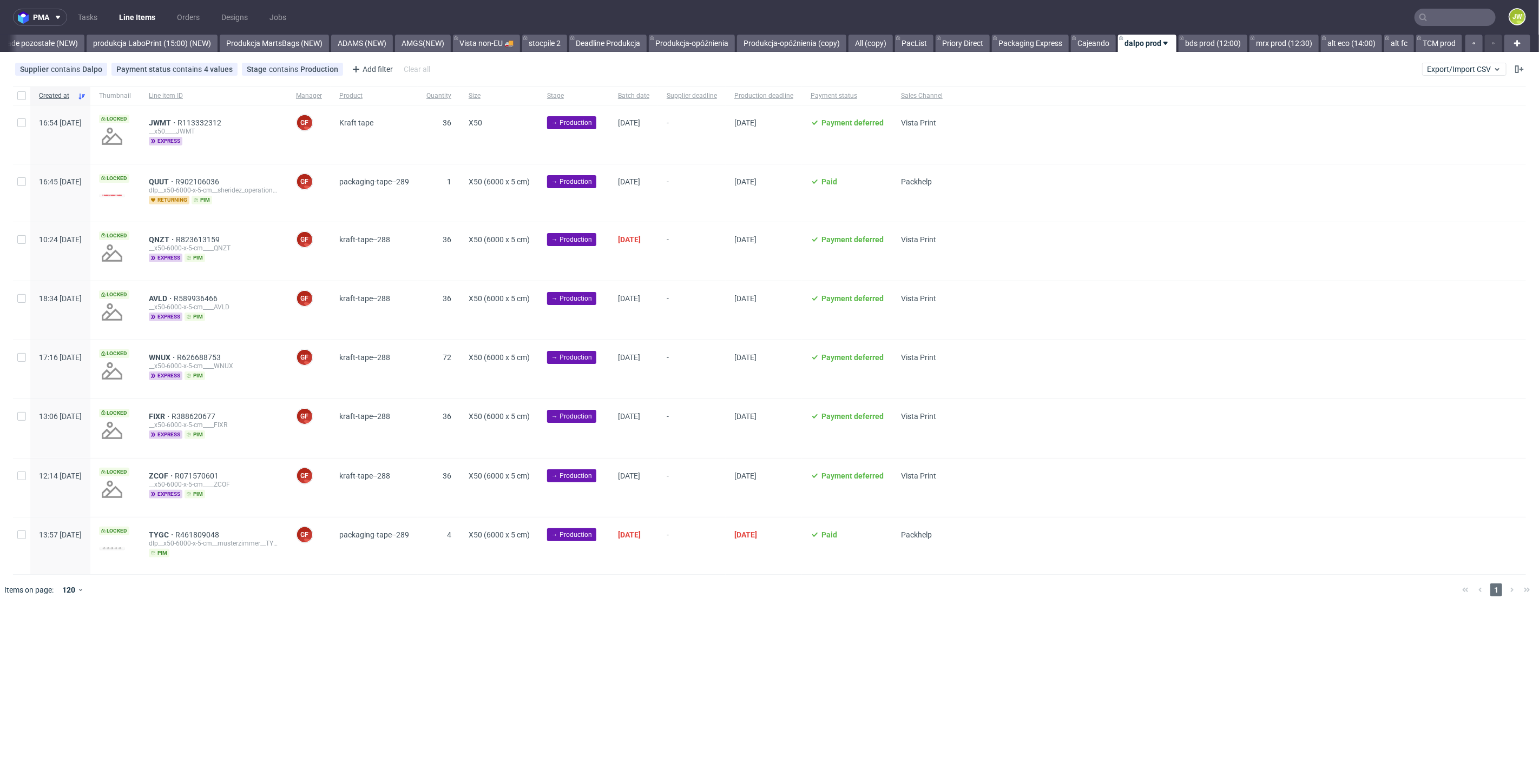
click at [415, 682] on div "pma Tasks Line Items Orders Designs Jobs JW All DTP Late Shipped Shipments DTP …" at bounding box center [770, 392] width 1539 height 784
drag, startPoint x: 545, startPoint y: 645, endPoint x: 541, endPoint y: 641, distance: 5.7
click at [544, 645] on div "pma Tasks Line Items Orders Designs Jobs JW All DTP Late Shipped Shipments DTP …" at bounding box center [770, 392] width 1539 height 784
click at [439, 734] on div "pma Tasks Line Items Orders Designs Jobs JW All DTP Late Shipped Shipments DTP …" at bounding box center [770, 392] width 1539 height 784
click at [26, 95] on div at bounding box center [22, 96] width 17 height 19
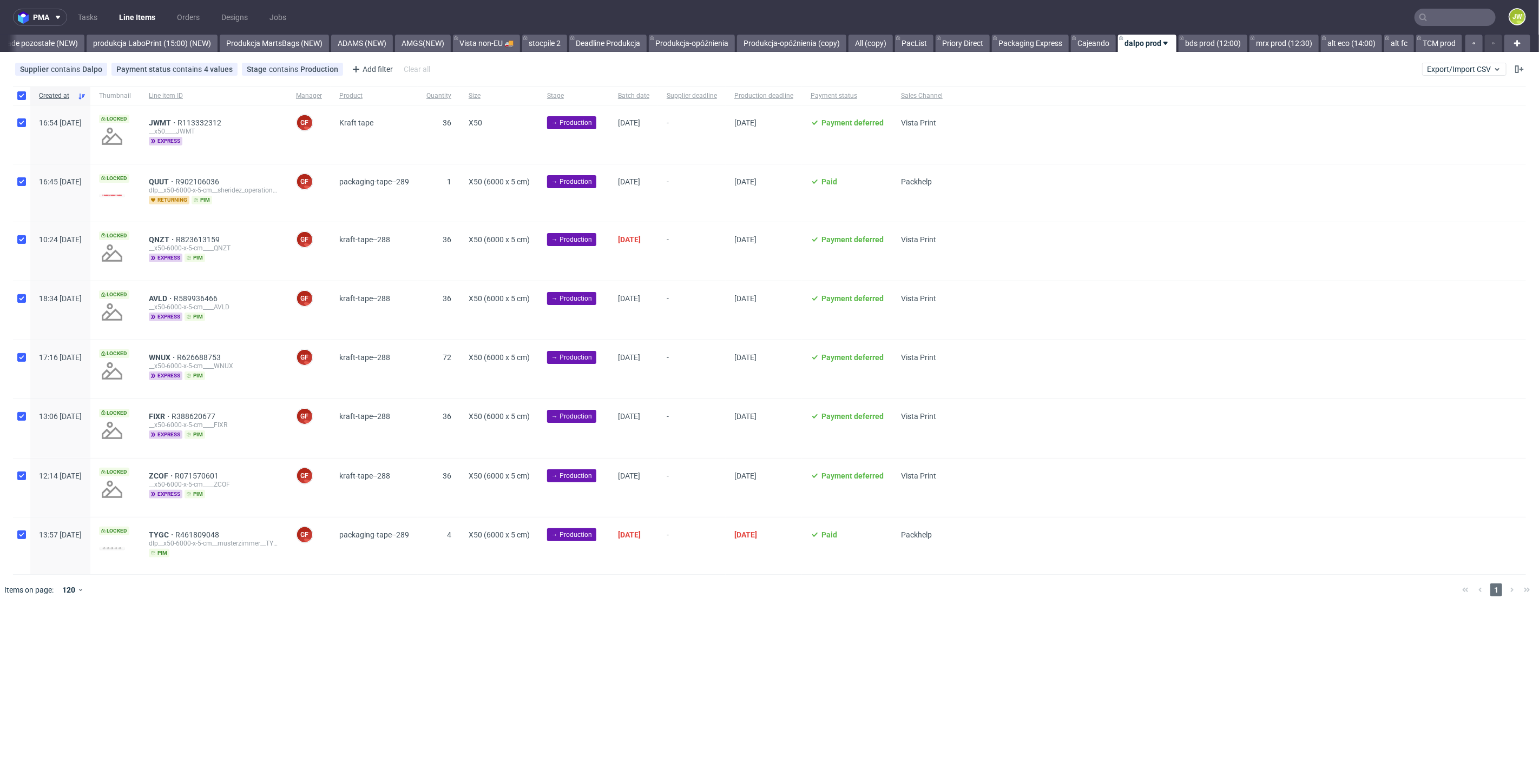
checkbox input "true"
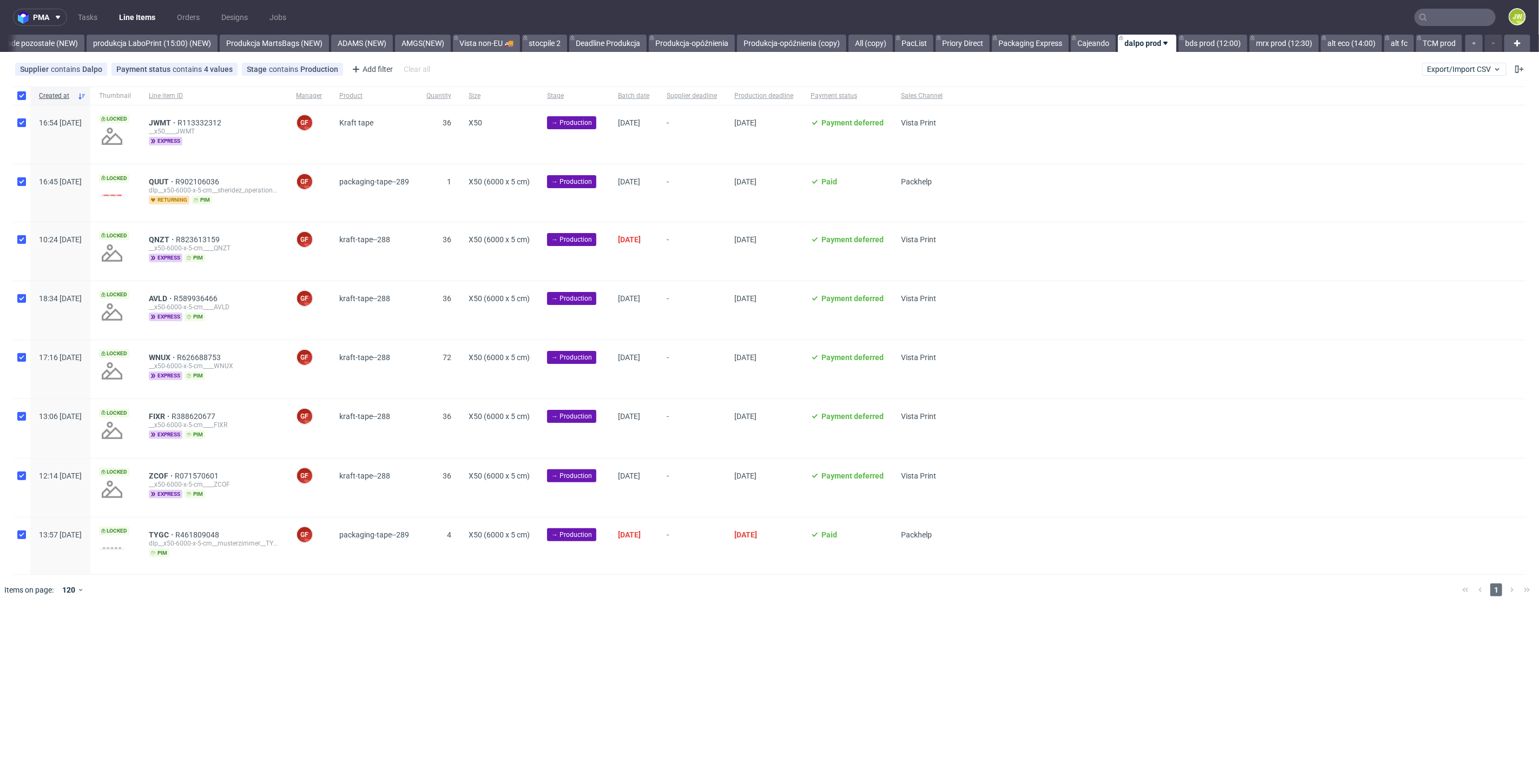
checkbox input "true"
click at [182, 640] on span "Change batch date" at bounding box center [190, 639] width 65 height 11
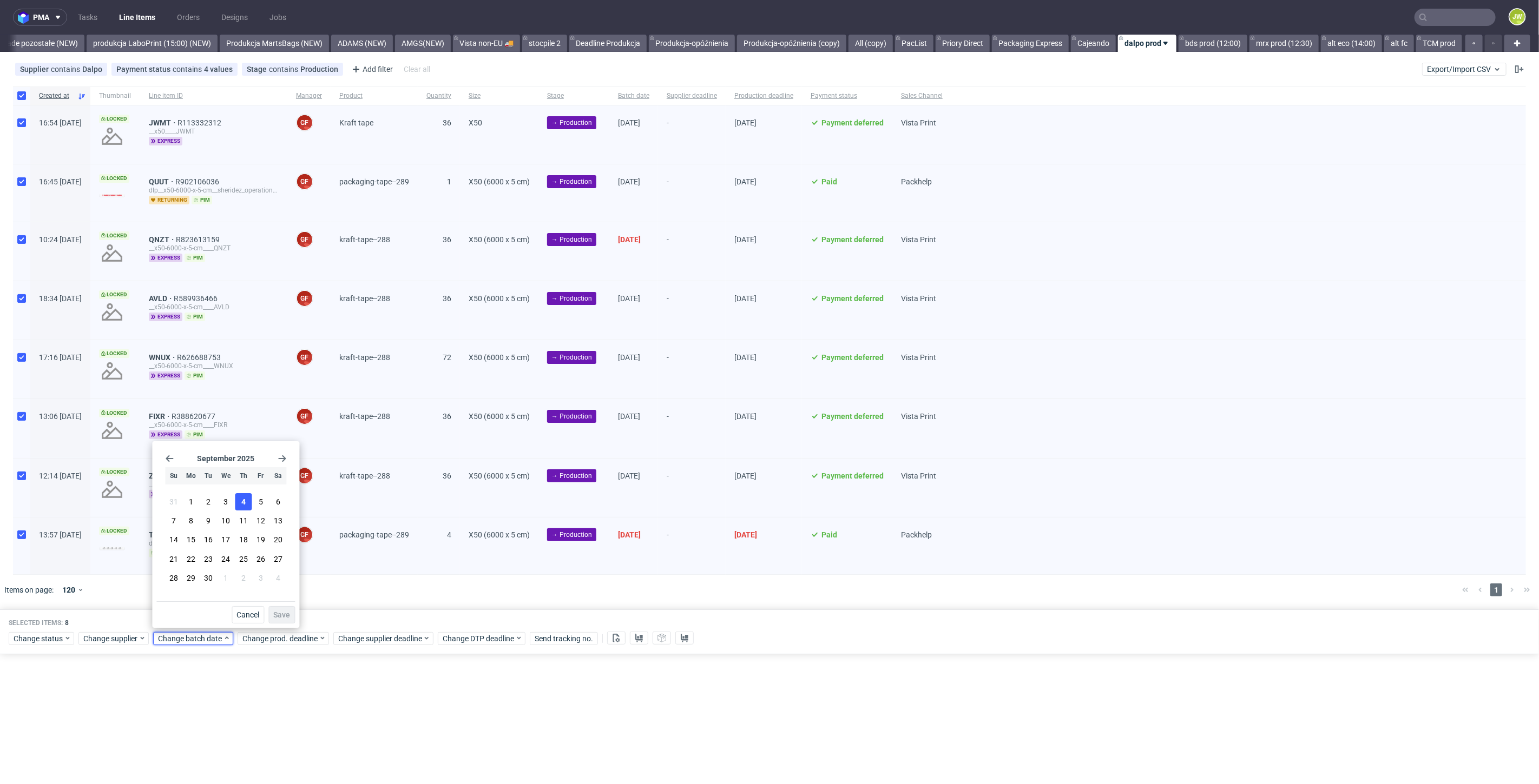
click at [244, 505] on span "4" at bounding box center [243, 502] width 4 height 11
click at [281, 619] on span "Save" at bounding box center [281, 615] width 17 height 8
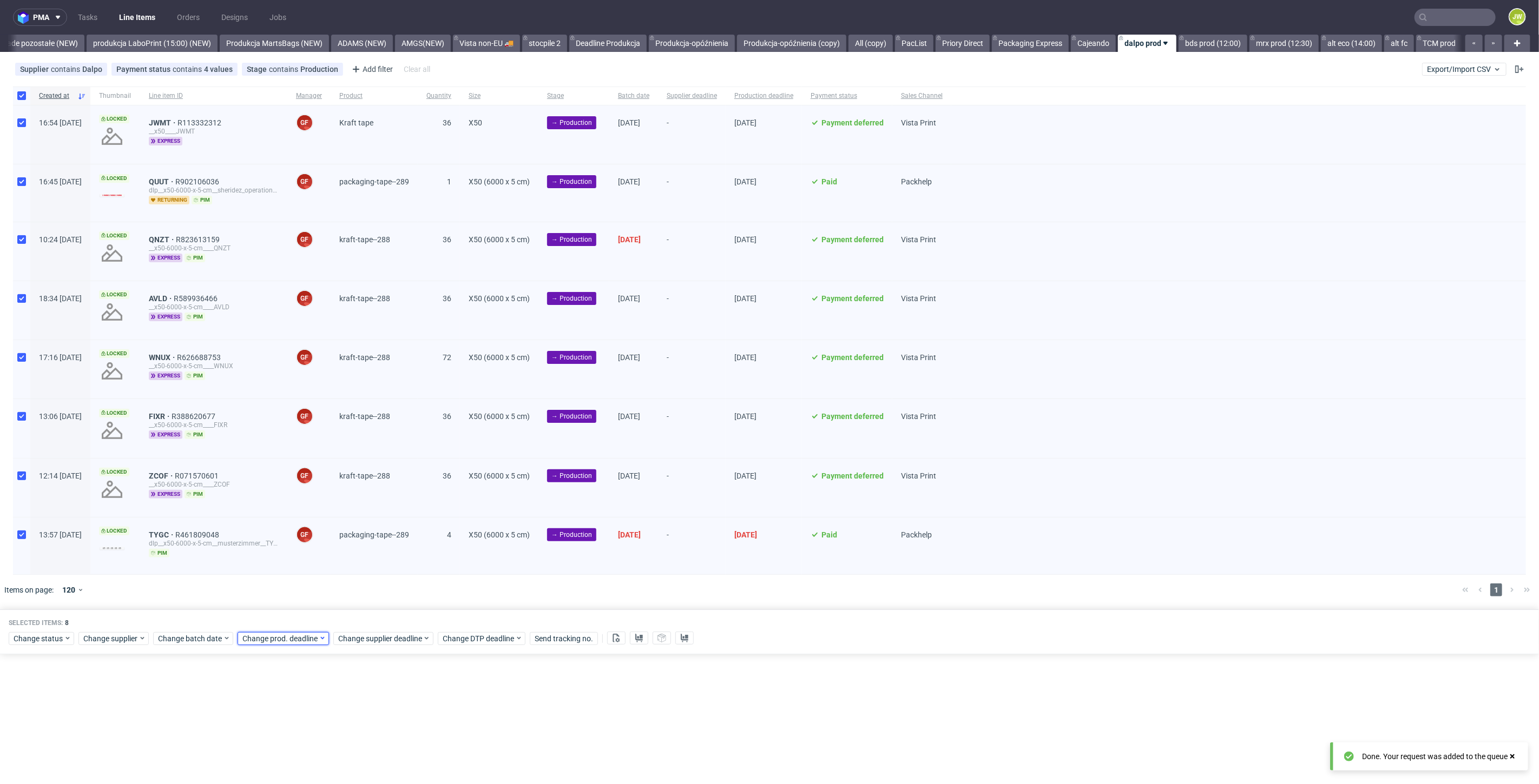
click at [277, 634] on span "Change prod. deadline" at bounding box center [281, 639] width 76 height 11
click at [325, 519] on span "11" at bounding box center [327, 521] width 8 height 11
click at [364, 614] on span "Save" at bounding box center [366, 615] width 17 height 8
click at [362, 634] on span "Change supplier deadline" at bounding box center [380, 639] width 84 height 11
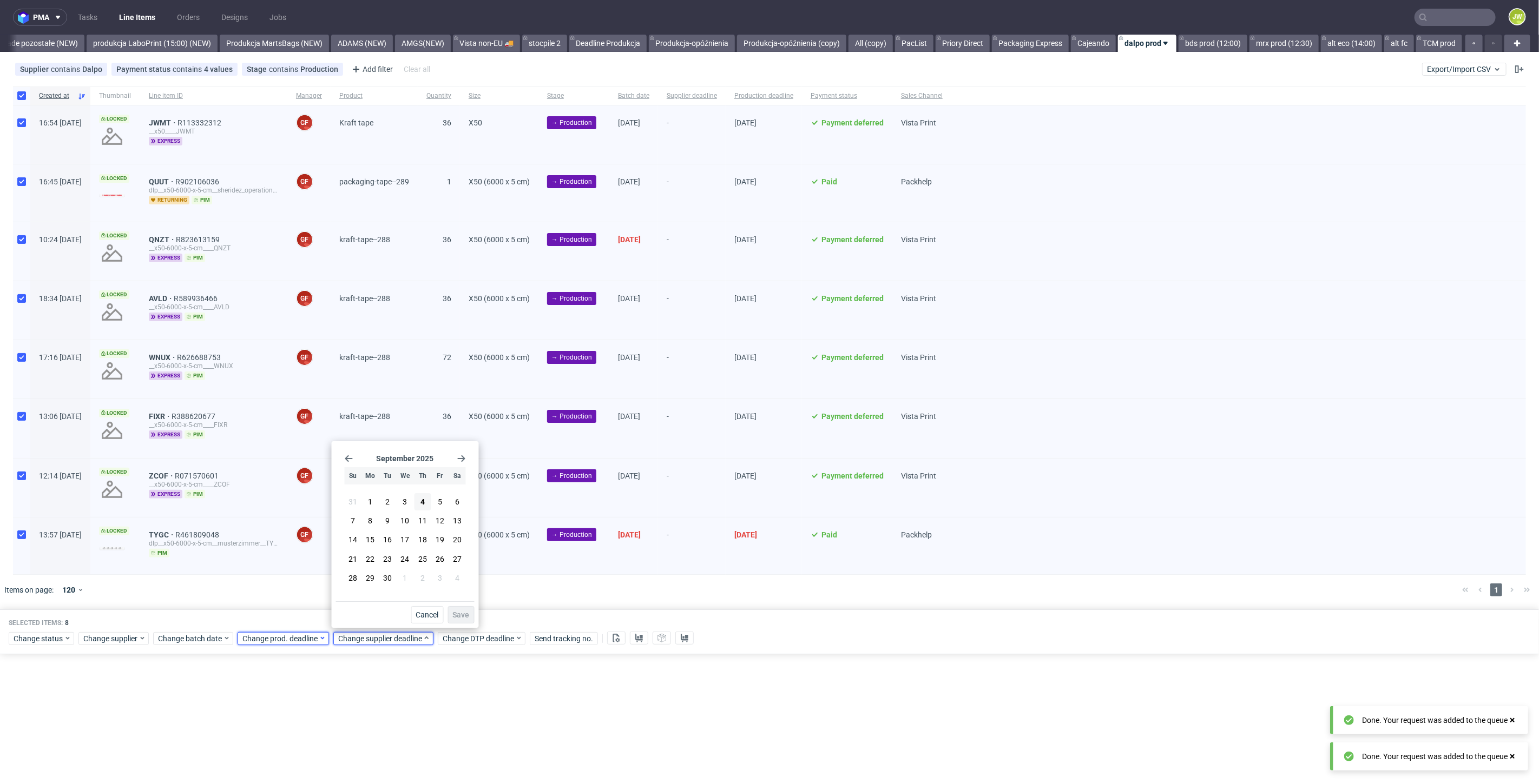
click at [303, 634] on span "Change prod. deadline" at bounding box center [281, 639] width 76 height 11
click at [327, 546] on button "18" at bounding box center [327, 539] width 17 height 17
click at [359, 613] on span "Save" at bounding box center [366, 615] width 17 height 8
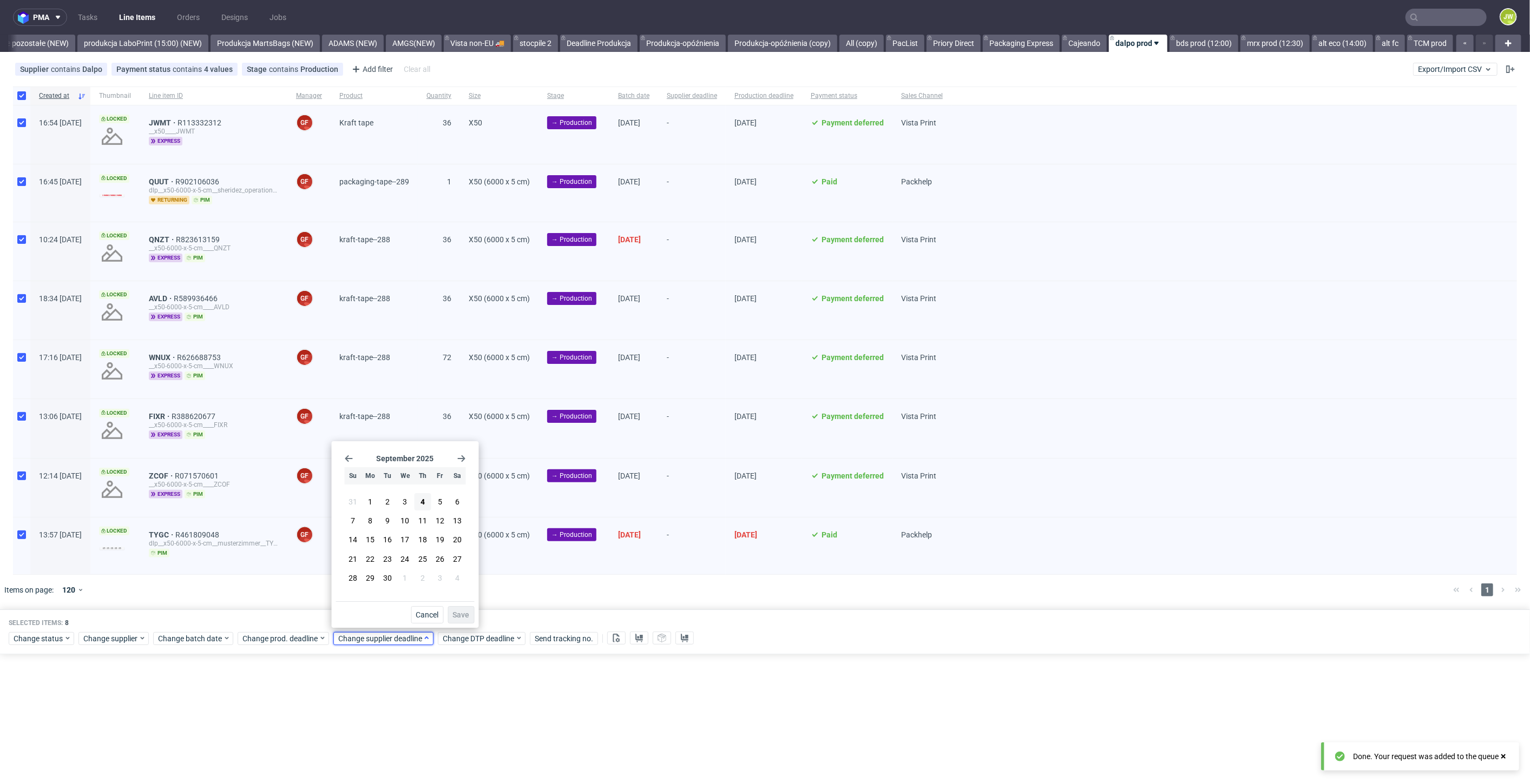
click at [364, 634] on span "Change supplier deadline" at bounding box center [380, 639] width 84 height 11
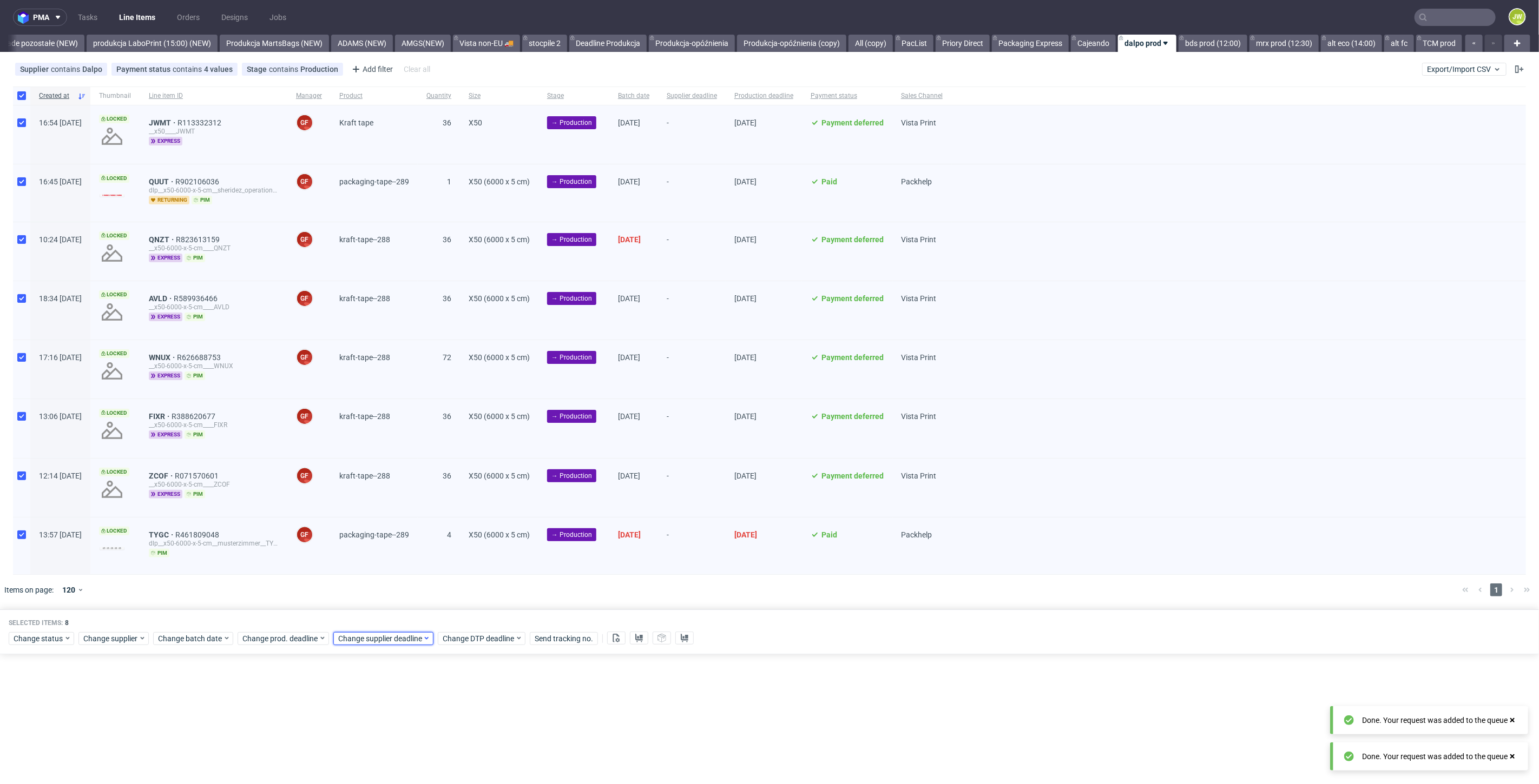
click at [376, 634] on span "Change supplier deadline" at bounding box center [380, 639] width 84 height 11
click at [422, 542] on span "18" at bounding box center [422, 540] width 8 height 11
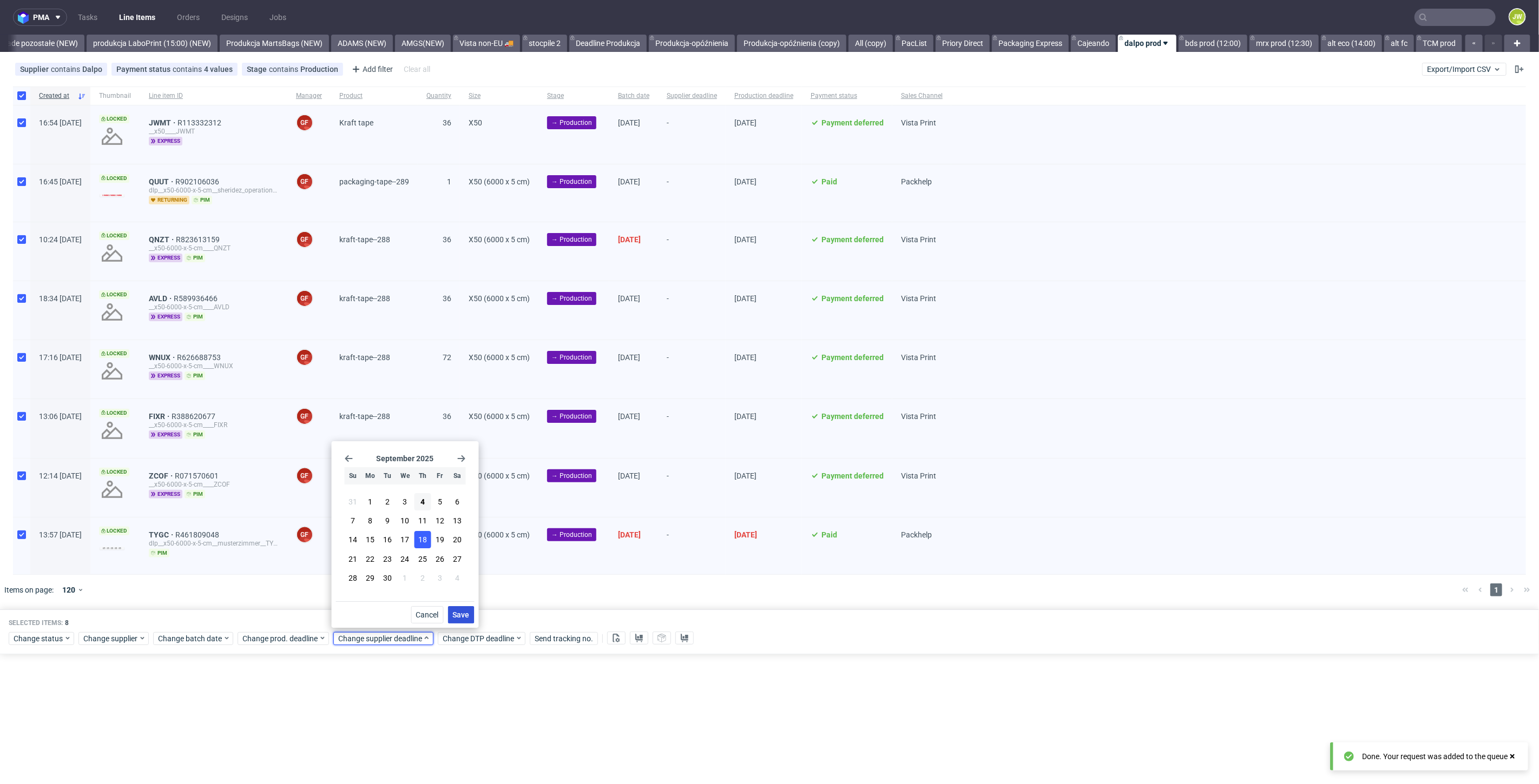
click at [458, 613] on span "Save" at bounding box center [461, 615] width 17 height 8
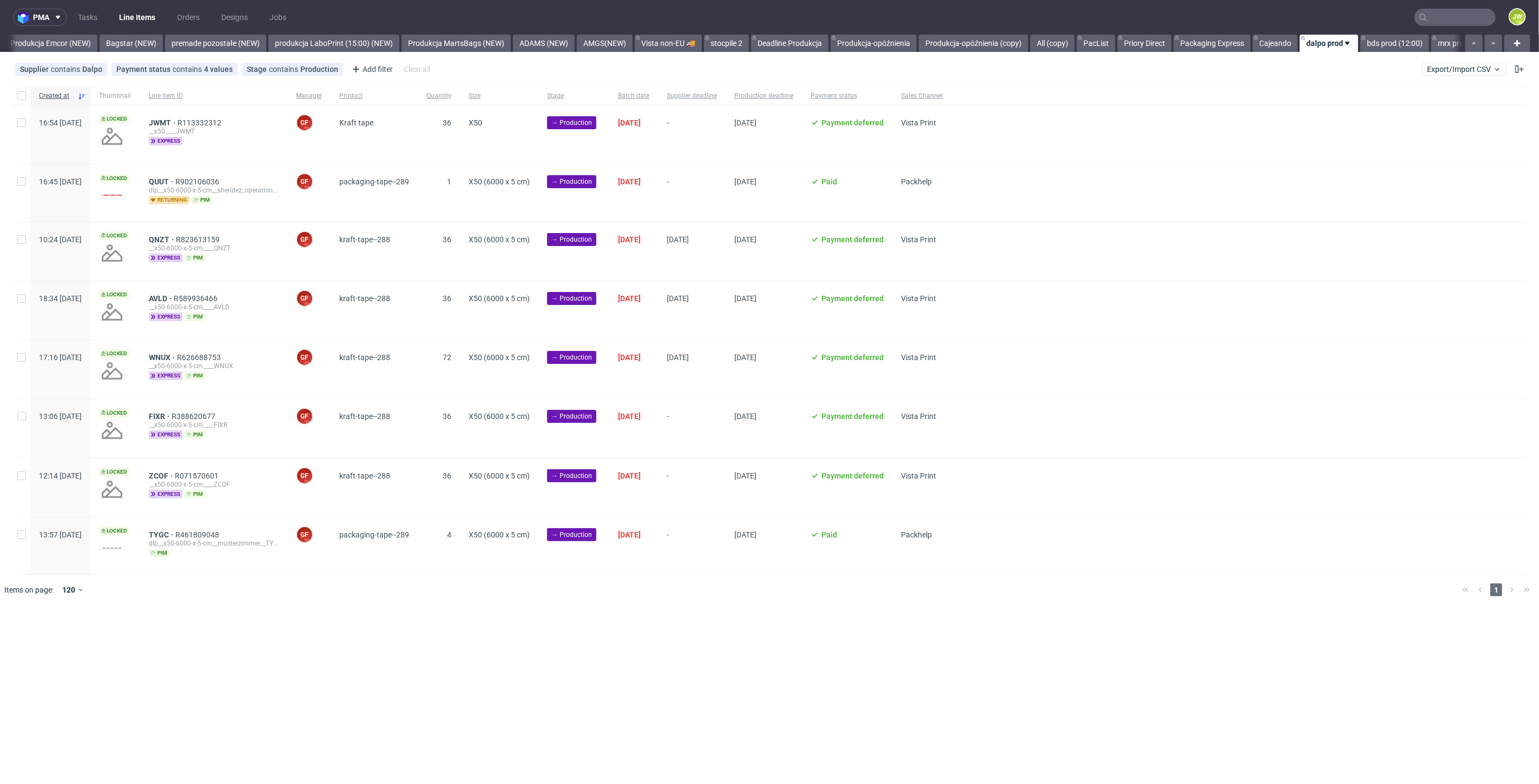
scroll to position [0, 2507]
click at [726, 623] on div "pma Tasks Line Items Orders Designs Jobs JW All DTP Late Shipped Shipments DTP …" at bounding box center [770, 392] width 1539 height 784
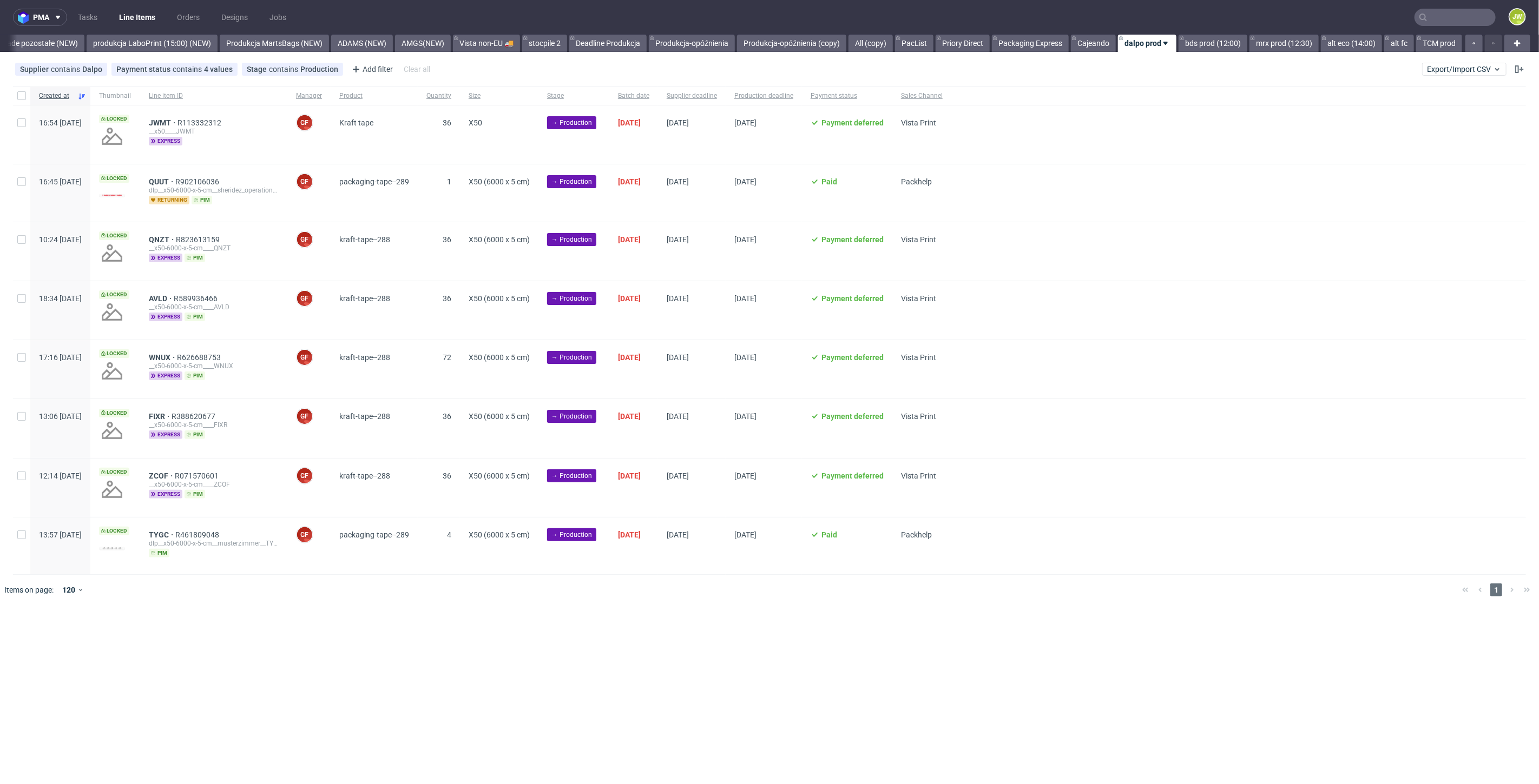
click at [26, 100] on div at bounding box center [22, 96] width 17 height 19
checkbox input "true"
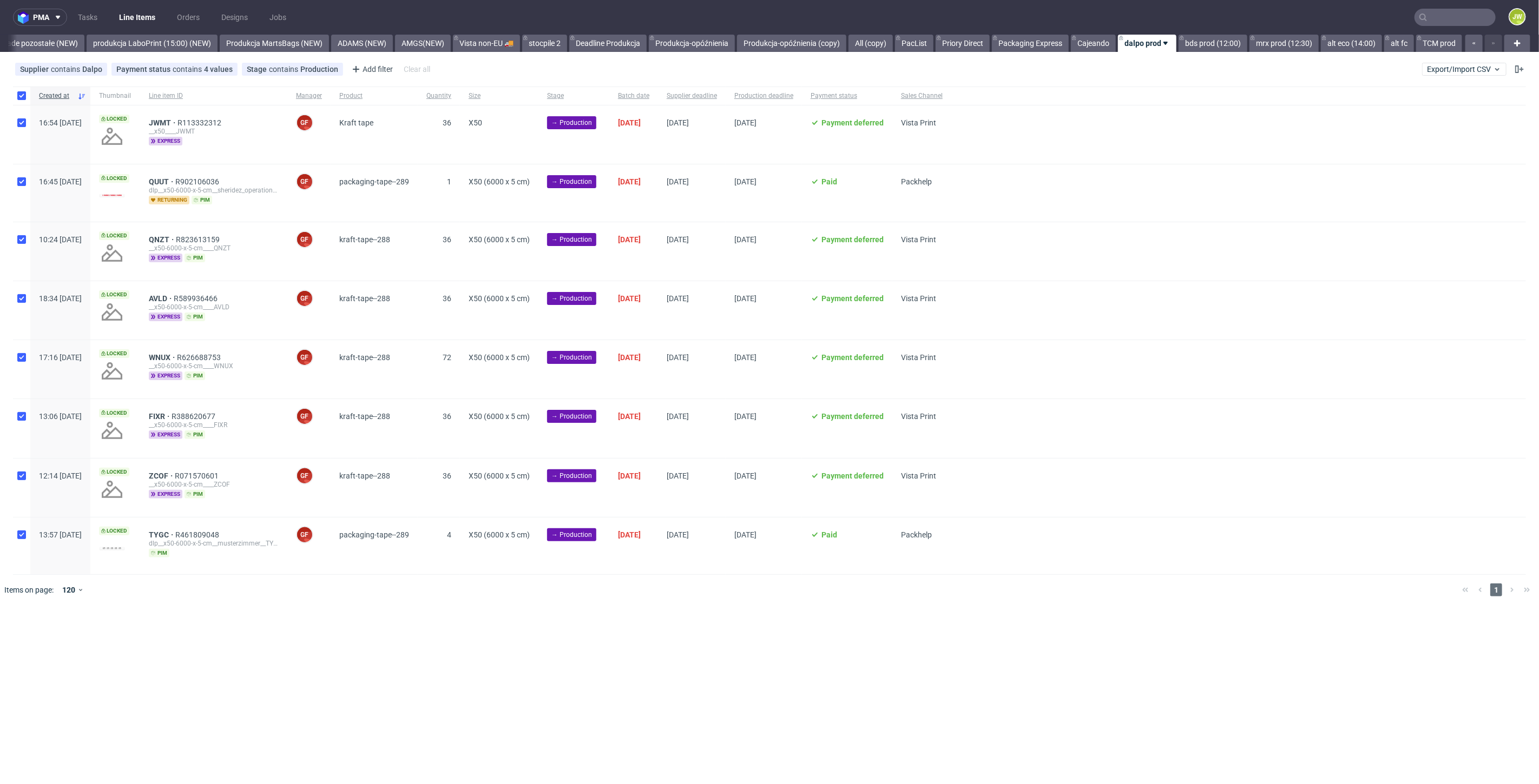
checkbox input "true"
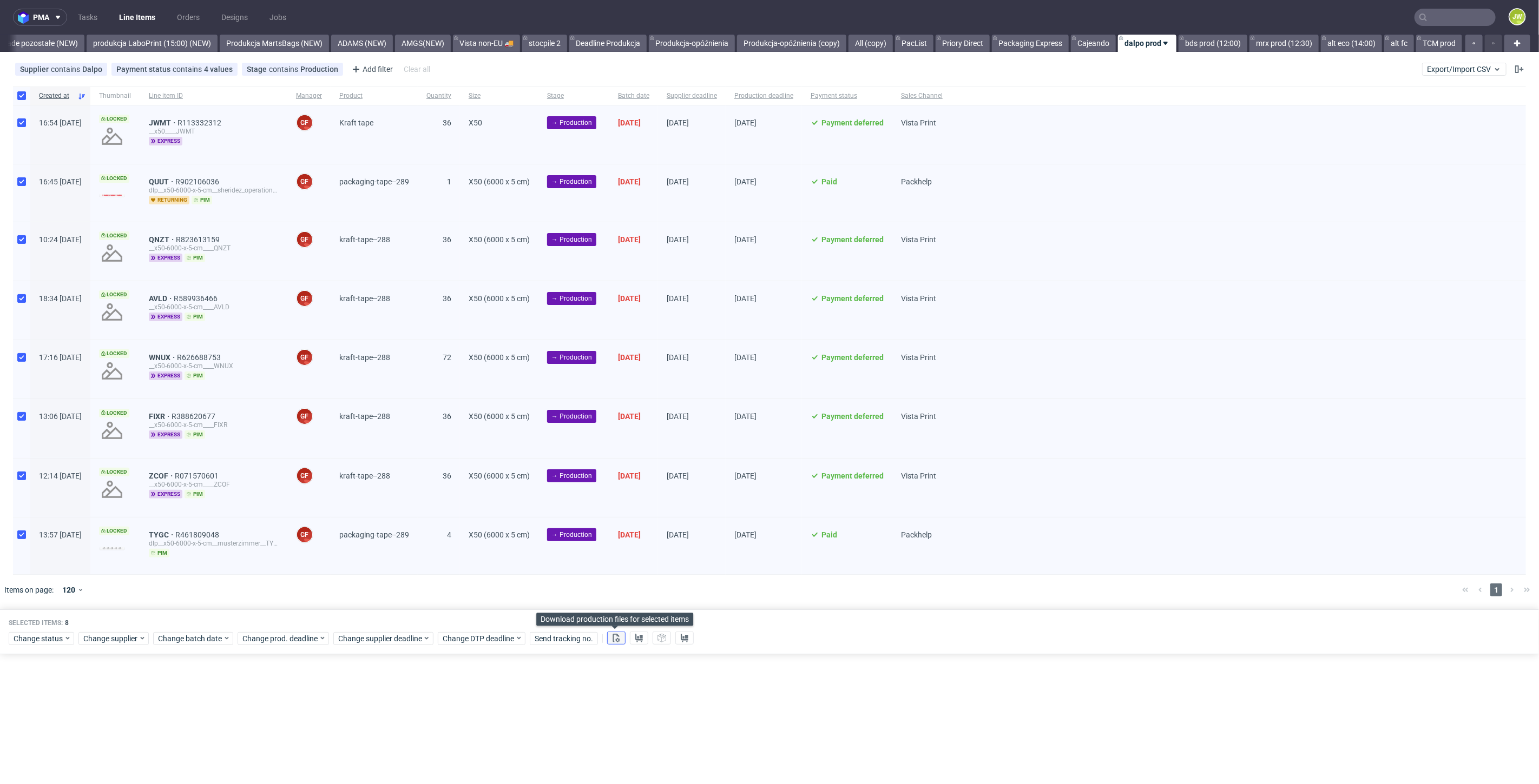
click at [617, 639] on use at bounding box center [617, 638] width 7 height 8
click at [639, 637] on use at bounding box center [639, 638] width 8 height 8
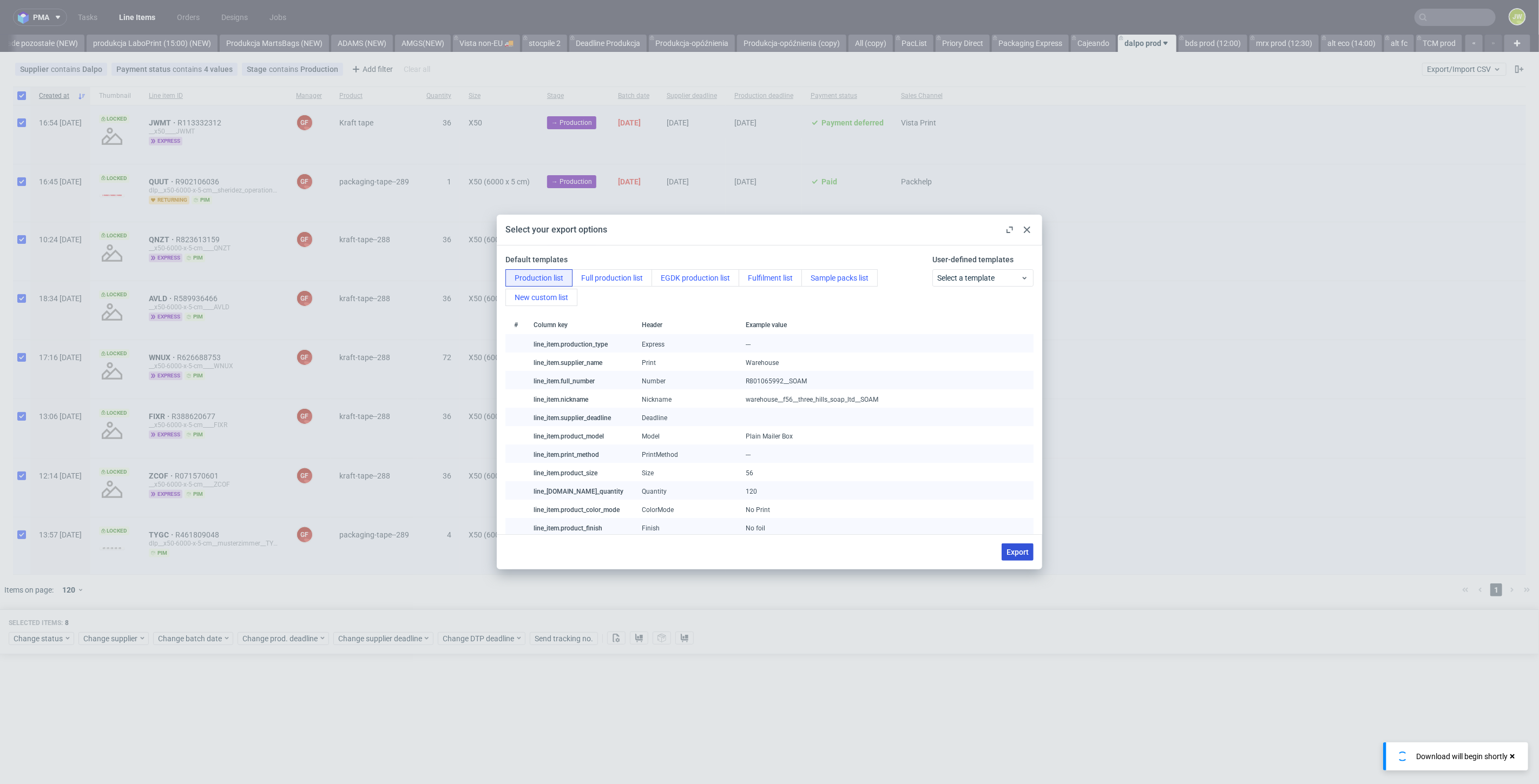
click at [1008, 551] on span "Export" at bounding box center [1017, 552] width 22 height 8
checkbox input "false"
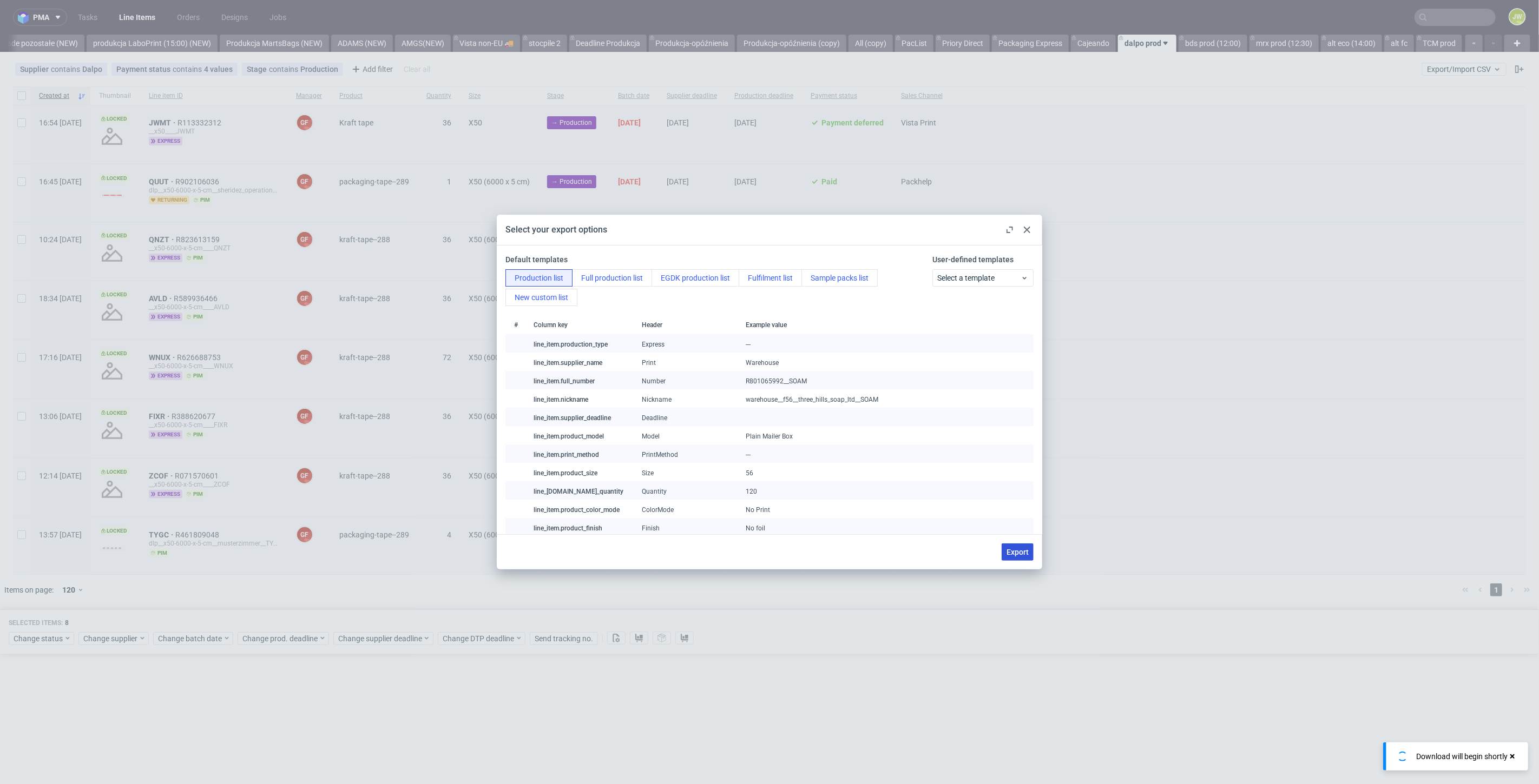
checkbox input "false"
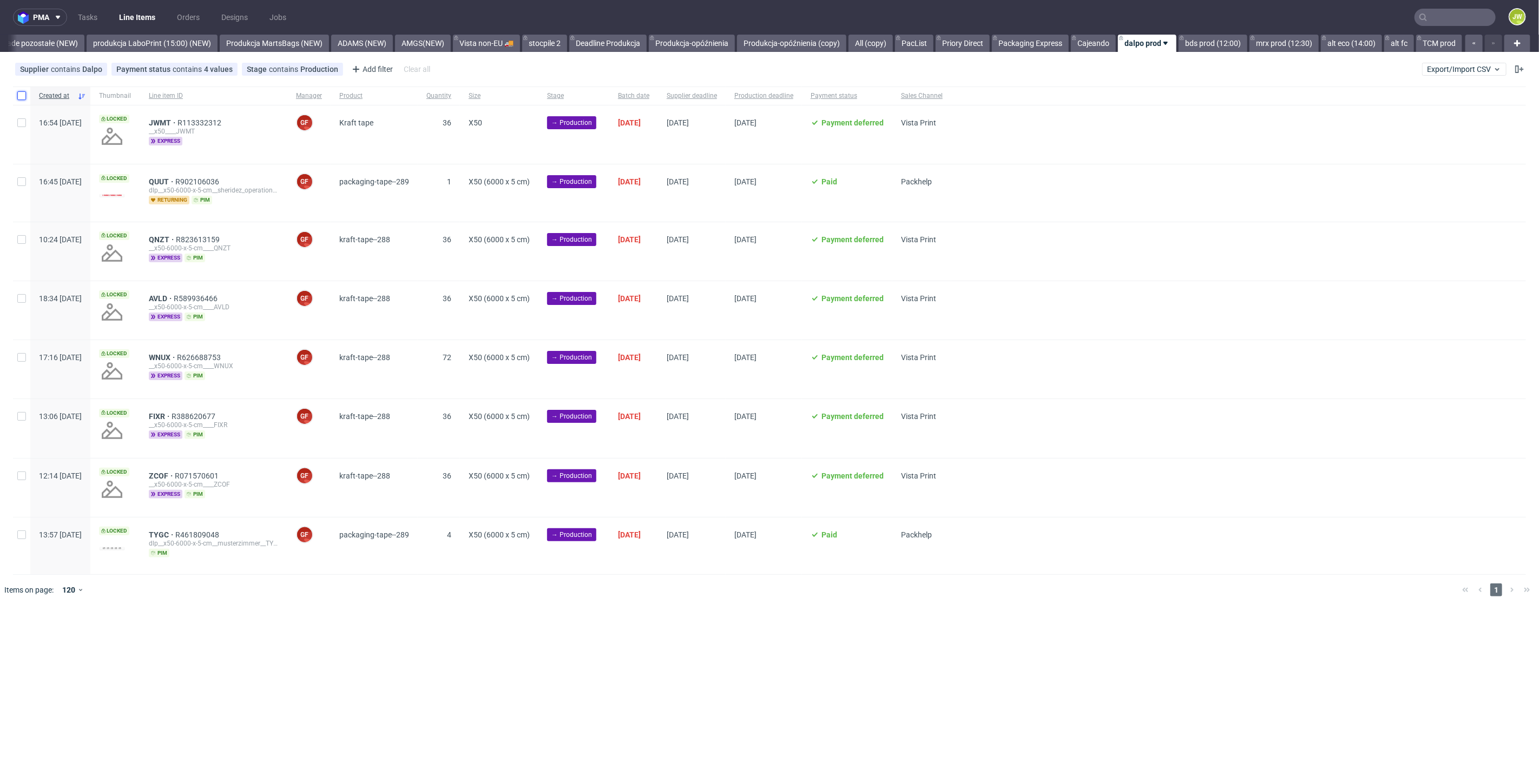
click at [20, 95] on input "checkbox" at bounding box center [22, 96] width 8 height 8
checkbox input "true"
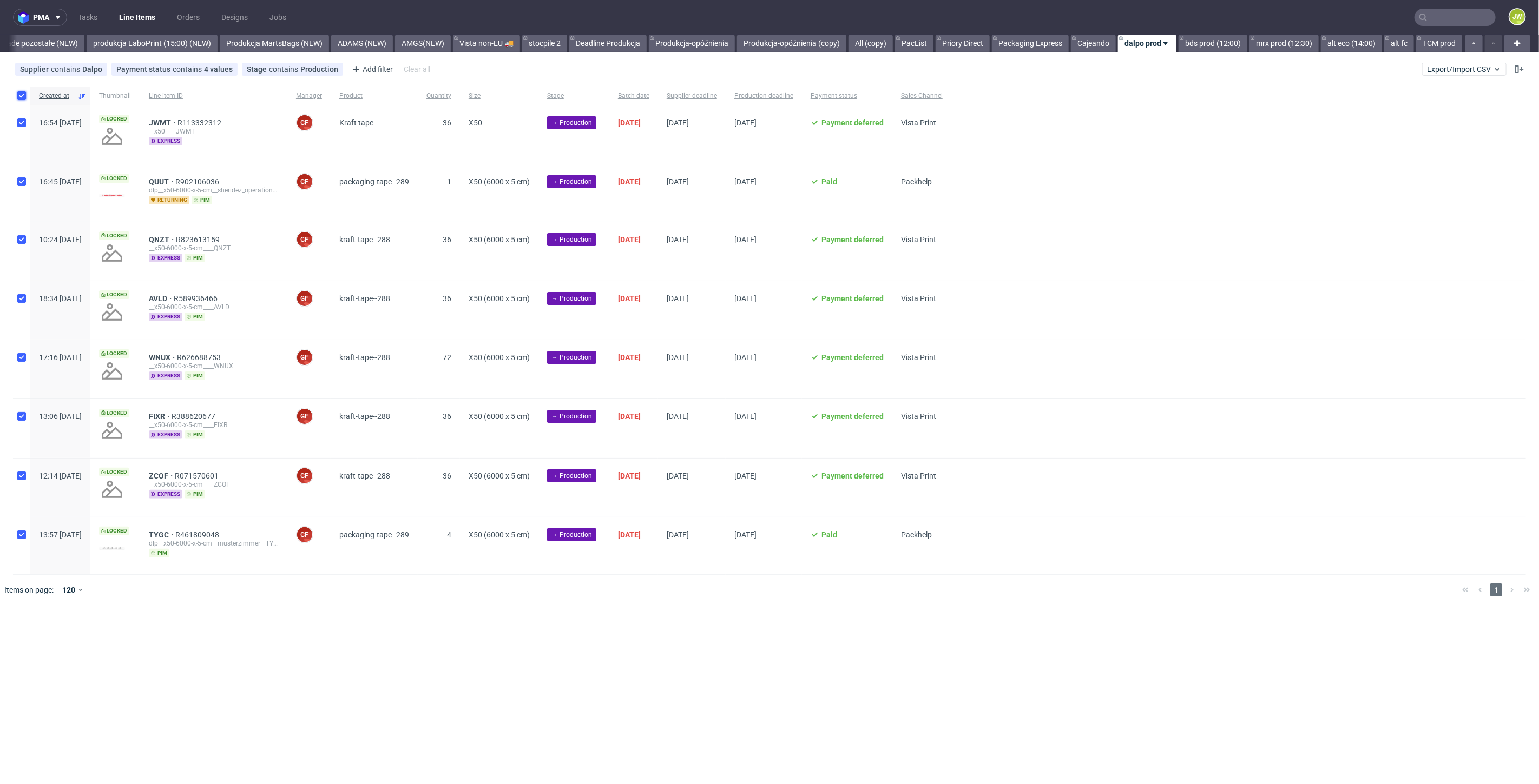
checkbox input "true"
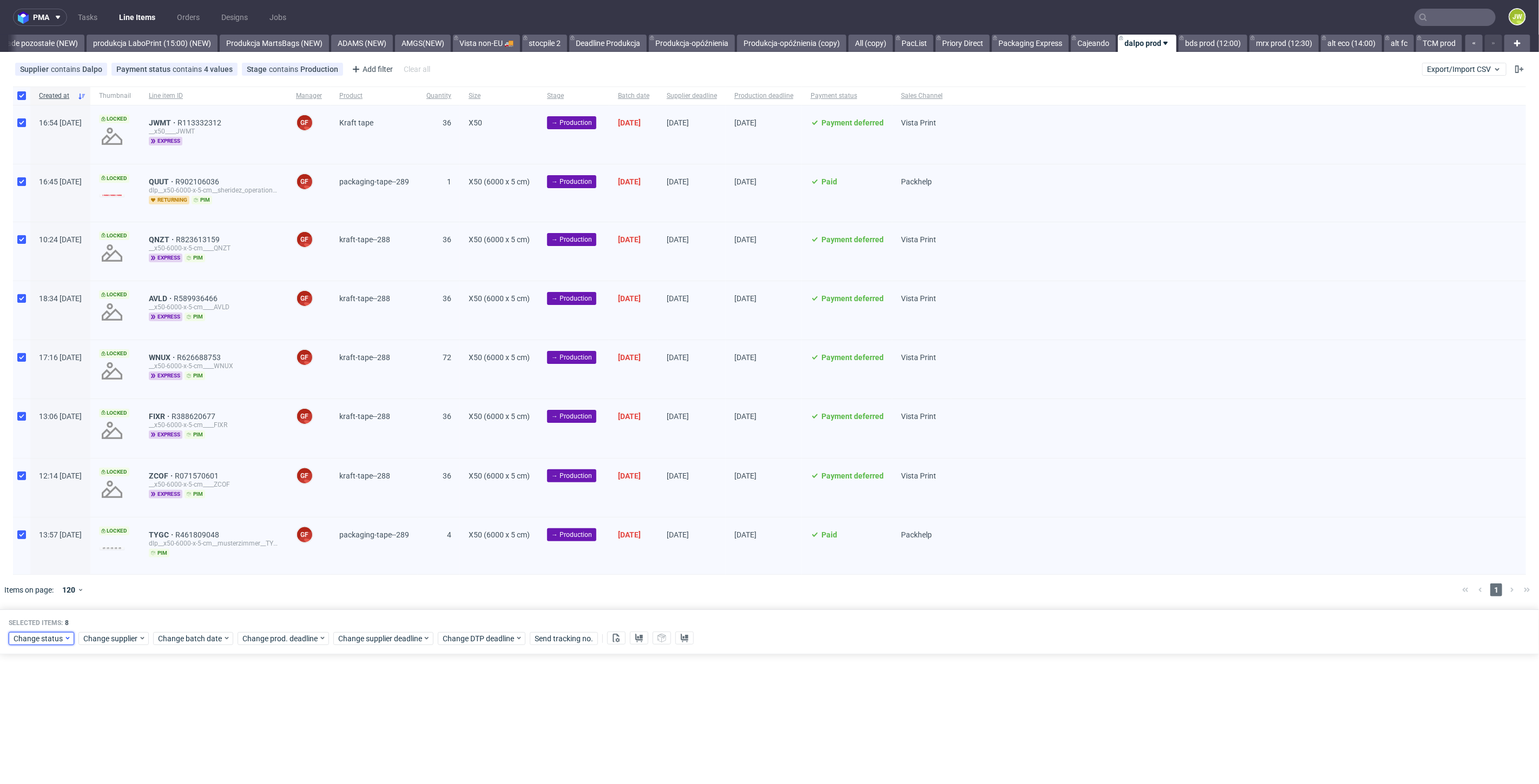
click at [48, 640] on span "Change status" at bounding box center [39, 639] width 50 height 11
click at [29, 537] on span "In Production" at bounding box center [40, 534] width 54 height 15
click at [125, 617] on span "Save" at bounding box center [124, 615] width 17 height 8
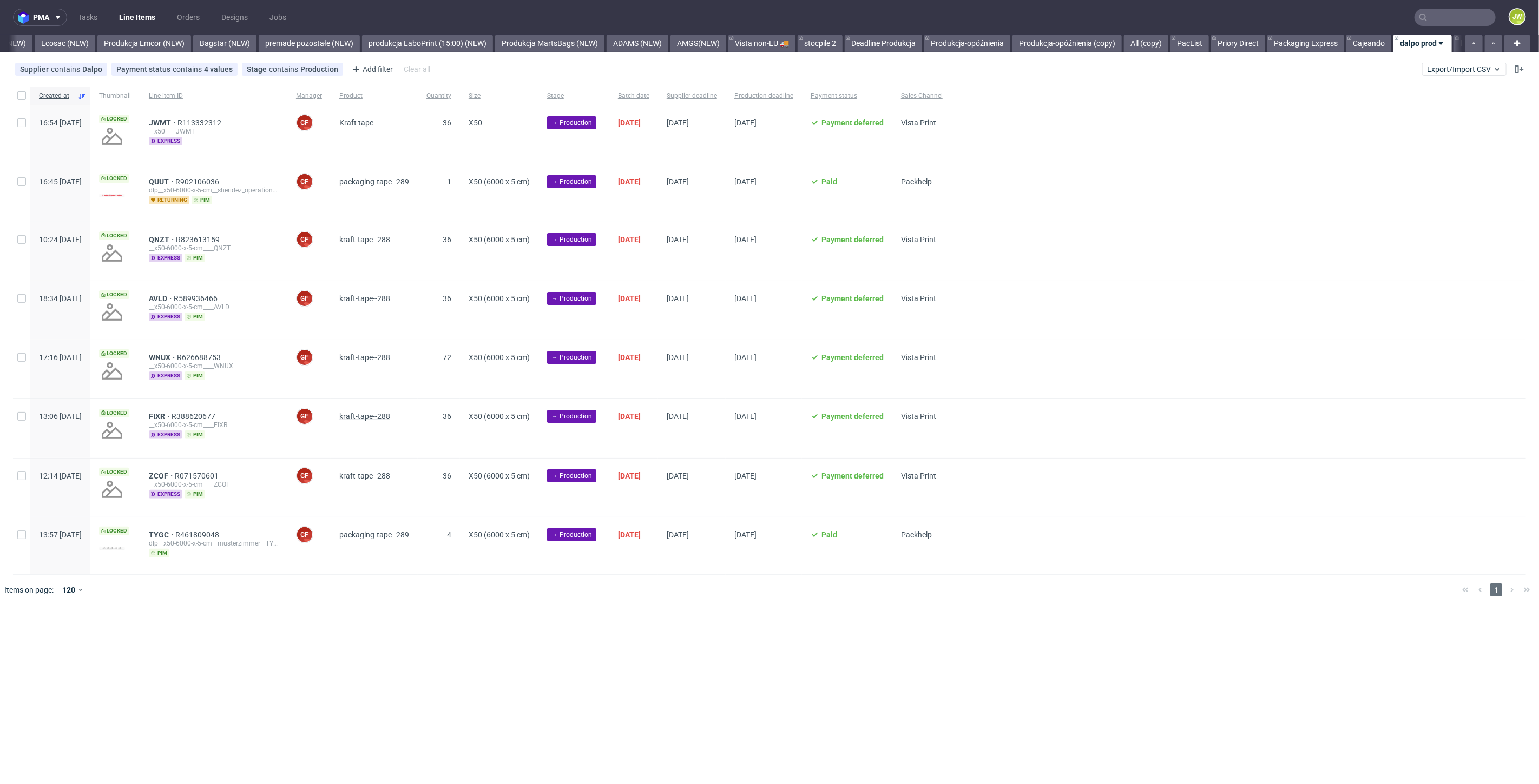
scroll to position [0, 2384]
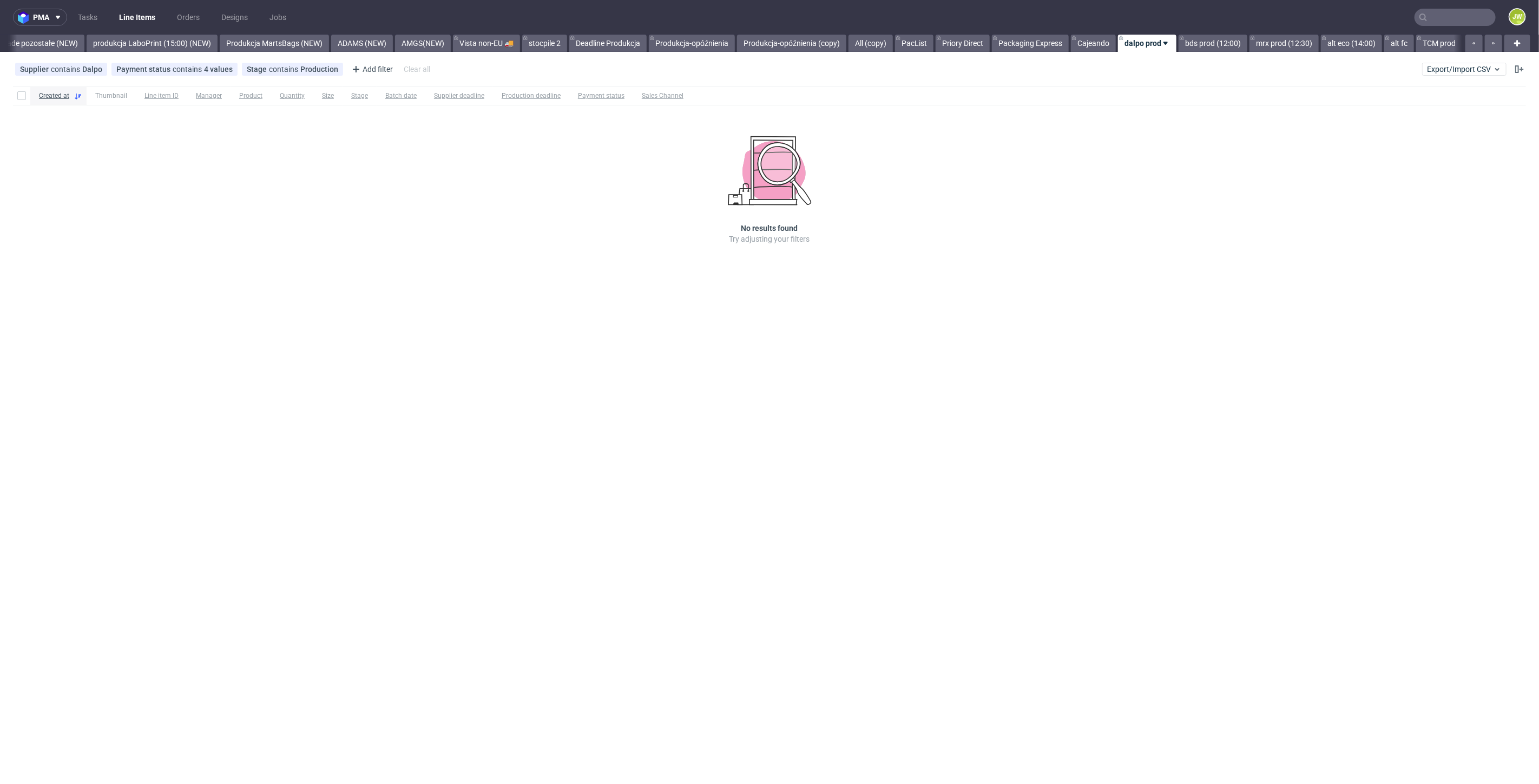
scroll to position [0, 2565]
click at [1221, 48] on link "bds prod (12:00)" at bounding box center [1213, 43] width 69 height 17
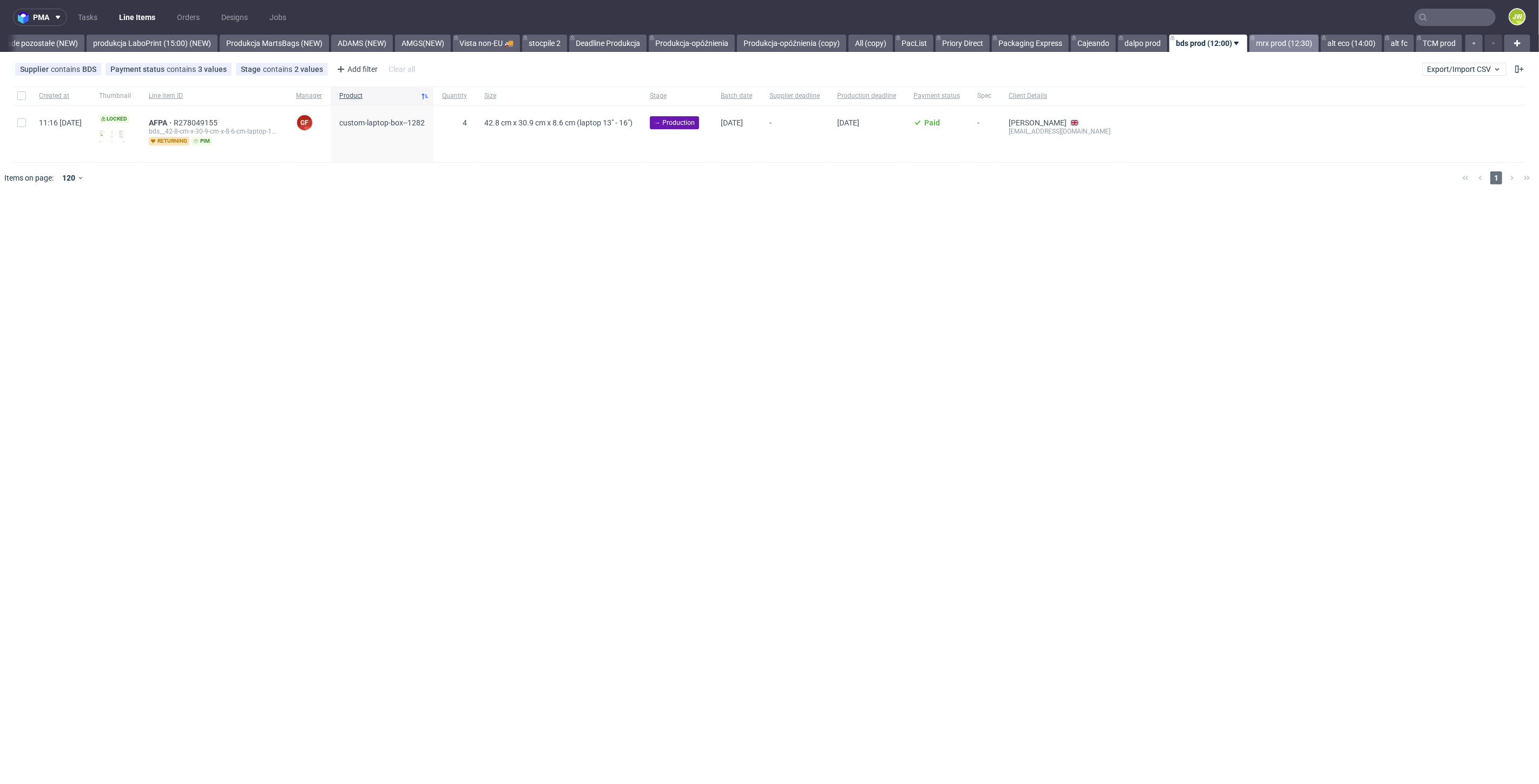
click at [1267, 45] on link "mrx prod (12:30)" at bounding box center [1284, 43] width 69 height 17
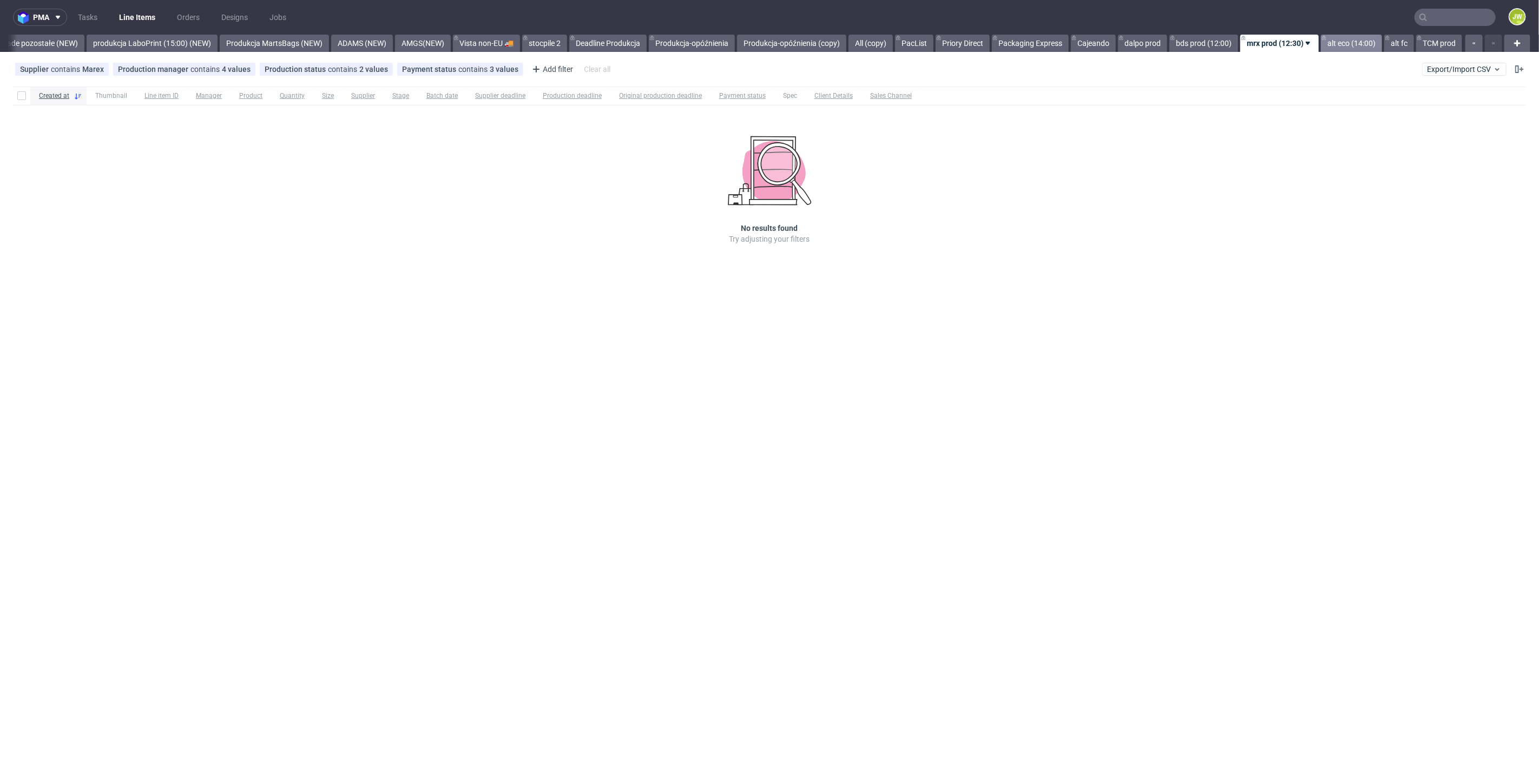
click at [1341, 47] on link "alt eco (14:00)" at bounding box center [1351, 43] width 61 height 17
click at [1396, 47] on link "alt fc" at bounding box center [1399, 43] width 30 height 17
click at [1433, 44] on link "TCM prod" at bounding box center [1439, 43] width 46 height 17
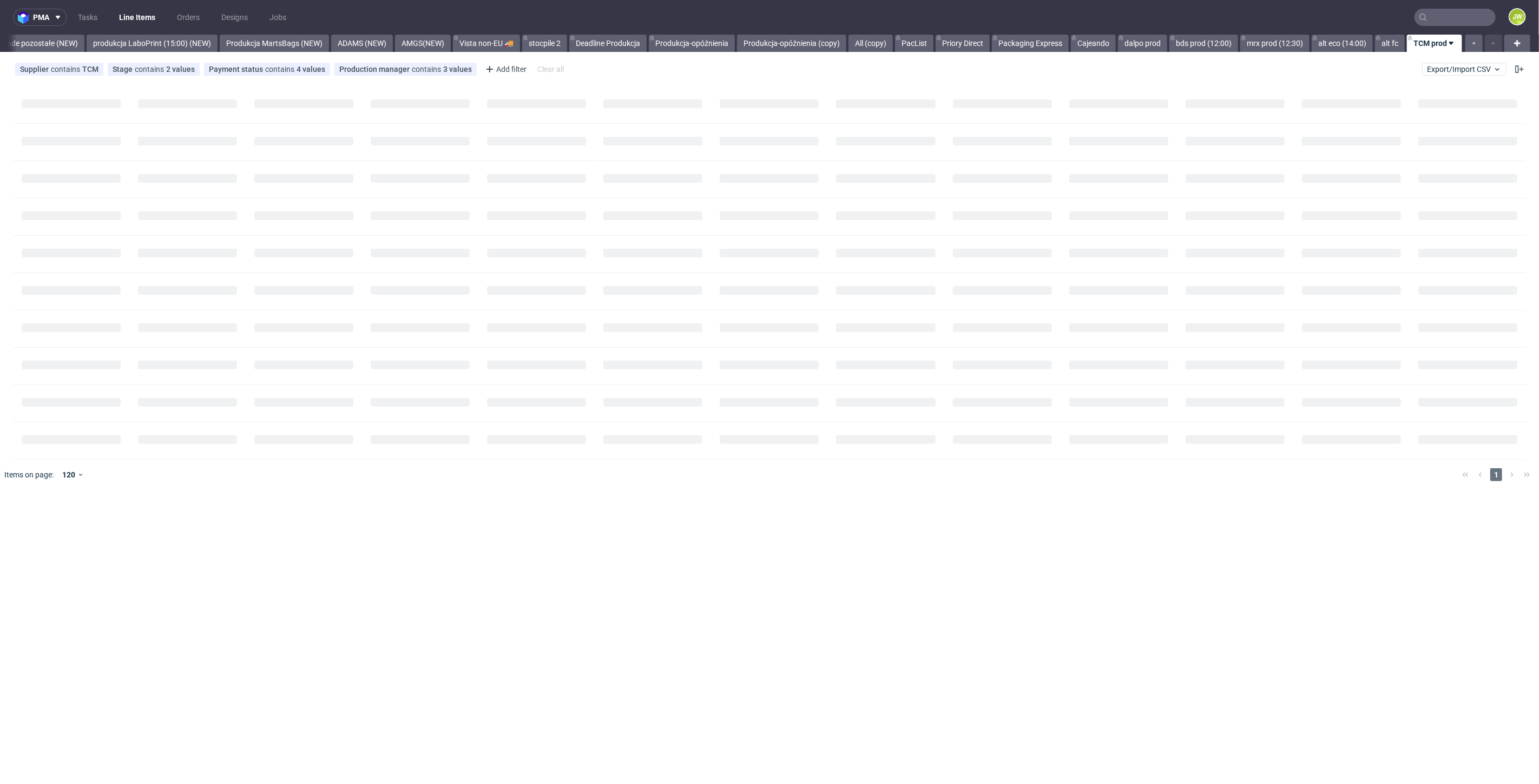
scroll to position [0, 2565]
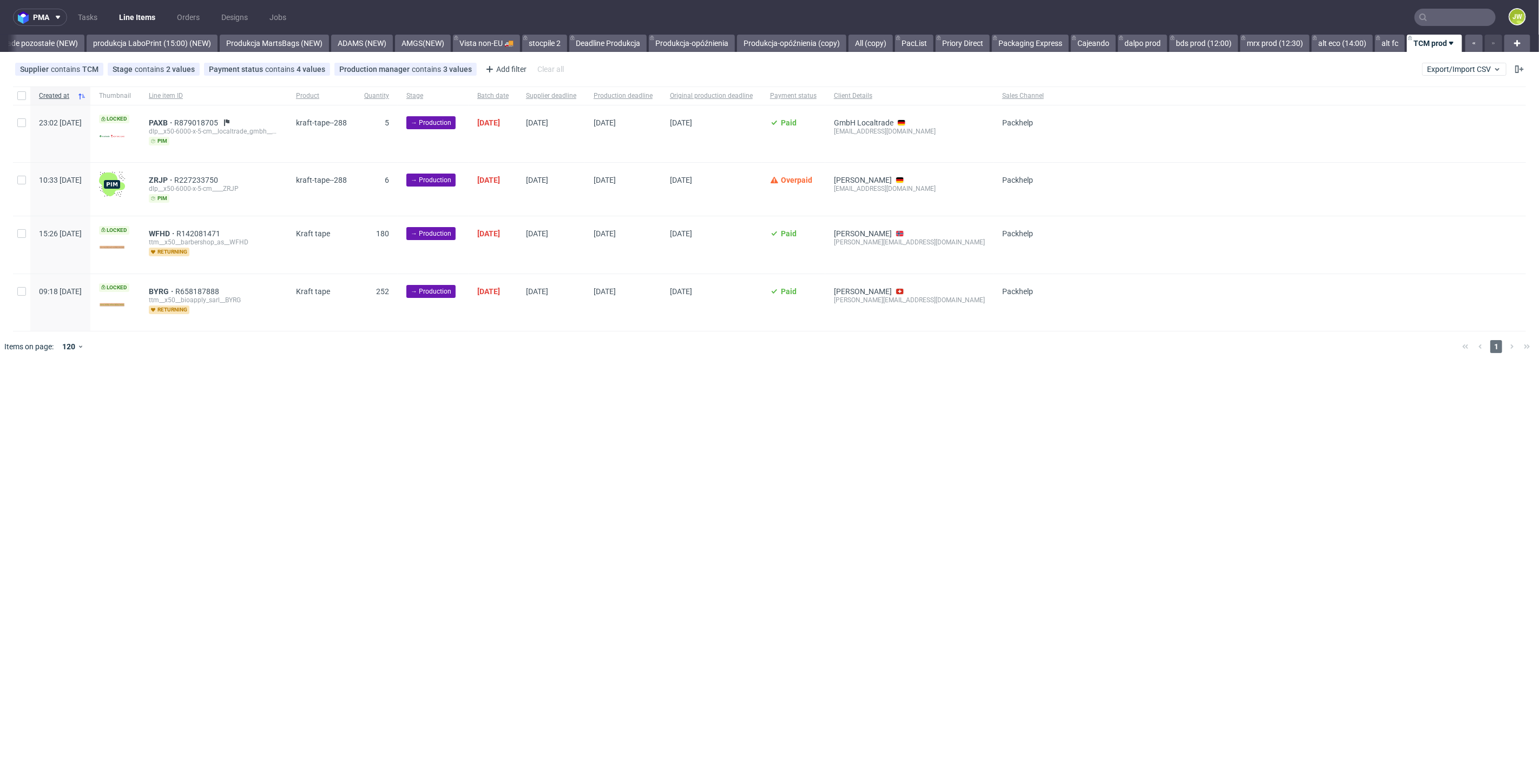
click at [839, 386] on div "pma Tasks Line Items Orders Designs Jobs JW All DTP Late Shipped Shipments DTP …" at bounding box center [770, 392] width 1539 height 784
click at [174, 120] on span "PAXB" at bounding box center [161, 122] width 26 height 8
click at [753, 456] on div "pma Tasks Line Items Orders Designs Jobs JW All DTP Late Shipped Shipments DTP …" at bounding box center [770, 392] width 1539 height 784
drag, startPoint x: 23, startPoint y: 94, endPoint x: 30, endPoint y: 99, distance: 8.6
click at [23, 94] on input "checkbox" at bounding box center [22, 96] width 8 height 8
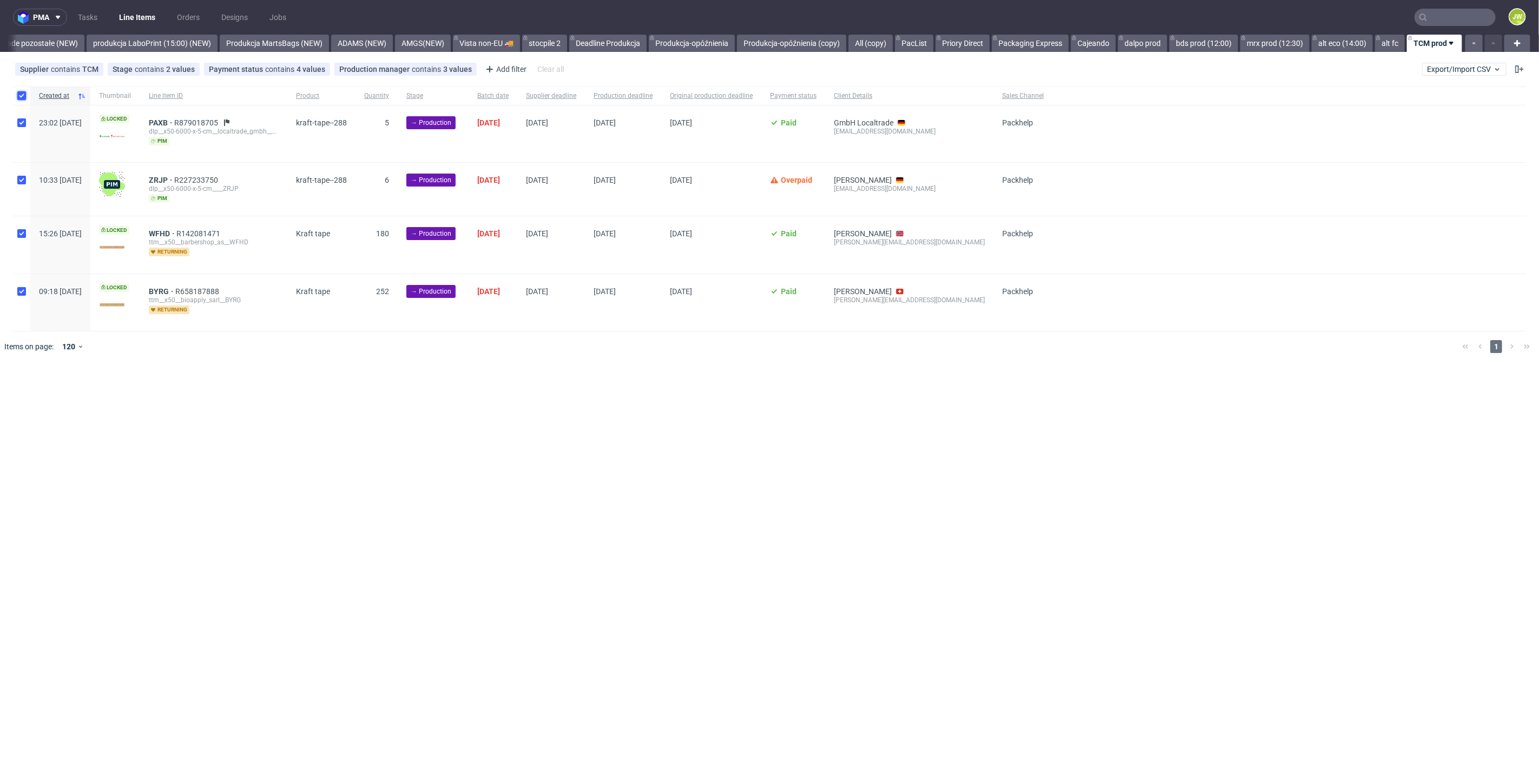
checkbox input "true"
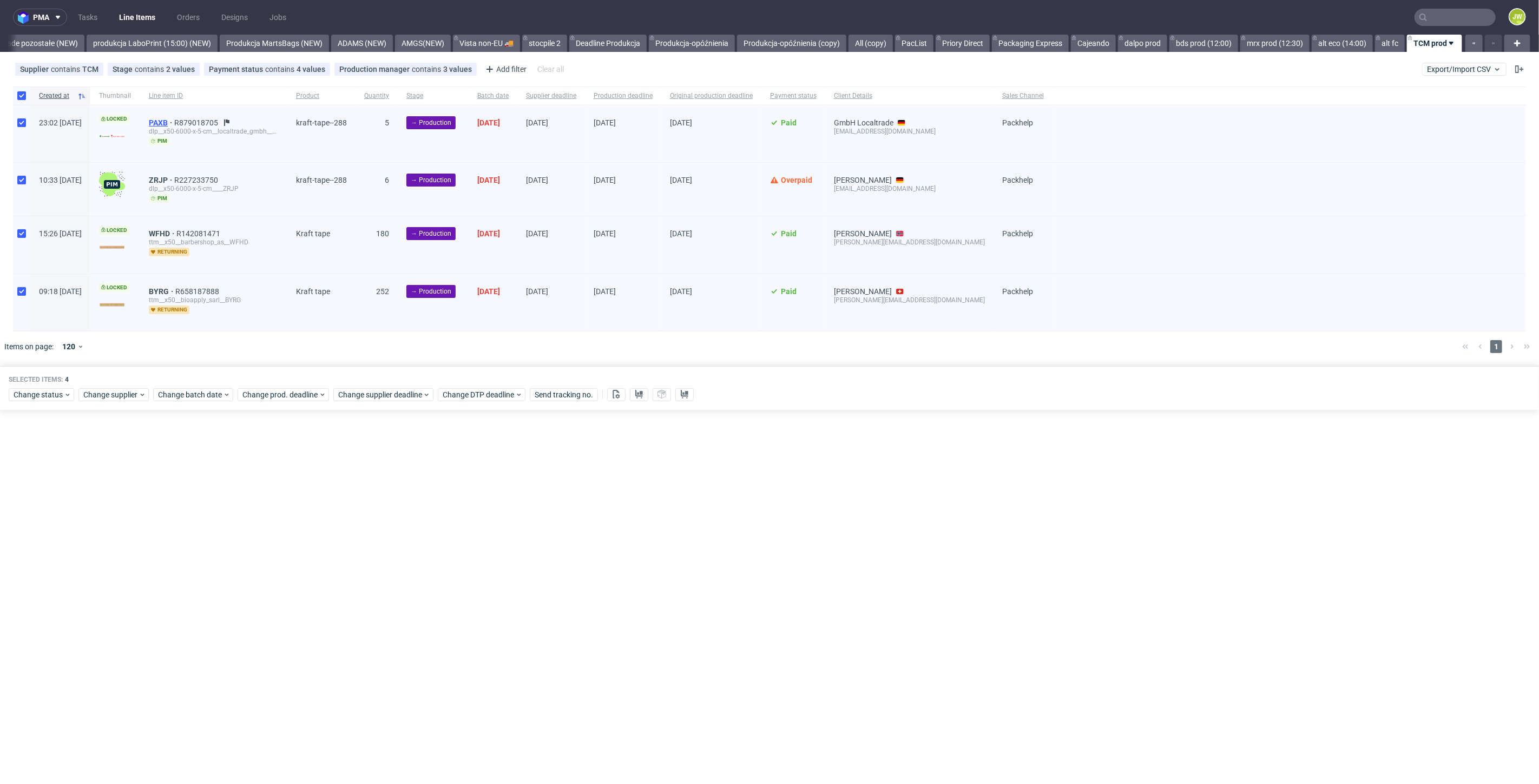
click at [174, 119] on span "PAXB" at bounding box center [161, 122] width 26 height 8
click at [179, 389] on span "Change batch date" at bounding box center [190, 395] width 65 height 11
click at [246, 463] on button "4" at bounding box center [243, 462] width 17 height 17
click at [280, 574] on span "Save" at bounding box center [281, 575] width 17 height 8
click at [281, 379] on div "Selected items: 4" at bounding box center [769, 380] width 1522 height 8
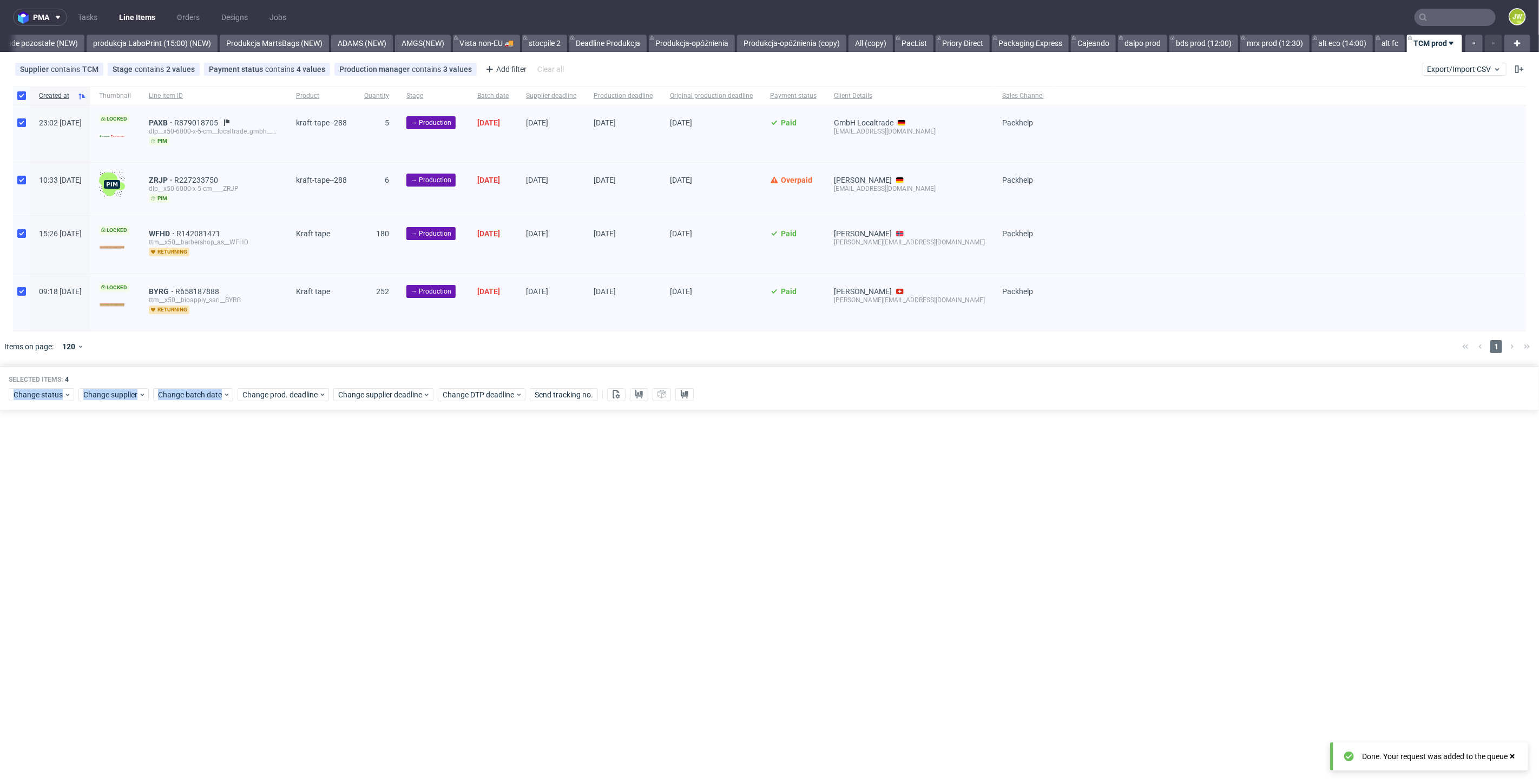
click at [281, 385] on div "Selected items: 4 Change status Change supplier Change batch date Change prod. …" at bounding box center [770, 388] width 1539 height 45
click at [281, 389] on span "Change prod. deadline" at bounding box center [281, 395] width 76 height 11
click at [274, 522] on span "22" at bounding box center [274, 519] width 8 height 11
click at [361, 576] on span "Save" at bounding box center [366, 575] width 17 height 8
click at [354, 400] on div "Selected items: 4 Change status Change supplier Change batch date Change prod. …" at bounding box center [770, 388] width 1539 height 45
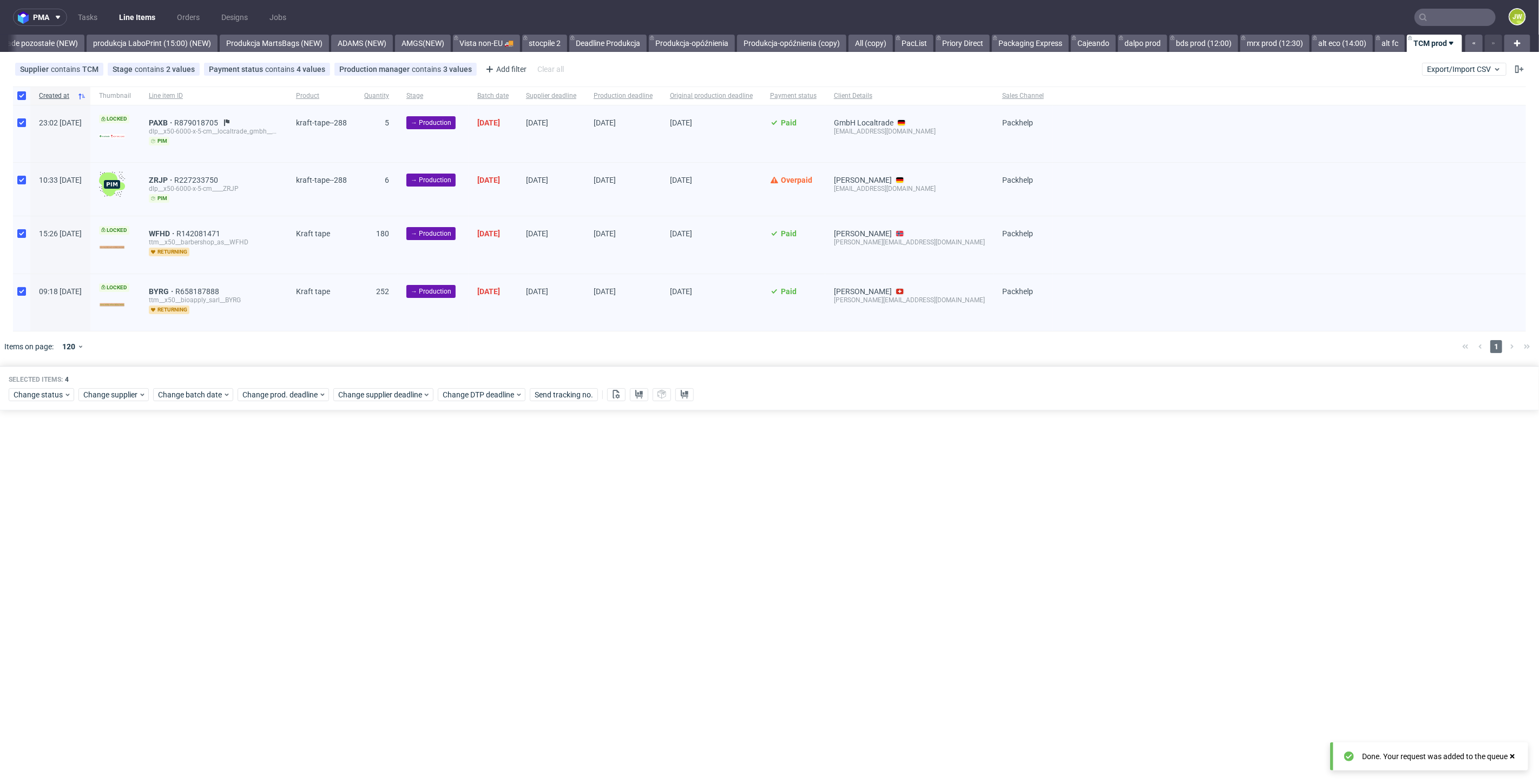
click at [355, 400] on div "Selected items: 4 Change status Change supplier Change batch date Change prod. …" at bounding box center [770, 388] width 1539 height 45
click at [358, 396] on span "Change supplier deadline" at bounding box center [380, 395] width 84 height 11
click at [366, 523] on span "22" at bounding box center [370, 519] width 8 height 11
click at [467, 576] on span "Save" at bounding box center [461, 575] width 17 height 8
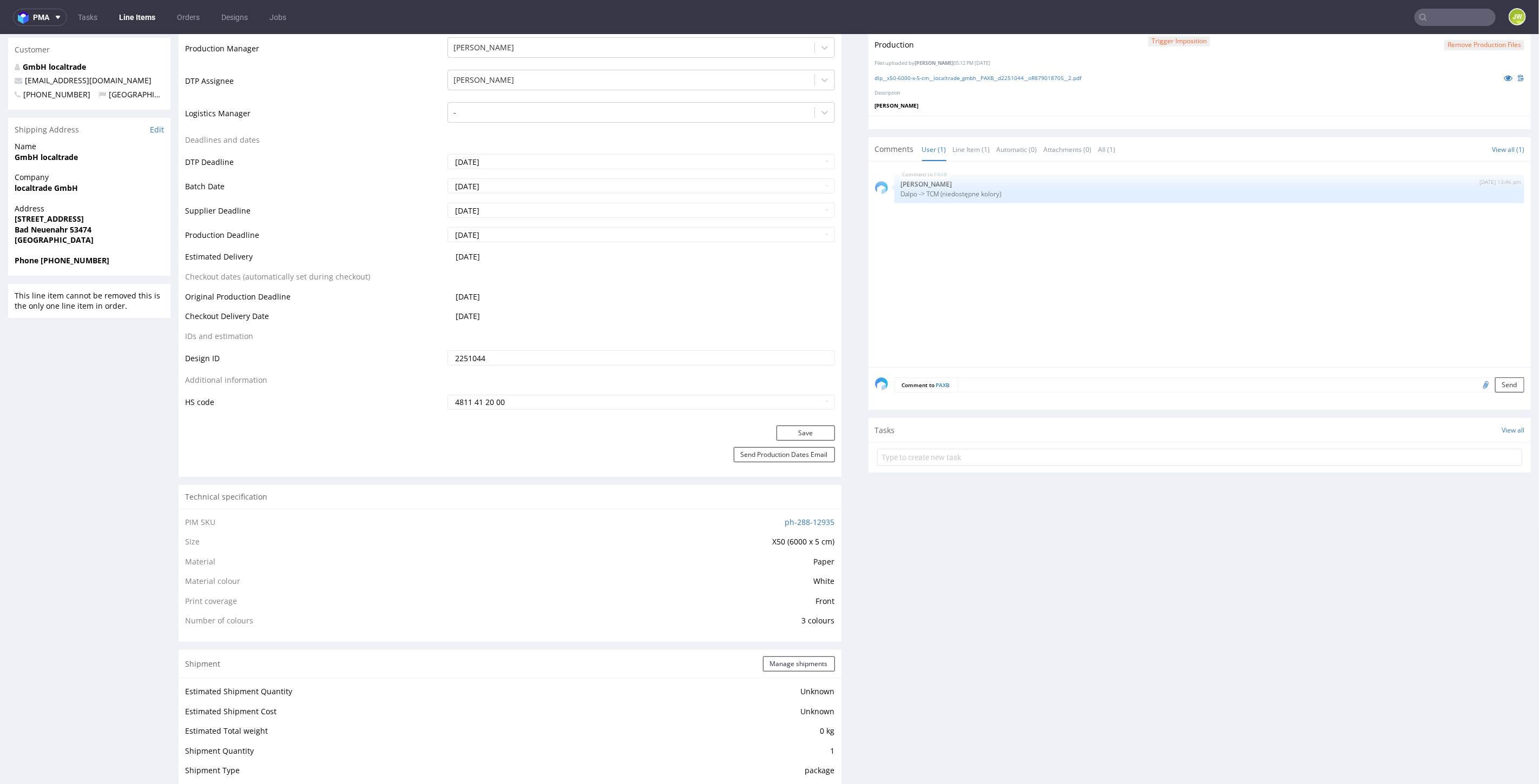
scroll to position [360, 0]
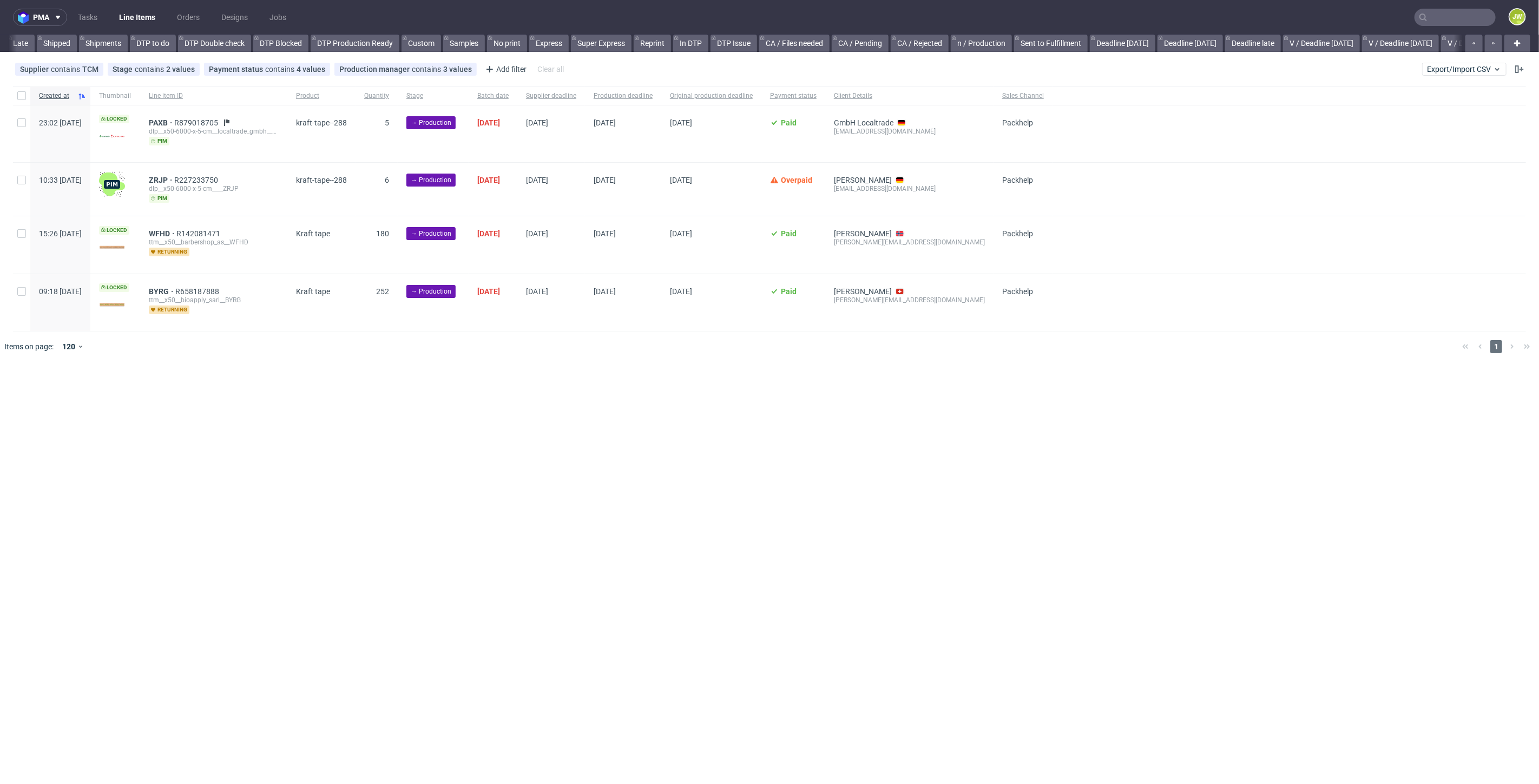
scroll to position [0, 1474]
click at [539, 430] on div "pma Tasks Line Items Orders Designs Jobs JW All DTP Late Shipped Shipments DTP …" at bounding box center [770, 392] width 1539 height 784
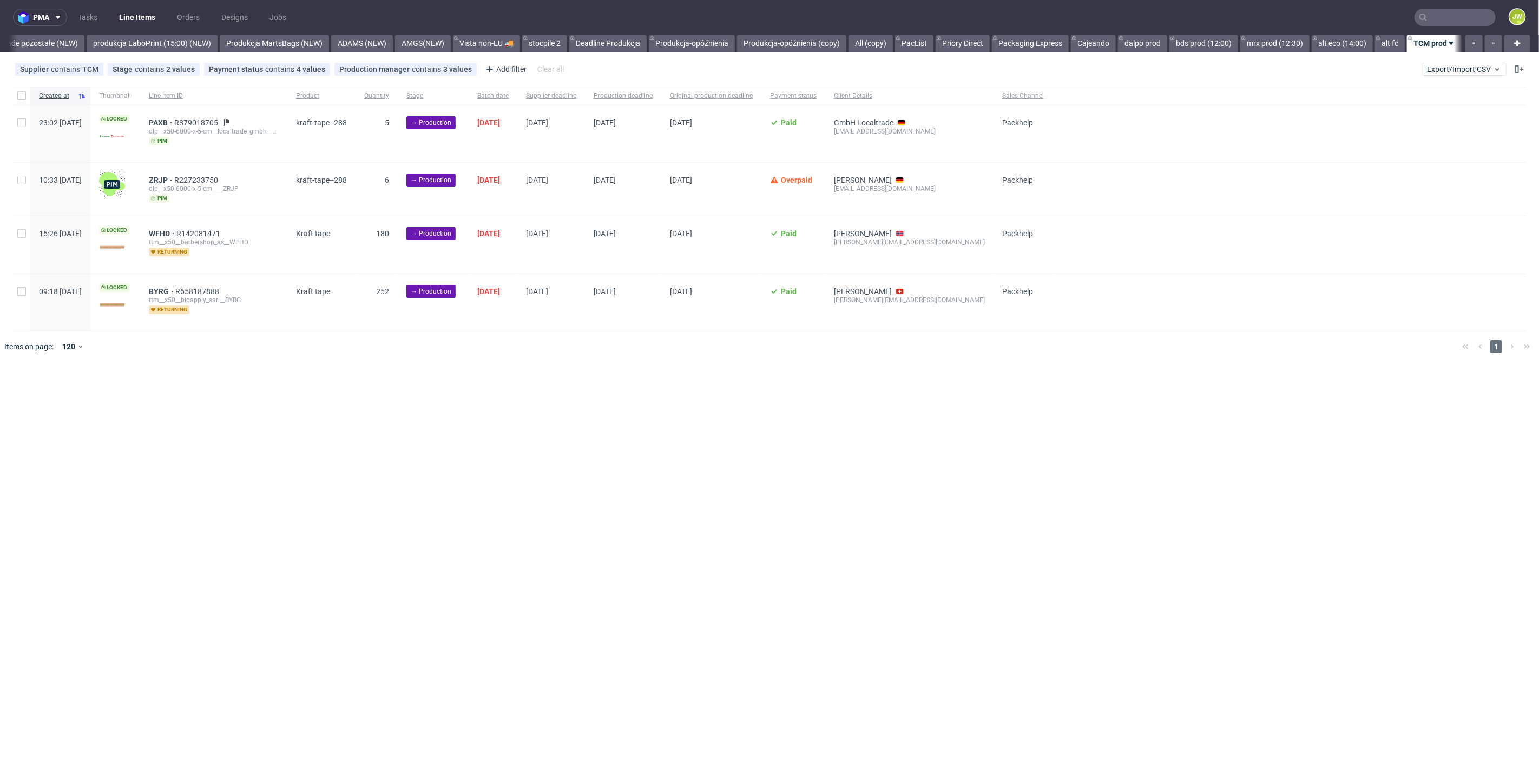
scroll to position [0, 2560]
click at [607, 398] on div "pma Tasks Line Items Orders Designs Jobs JW All DTP Late Shipped Shipments DTP …" at bounding box center [770, 392] width 1539 height 784
click at [20, 97] on input "checkbox" at bounding box center [22, 96] width 8 height 8
checkbox input "true"
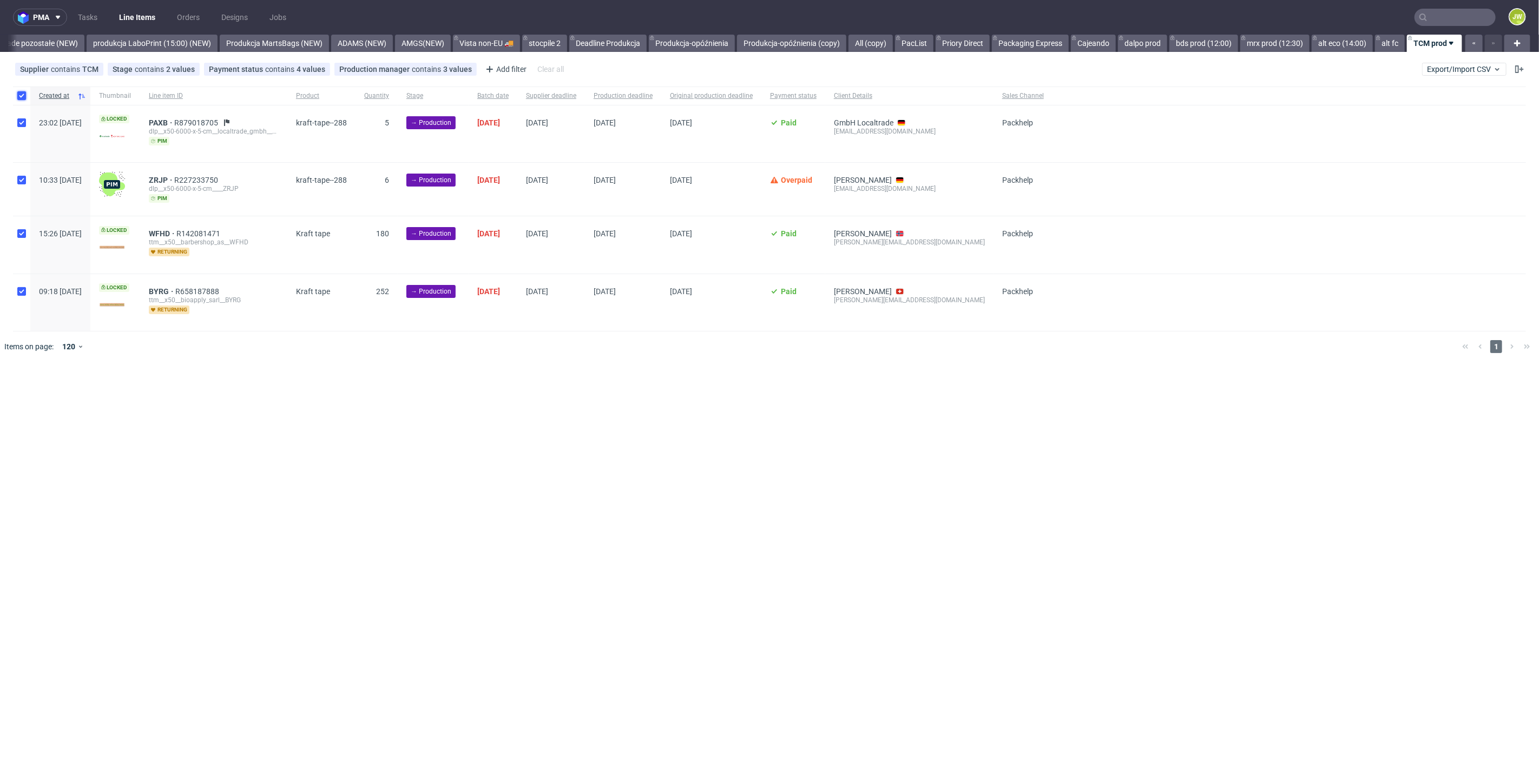
checkbox input "true"
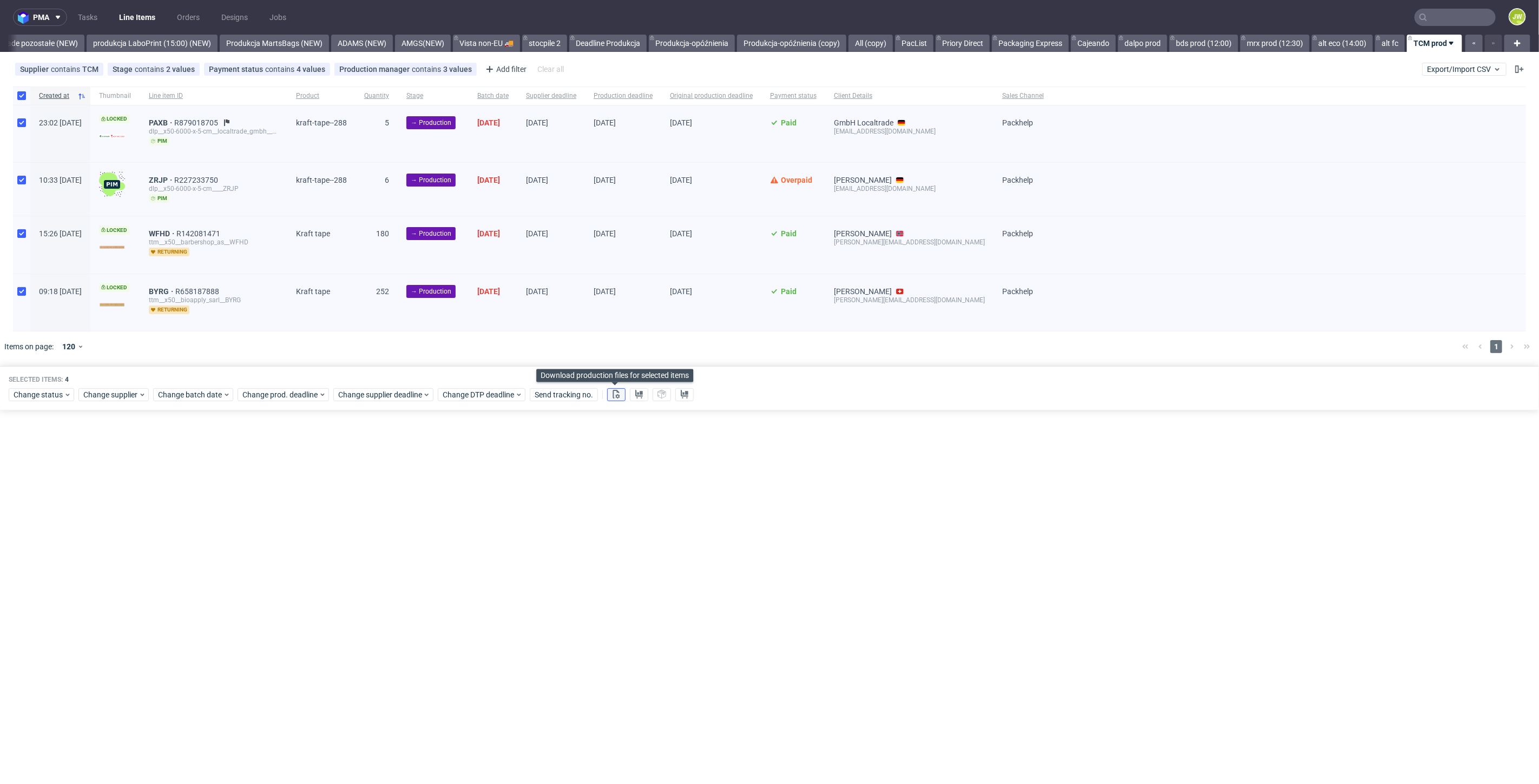
click at [618, 396] on icon at bounding box center [616, 394] width 8 height 8
click at [634, 396] on icon at bounding box center [639, 394] width 8 height 8
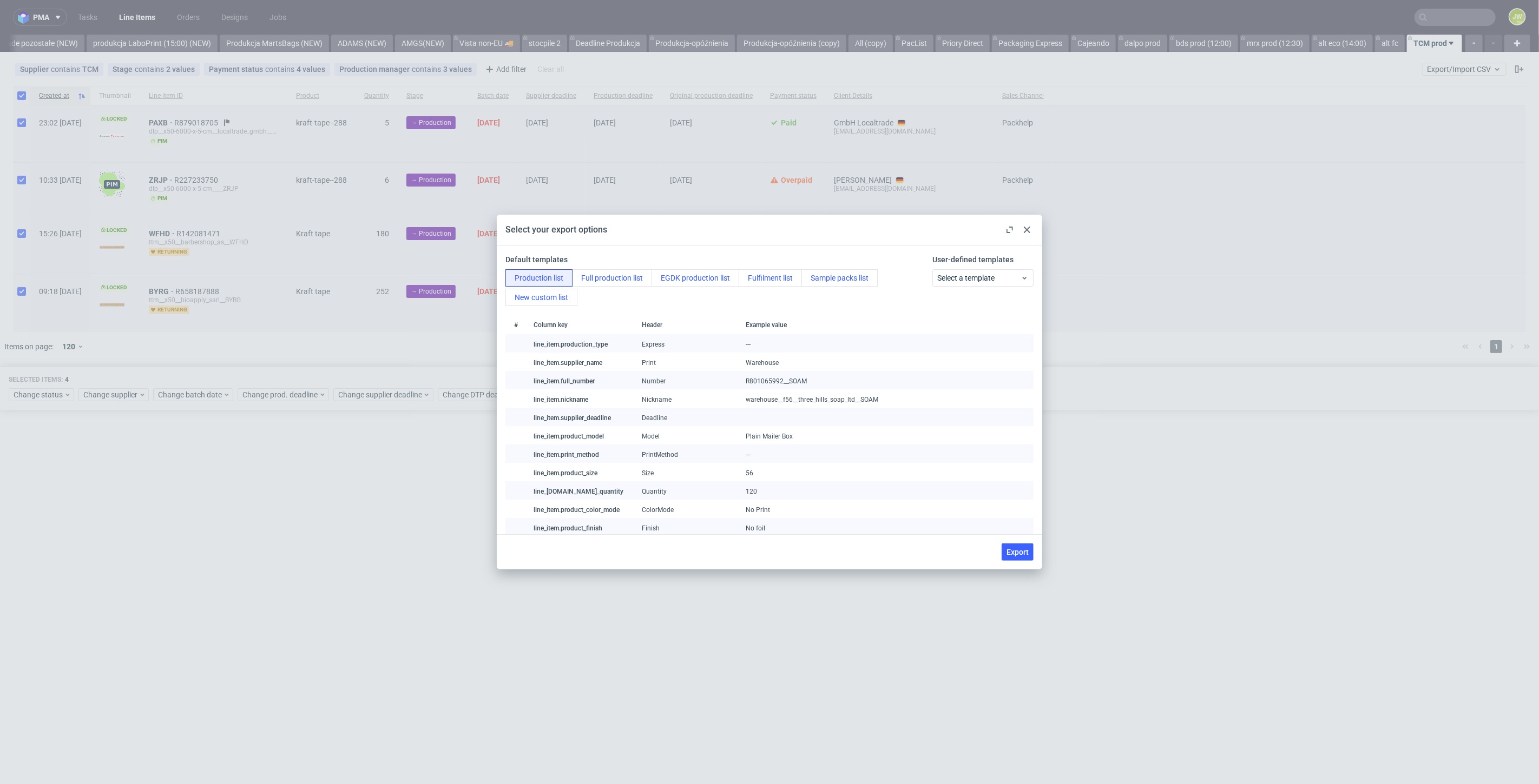
click at [1003, 546] on button "Export" at bounding box center [1017, 552] width 32 height 17
checkbox input "false"
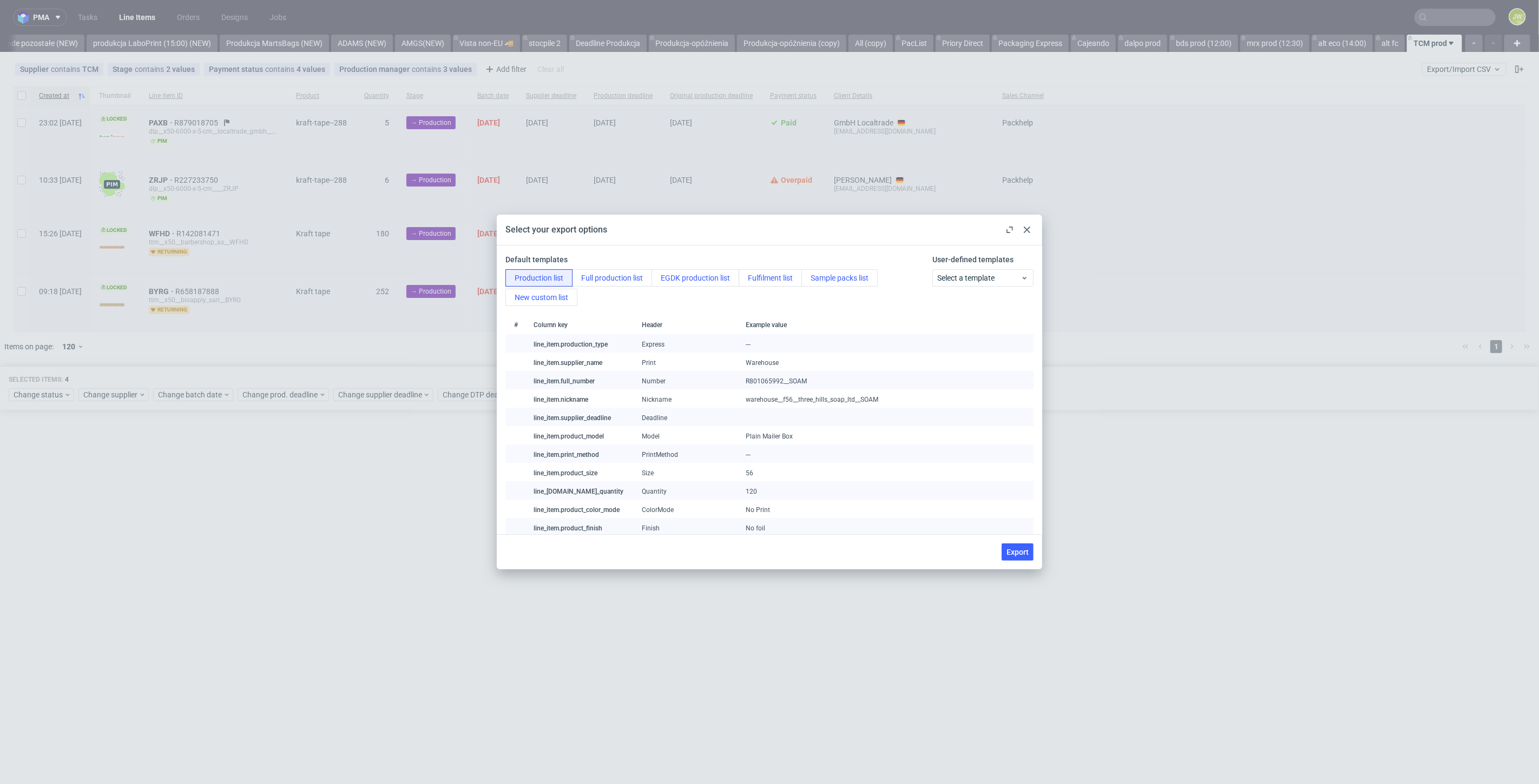
checkbox input "false"
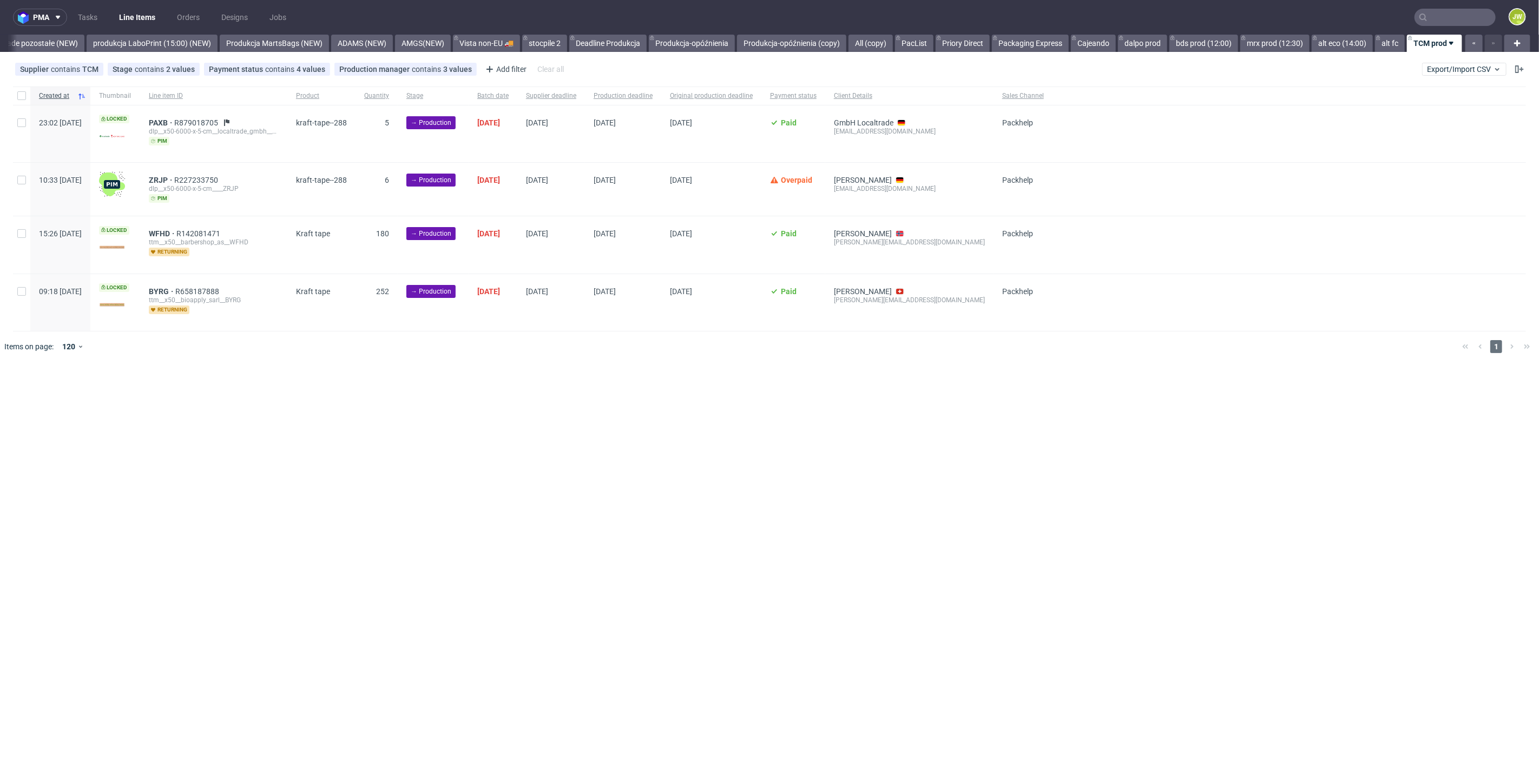
drag, startPoint x: 833, startPoint y: 530, endPoint x: 885, endPoint y: 153, distance: 380.6
click at [833, 504] on div "pma Tasks Line Items Orders Designs Jobs JW All DTP Late Shipped Shipments DTP …" at bounding box center [770, 392] width 1539 height 784
click at [778, 43] on link "Produkcja-opóźnienia (copy)" at bounding box center [792, 43] width 109 height 17
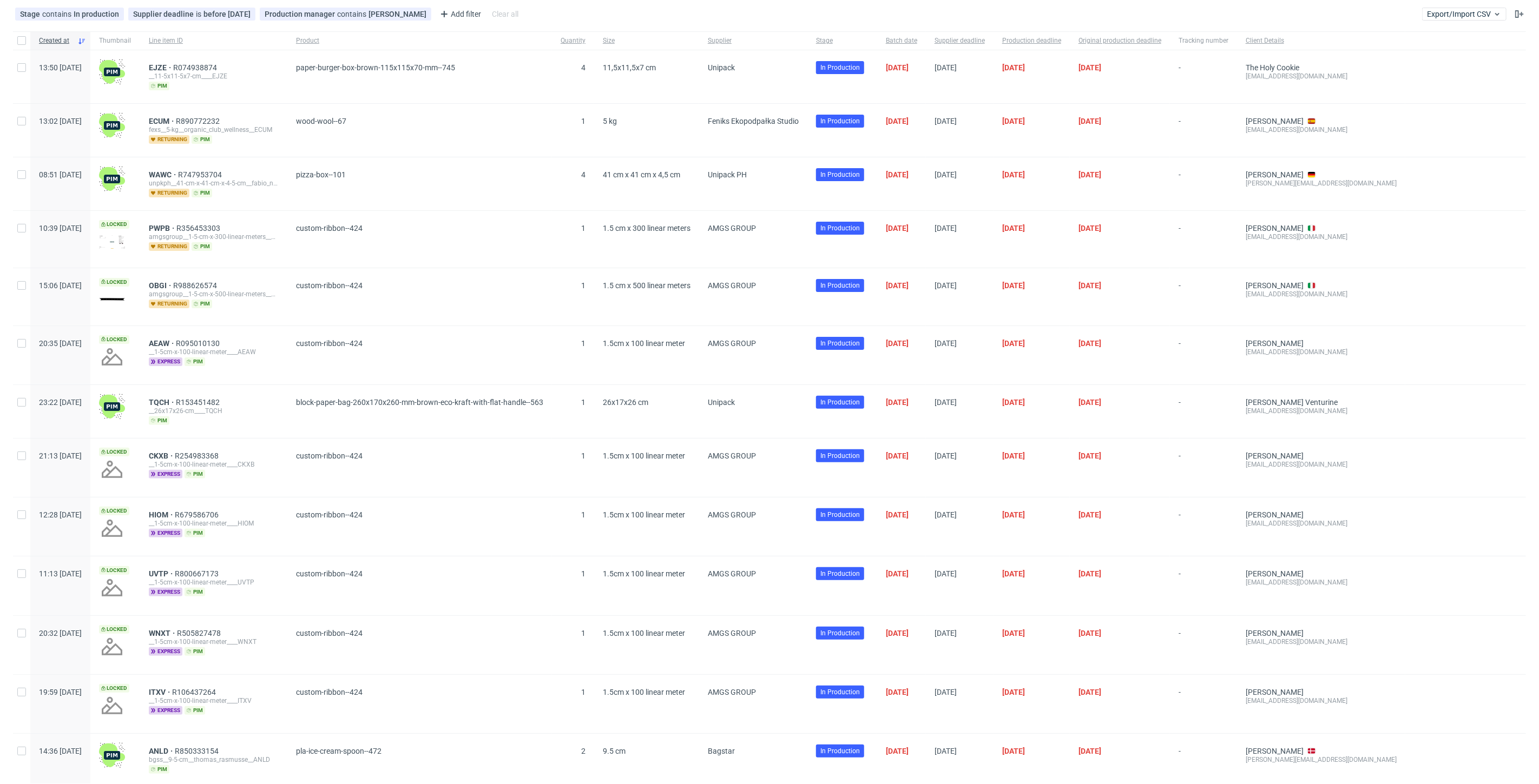
scroll to position [89, 0]
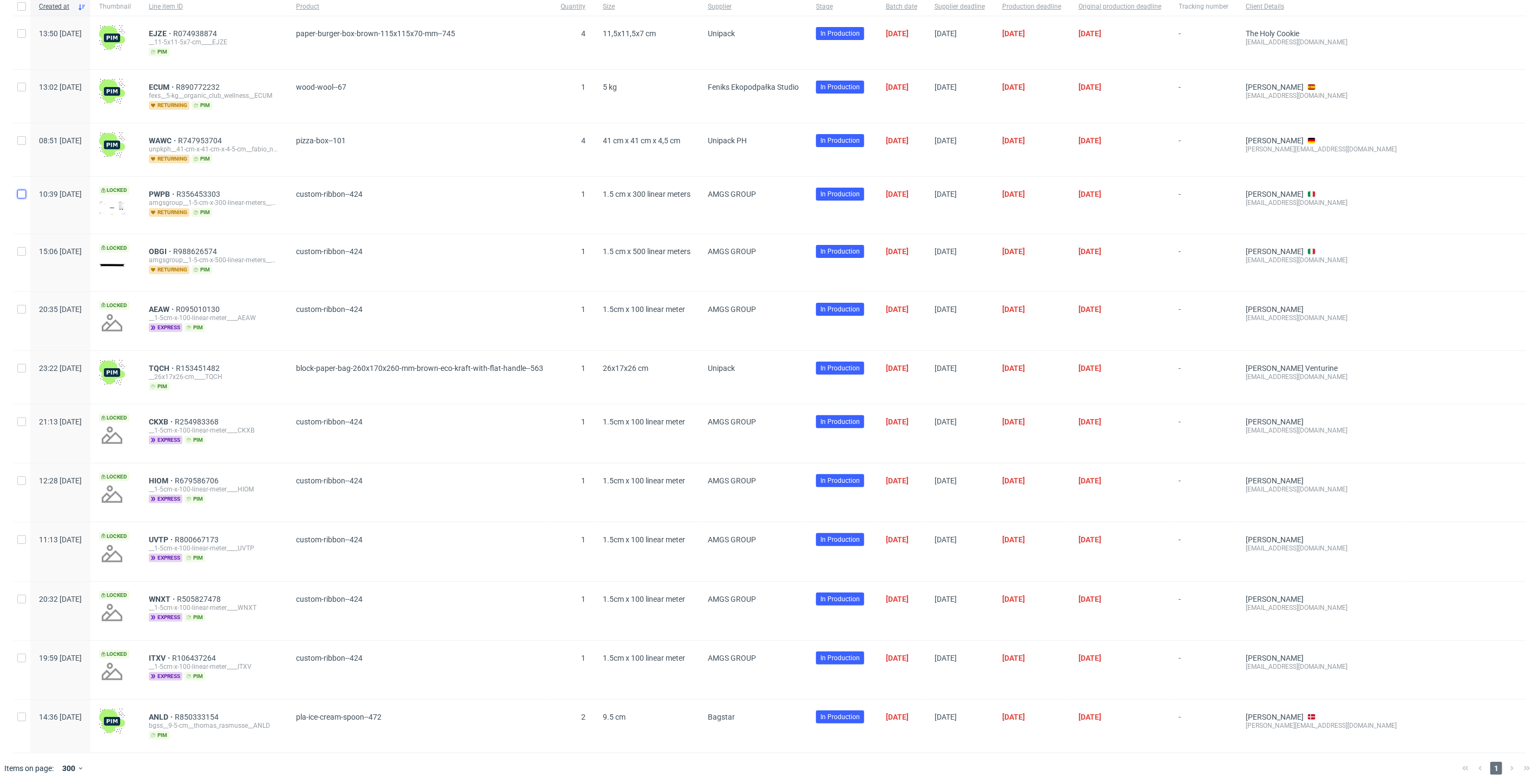
click at [24, 192] on input "checkbox" at bounding box center [22, 194] width 8 height 8
checkbox input "true"
click at [20, 242] on div at bounding box center [22, 262] width 17 height 57
checkbox input "true"
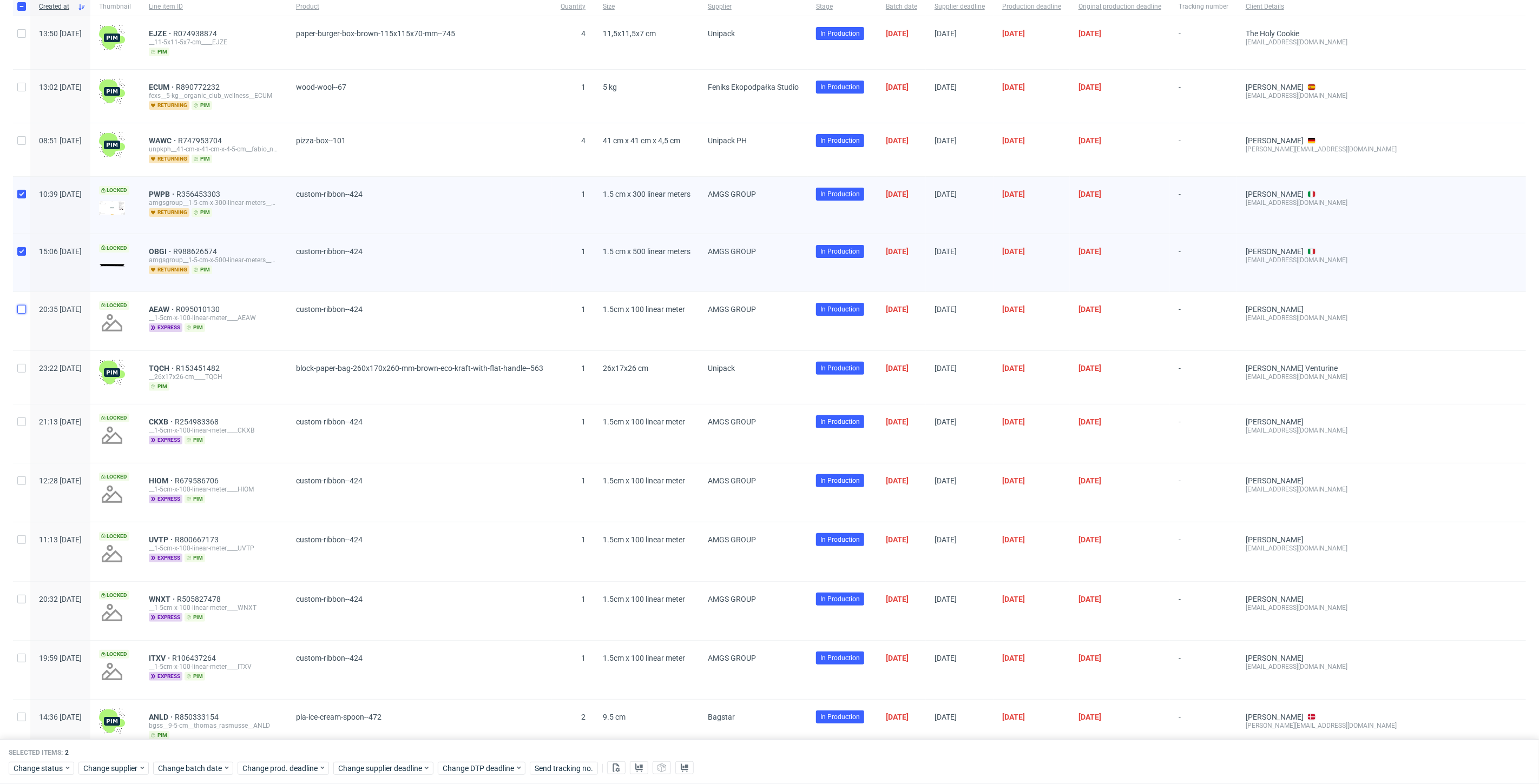
click at [18, 308] on input "checkbox" at bounding box center [22, 309] width 8 height 8
checkbox input "true"
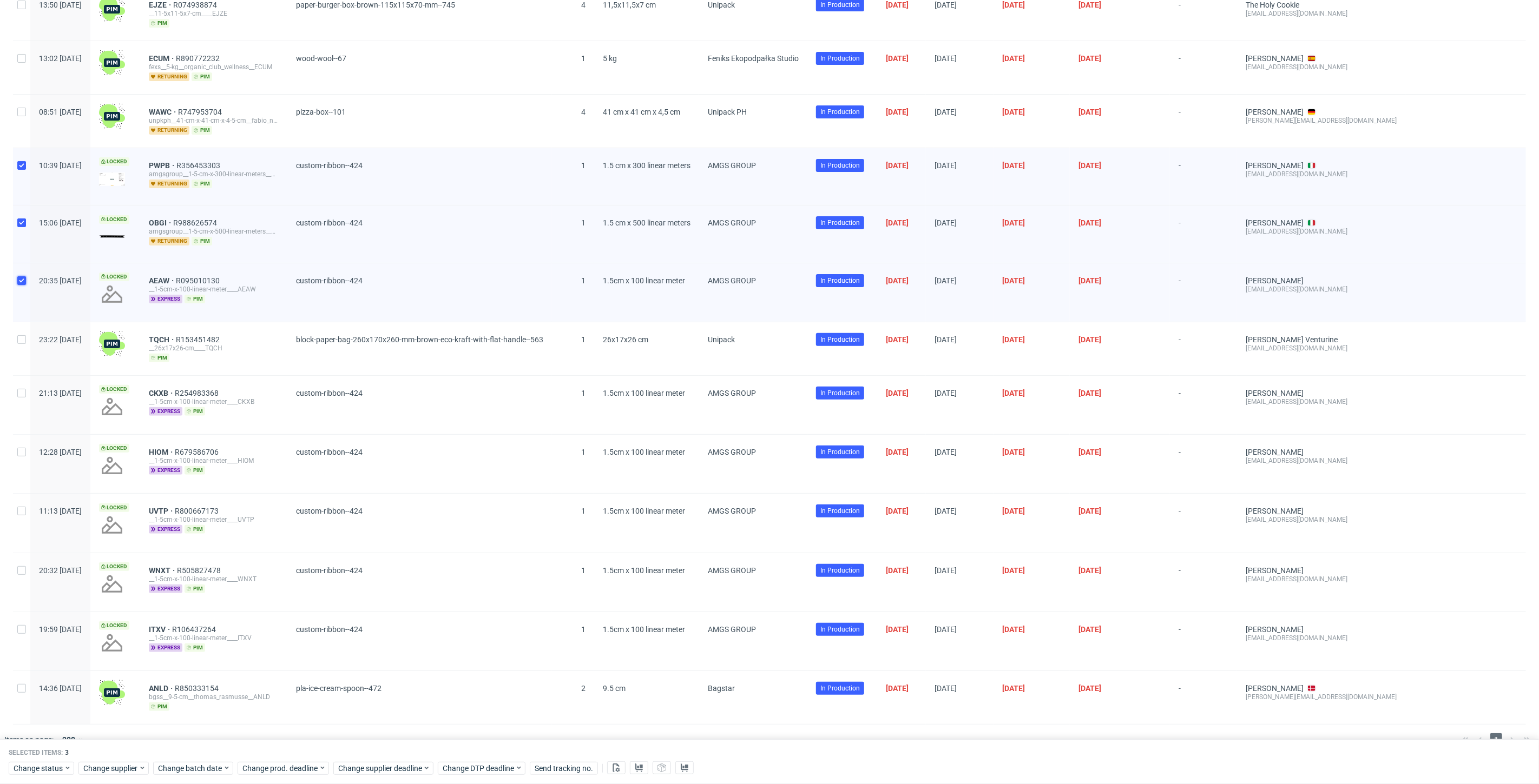
scroll to position [134, 0]
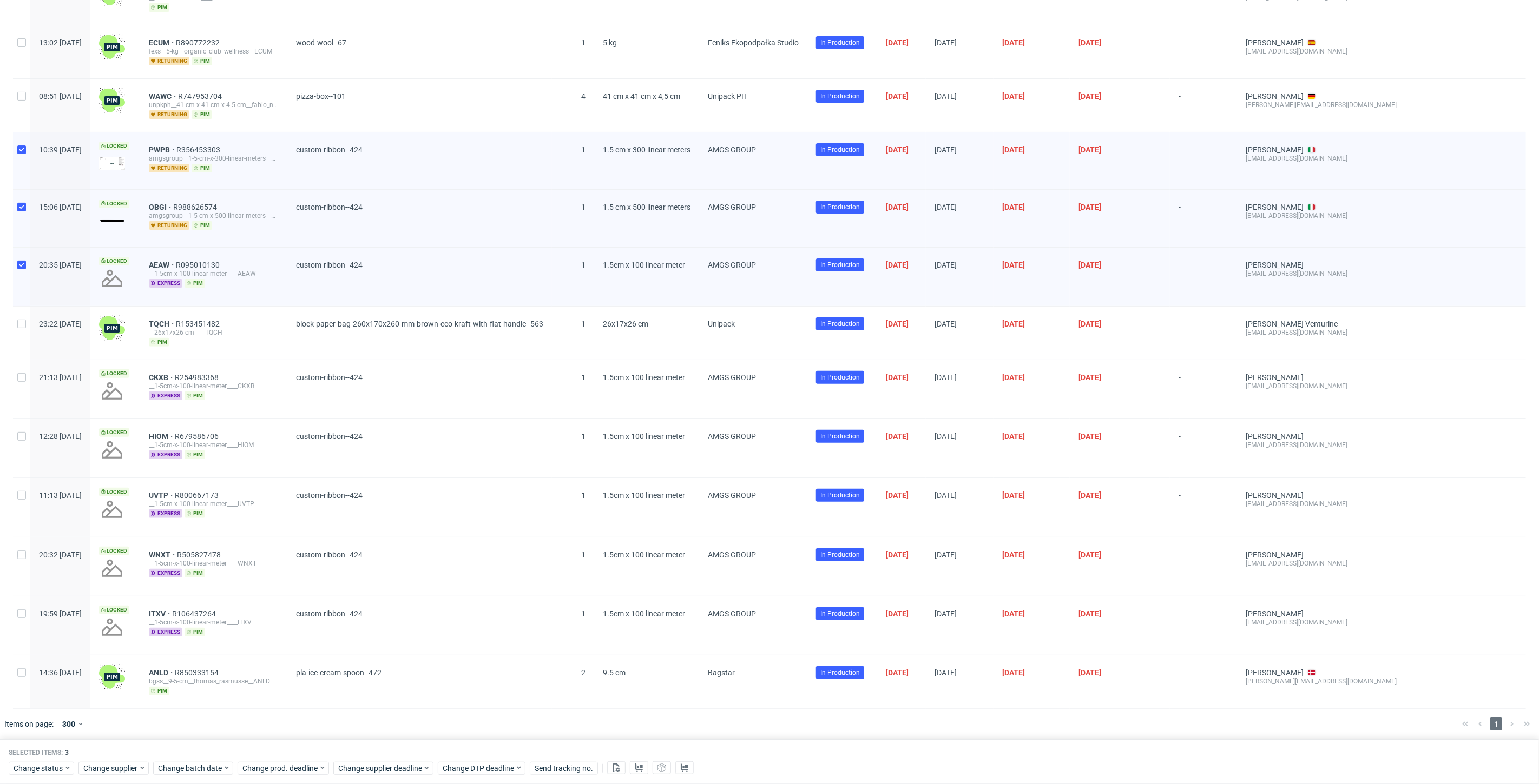
click at [29, 374] on div at bounding box center [22, 389] width 17 height 59
checkbox input "true"
drag, startPoint x: 19, startPoint y: 427, endPoint x: 19, endPoint y: 437, distance: 10.0
click at [19, 428] on div at bounding box center [22, 448] width 17 height 59
checkbox input "true"
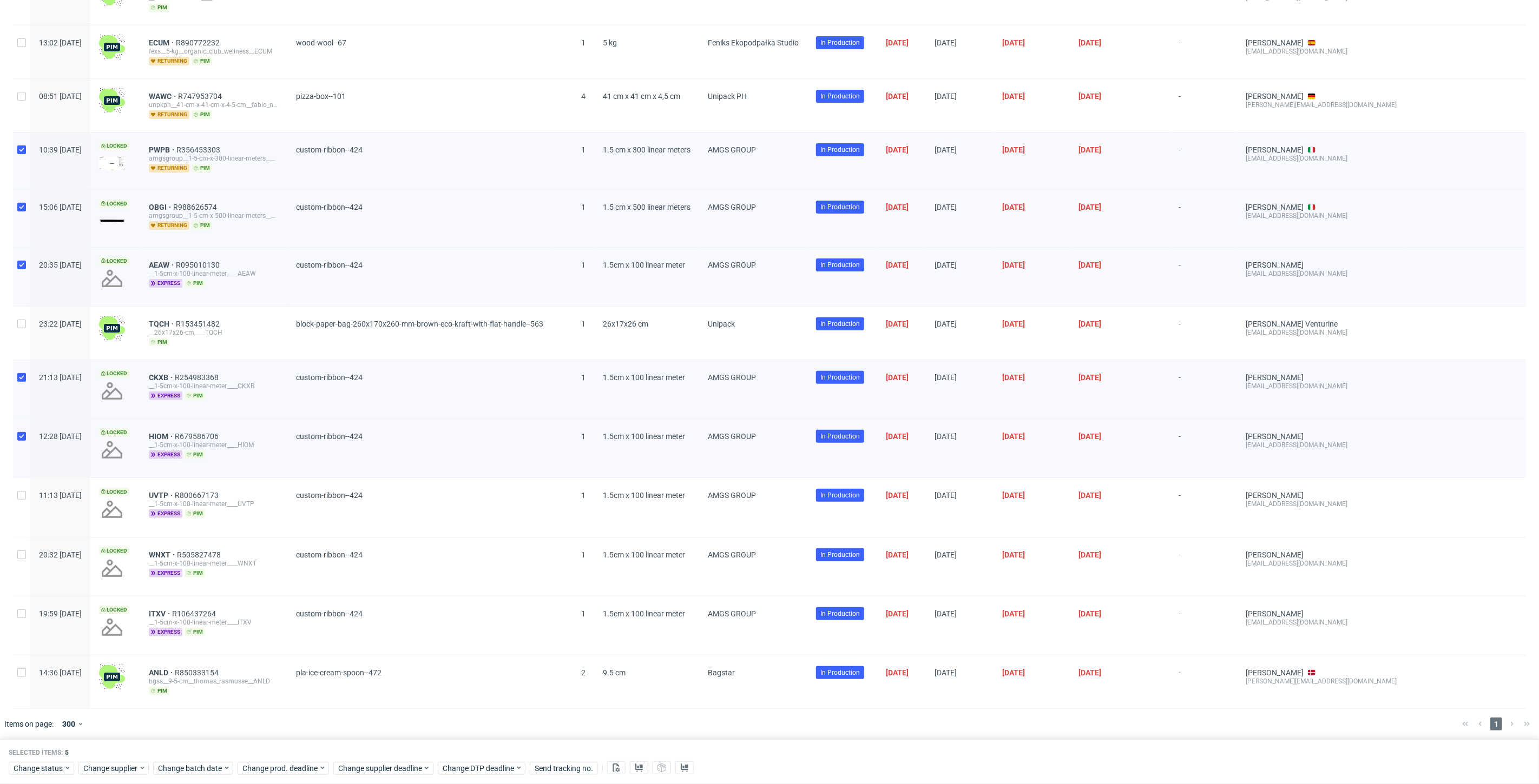
click at [16, 502] on div at bounding box center [22, 508] width 17 height 59
checkbox input "true"
click at [23, 545] on div at bounding box center [22, 567] width 17 height 59
checkbox input "true"
drag, startPoint x: 20, startPoint y: 601, endPoint x: 20, endPoint y: 608, distance: 7.0
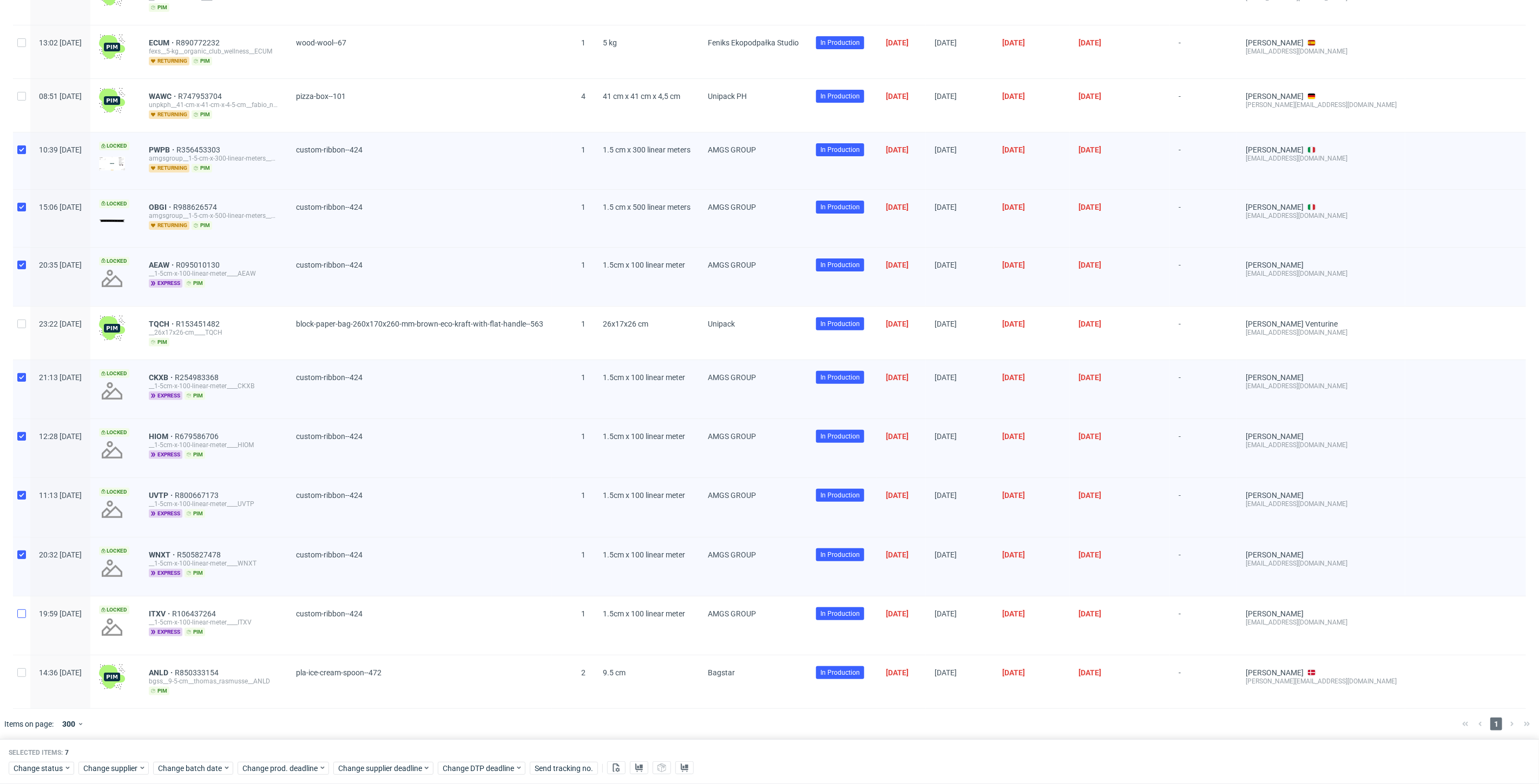
click at [20, 604] on div at bounding box center [22, 626] width 17 height 59
checkbox input "true"
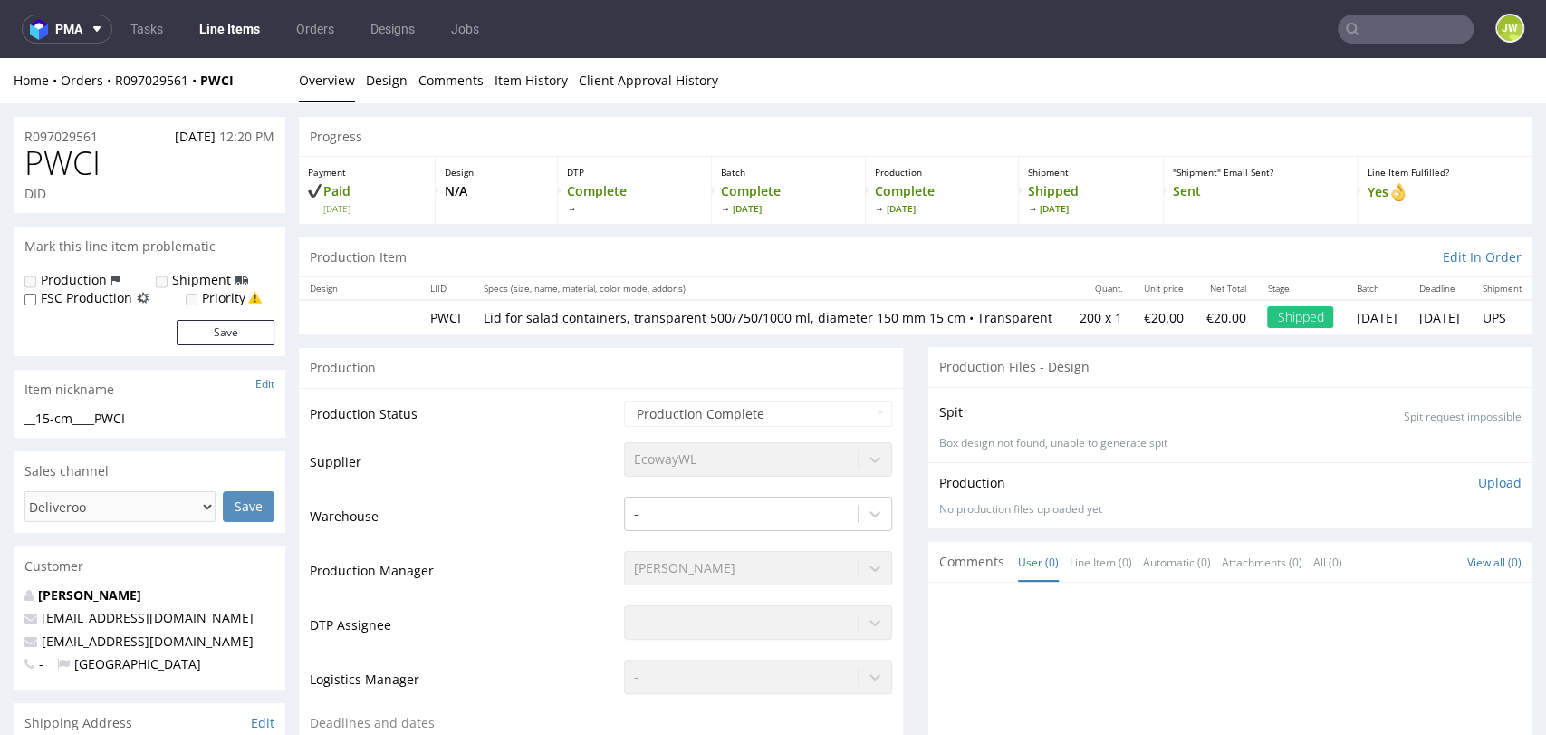
click at [623, 321] on p "Lid for salad containers, transparent 500/750/1000 ml, diameter 150 mm 15 cm • …" at bounding box center [770, 318] width 573 height 18
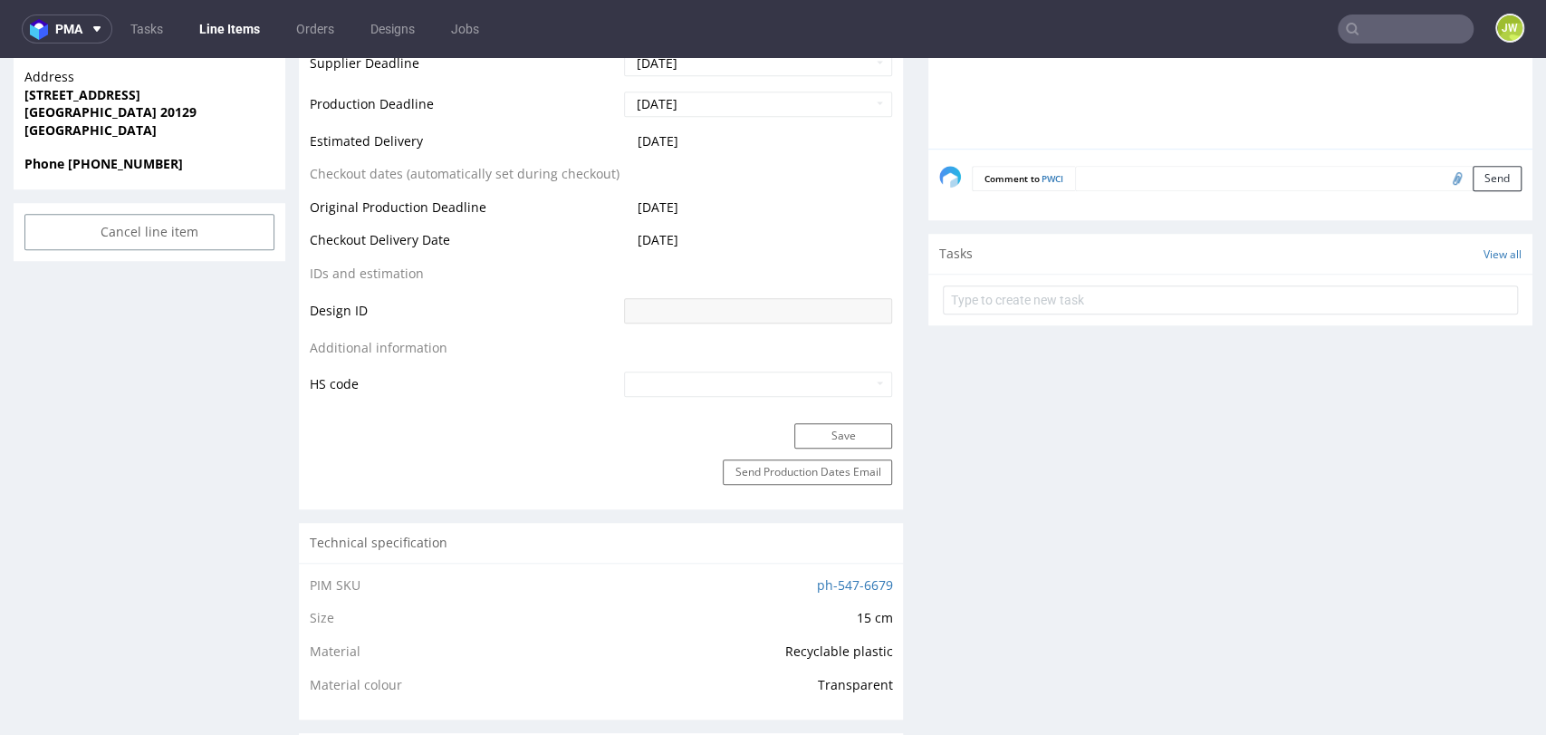
scroll to position [804, 0]
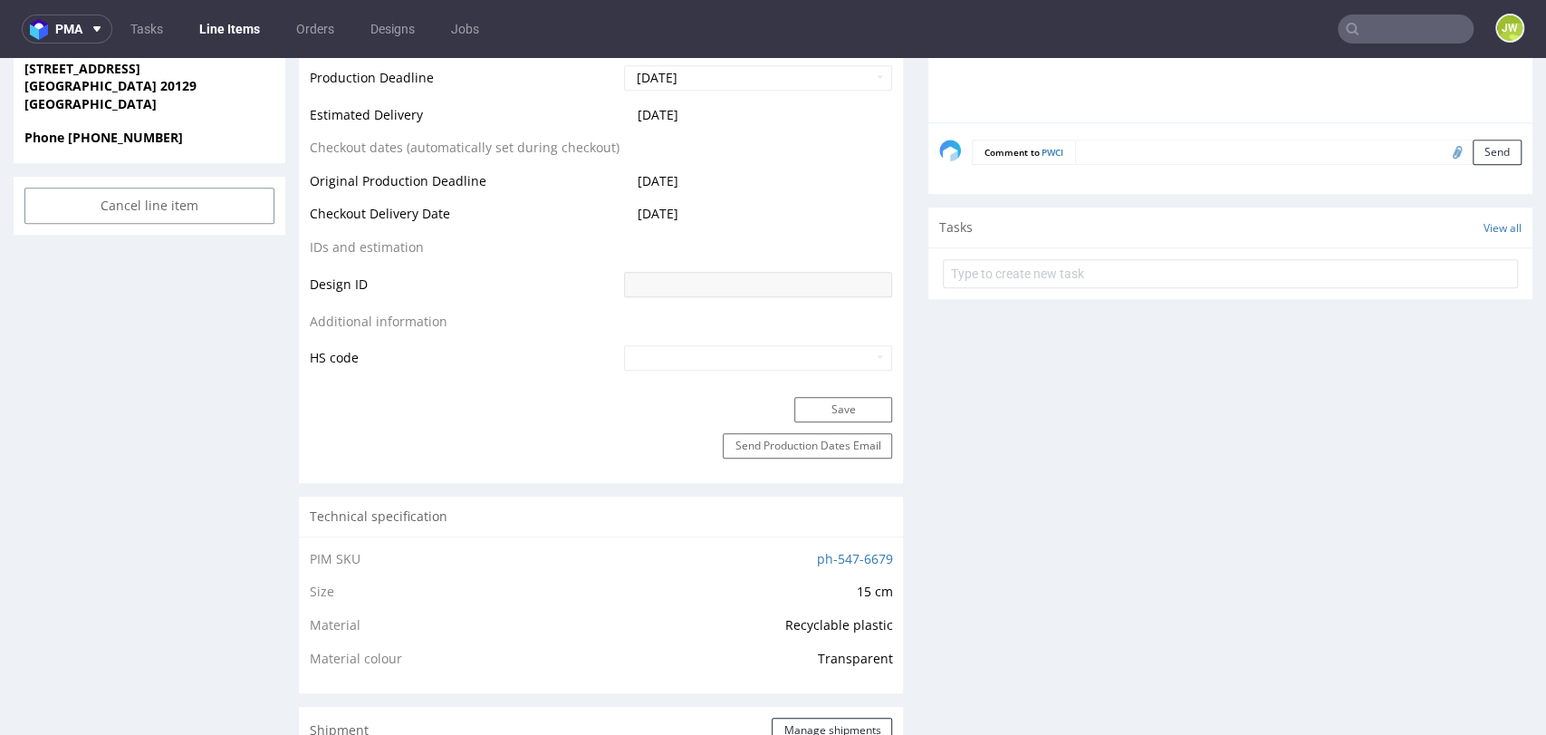
drag, startPoint x: 86, startPoint y: 471, endPoint x: 93, endPoint y: 456, distance: 17.0
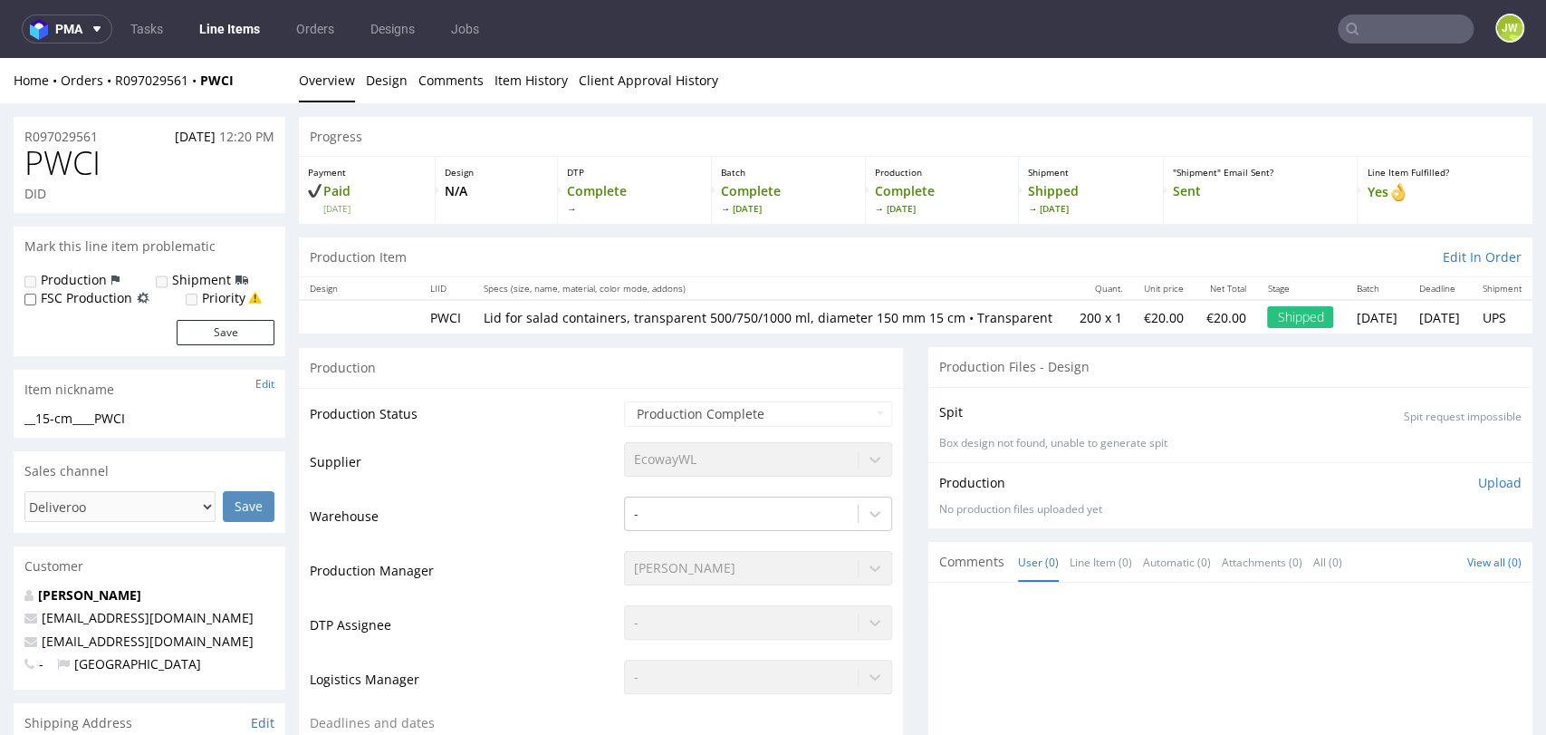
scroll to position [0, 0]
drag, startPoint x: 614, startPoint y: 316, endPoint x: 775, endPoint y: 331, distance: 161.9
click at [775, 327] on p "Lid for salad containers, transparent 500/750/1000 ml, diameter 150 mm 15 cm • …" at bounding box center [770, 318] width 573 height 18
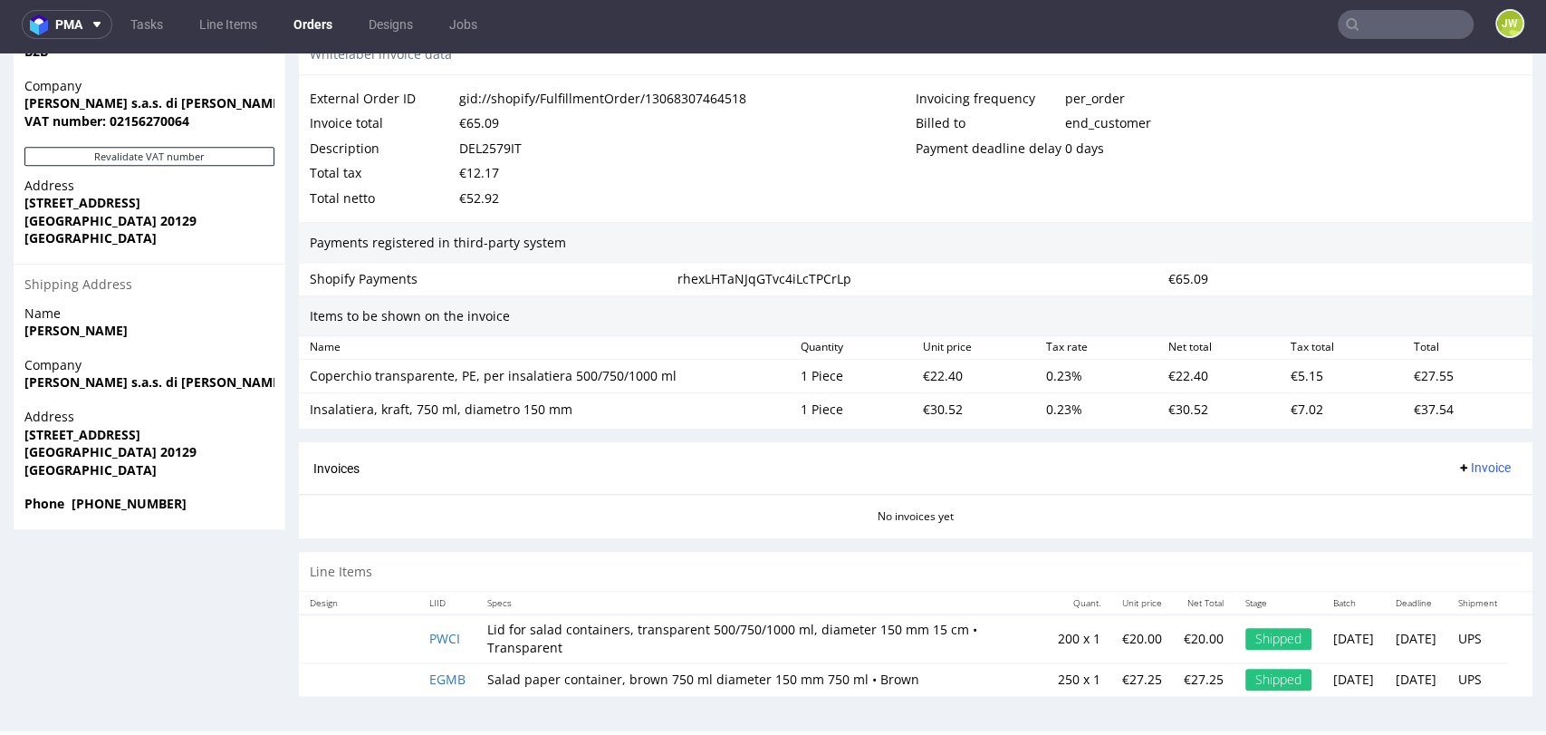
scroll to position [5, 0]
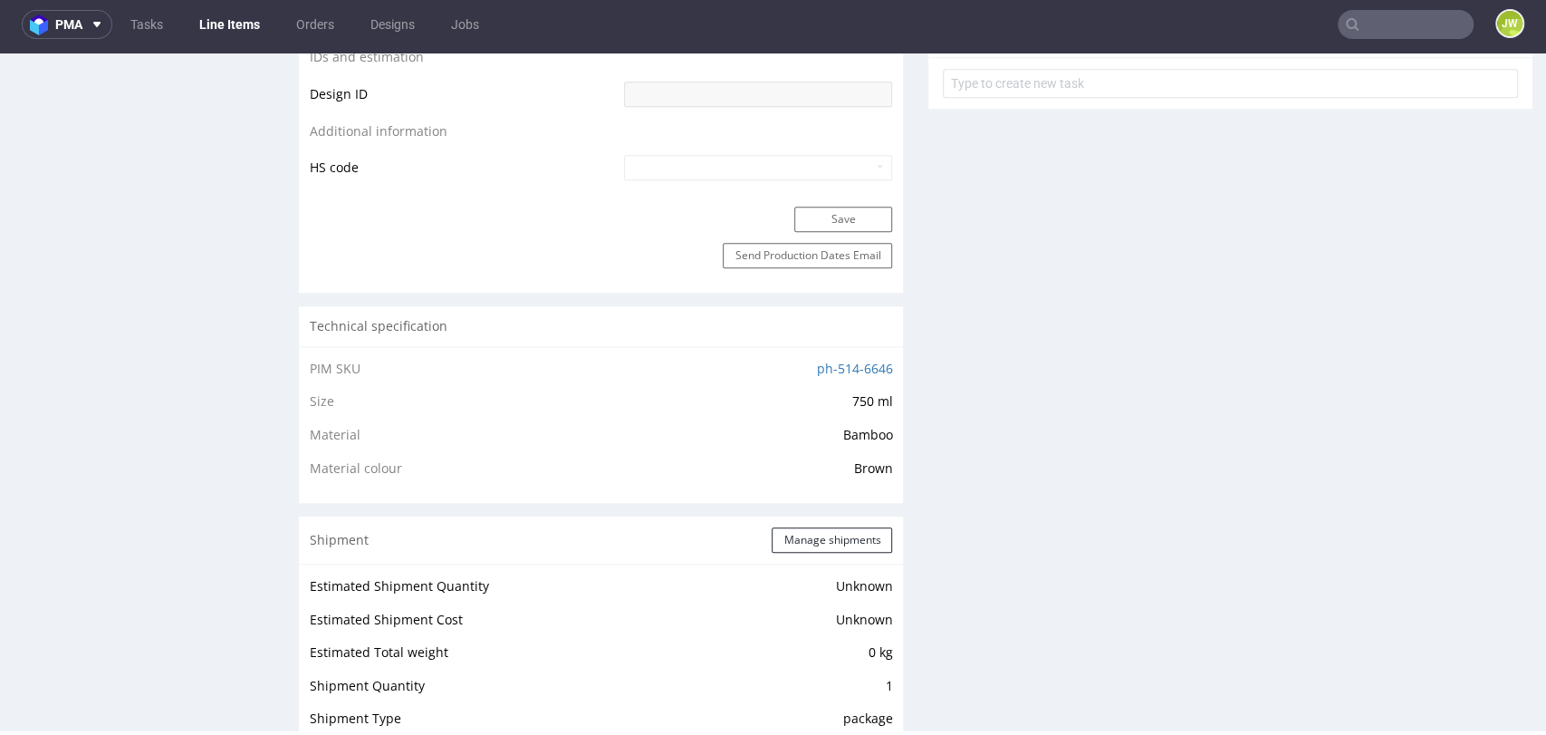
scroll to position [1308, 0]
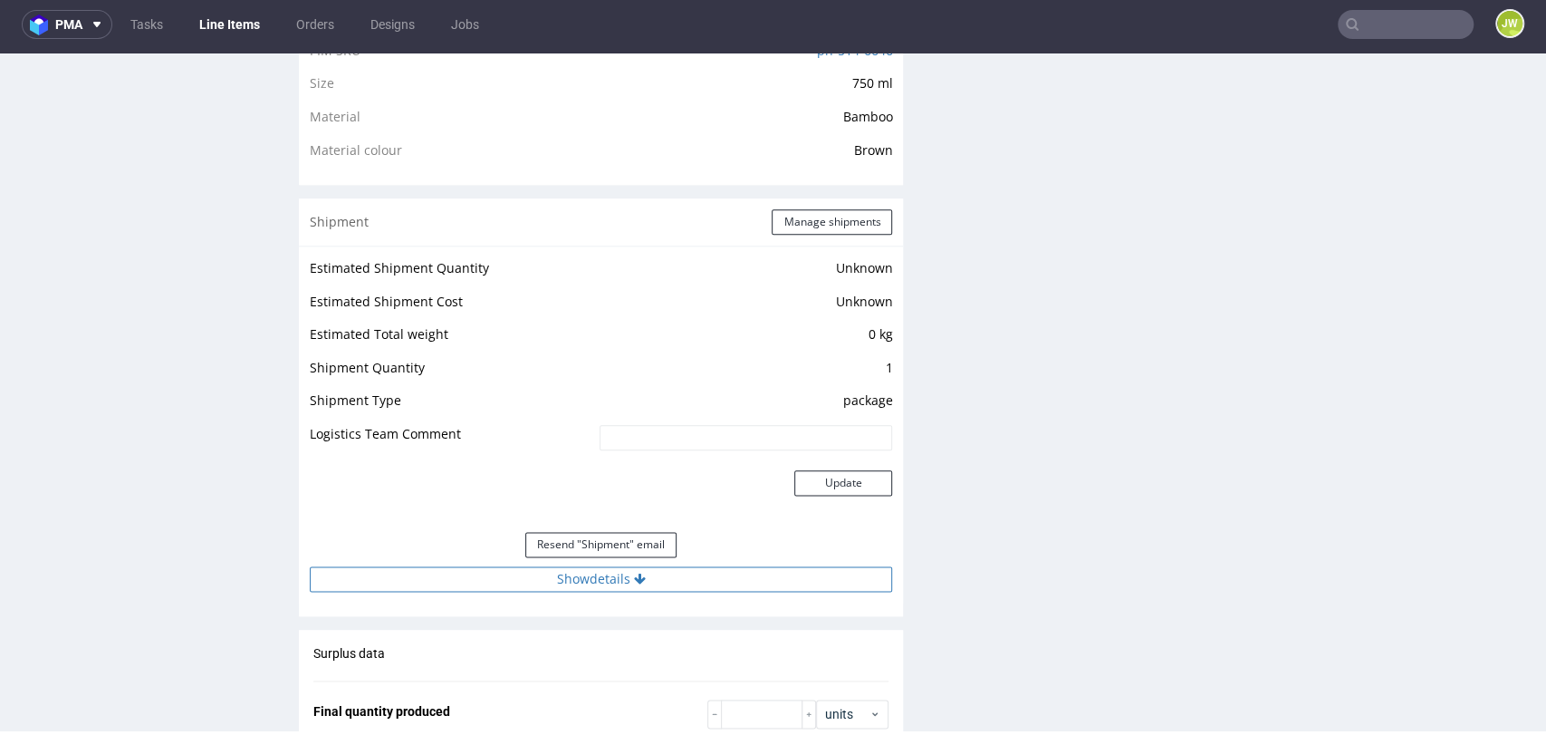
click at [568, 590] on button "Show details" at bounding box center [601, 578] width 582 height 25
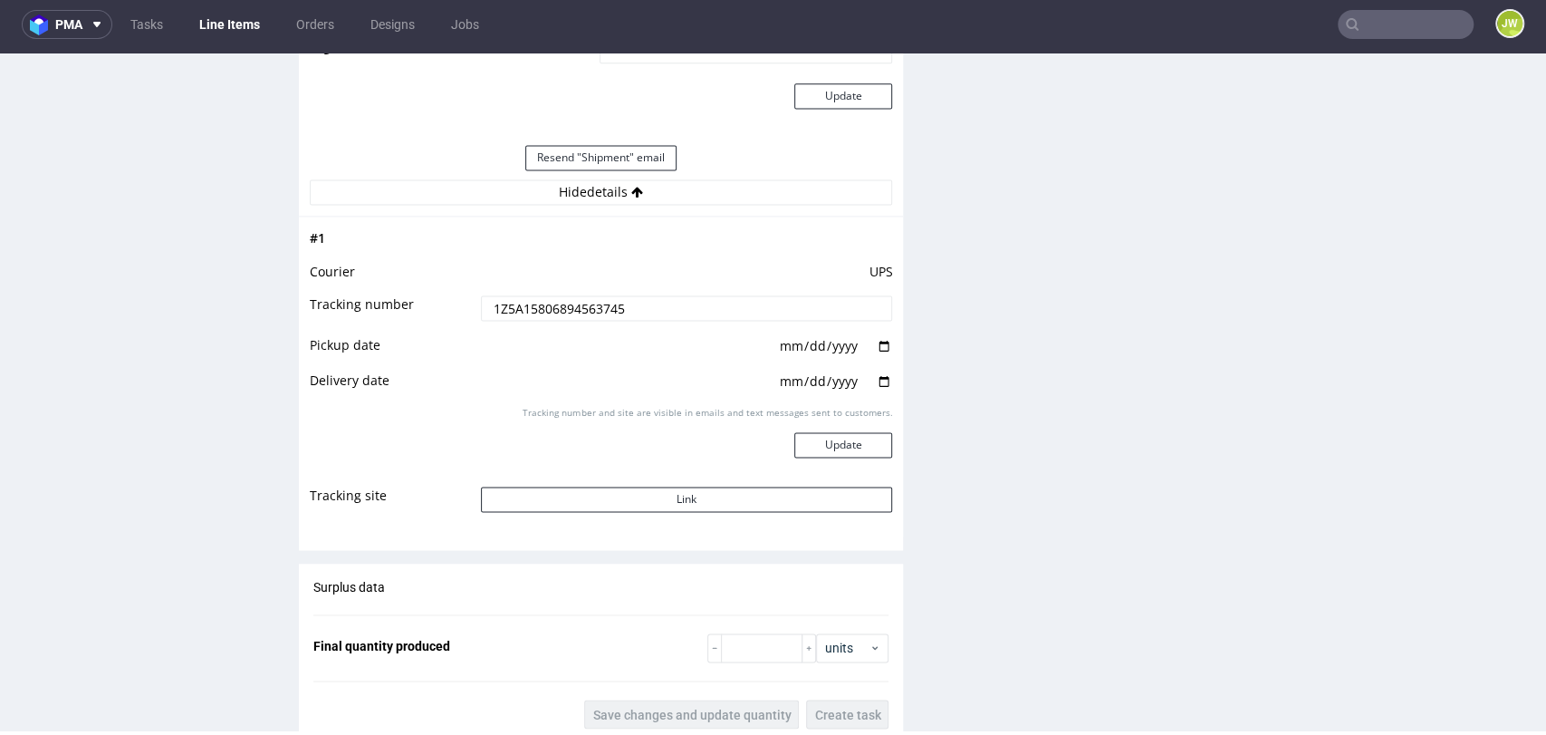
scroll to position [1710, 0]
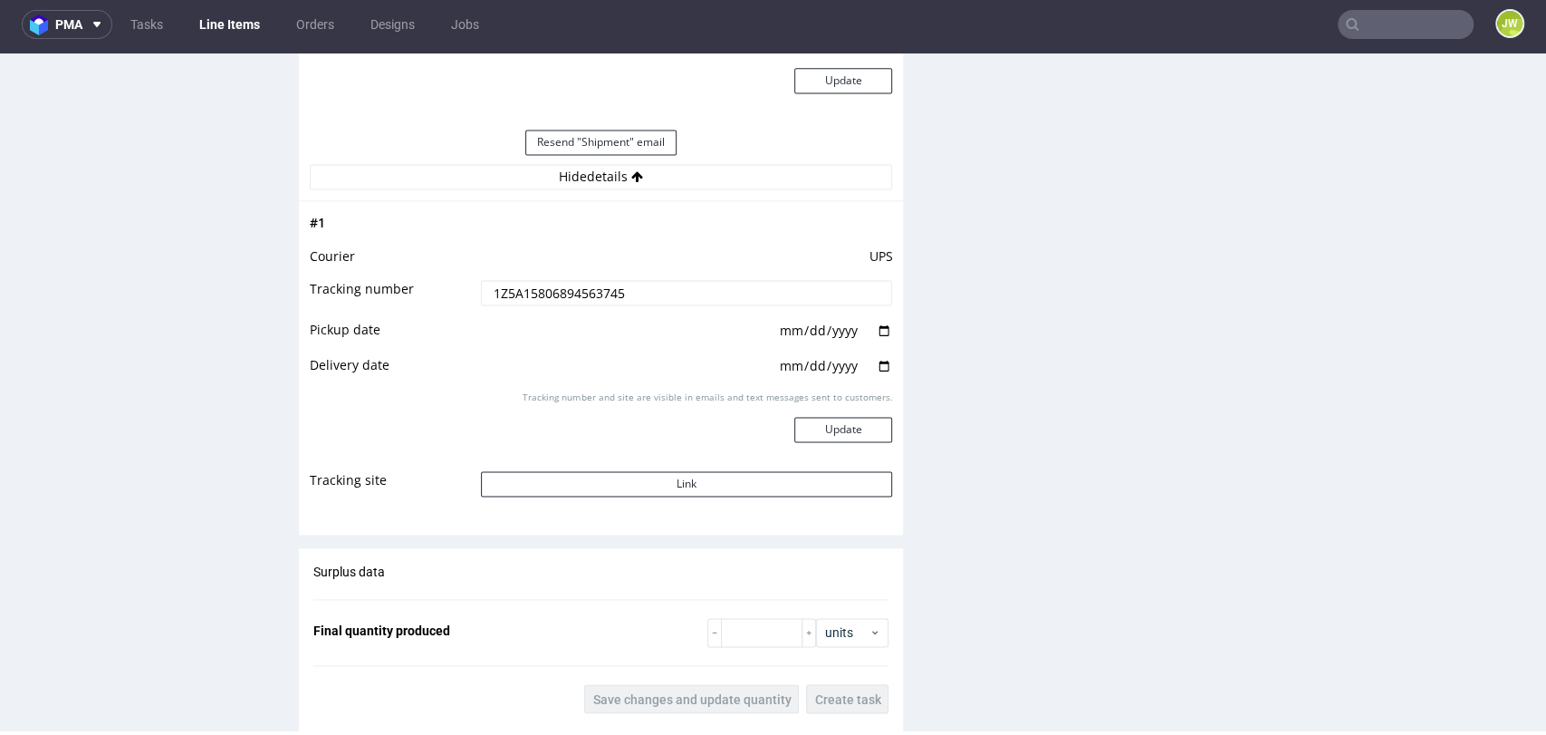
click at [507, 291] on input "1Z5A15806894563745" at bounding box center [687, 292] width 412 height 25
click at [507, 292] on input "1Z5A15806894563745" at bounding box center [687, 292] width 412 height 25
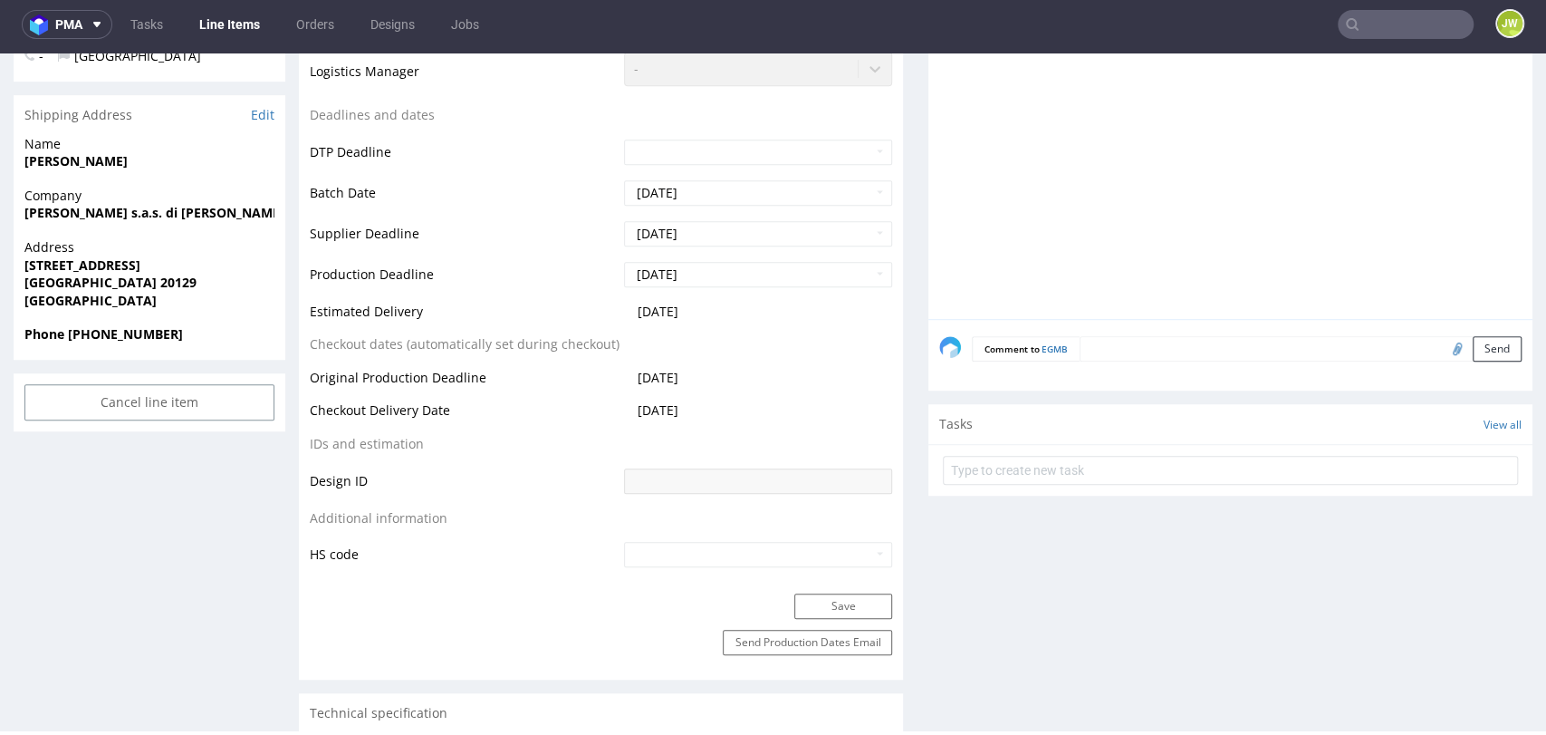
scroll to position [0, 0]
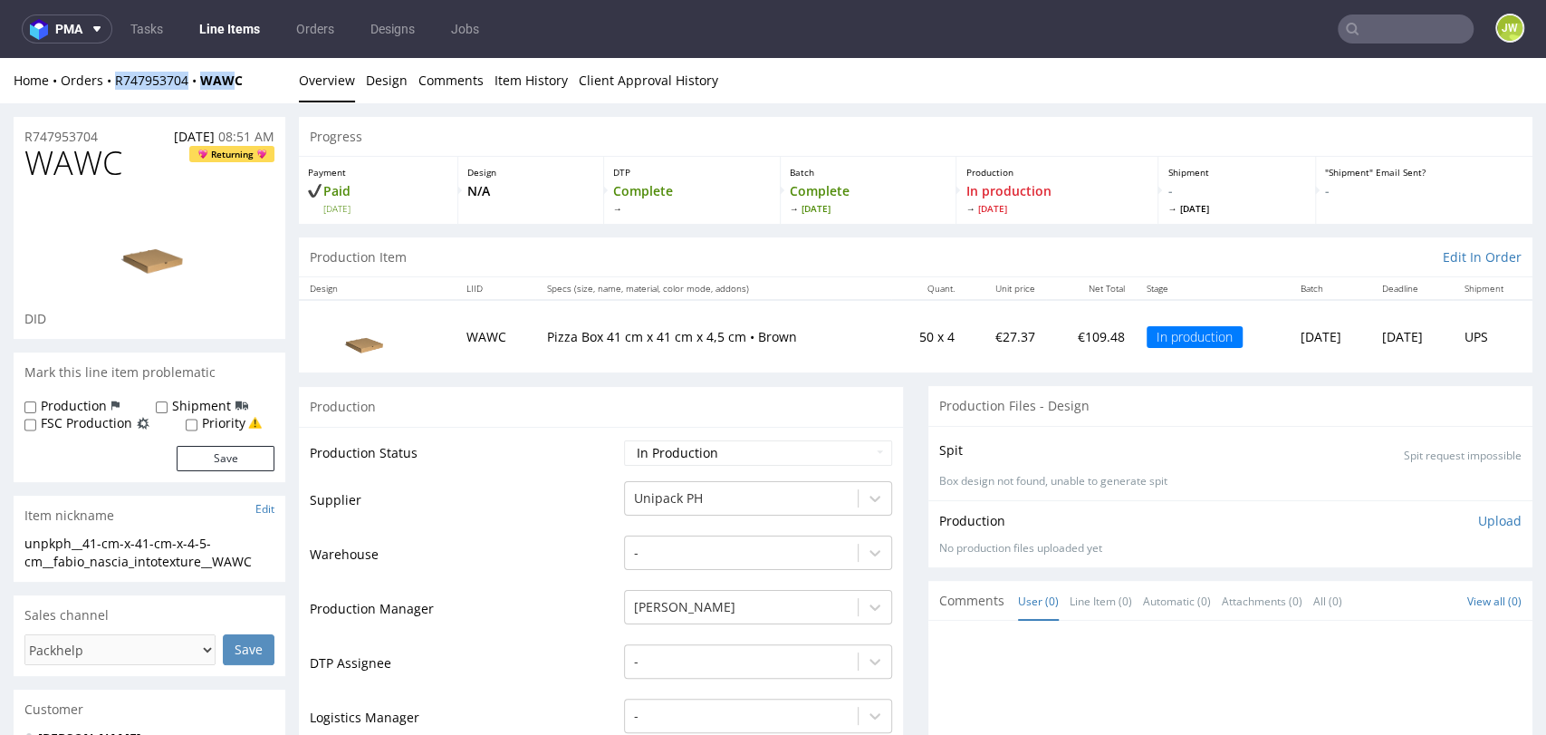
drag, startPoint x: 171, startPoint y: 94, endPoint x: 116, endPoint y: 101, distance: 55.6
click at [116, 101] on div "Home Orders R747953704 WAWC Overview Design Comments Item History Client Approv…" at bounding box center [773, 80] width 1546 height 45
drag, startPoint x: 276, startPoint y: 88, endPoint x: 102, endPoint y: 91, distance: 173.9
click at [102, 91] on div "Home Orders R747953704 WAWC Overview Design Comments Item History Client Approv…" at bounding box center [773, 80] width 1546 height 45
copy div "R747953704 WAWC"
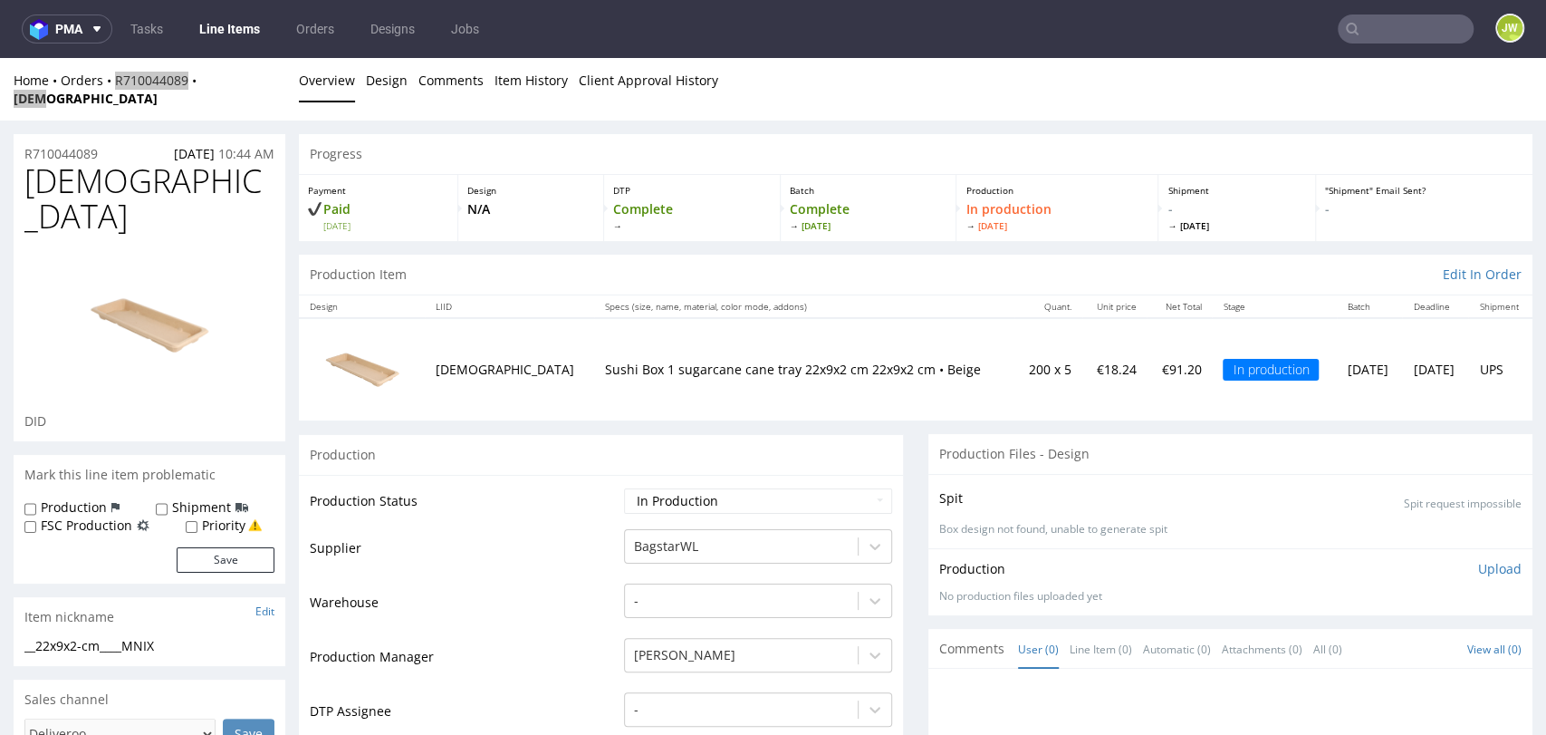
click at [211, 34] on link "Line Items" at bounding box center [229, 28] width 82 height 29
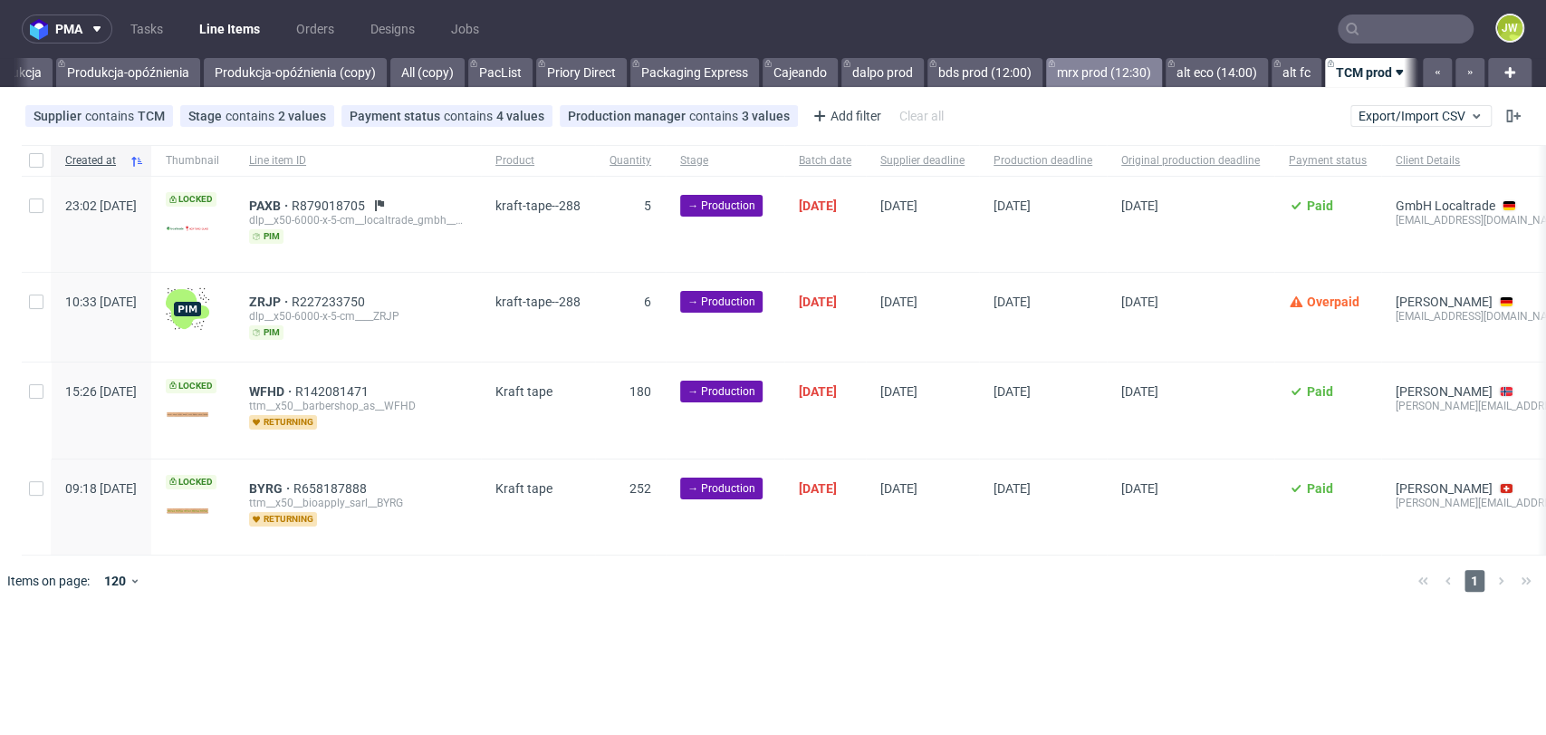
scroll to position [0, 5329]
click at [151, 73] on link "Produkcja-opóźnienia" at bounding box center [128, 72] width 144 height 29
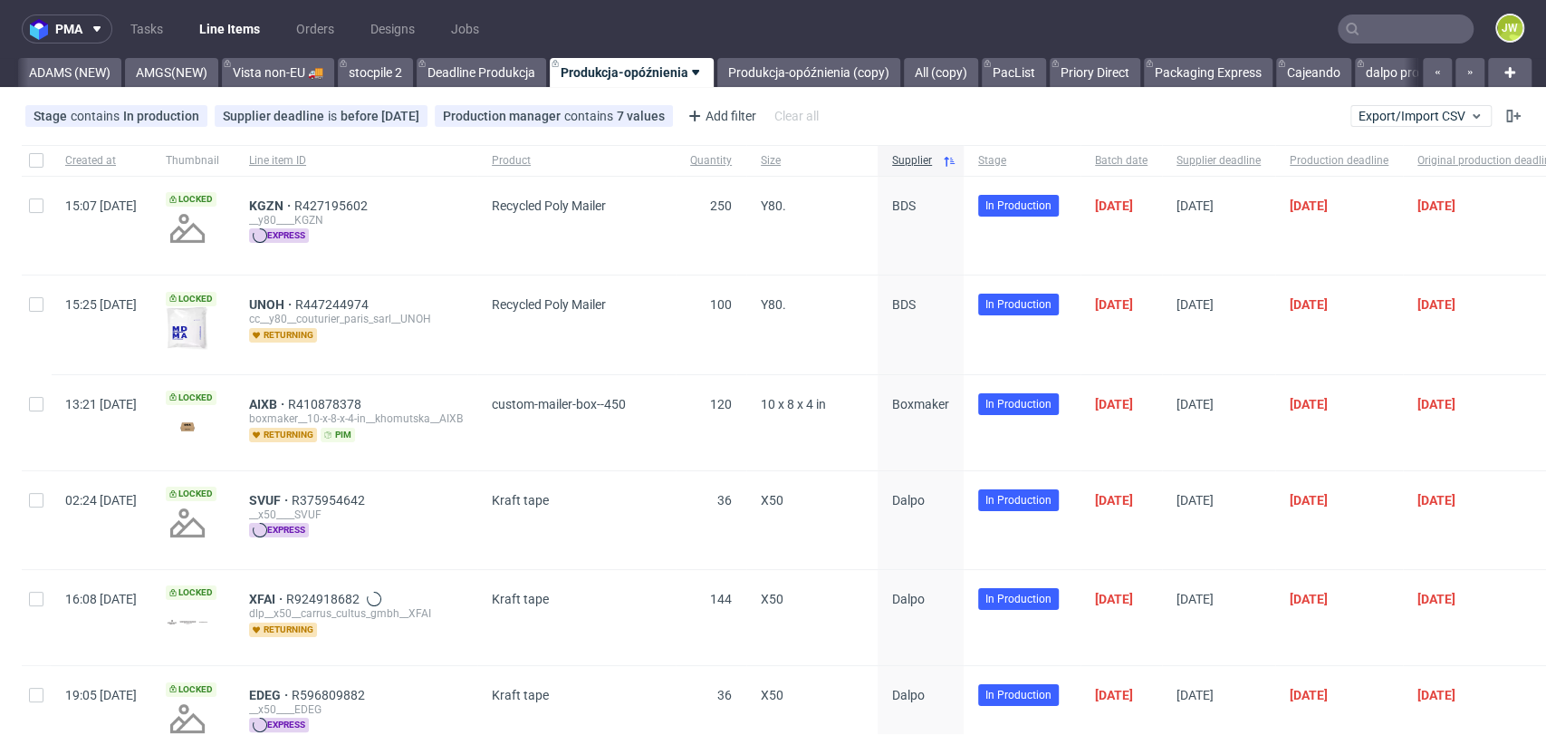
scroll to position [0, 4758]
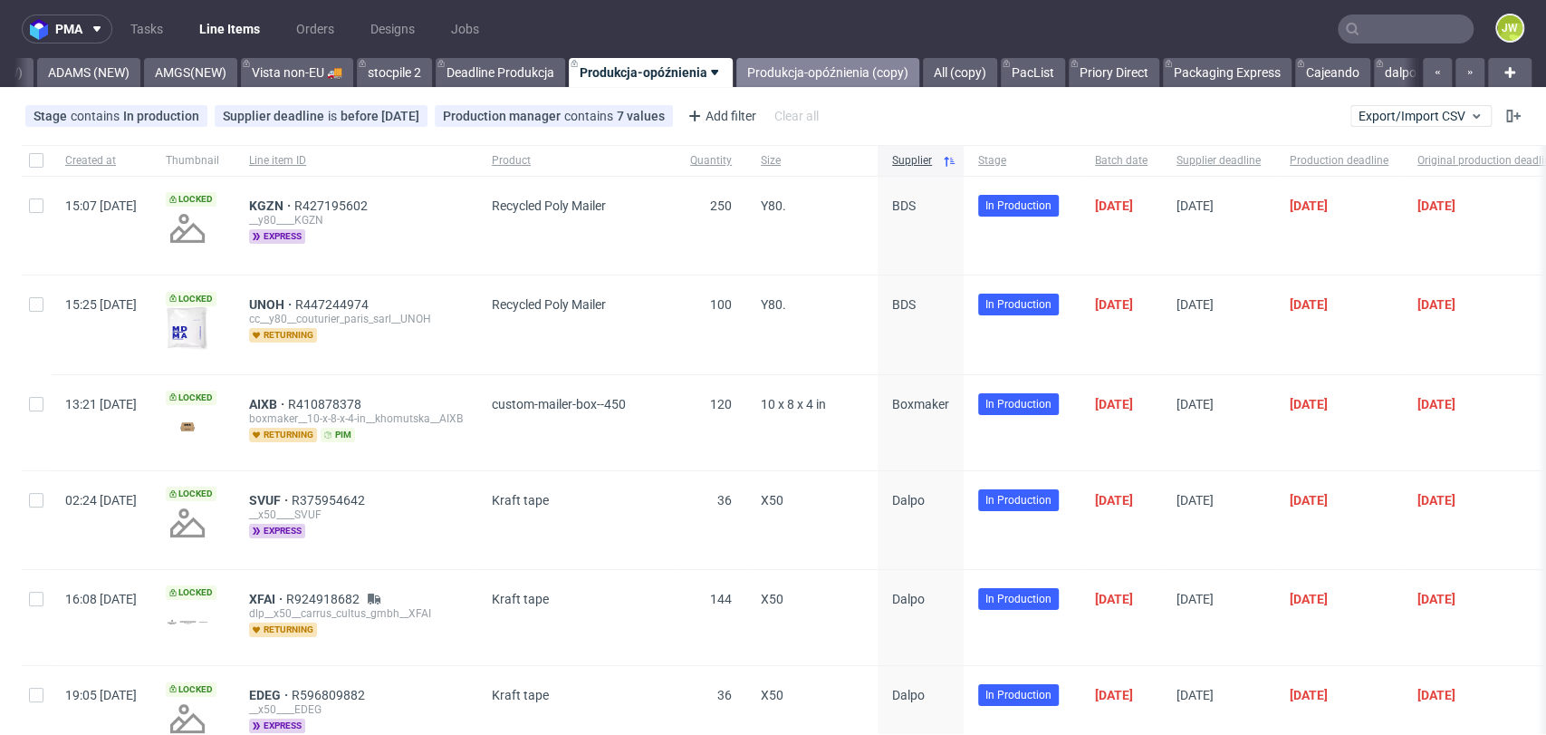
click at [892, 64] on link "Produkcja-opóźnienia (copy)" at bounding box center [827, 72] width 183 height 29
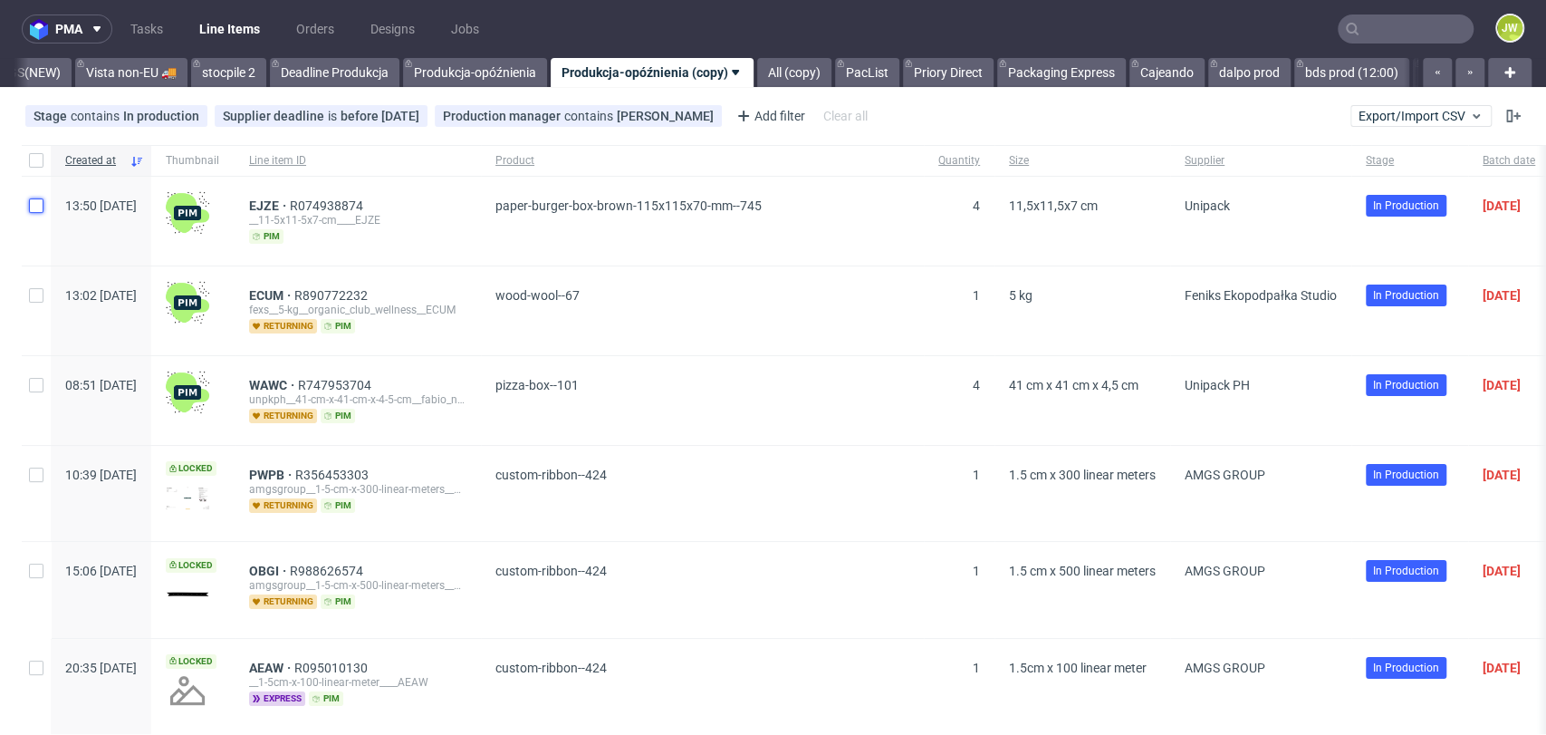
click at [34, 206] on input "checkbox" at bounding box center [36, 205] width 14 height 14
checkbox input "true"
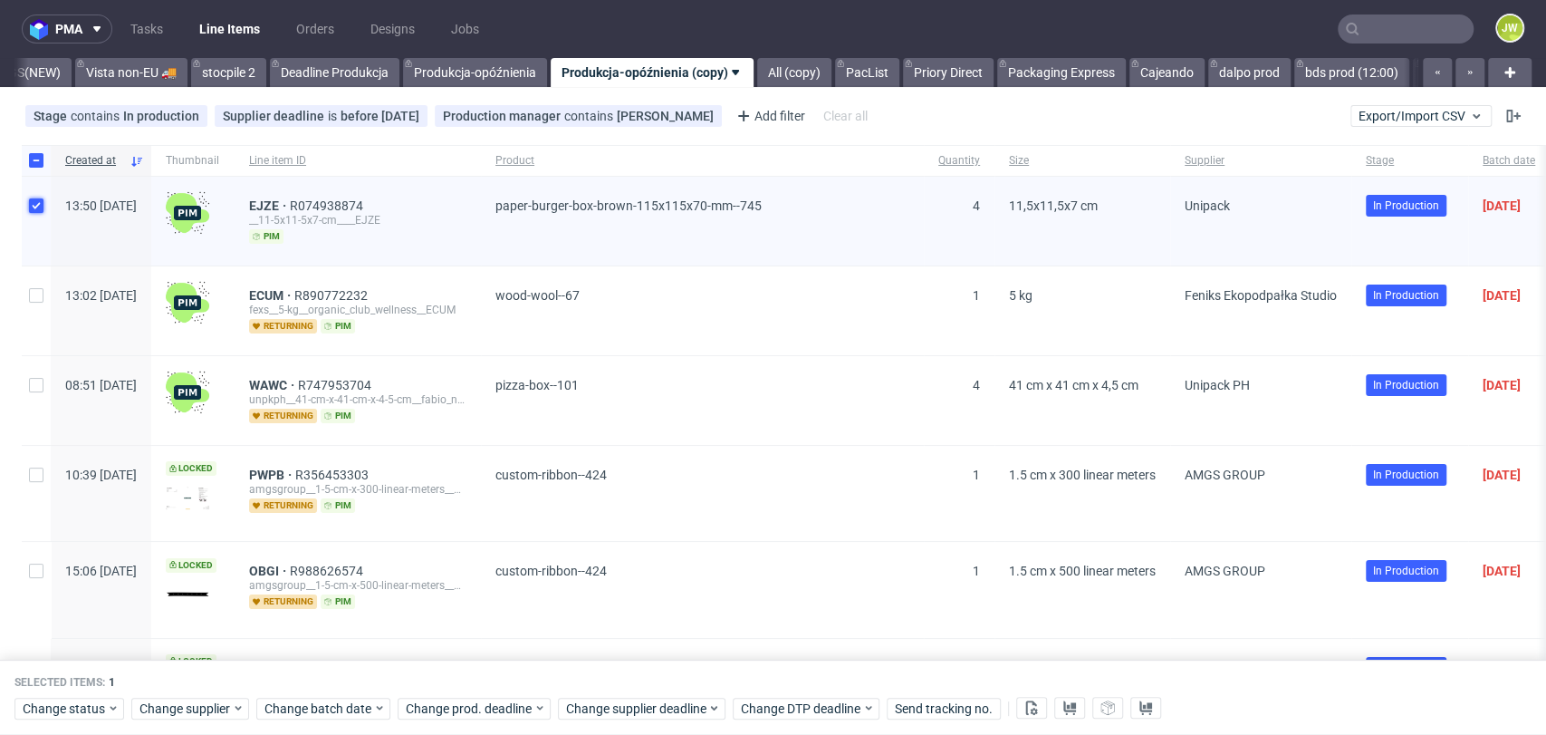
scroll to position [101, 0]
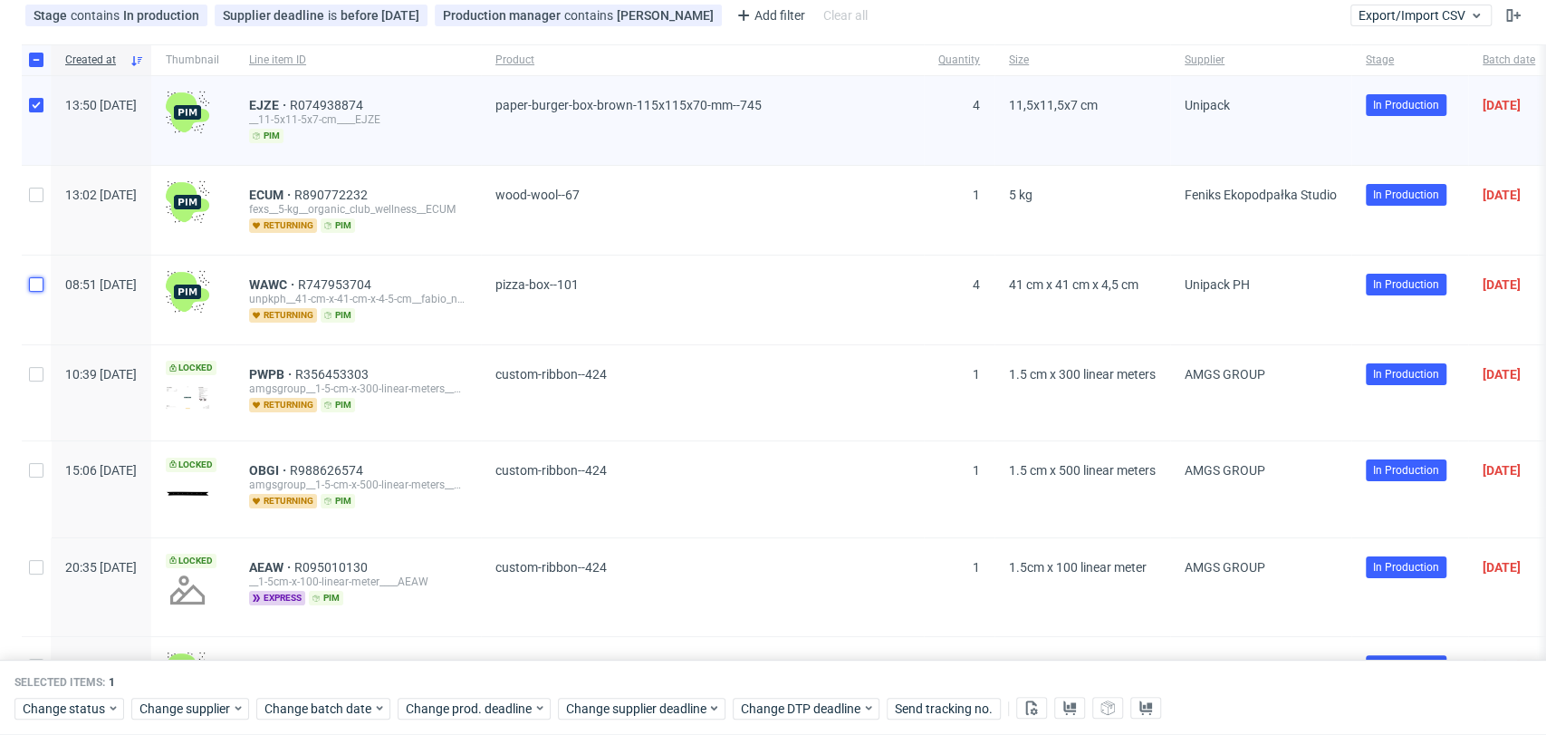
click at [40, 285] on input "checkbox" at bounding box center [36, 284] width 14 height 14
checkbox input "true"
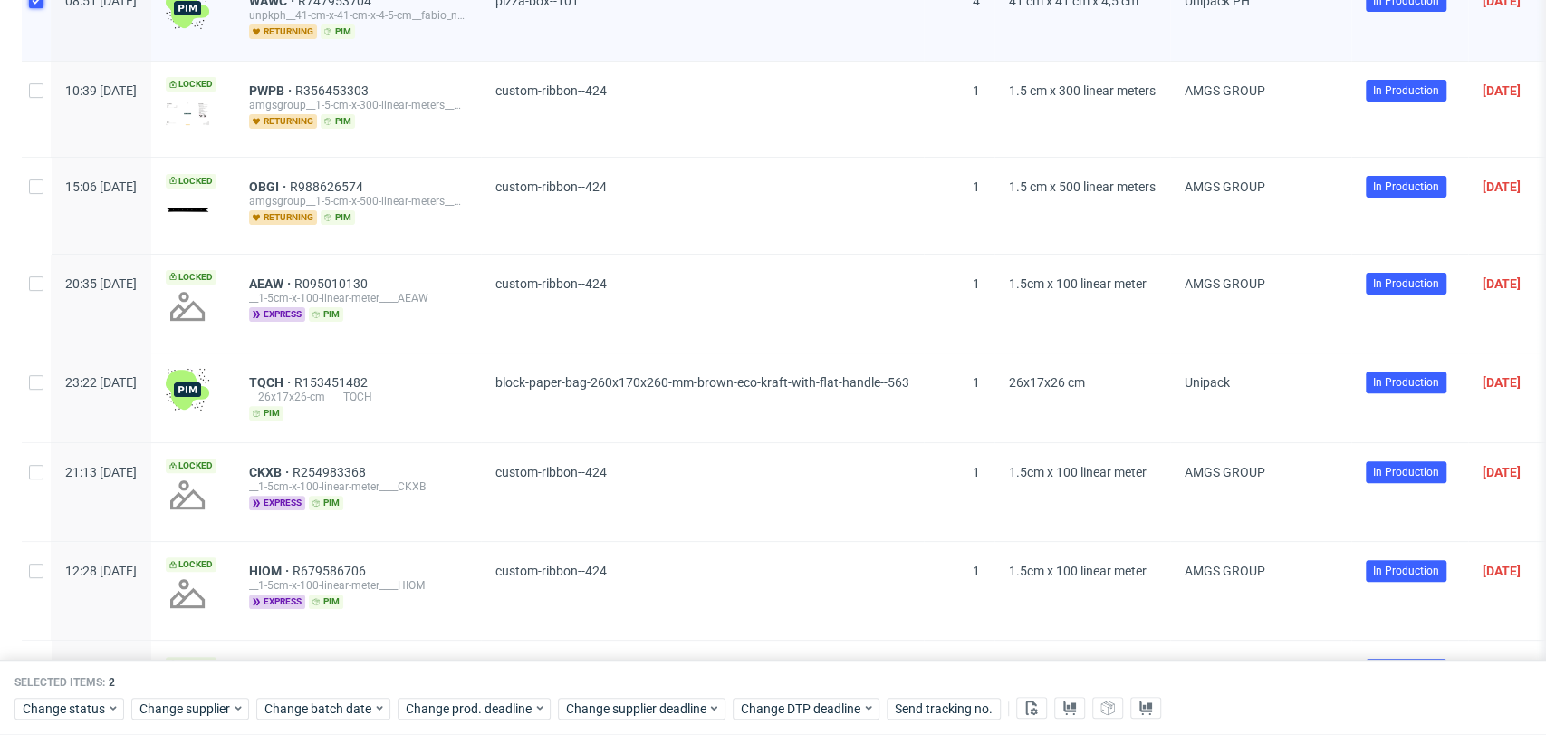
scroll to position [402, 0]
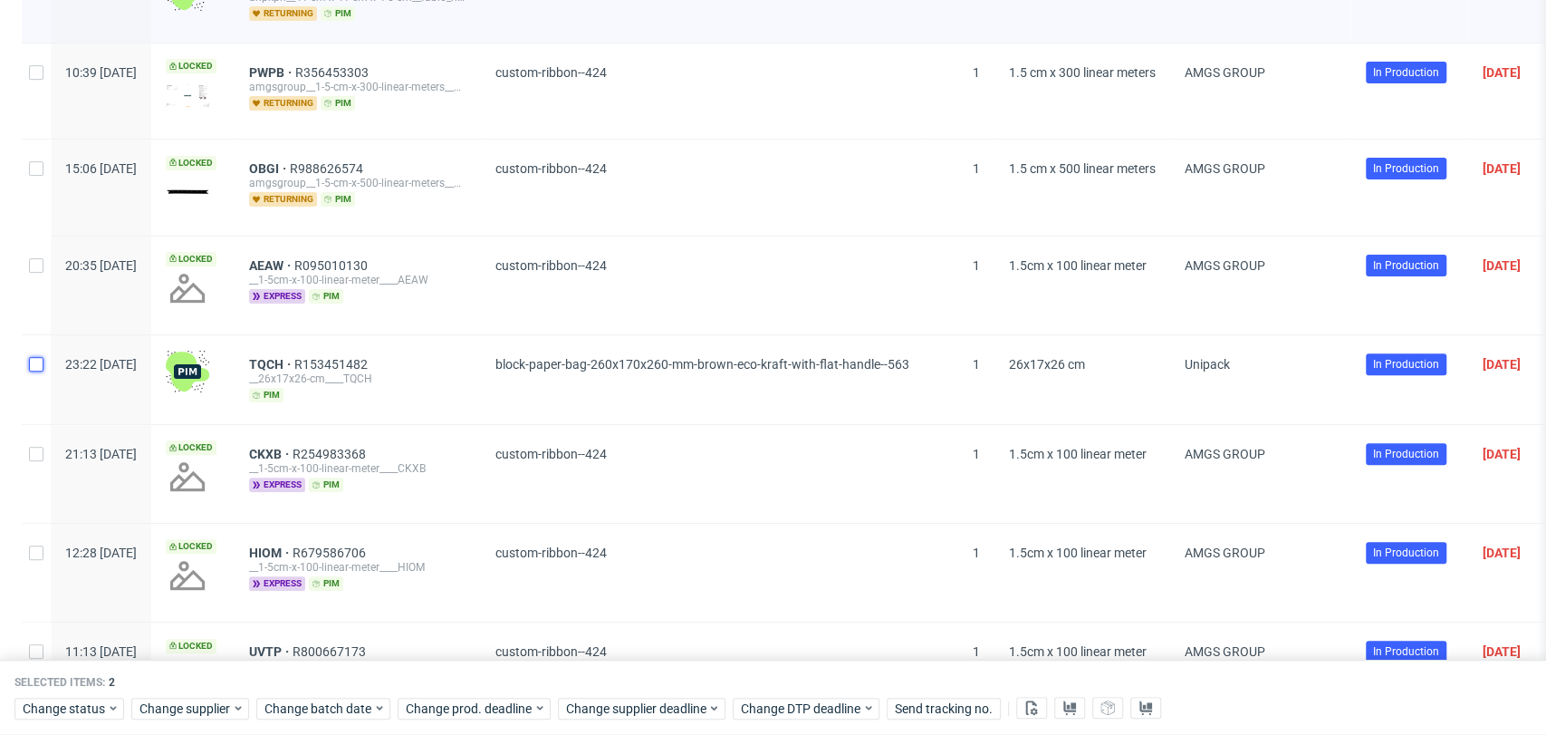
click at [34, 365] on input "checkbox" at bounding box center [36, 364] width 14 height 14
checkbox input "true"
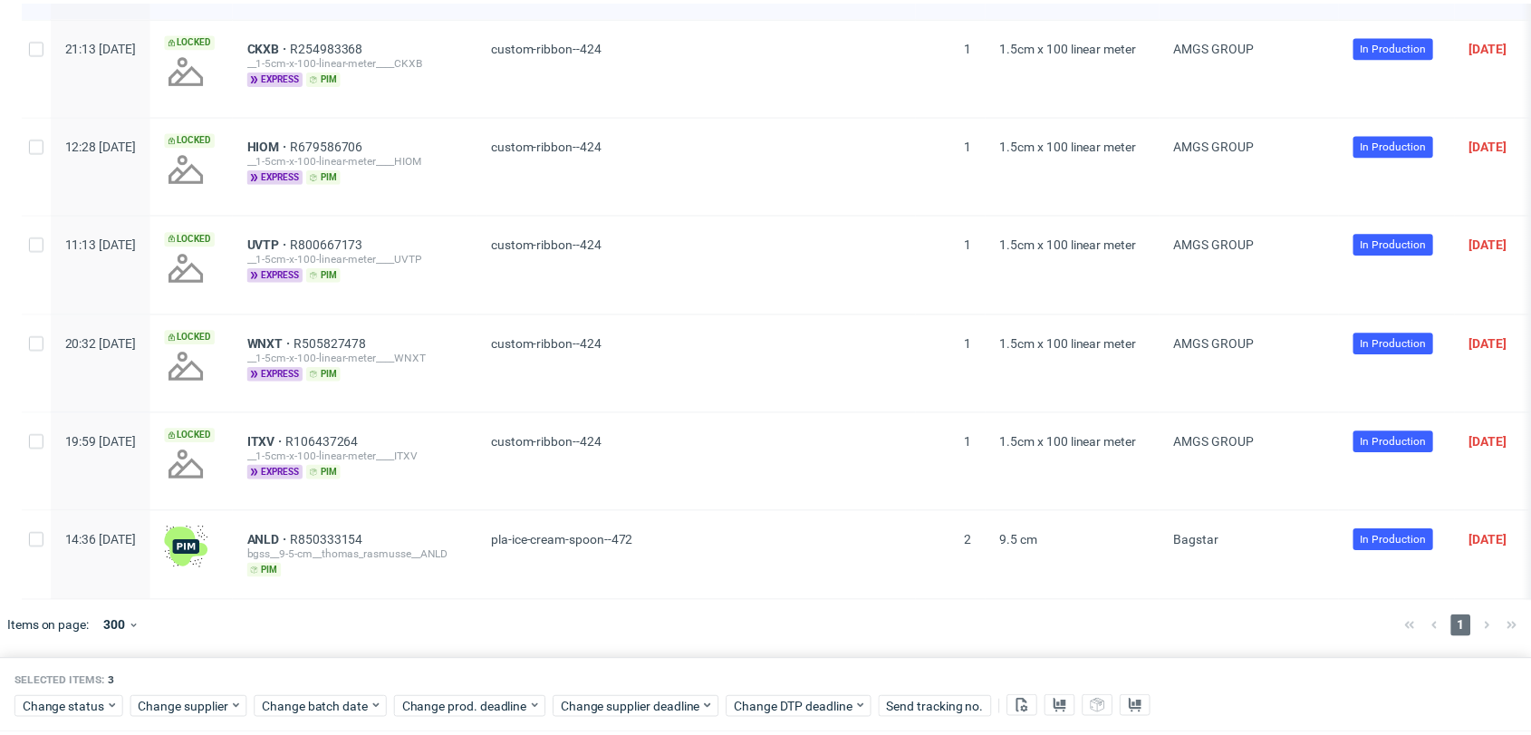
scroll to position [821, 0]
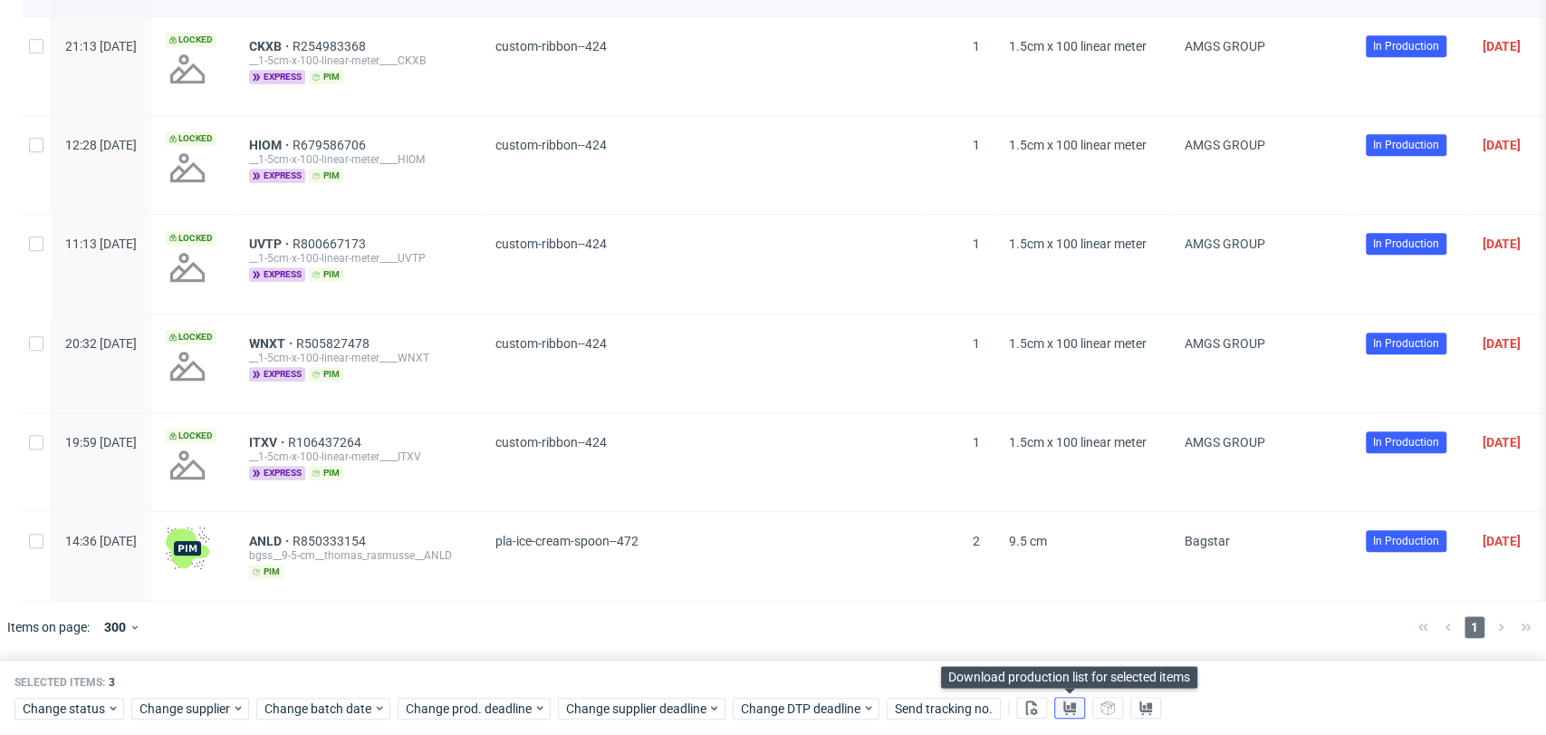
click at [1055, 700] on button at bounding box center [1069, 708] width 31 height 22
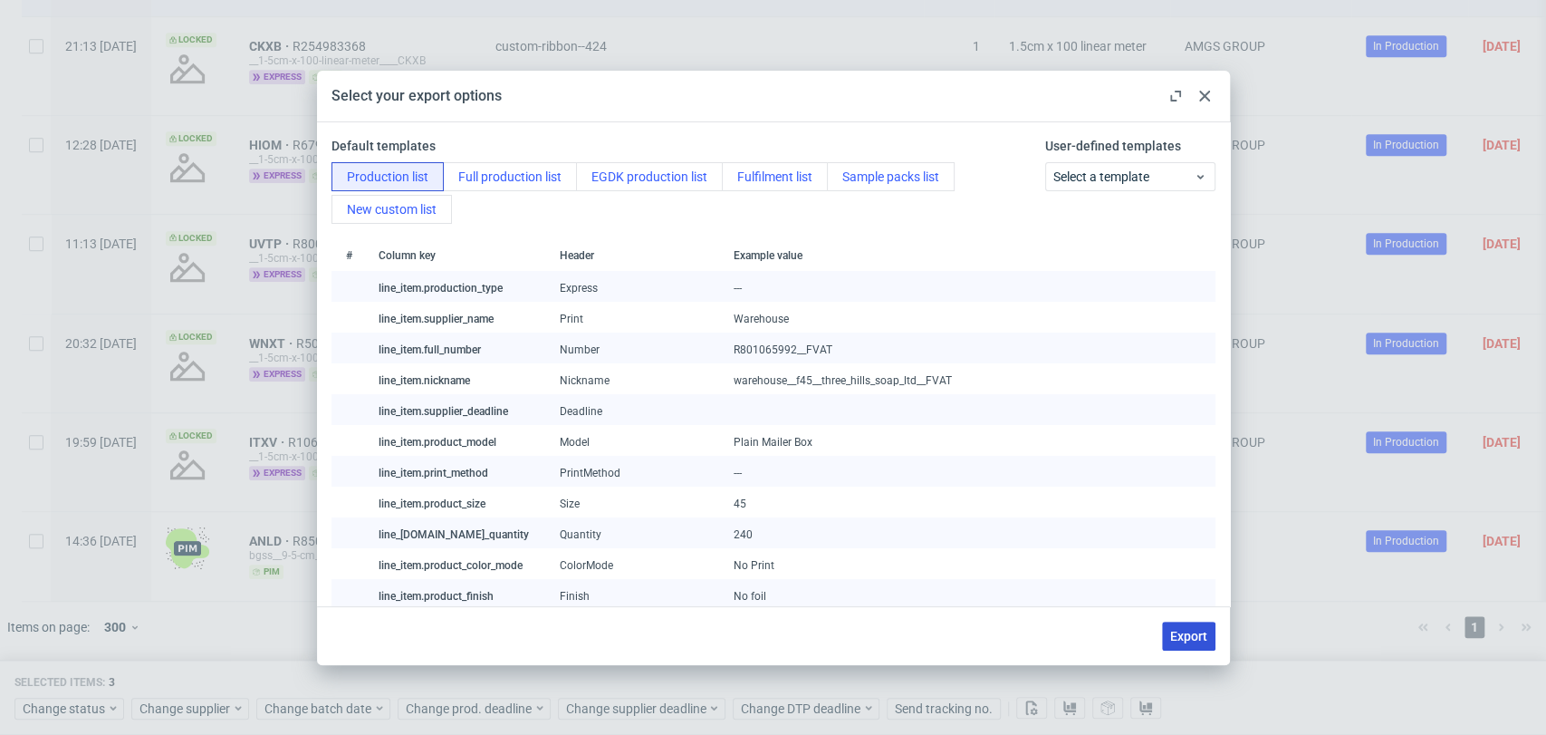
click at [1176, 631] on span "Export" at bounding box center [1188, 636] width 37 height 13
checkbox input "false"
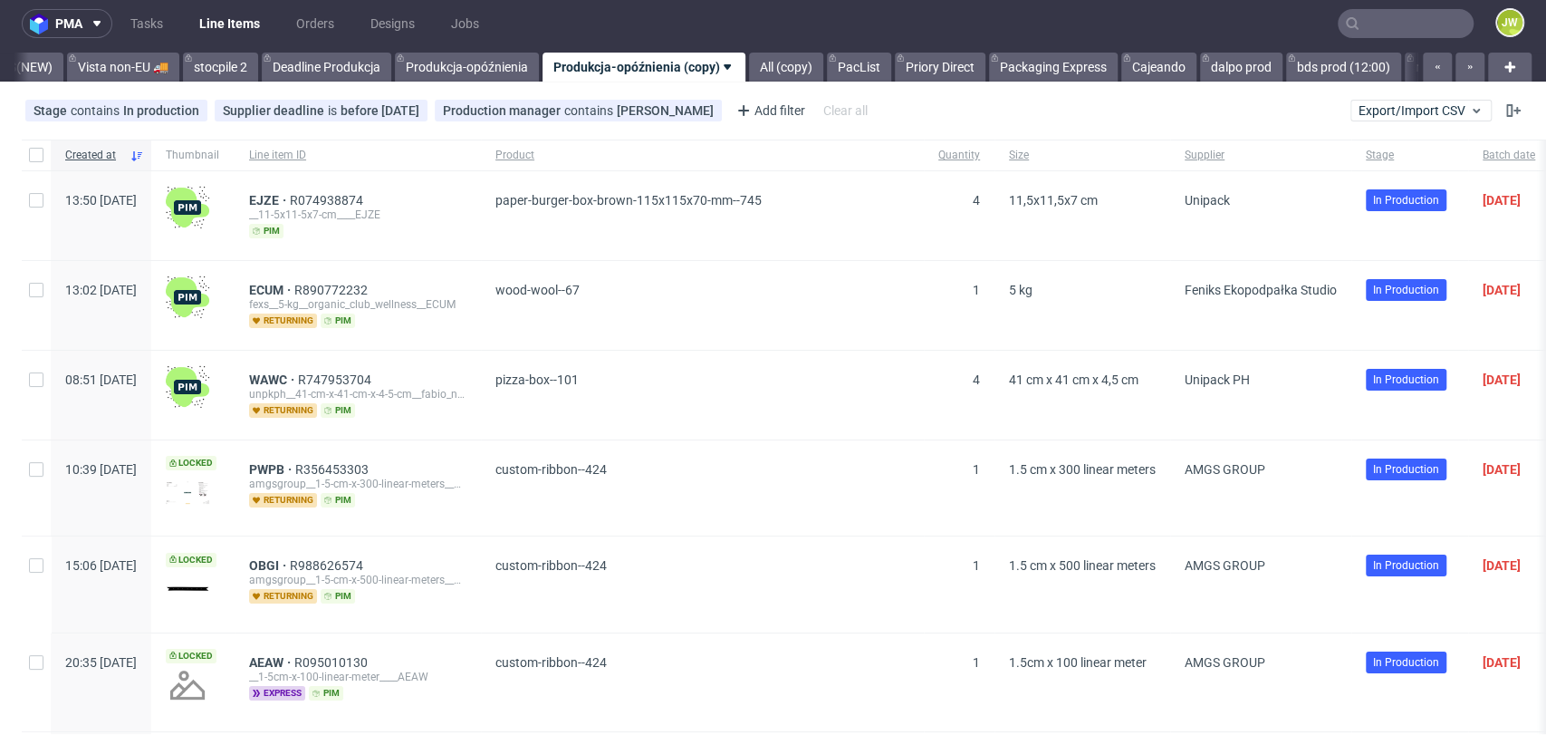
scroll to position [0, 4924]
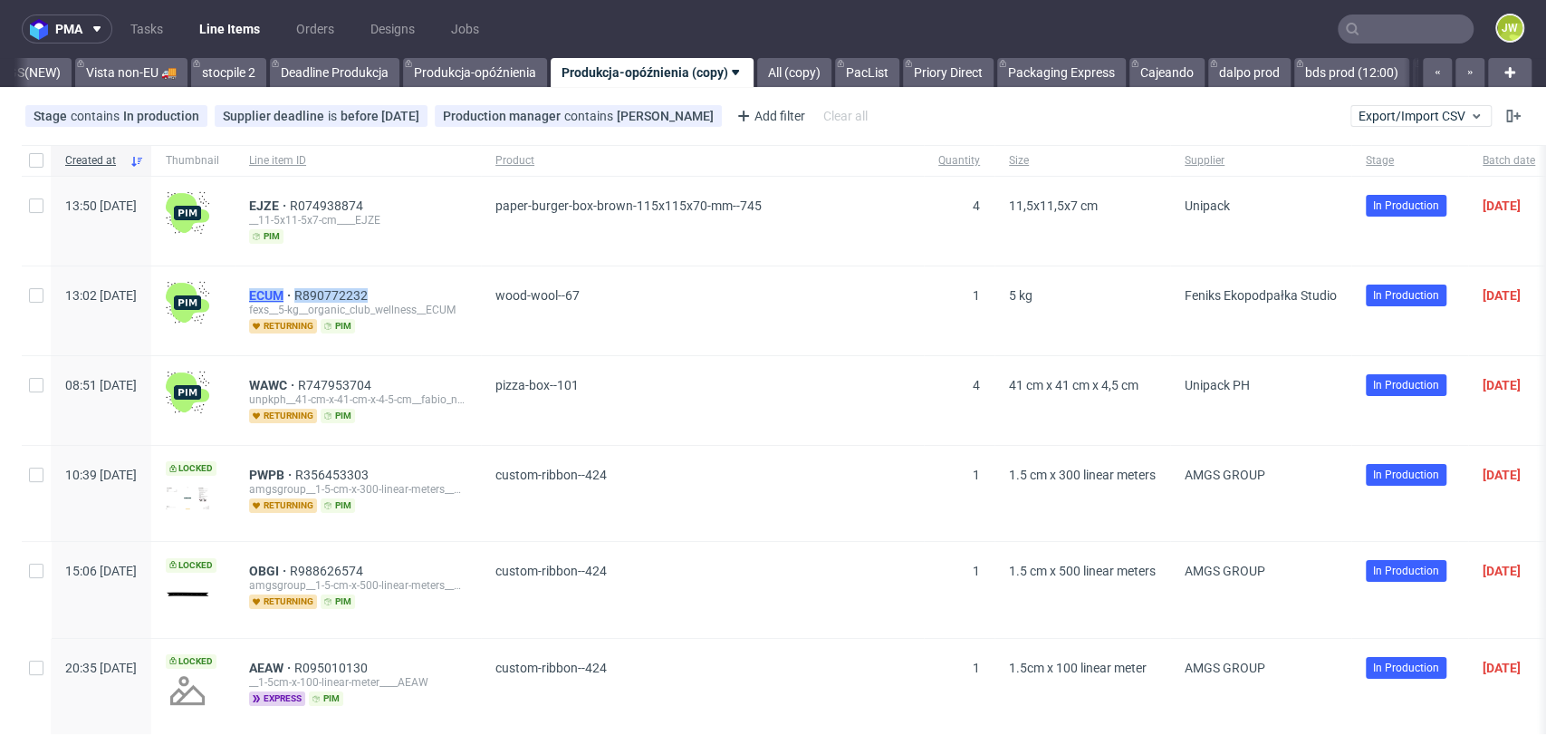
drag, startPoint x: 449, startPoint y: 286, endPoint x: 303, endPoint y: 293, distance: 146.0
click at [304, 294] on div "ECUM R890772232" at bounding box center [357, 295] width 217 height 14
copy div "ECUM R890772232"
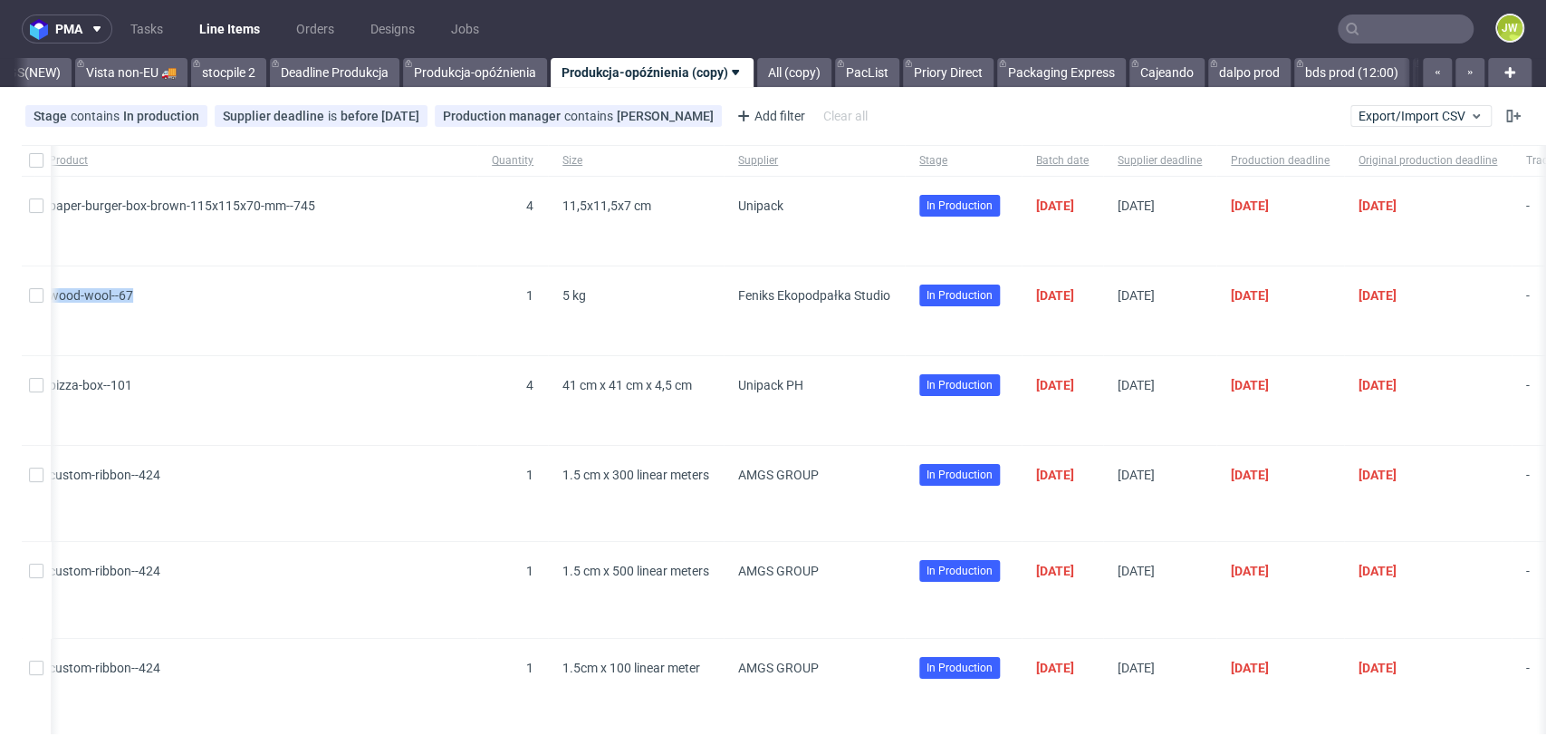
scroll to position [0, 0]
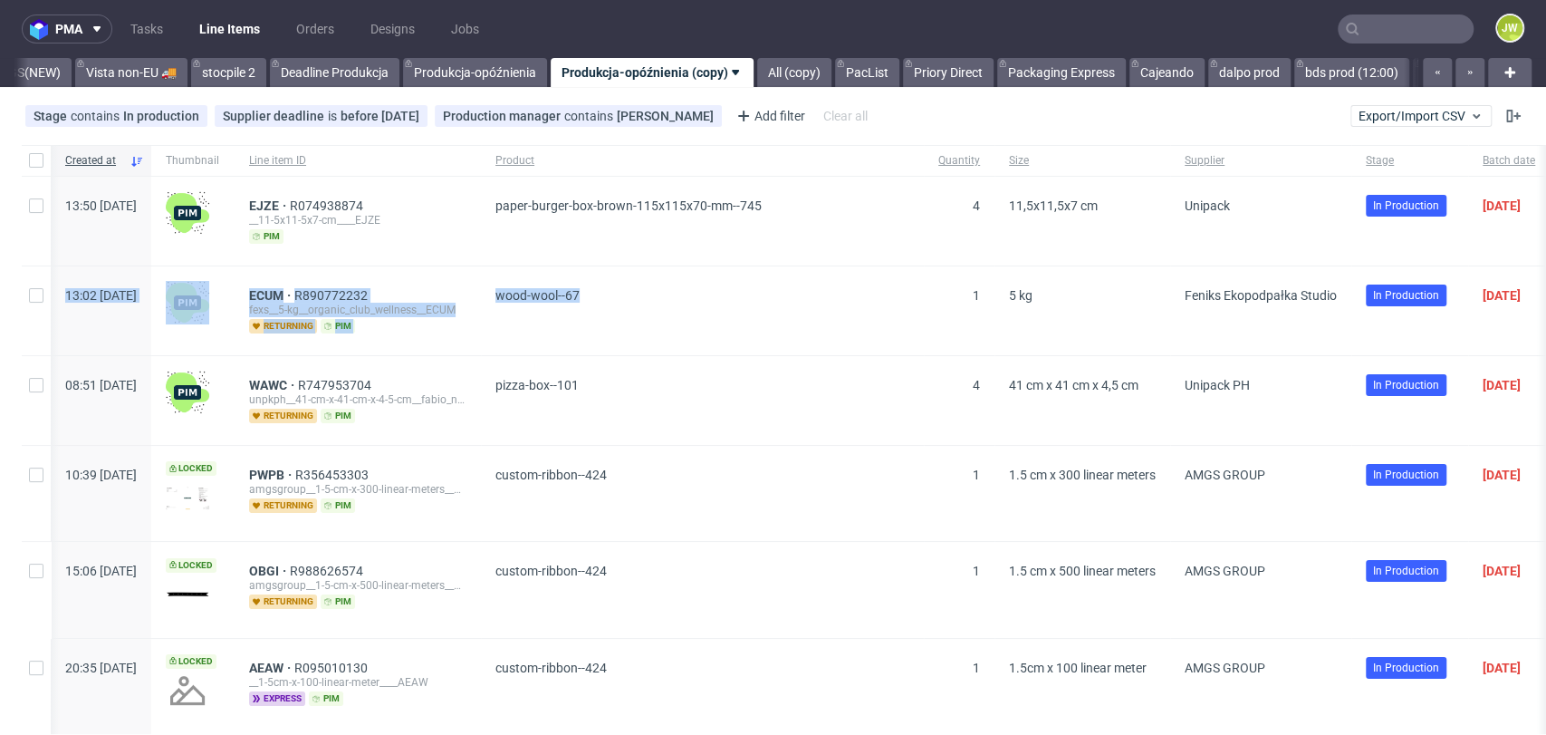
drag, startPoint x: 846, startPoint y: 334, endPoint x: 0, endPoint y: 323, distance: 846.1
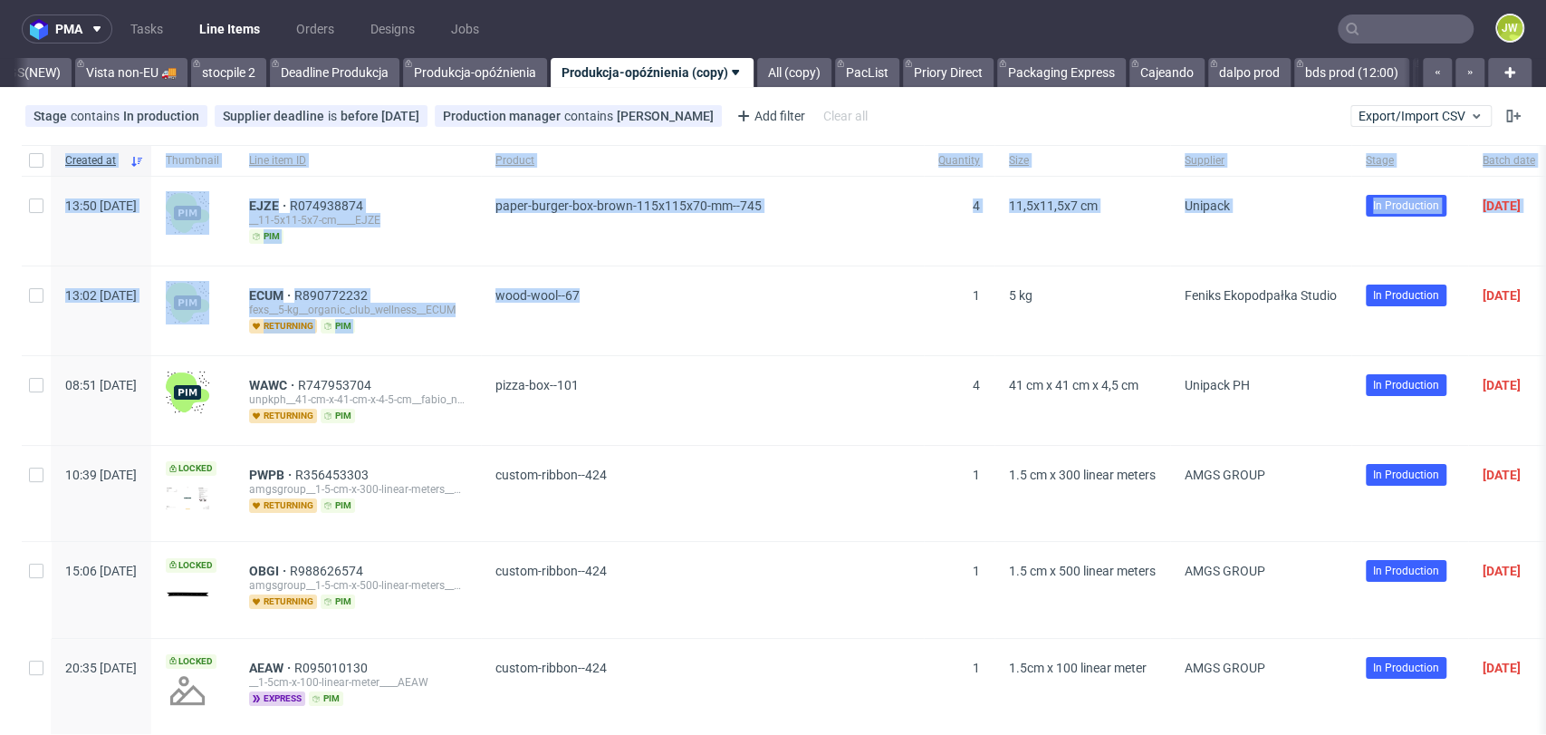
click at [688, 322] on span "wood-wool--67" at bounding box center [702, 310] width 414 height 45
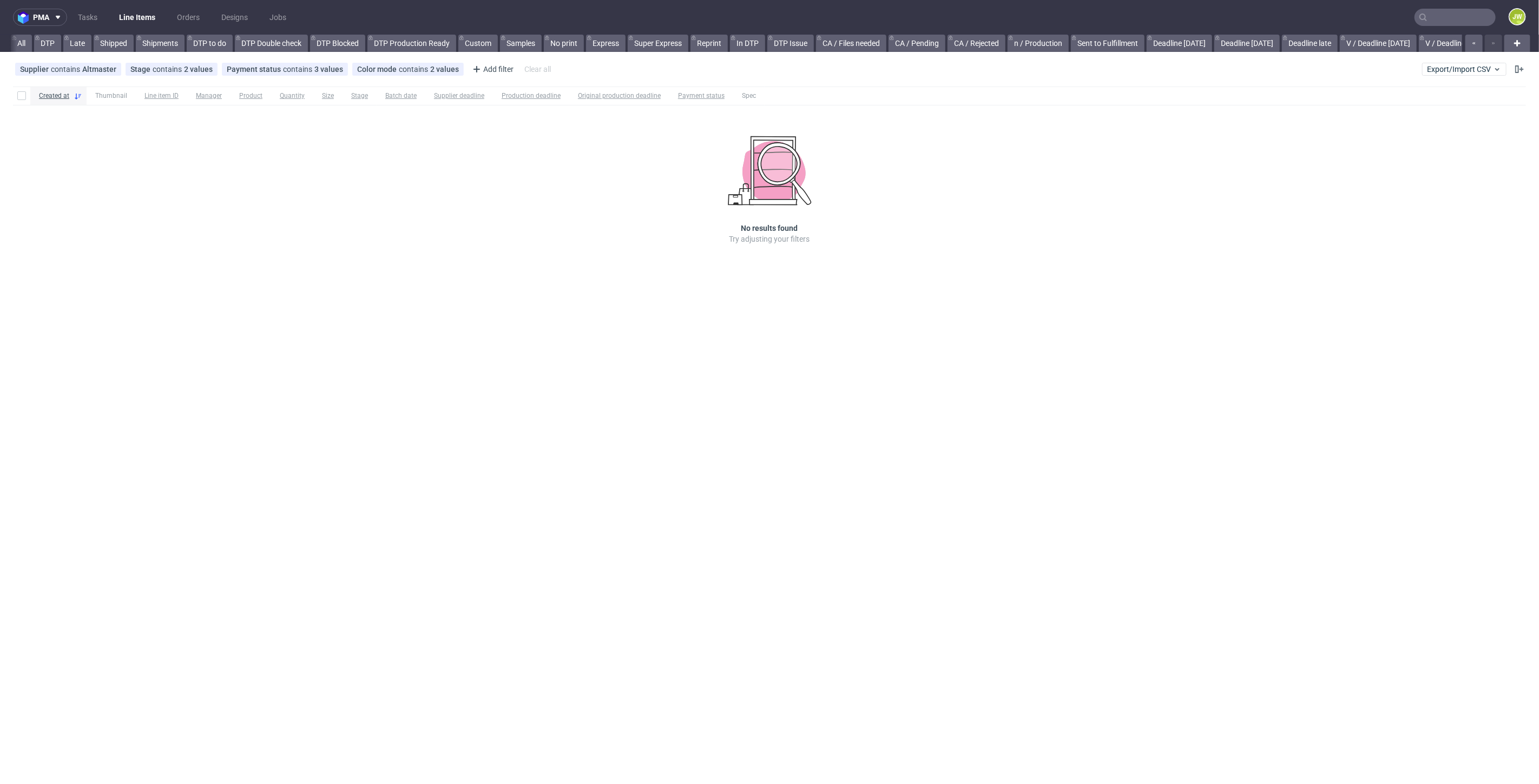
scroll to position [0, 2517]
drag, startPoint x: 718, startPoint y: 419, endPoint x: 689, endPoint y: 376, distance: 51.9
click at [715, 417] on div "pma Tasks Line Items Orders Designs Jobs JW All DTP Late Shipped Shipments DTP …" at bounding box center [770, 392] width 1539 height 784
click at [749, 46] on link "Produkcja-opóźnienia" at bounding box center [740, 43] width 86 height 17
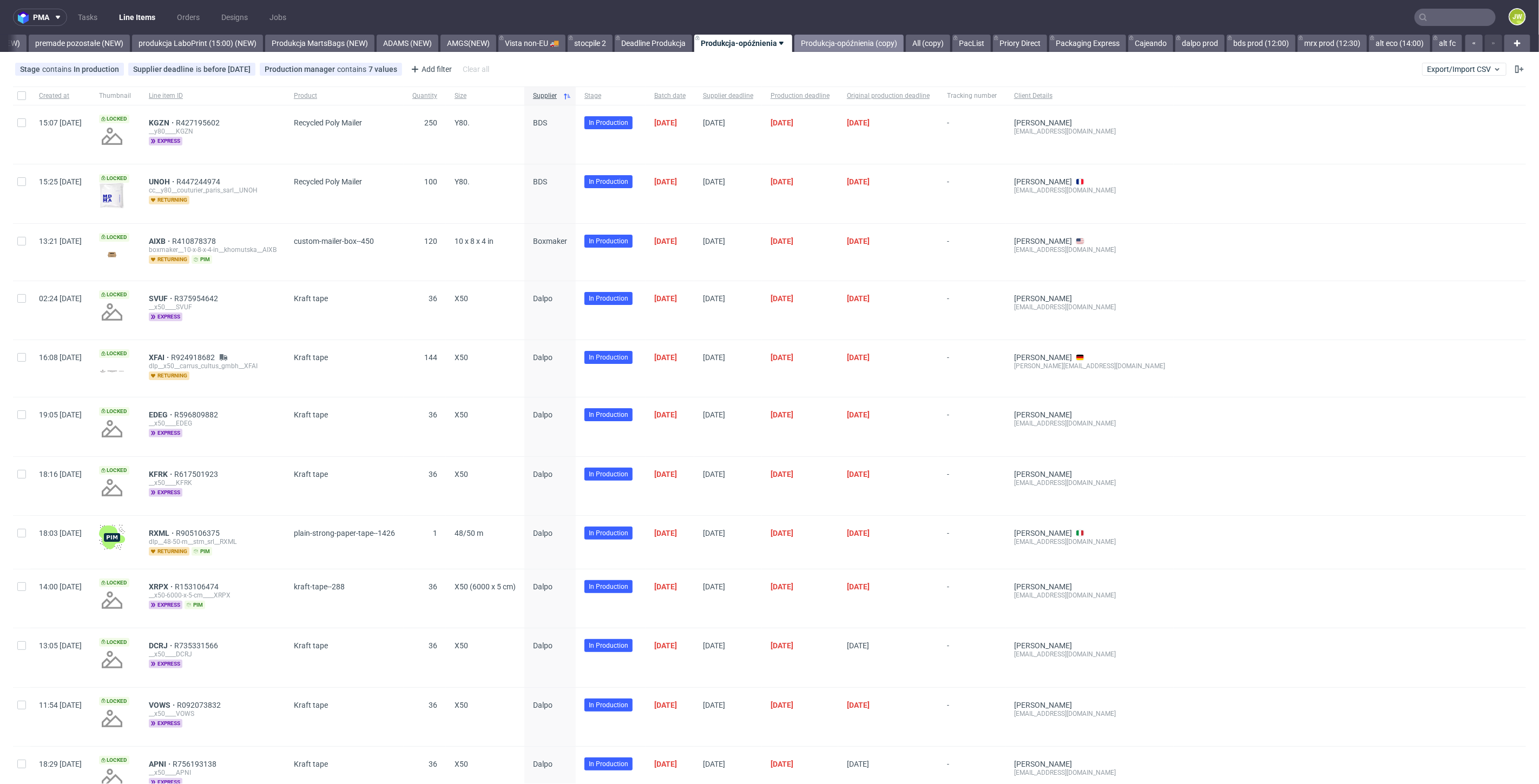
click at [853, 43] on link "Produkcja-opóźnienia (copy)" at bounding box center [849, 43] width 109 height 17
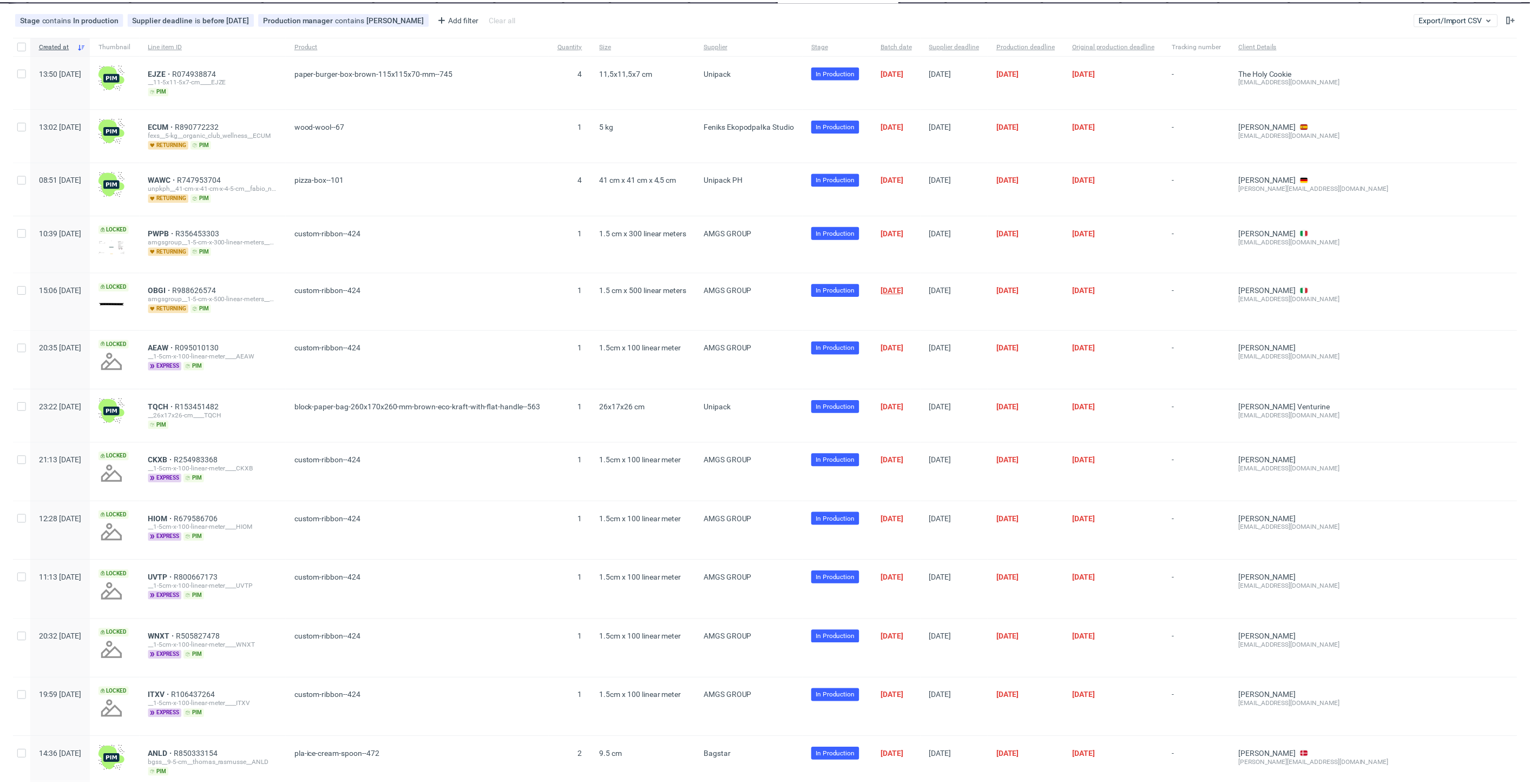
scroll to position [89, 0]
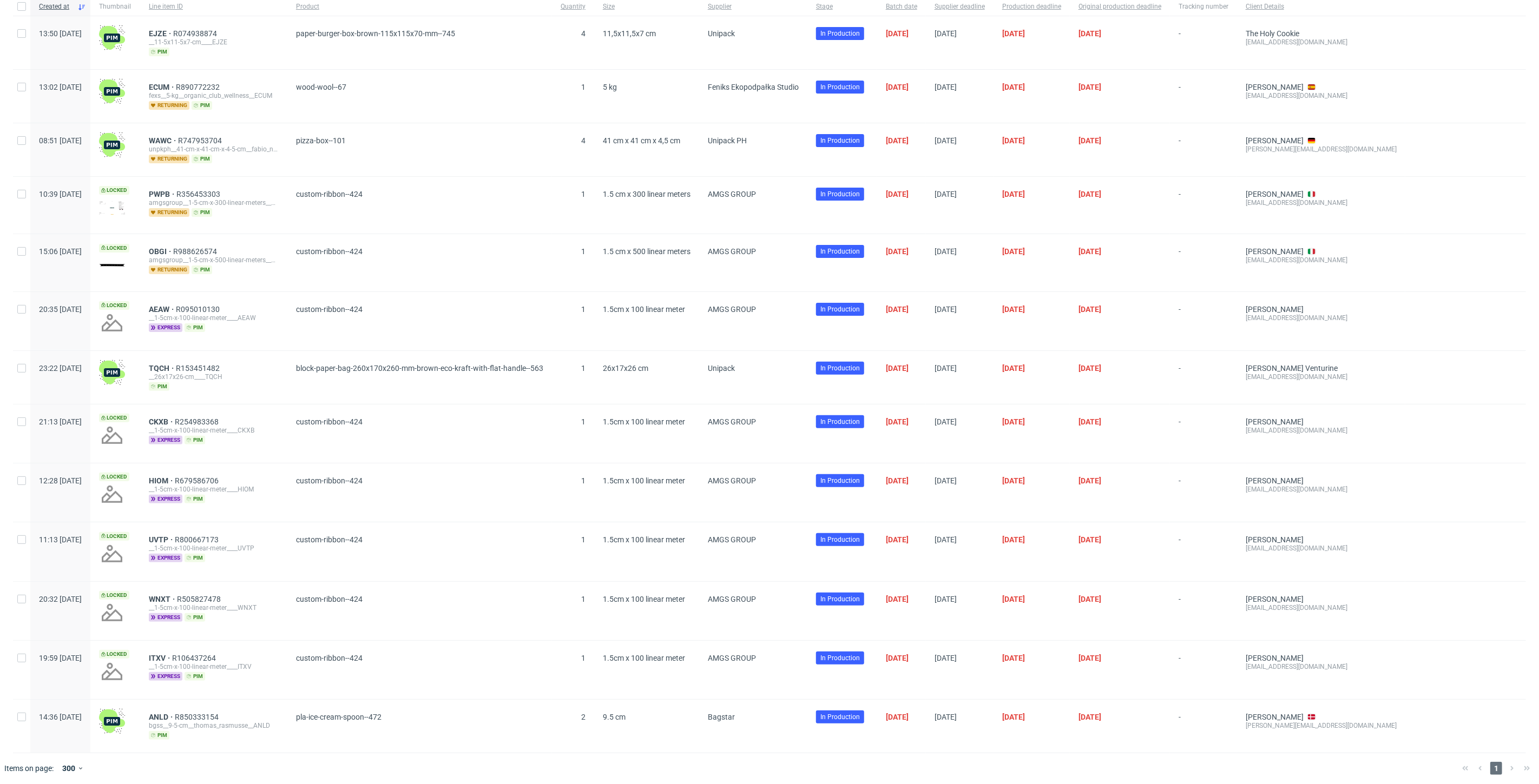
click at [23, 91] on div at bounding box center [22, 96] width 17 height 53
checkbox input "true"
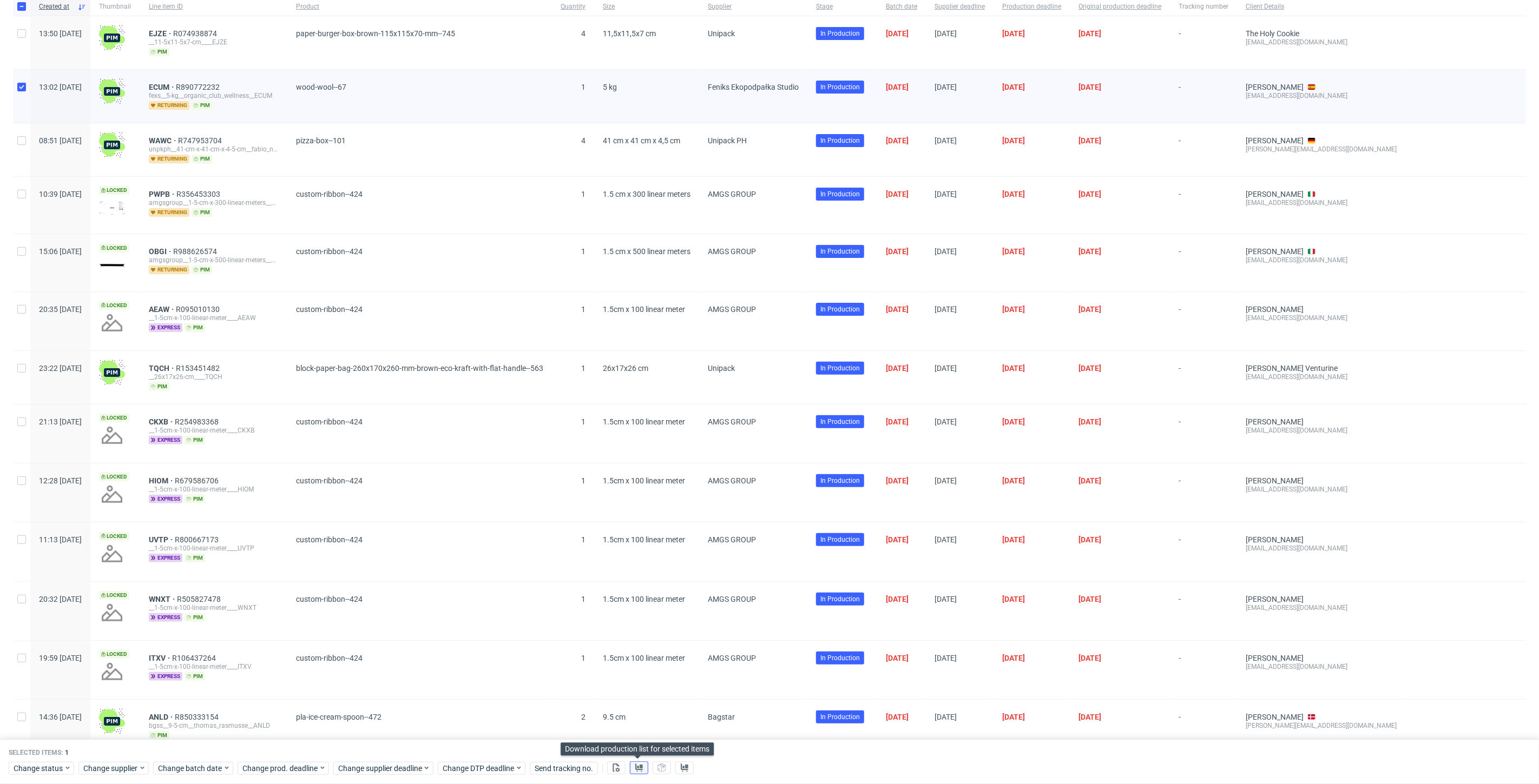
click at [636, 768] on use at bounding box center [639, 768] width 8 height 8
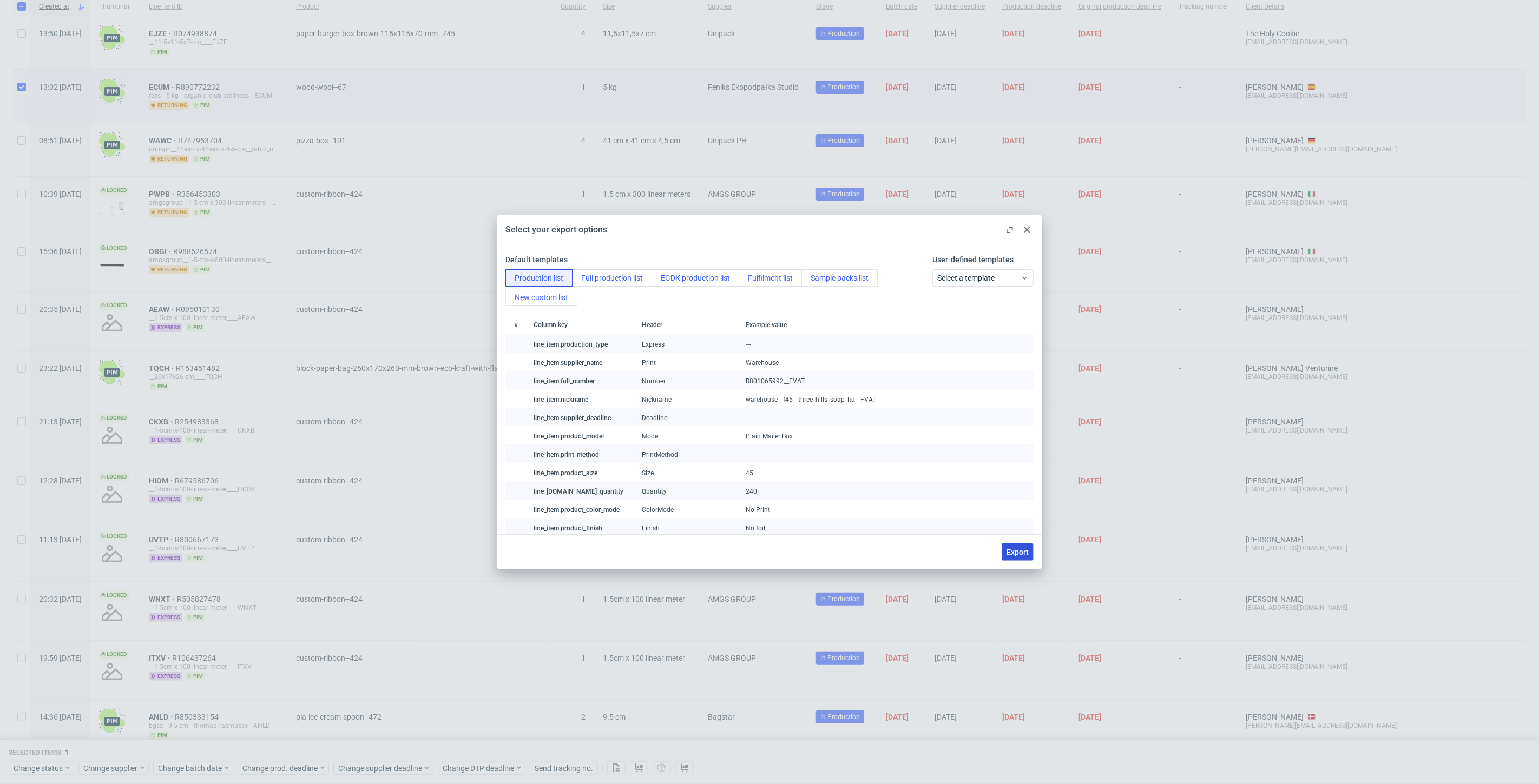
click at [1017, 551] on span "Export" at bounding box center [1017, 552] width 22 height 8
checkbox input "false"
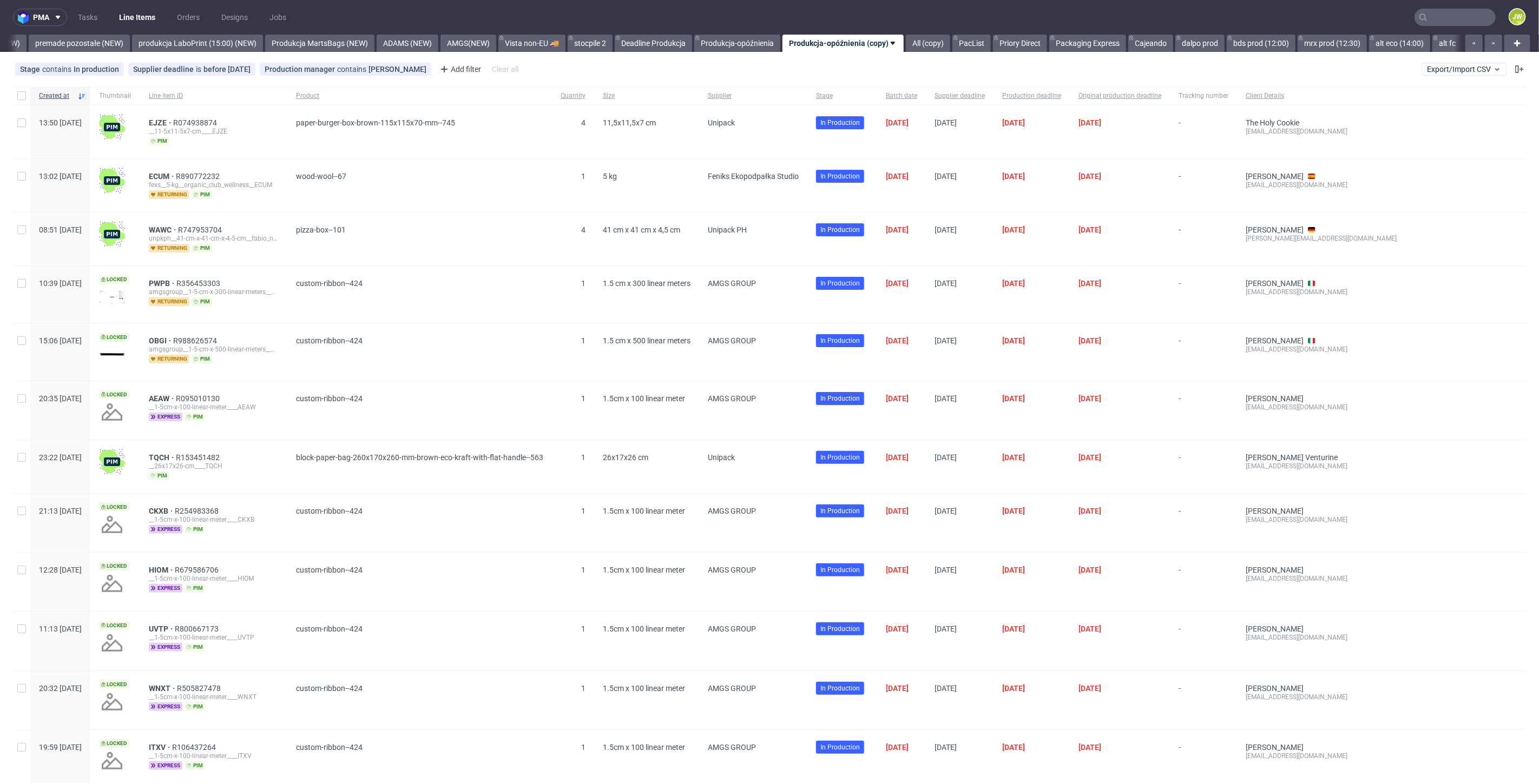
scroll to position [0, 2528]
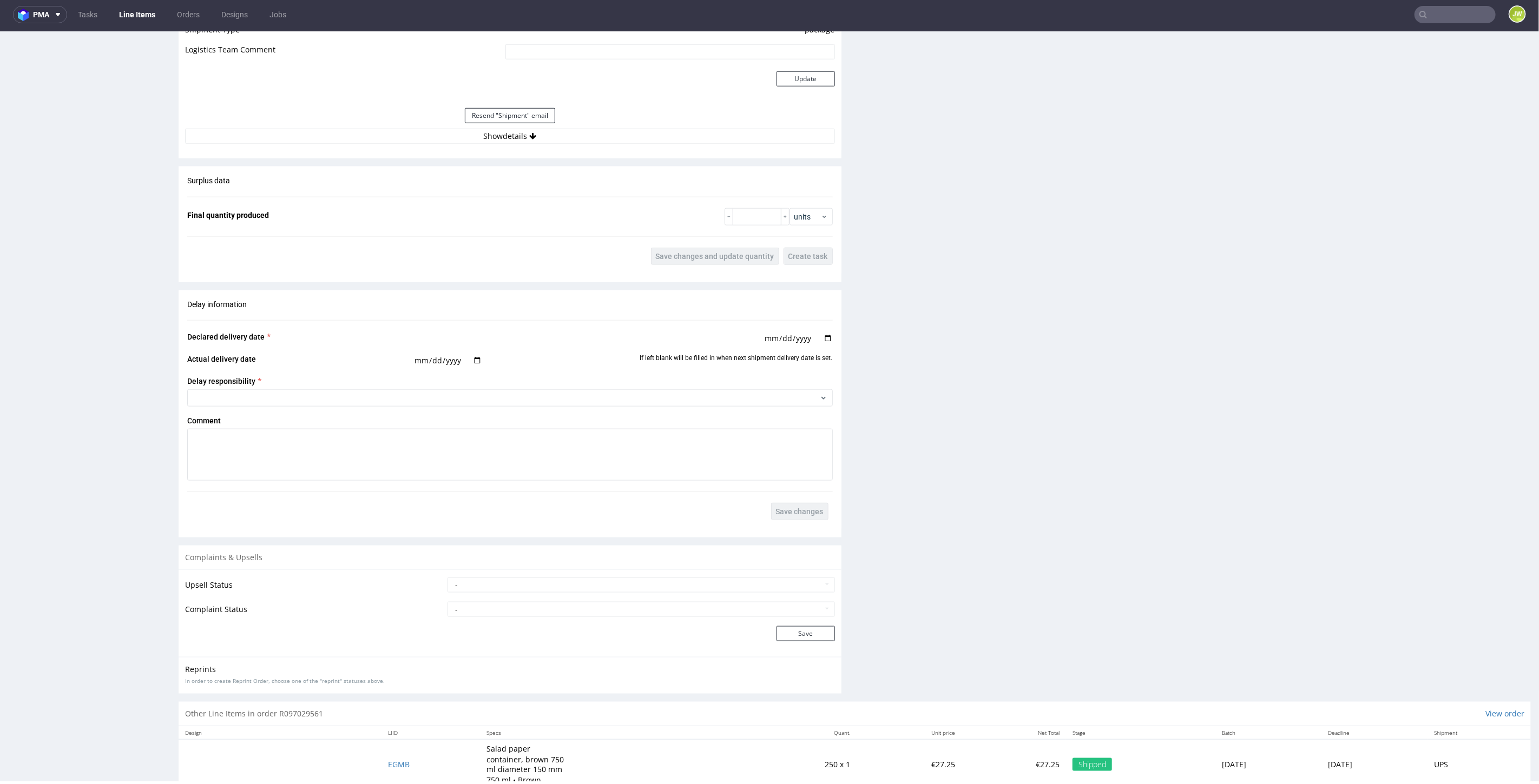
scroll to position [1016, 0]
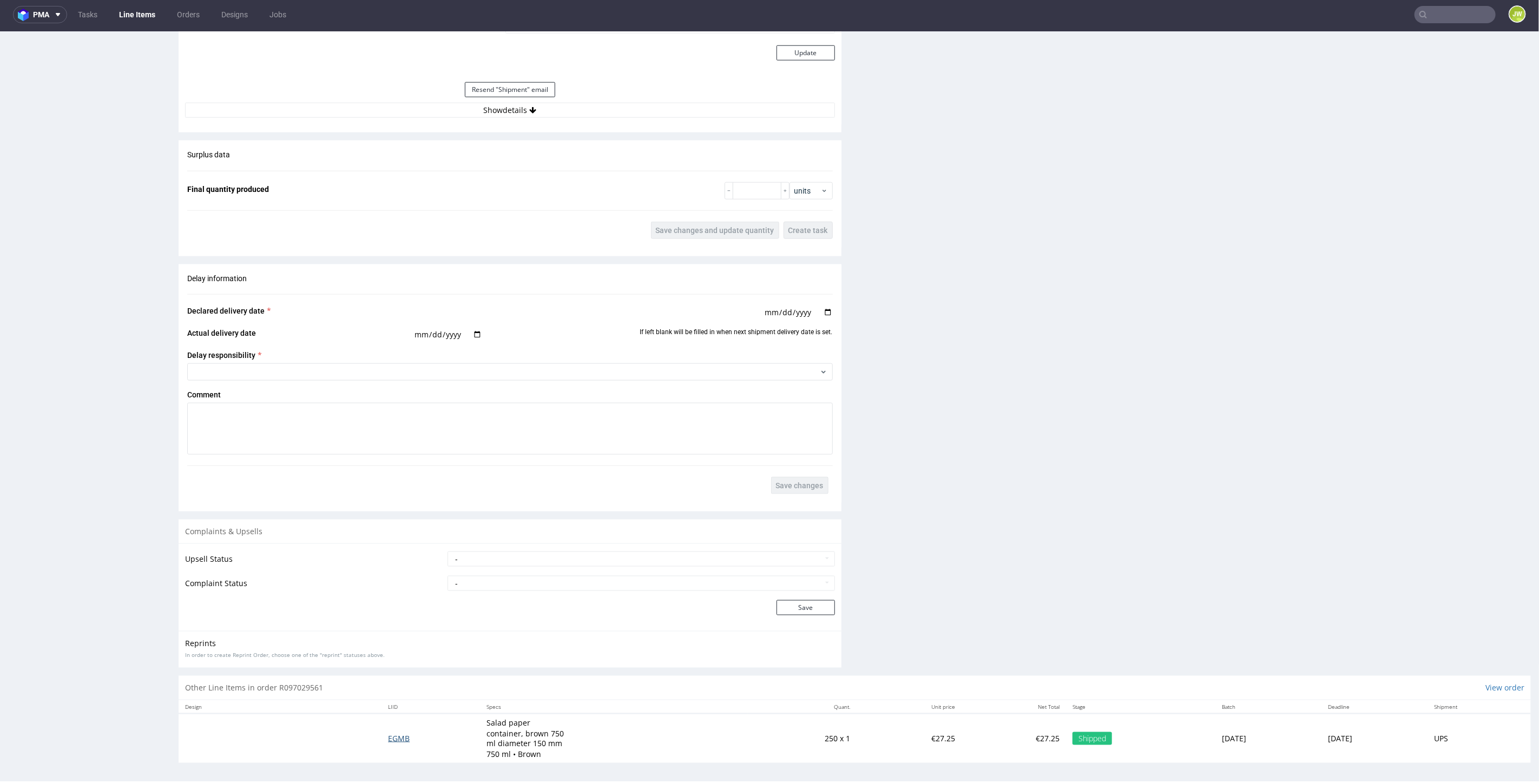
click at [393, 734] on span "EGMB" at bounding box center [398, 737] width 22 height 10
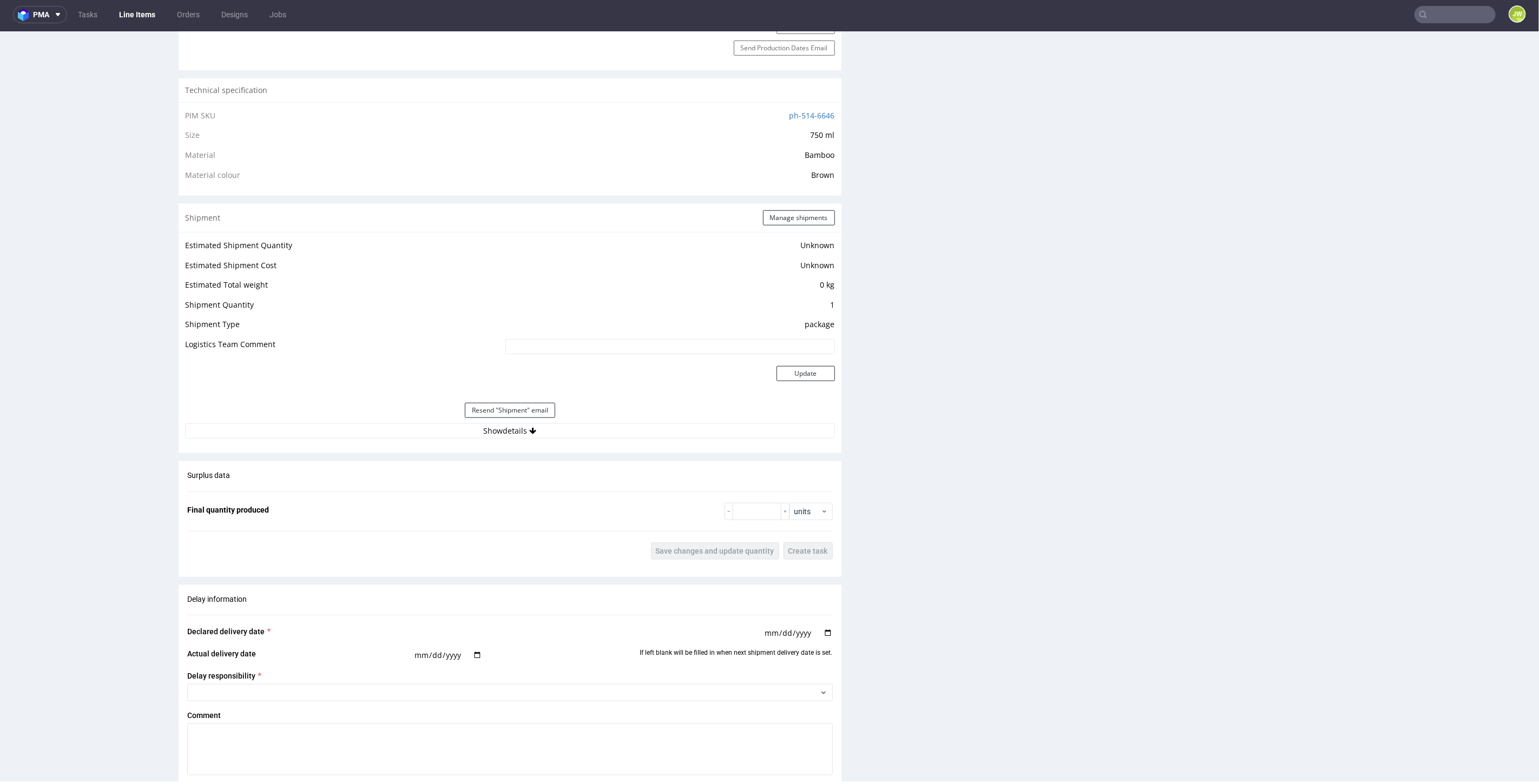
scroll to position [677, 0]
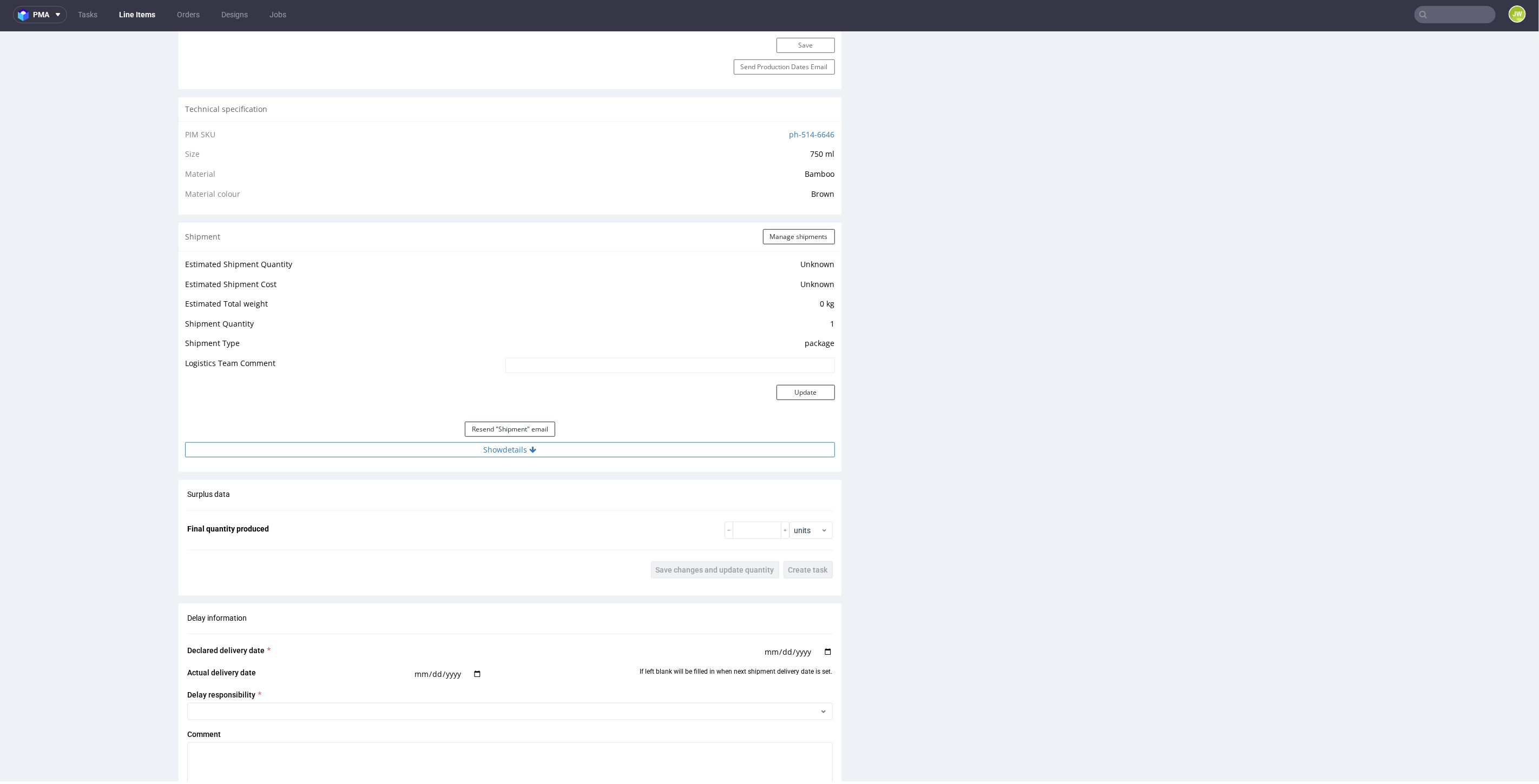
click at [487, 445] on button "Show details" at bounding box center [510, 449] width 650 height 15
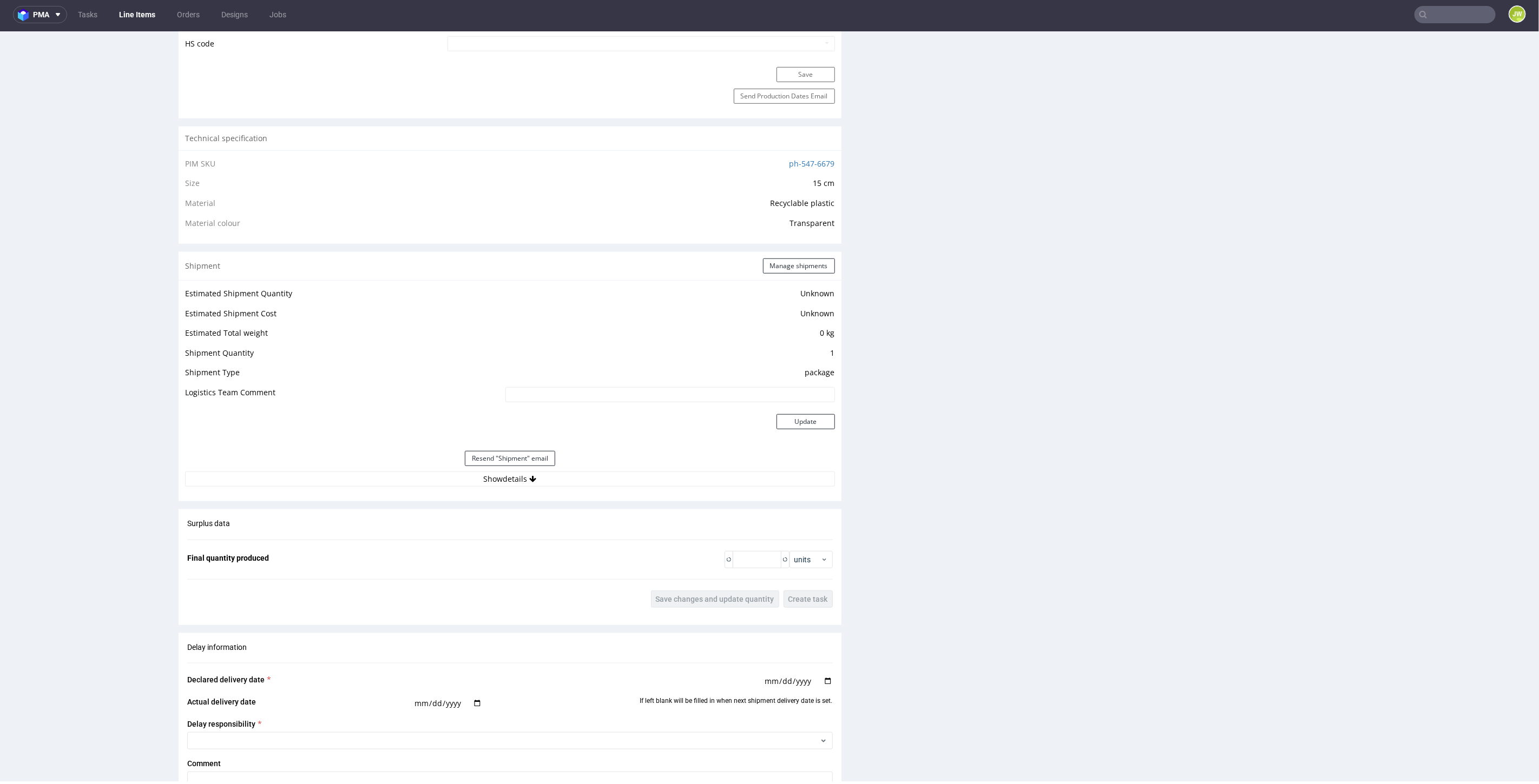
scroll to position [834, 0]
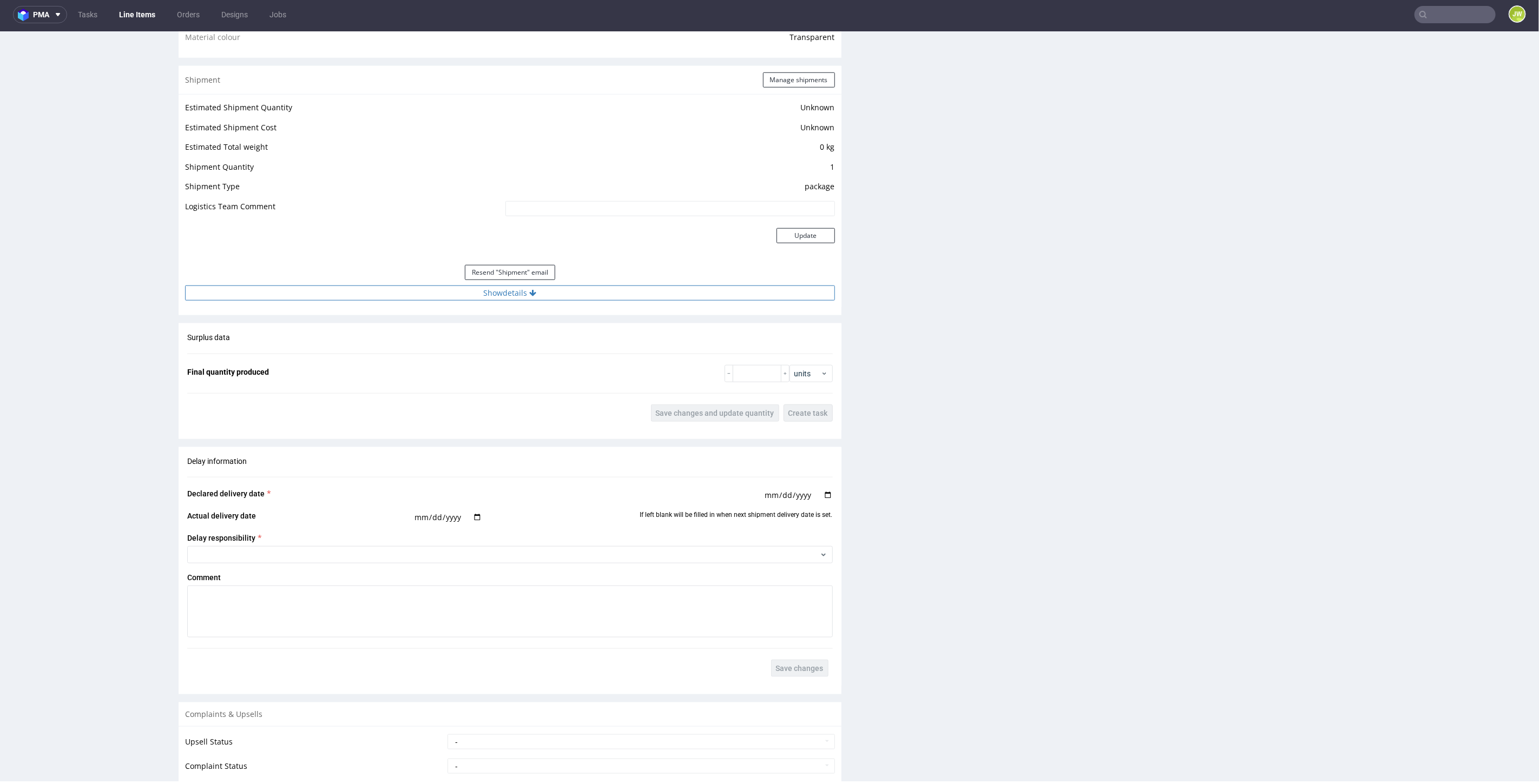
click at [482, 292] on button "Show details" at bounding box center [510, 292] width 650 height 15
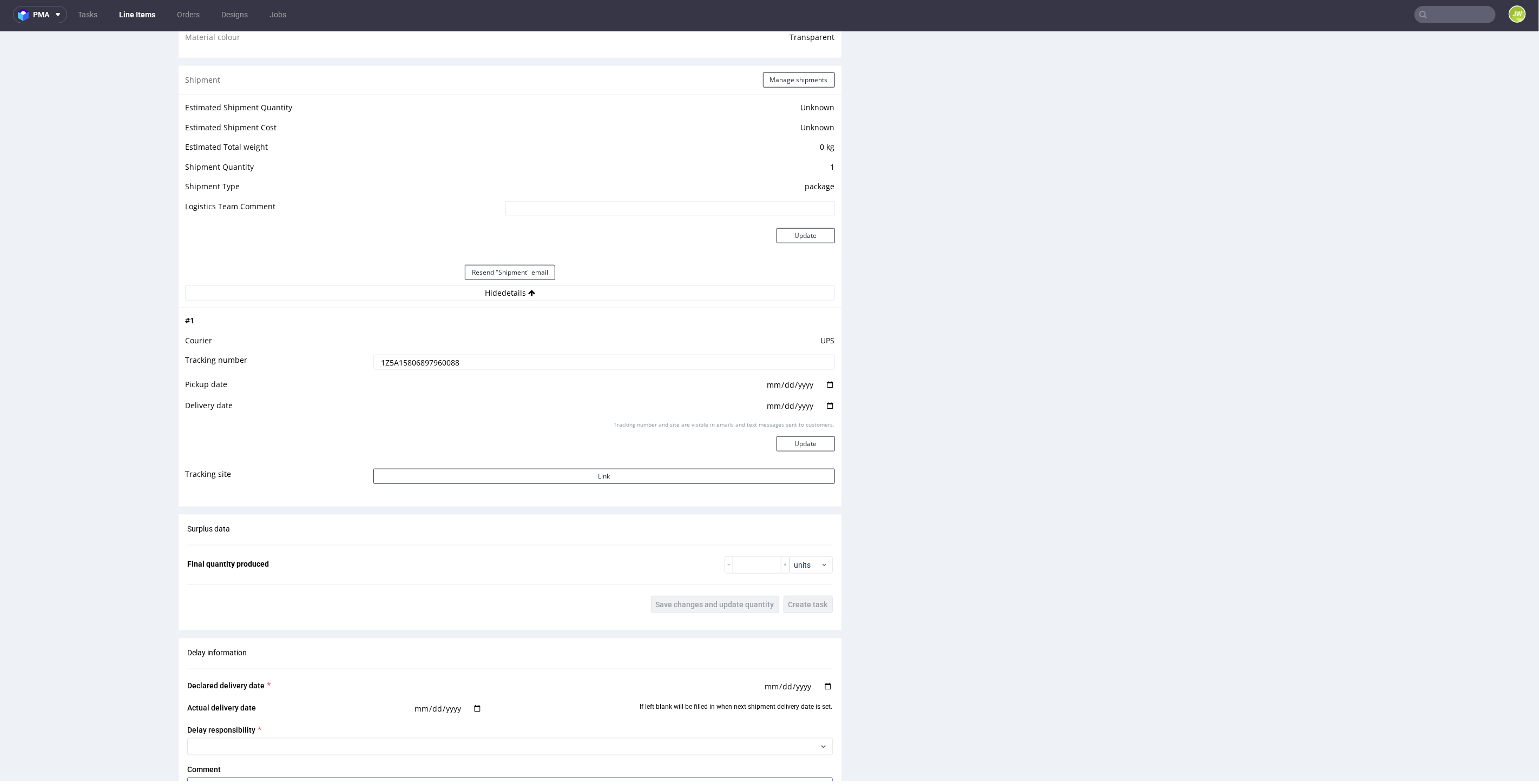
scroll to position [1208, 0]
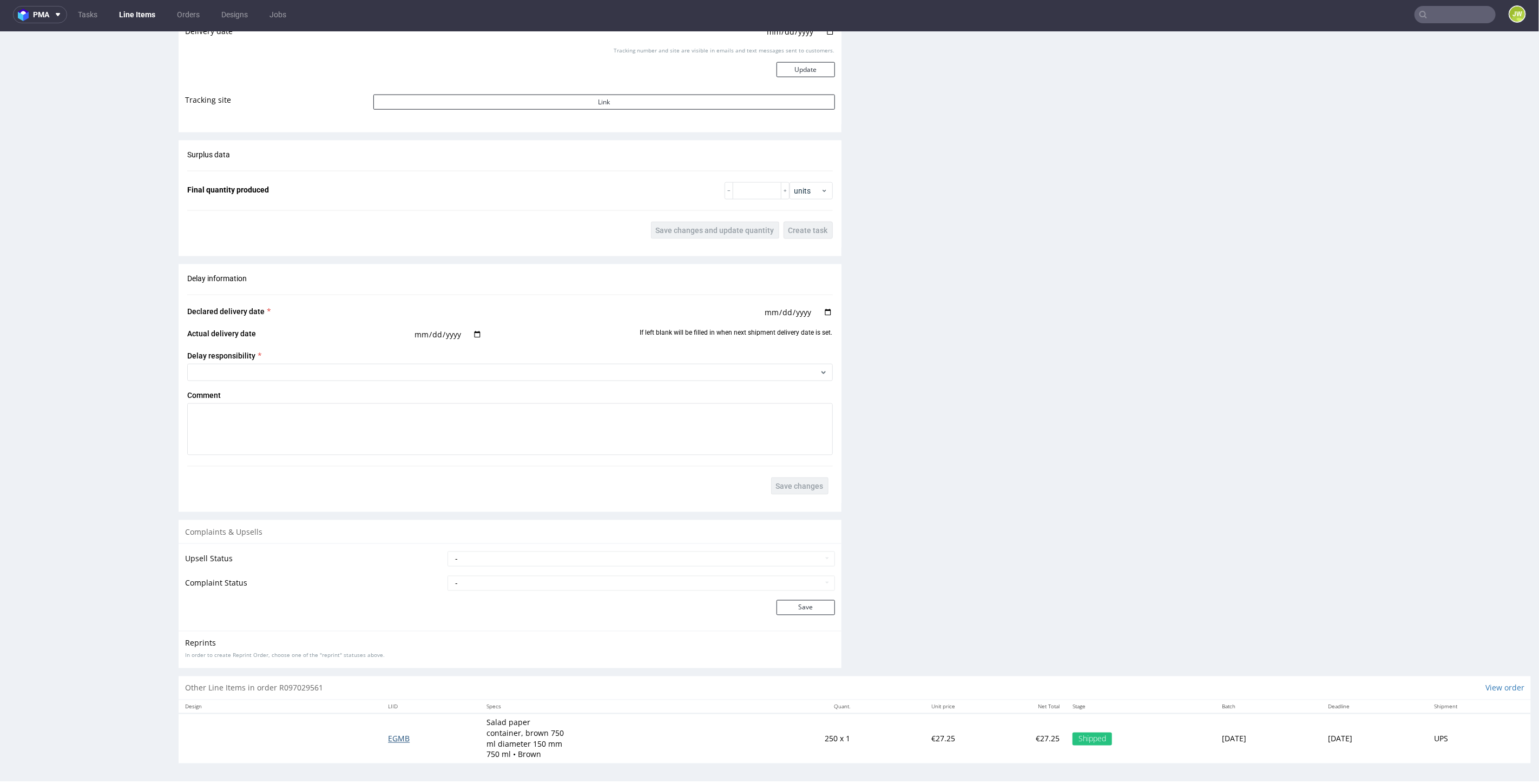
click at [388, 733] on span "EGMB" at bounding box center [398, 738] width 22 height 10
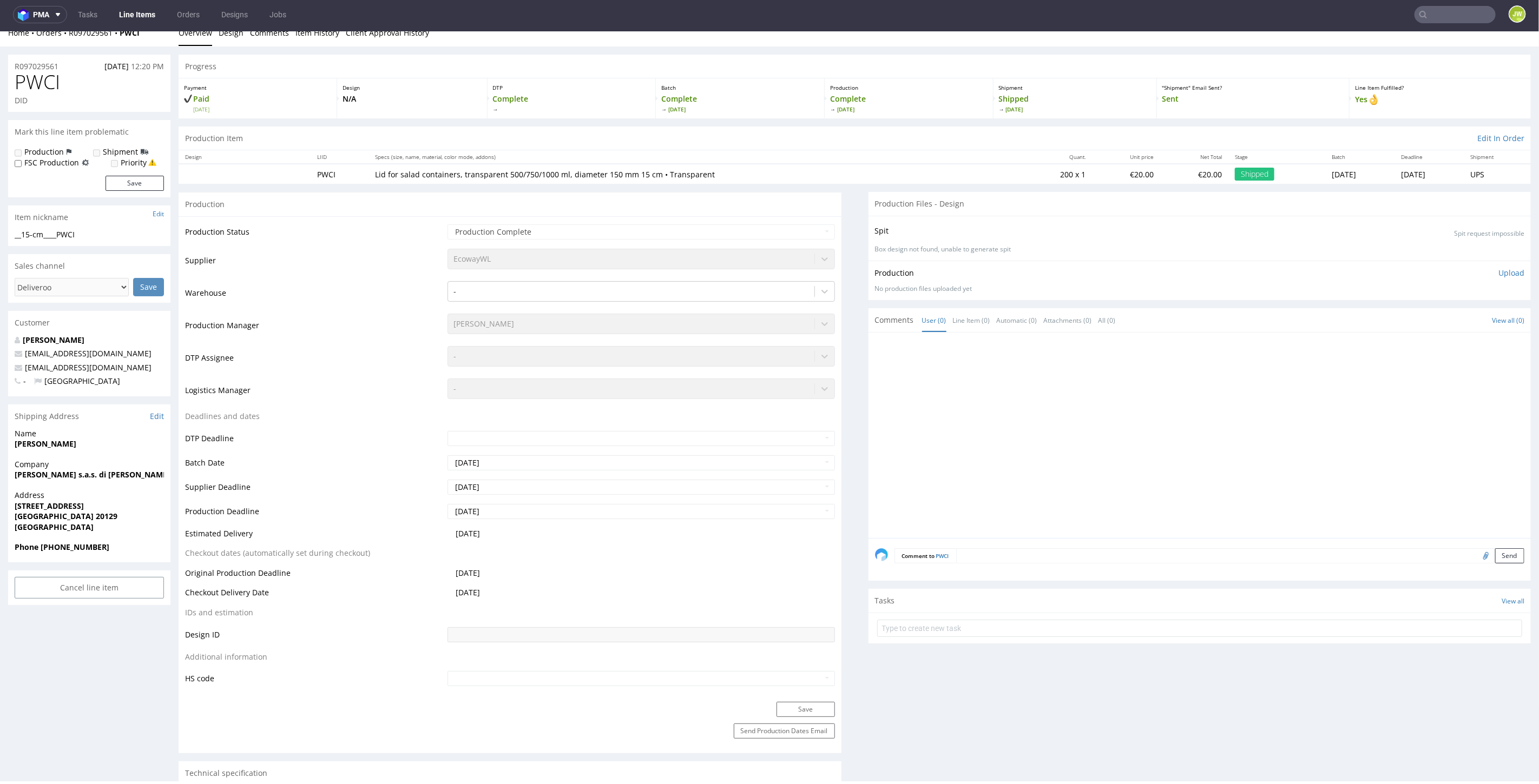
scroll to position [480, 0]
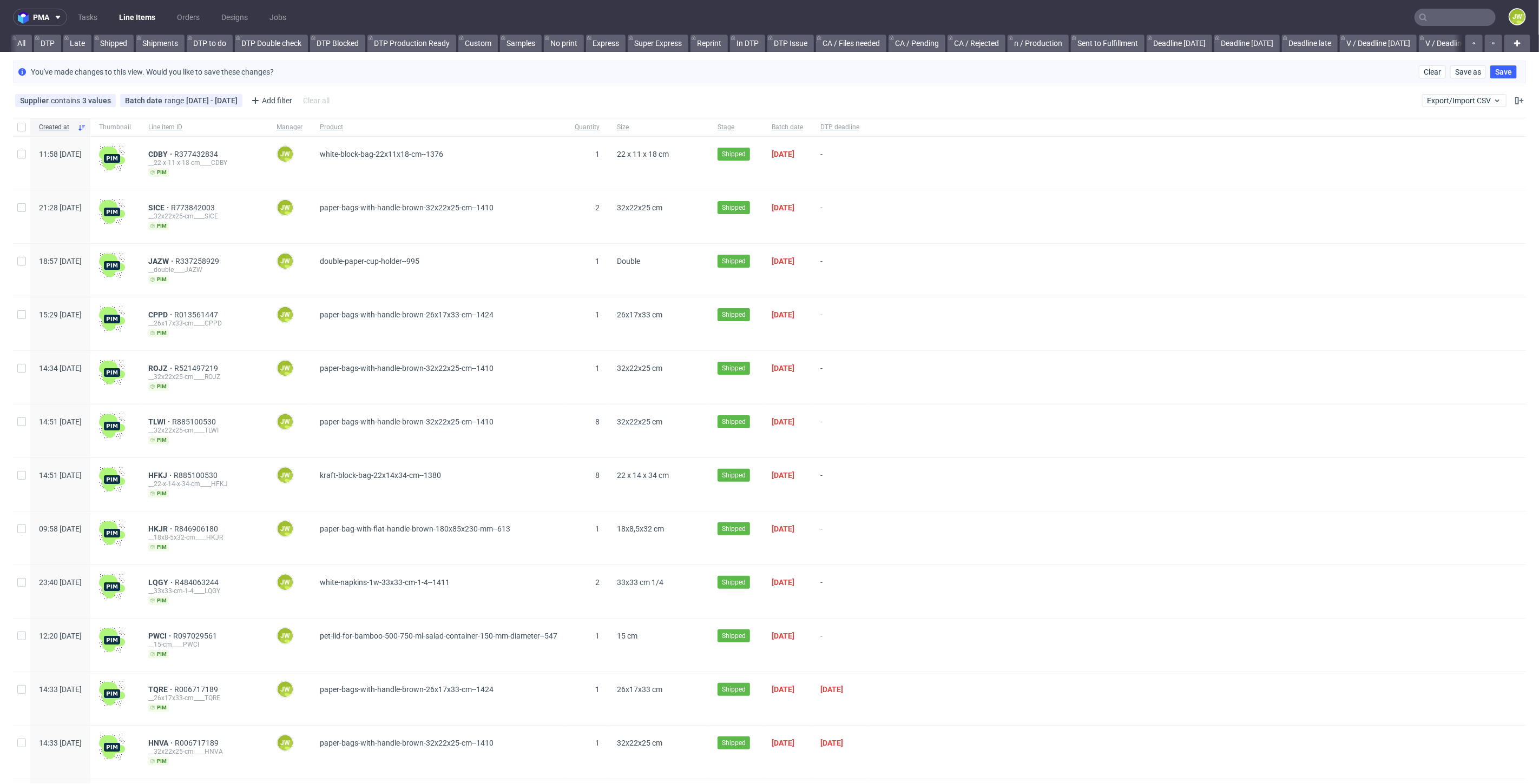
scroll to position [0, 2526]
click at [1375, 41] on link "alt eco (14:00)" at bounding box center [1400, 43] width 61 height 17
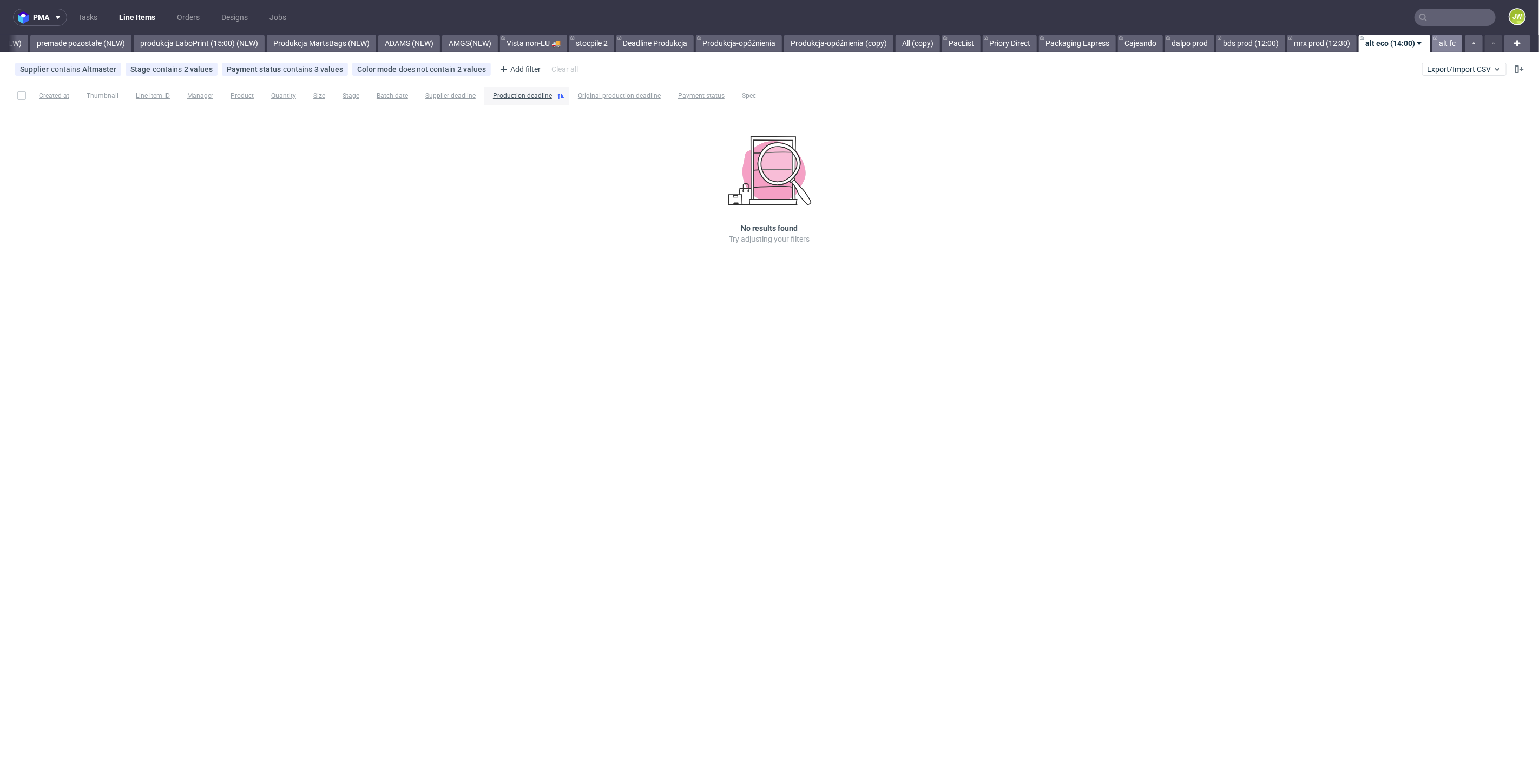
click at [1443, 44] on link "alt fc" at bounding box center [1448, 43] width 30 height 17
click at [1470, 13] on input "text" at bounding box center [1455, 17] width 81 height 17
paste input "R879018705__PAXB"
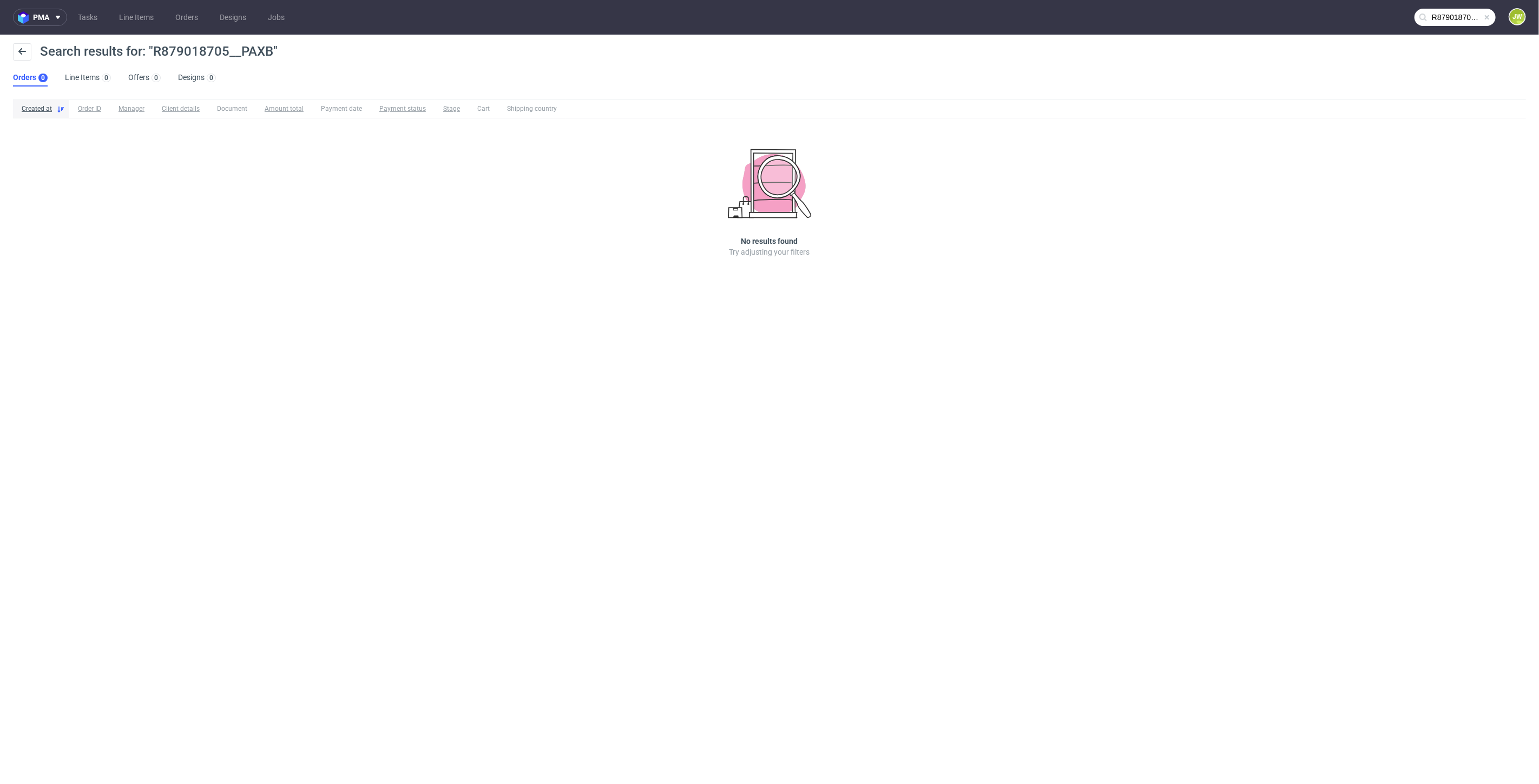
click at [1460, 10] on input "R879018705__PAXB" at bounding box center [1455, 17] width 81 height 17
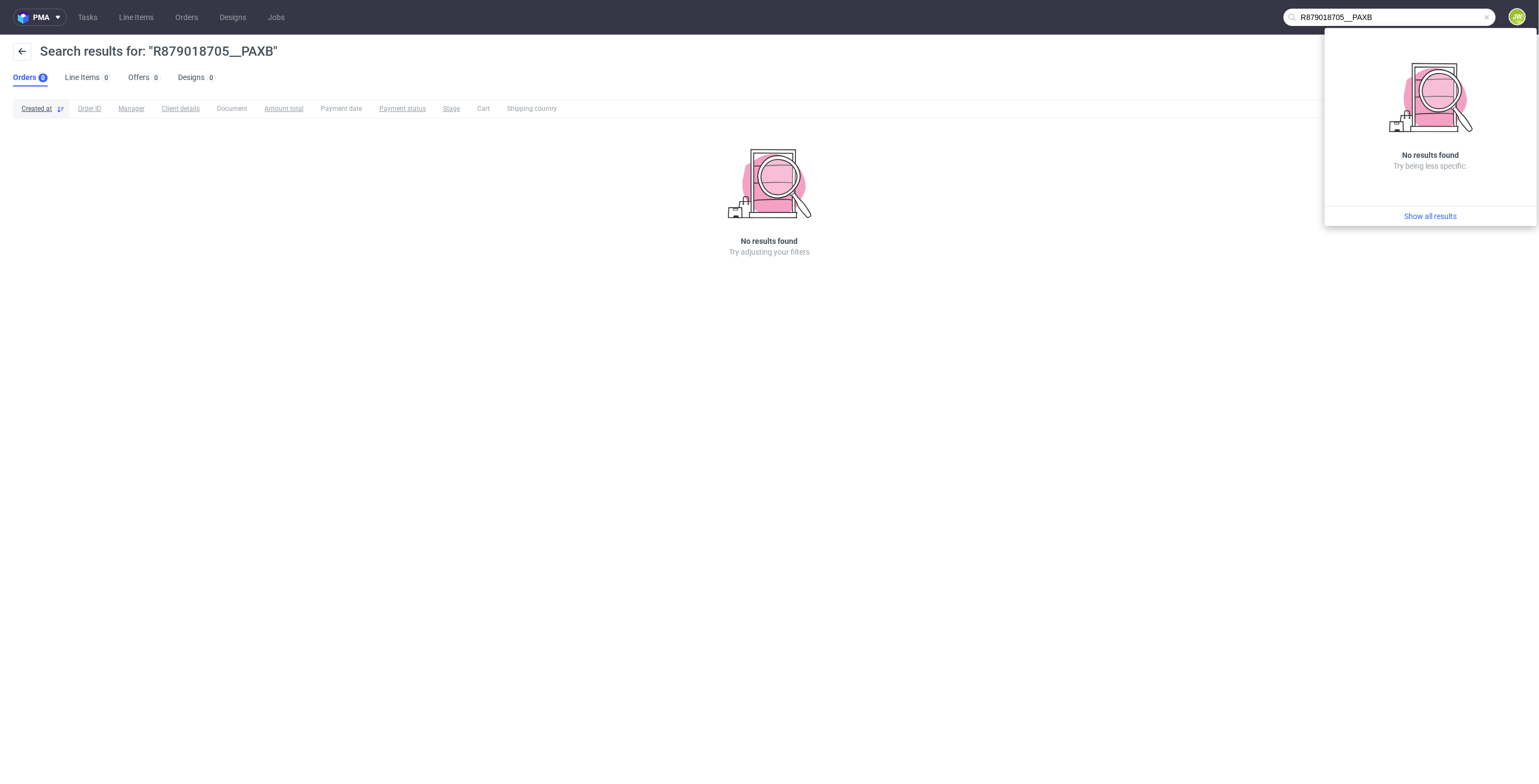
drag, startPoint x: 1351, startPoint y: 21, endPoint x: 1121, endPoint y: 11, distance: 230.2
click at [1123, 13] on nav "pma Tasks Line Items Orders Designs Jobs R879018705__PAXB JW" at bounding box center [770, 17] width 1539 height 35
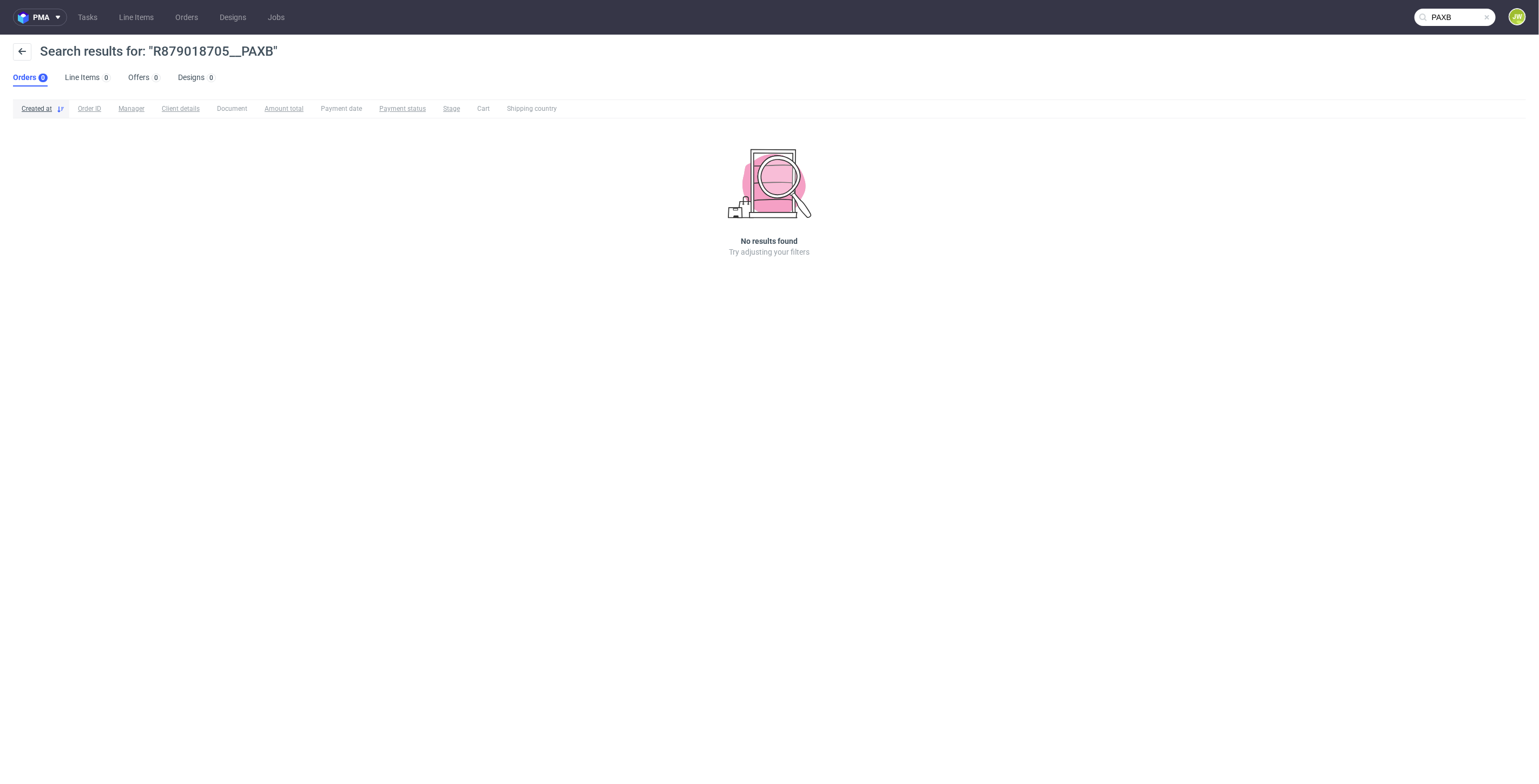
type input "PAXB"
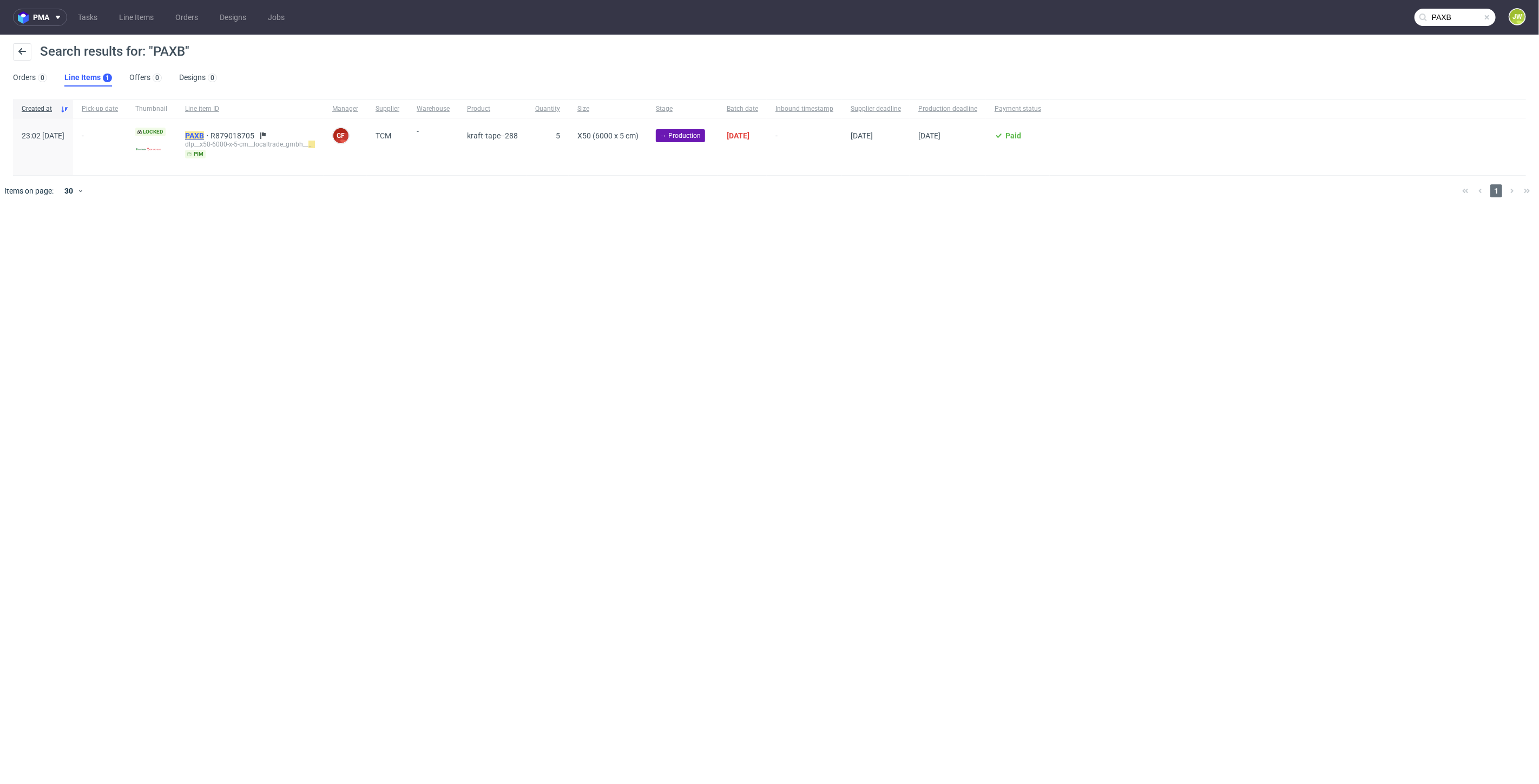
click at [204, 136] on mark "PAXB" at bounding box center [195, 136] width 19 height 8
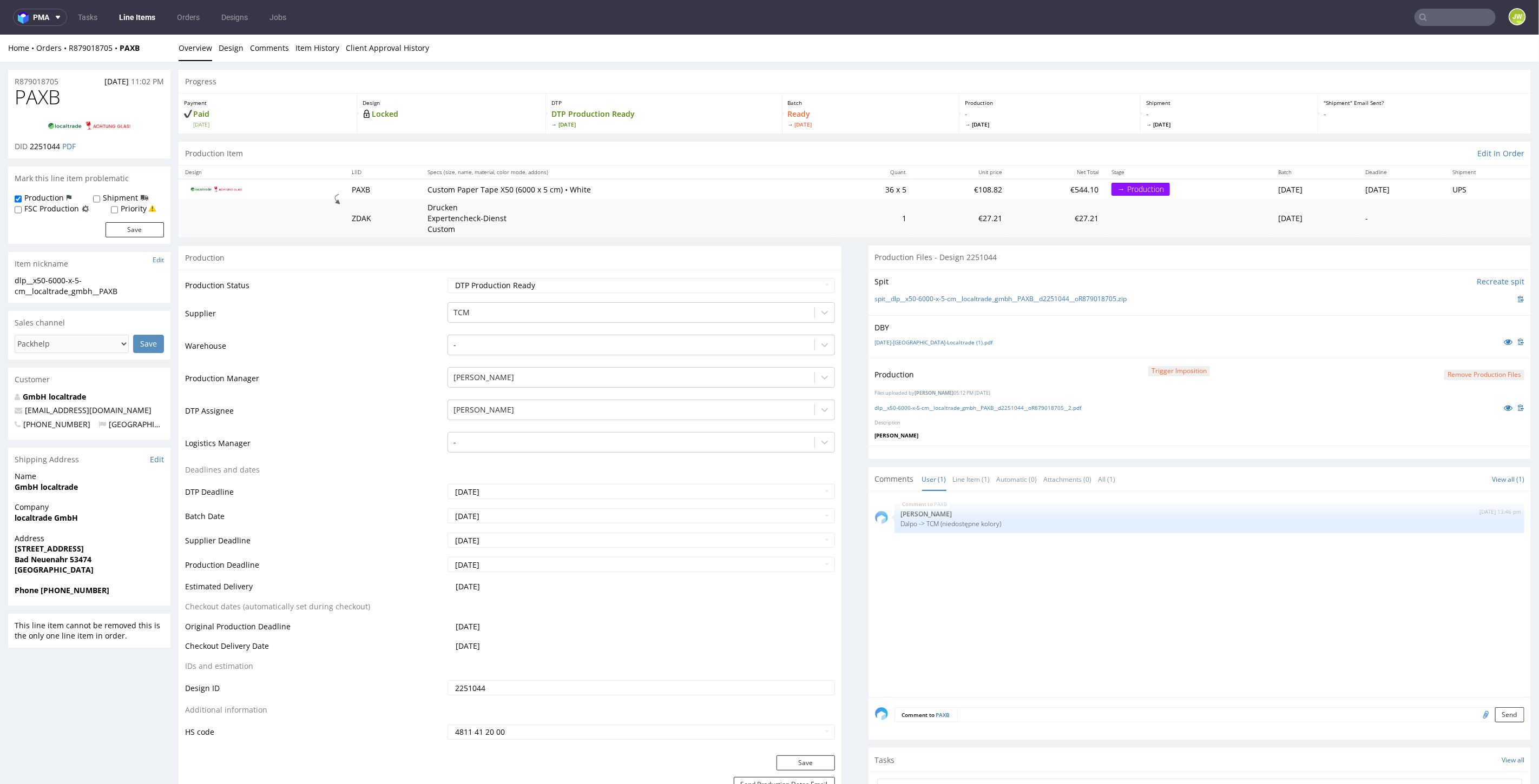
click at [1462, 20] on input "text" at bounding box center [1455, 17] width 81 height 17
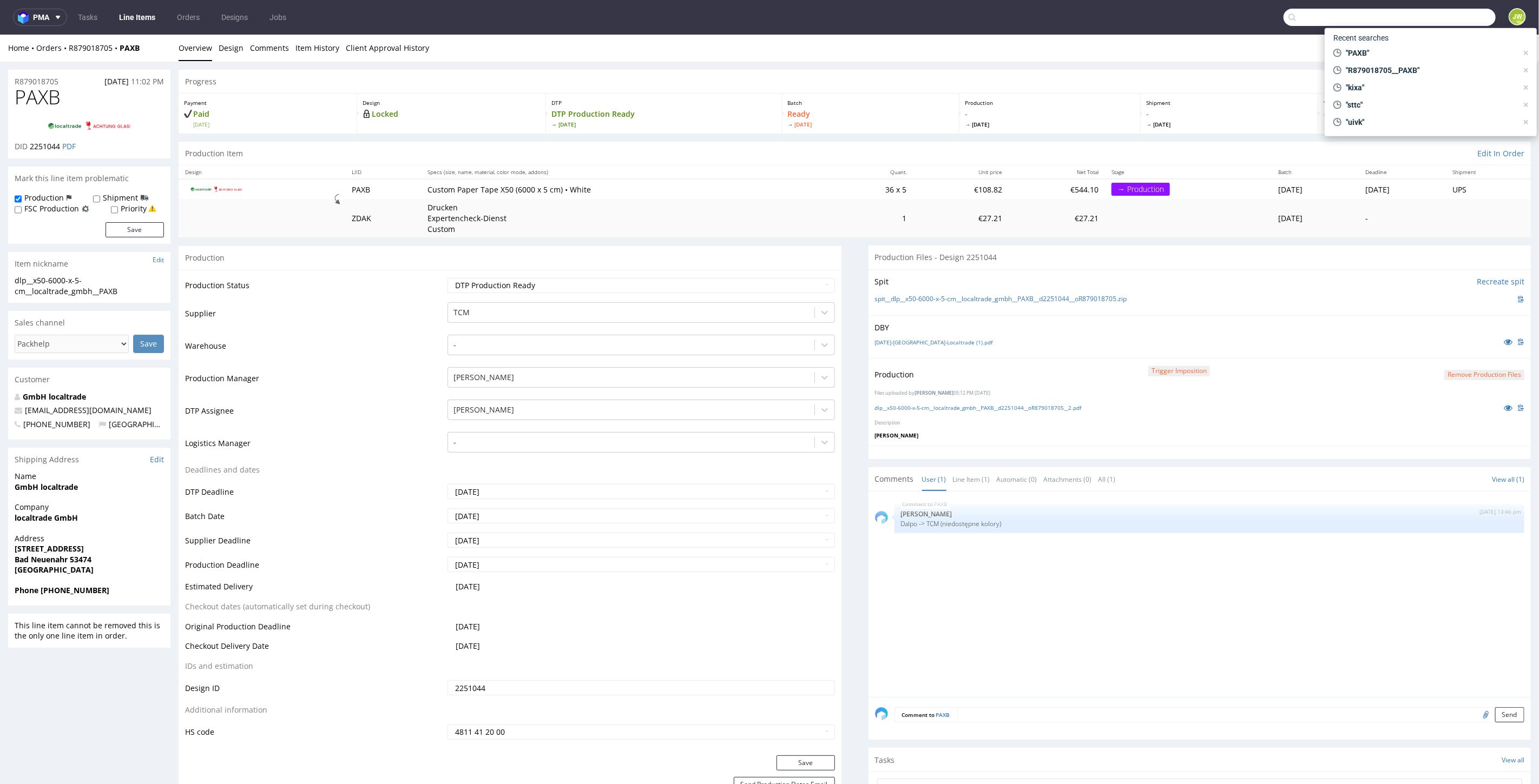
paste input "R227233750__ZRJP"
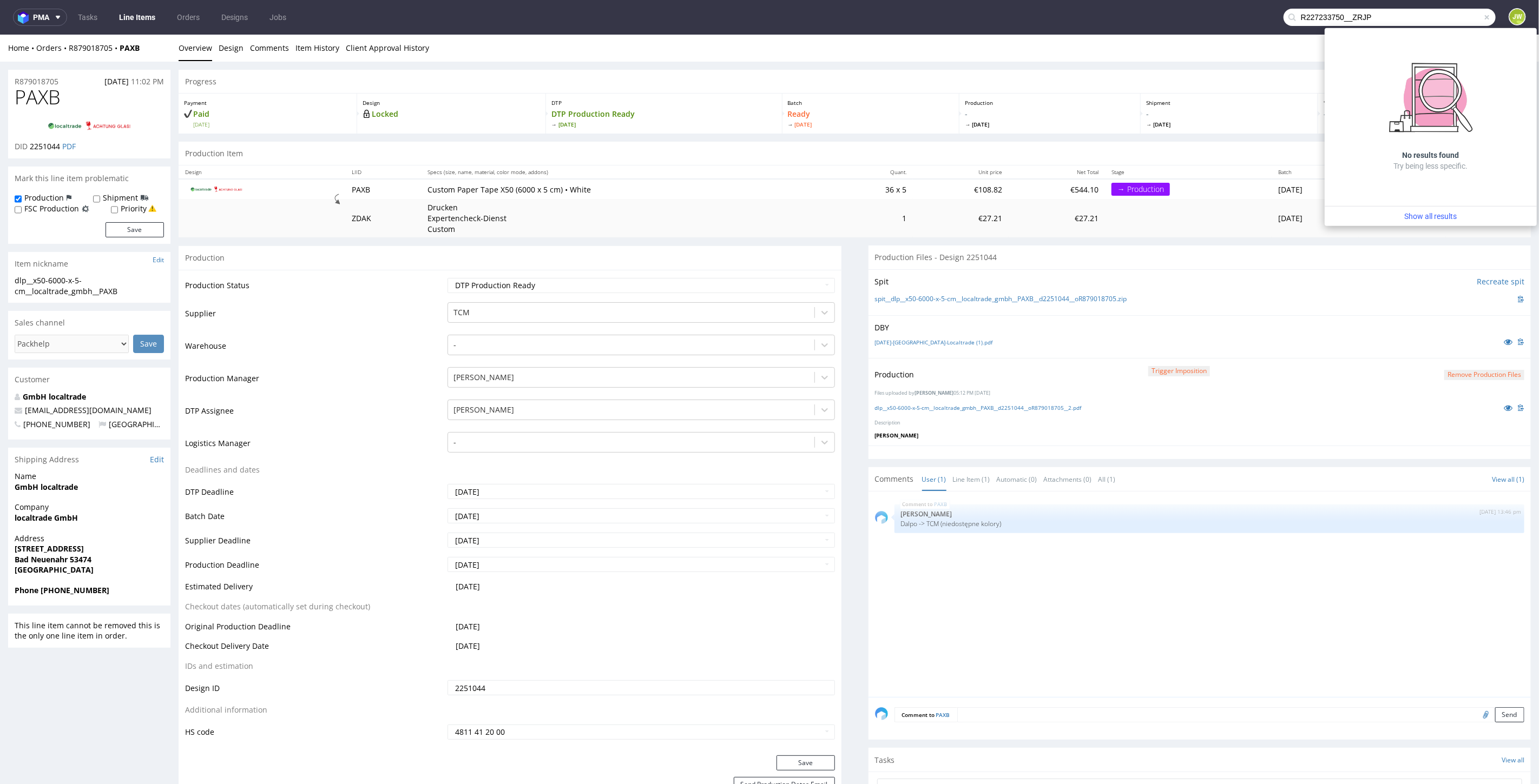
drag, startPoint x: 1341, startPoint y: 20, endPoint x: 657, endPoint y: 13, distance: 684.0
click at [660, 13] on nav "pma Tasks Line Items Orders Designs Jobs R227233750__ZRJP JW" at bounding box center [770, 17] width 1539 height 35
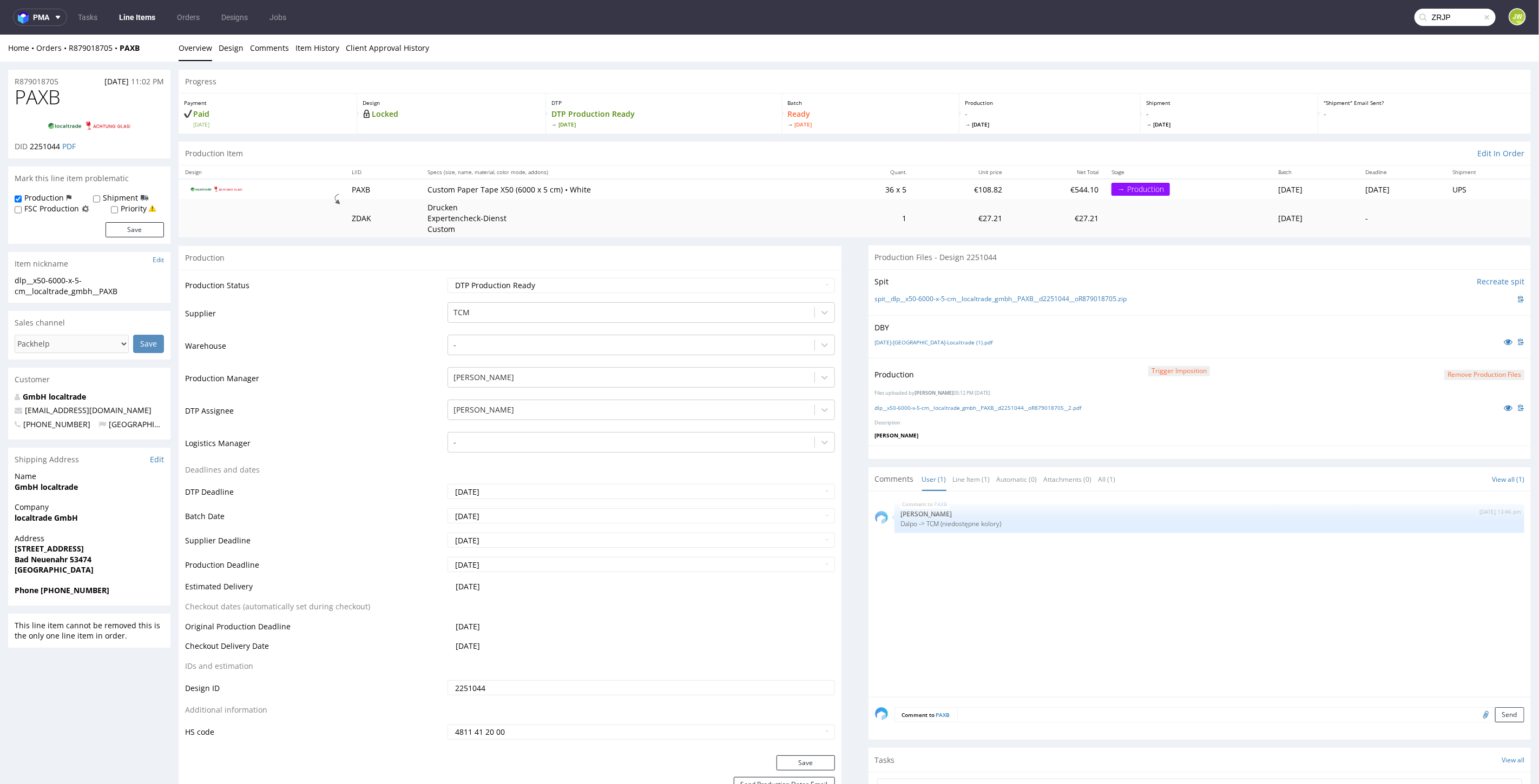
type input "ZRJP"
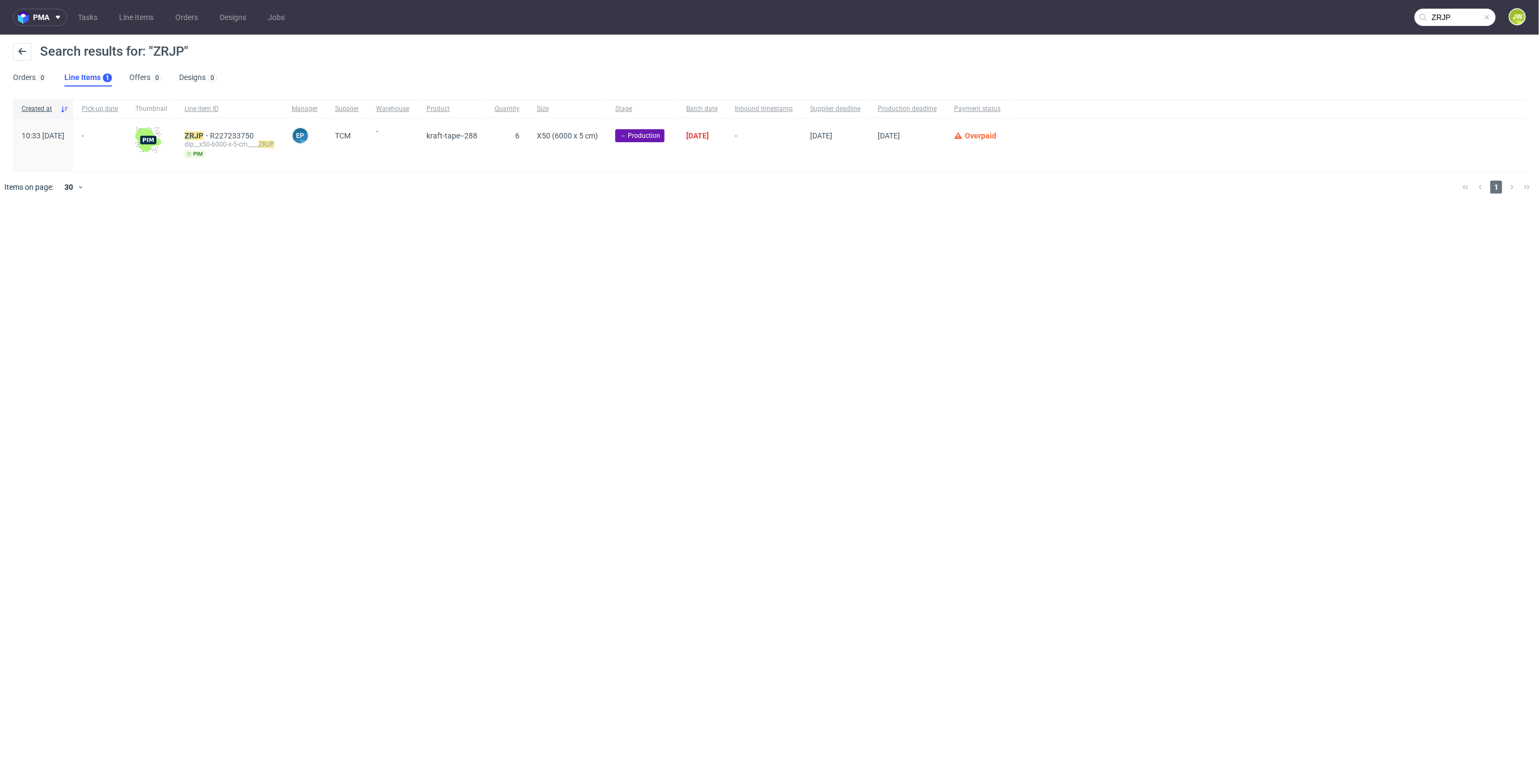
click at [208, 132] on div "ZRJP R227233750 dlp__x50-6000-x-5-cm____ ZRJP pim" at bounding box center [229, 144] width 107 height 53
click at [213, 135] on div "ZRJP R227233750 dlp__x50-6000-x-5-cm____ ZRJP pim" at bounding box center [229, 144] width 107 height 53
click at [204, 135] on mark "ZRJP" at bounding box center [194, 136] width 19 height 8
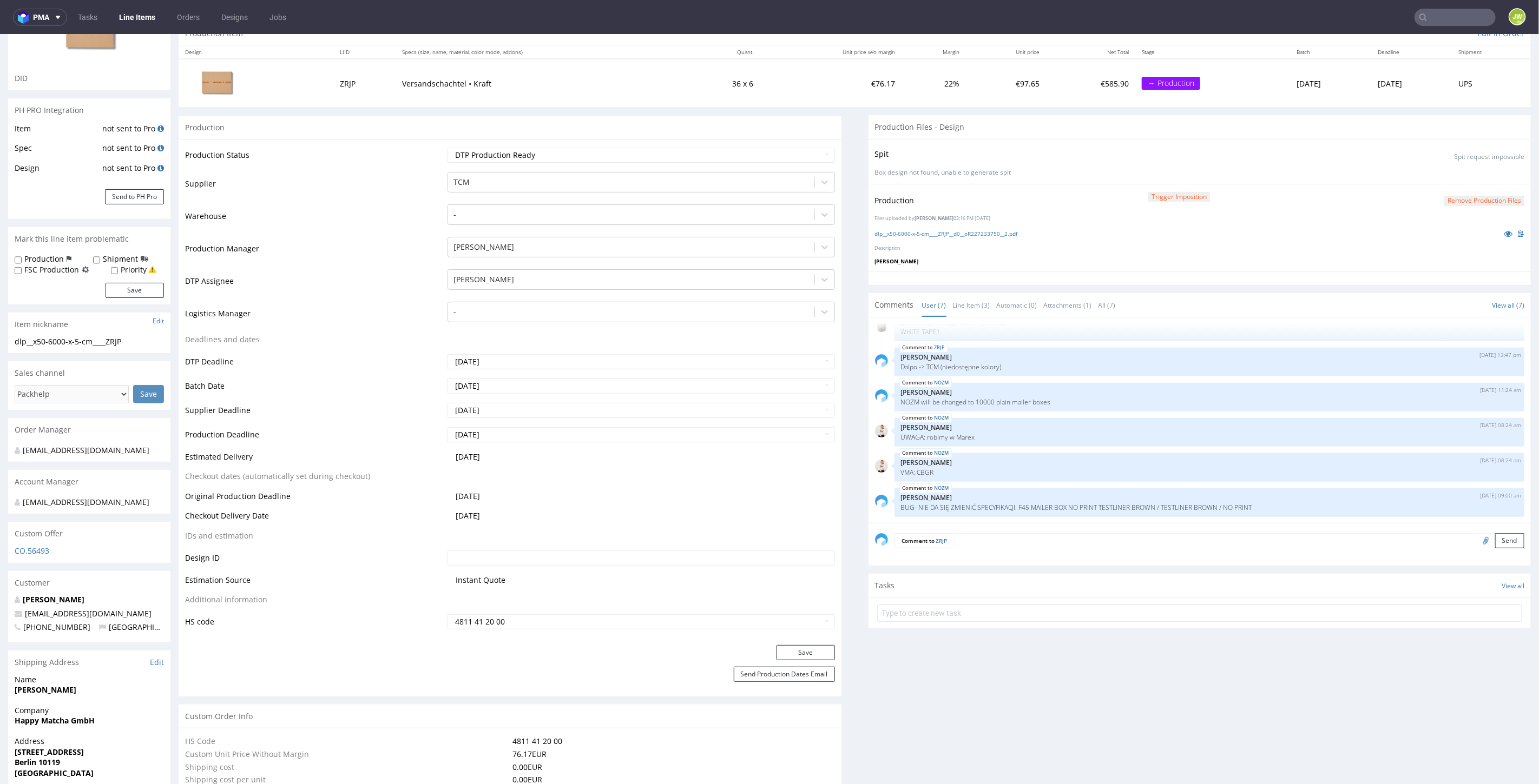
scroll to position [180, 0]
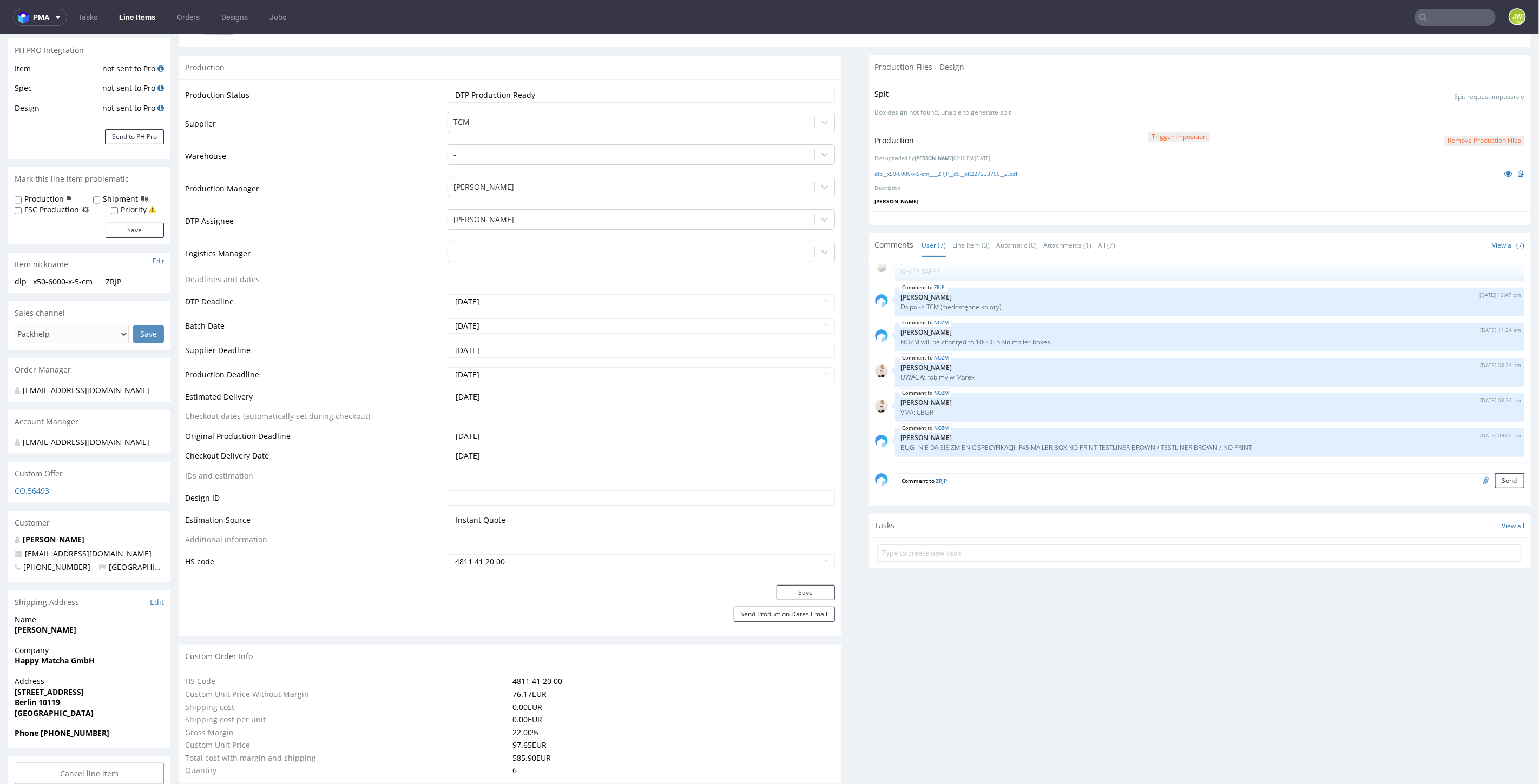
click at [139, 11] on link "Line Items" at bounding box center [137, 17] width 49 height 17
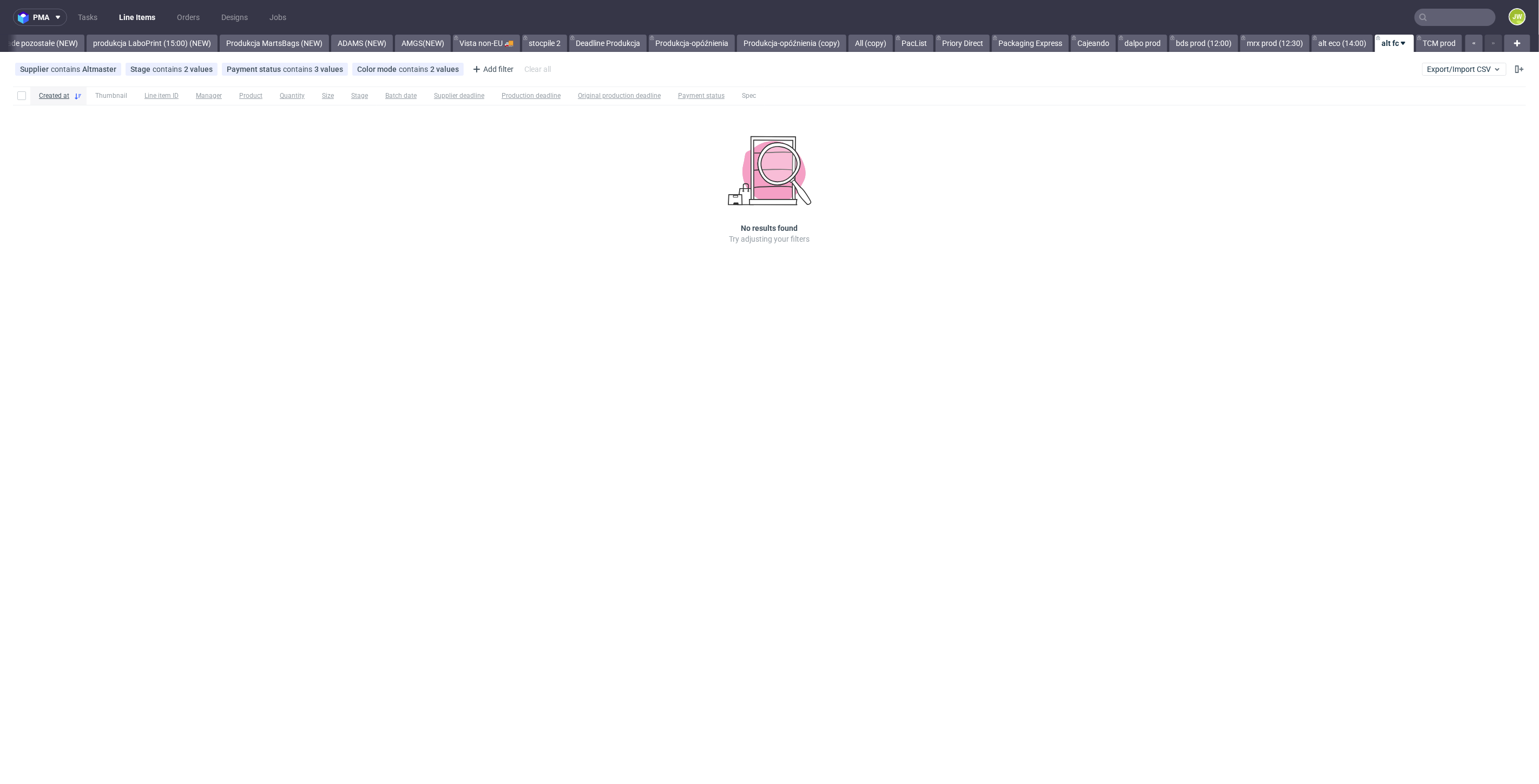
scroll to position [0, 2565]
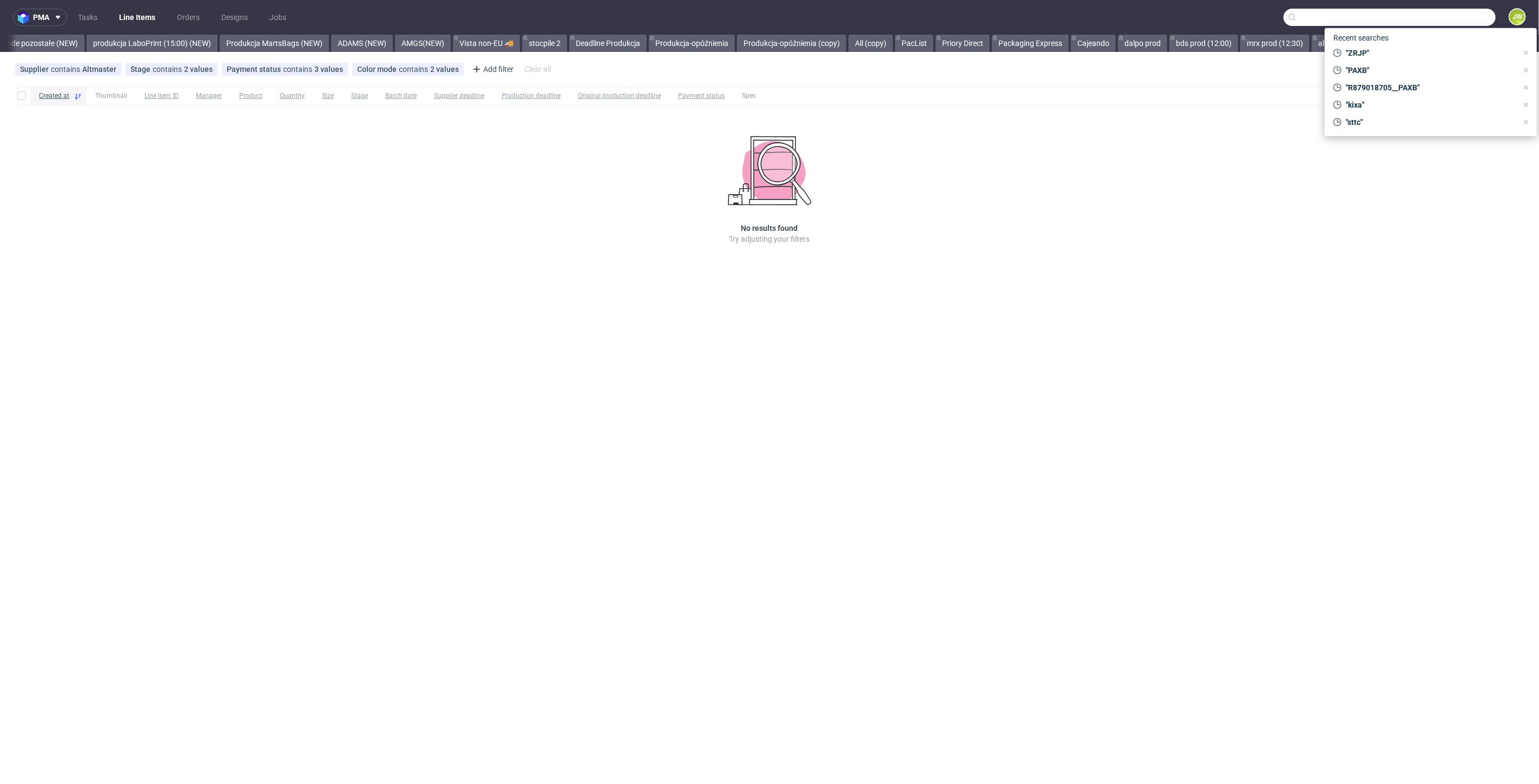
click at [1452, 20] on input "text" at bounding box center [1389, 17] width 212 height 17
type input "rbnq"
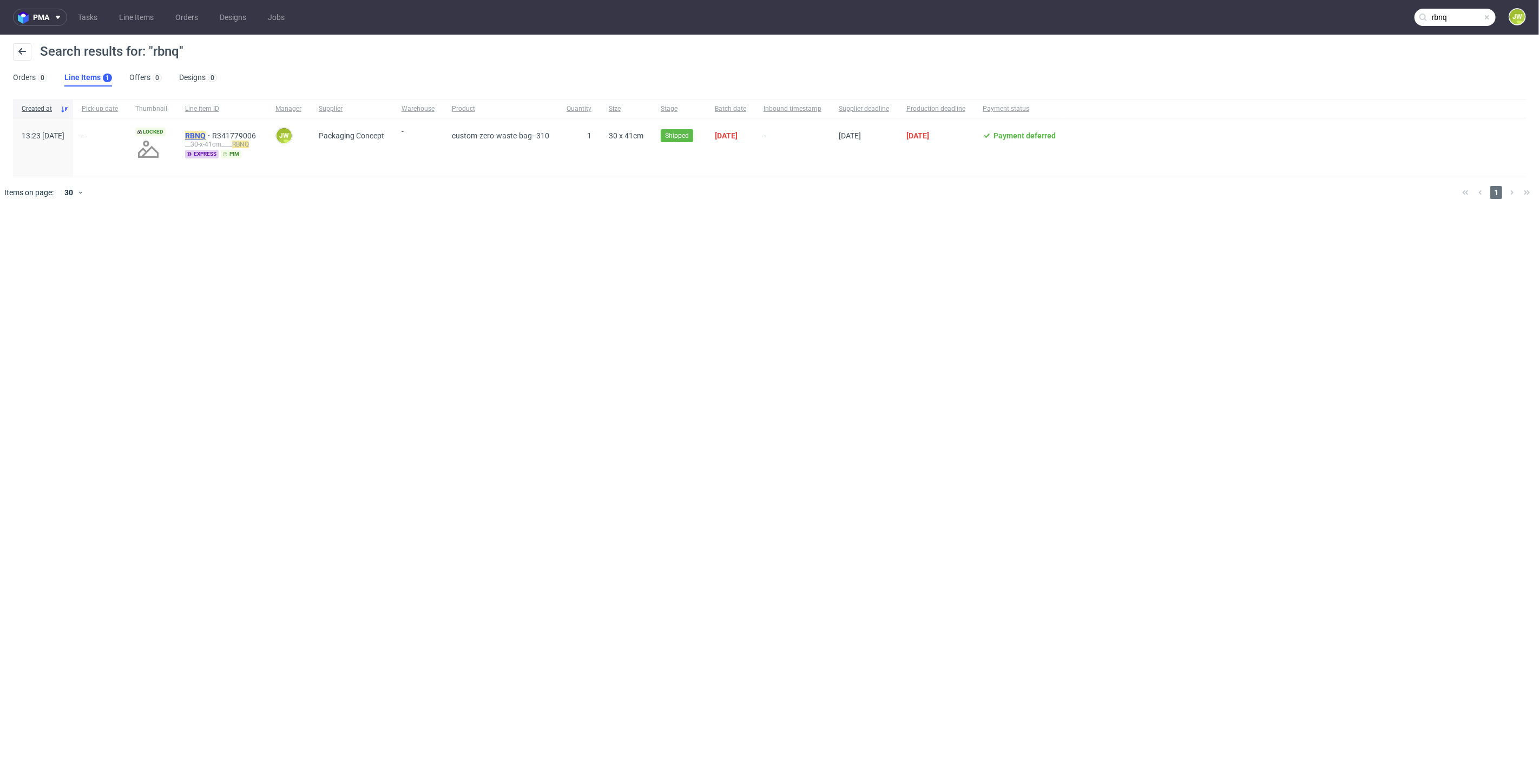
click at [206, 131] on mark "RBNQ" at bounding box center [195, 136] width 20 height 8
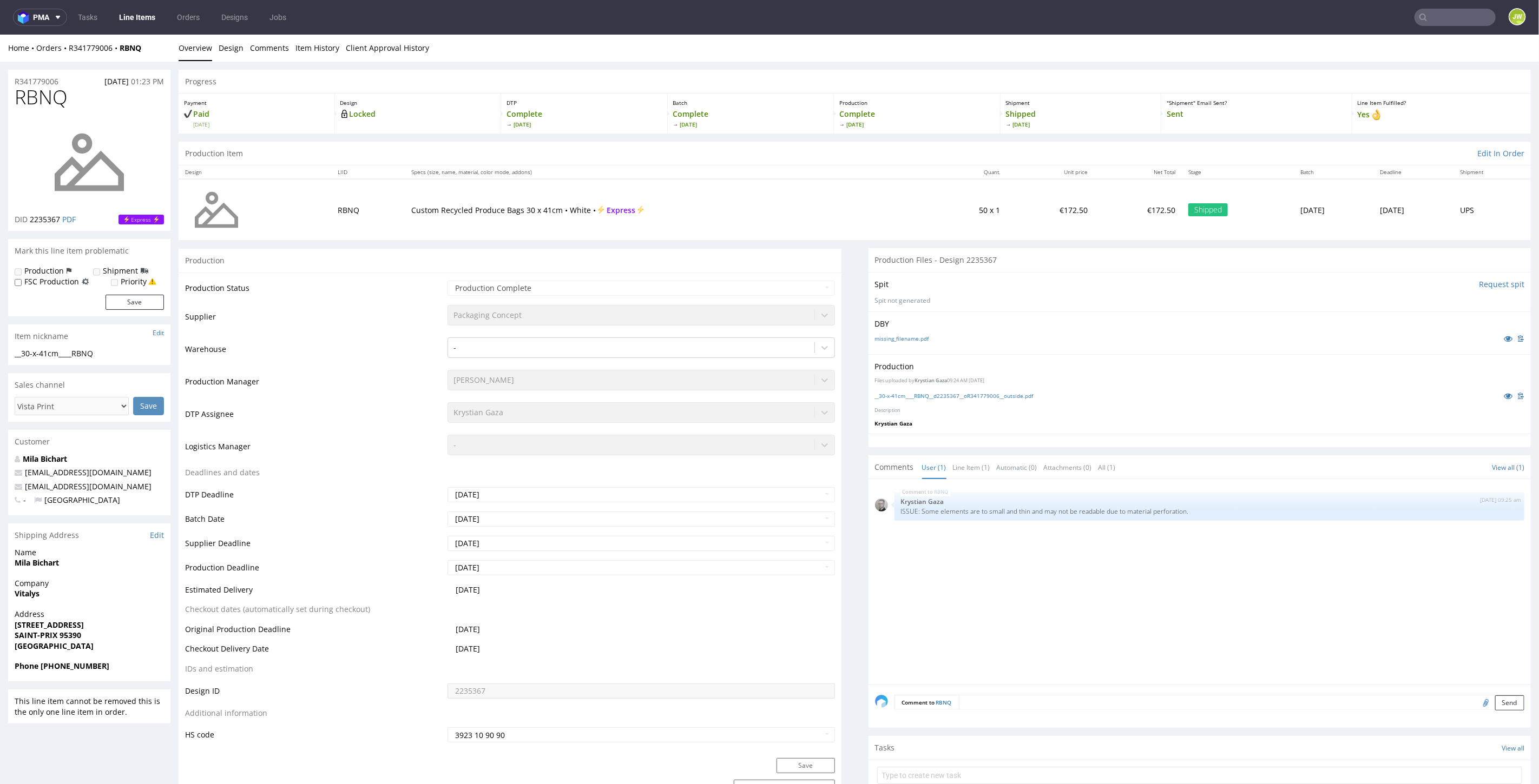
click at [1453, 20] on input "text" at bounding box center [1455, 17] width 81 height 17
type input "nnyj"
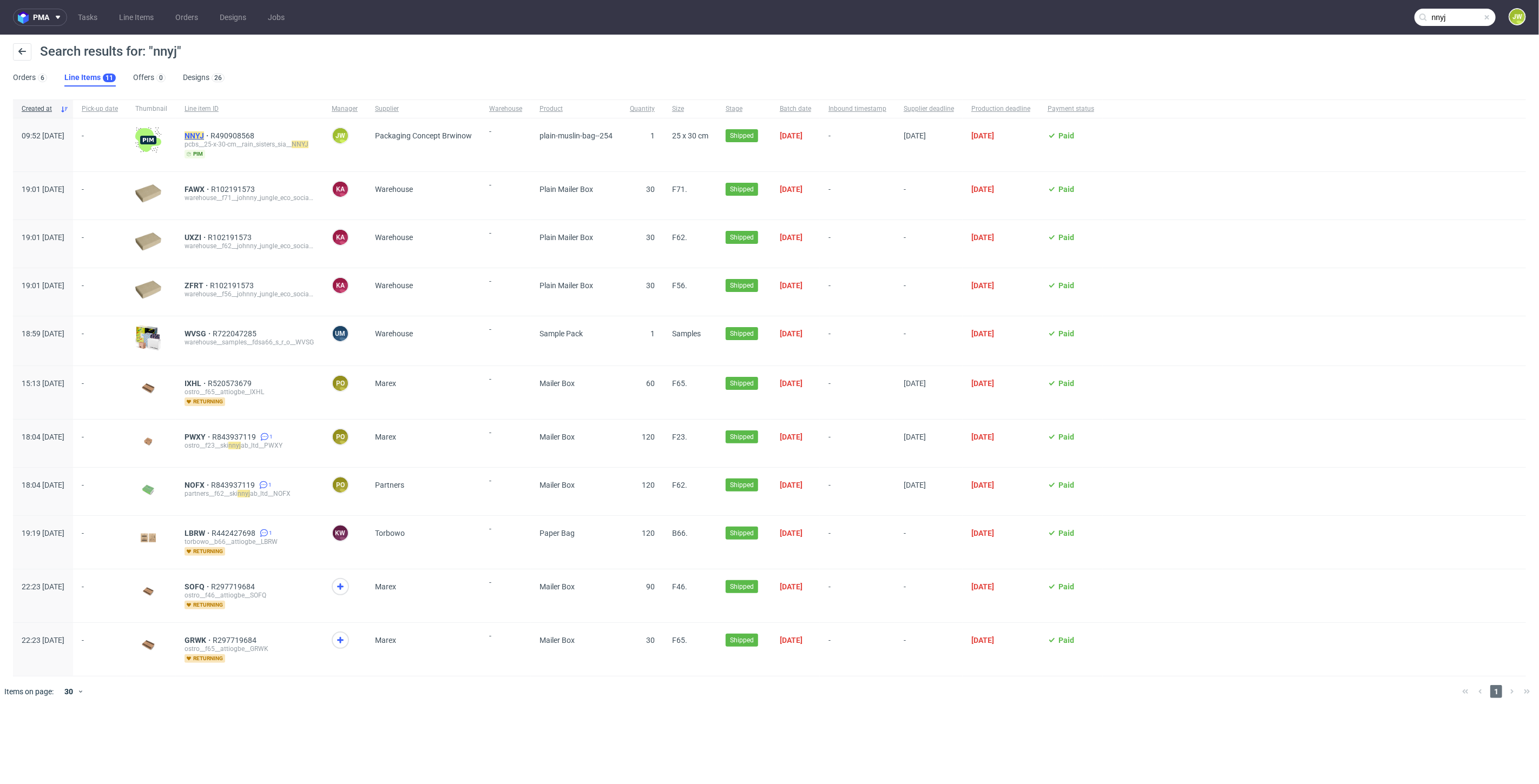
click at [204, 139] on mark "NNYJ" at bounding box center [194, 136] width 20 height 8
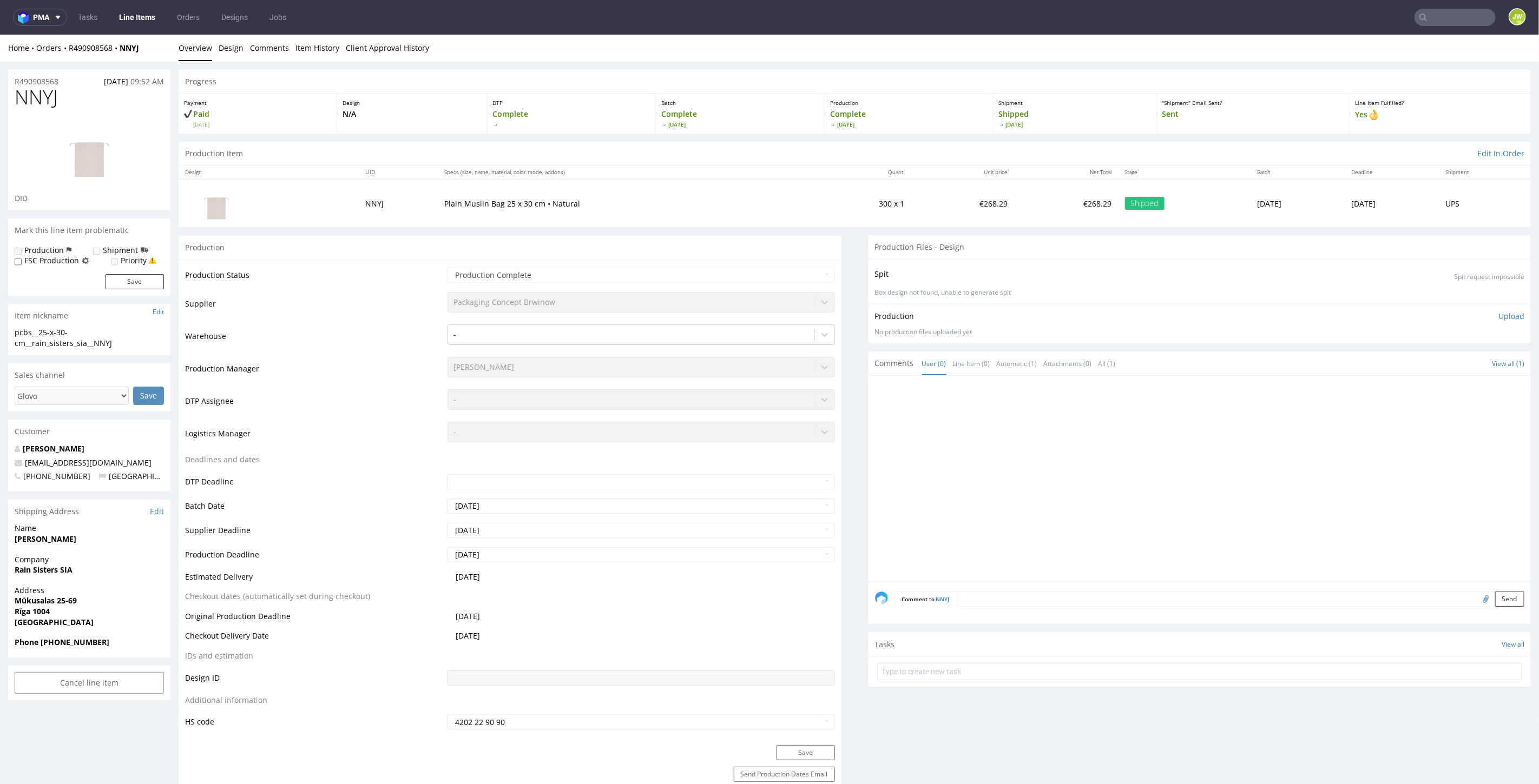
click at [137, 13] on link "Line Items" at bounding box center [137, 17] width 49 height 17
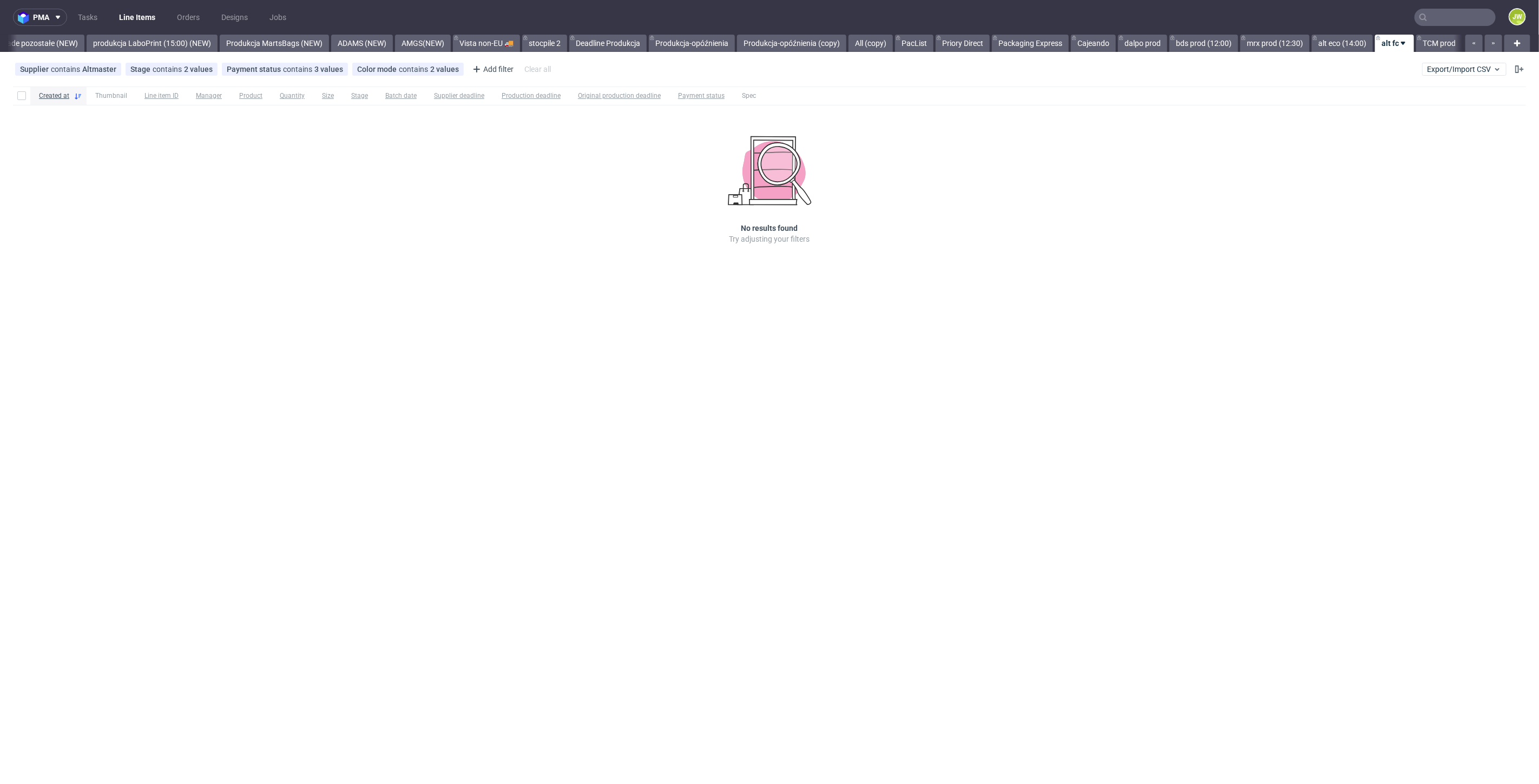
scroll to position [0, 2565]
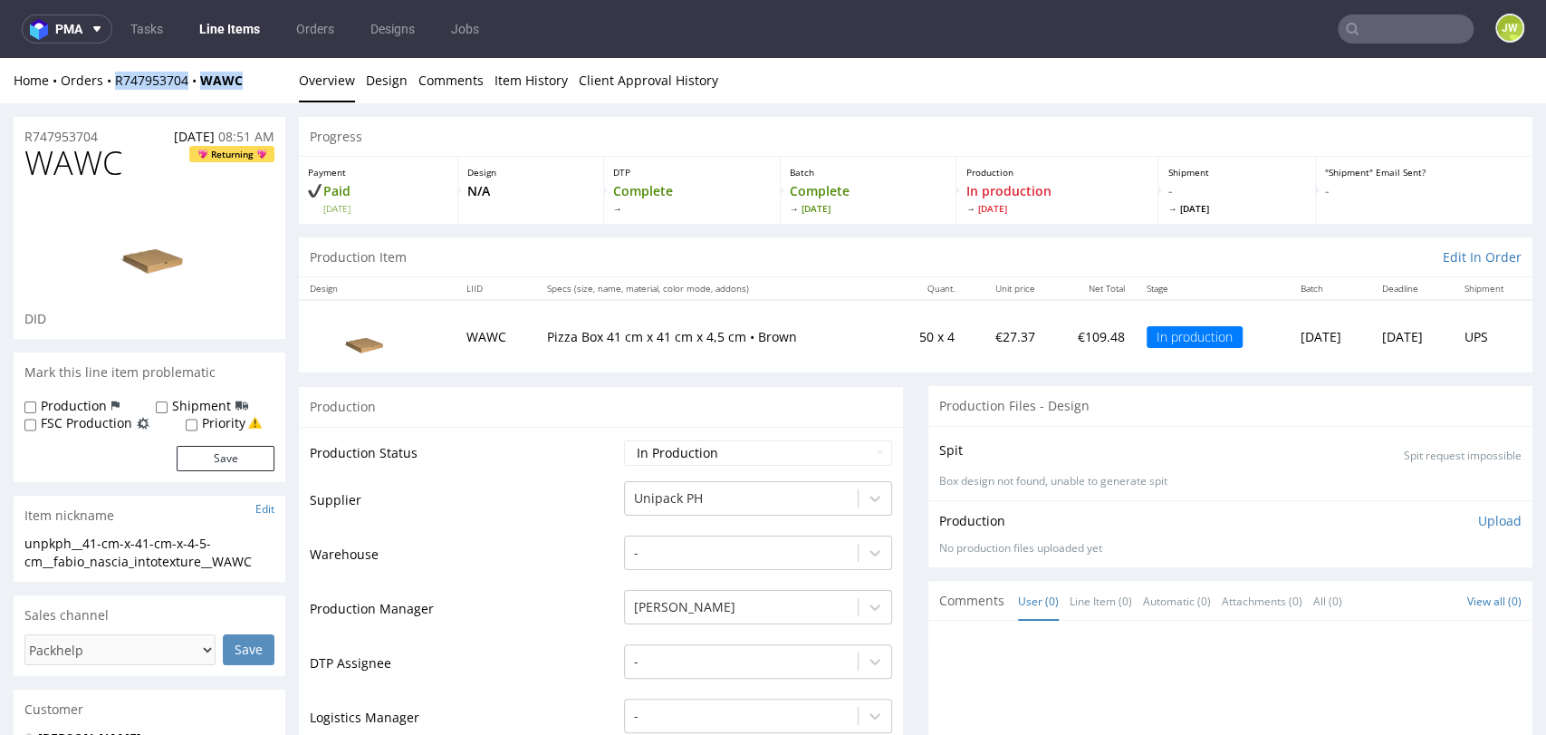
drag, startPoint x: 255, startPoint y: 94, endPoint x: 117, endPoint y: 94, distance: 137.7
click at [117, 94] on div "Home Orders R747953704 WAWC Overview Design Comments Item History Client Approv…" at bounding box center [773, 80] width 1546 height 45
copy div "R747953704 WAWC"
